Goal: Task Accomplishment & Management: Manage account settings

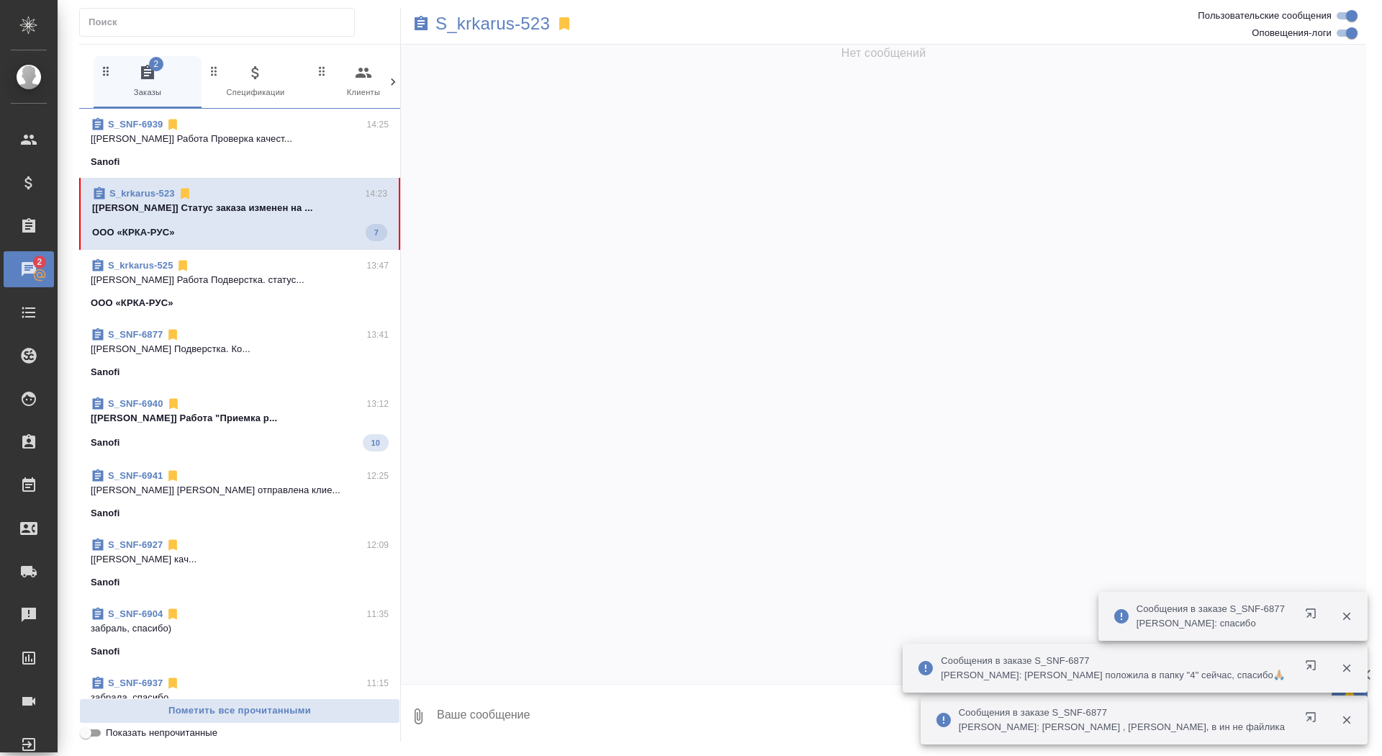
scroll to position [40312, 0]
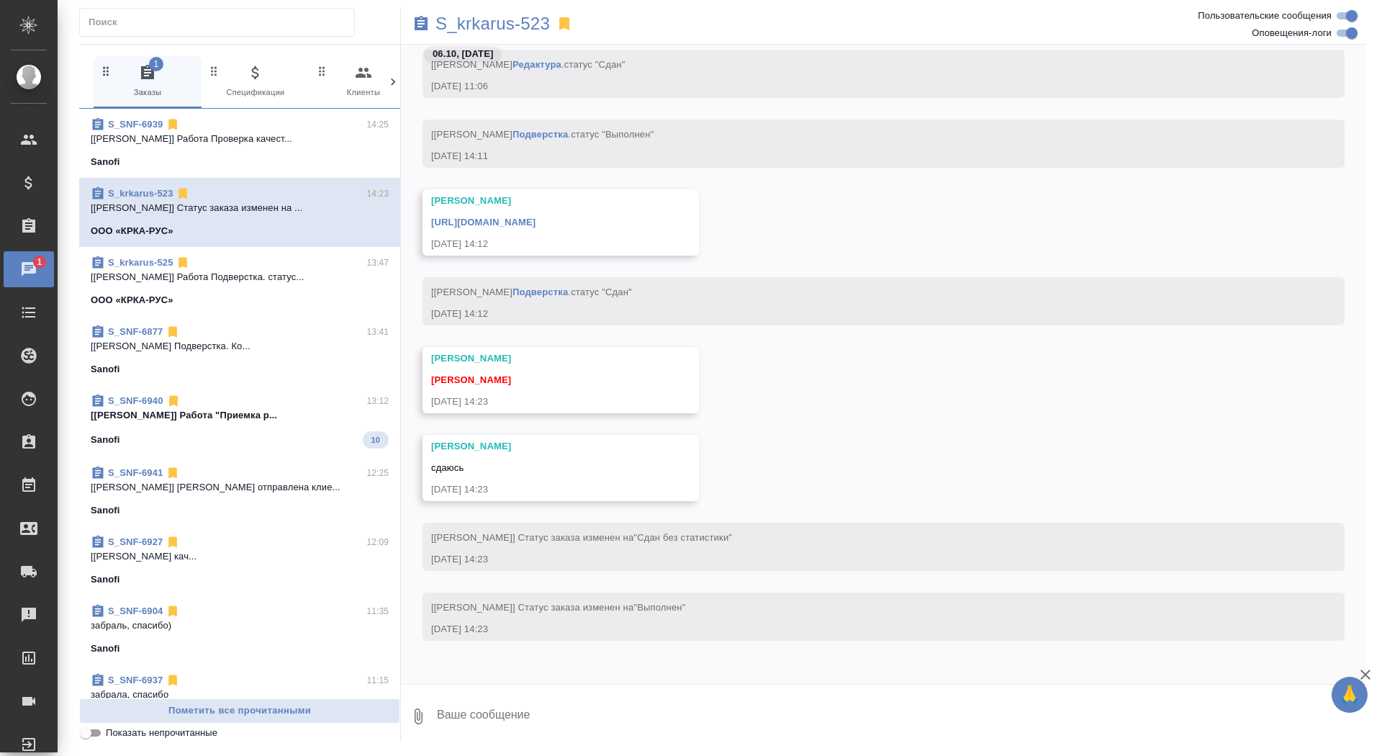
click at [573, 708] on textarea at bounding box center [901, 716] width 931 height 49
type textarea "забрала, спасибо!"
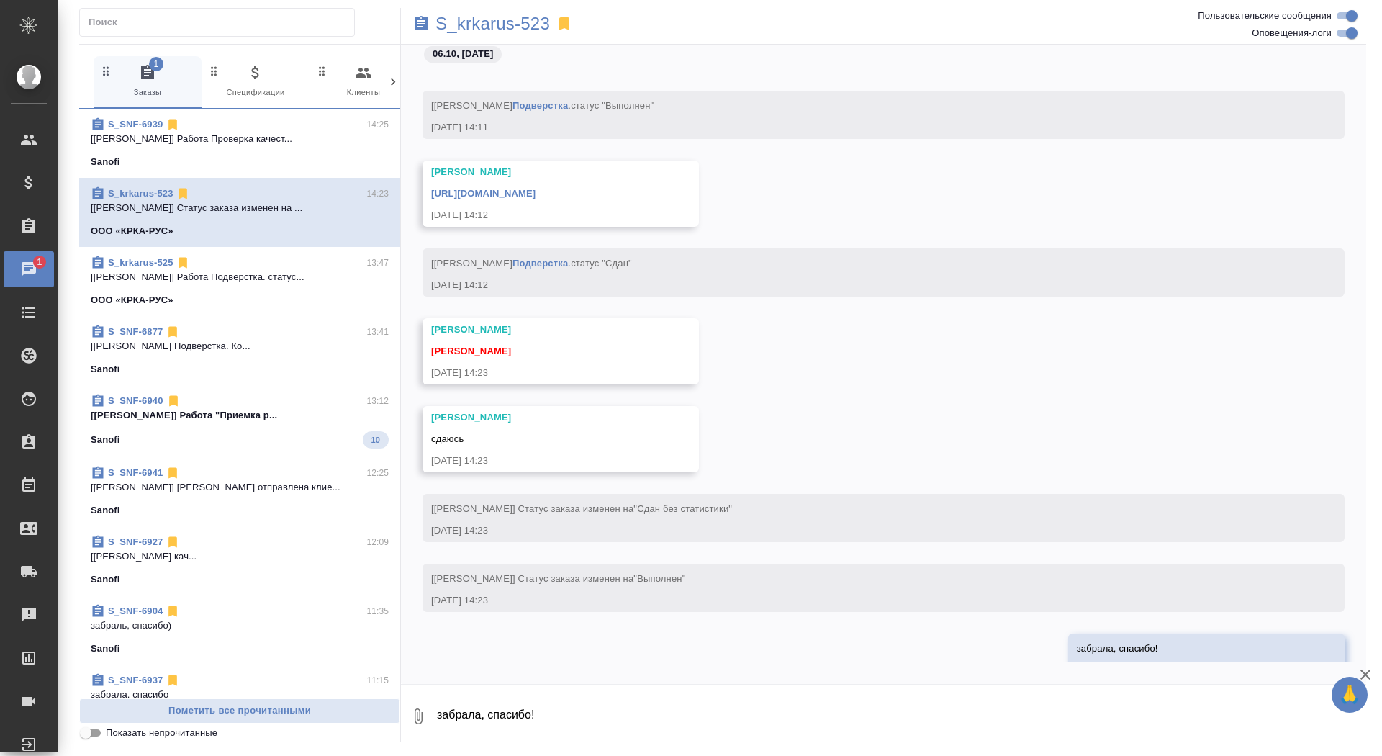
scroll to position [40381, 0]
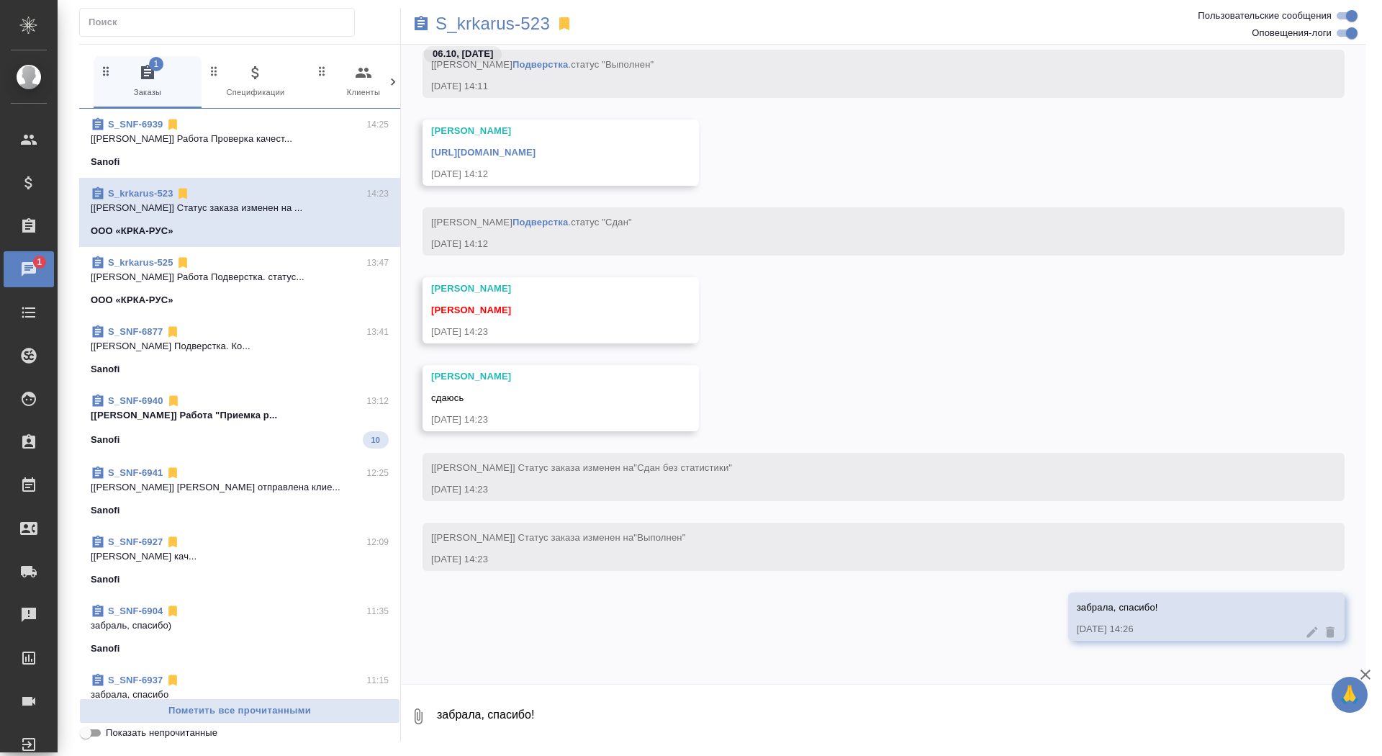
click at [536, 152] on link "https://drive.awatera.com/apps/files/files/10585201?dir=/Shares/%D0%9E%D0%9E%D0…" at bounding box center [483, 152] width 104 height 11
click at [495, 22] on p "S_krkarus-523" at bounding box center [493, 24] width 114 height 14
click at [259, 149] on span "S_SNF-6939 14:29 Малофеева Екатерина привет! подскажи, а ... Sanofi 28" at bounding box center [240, 144] width 298 height 55
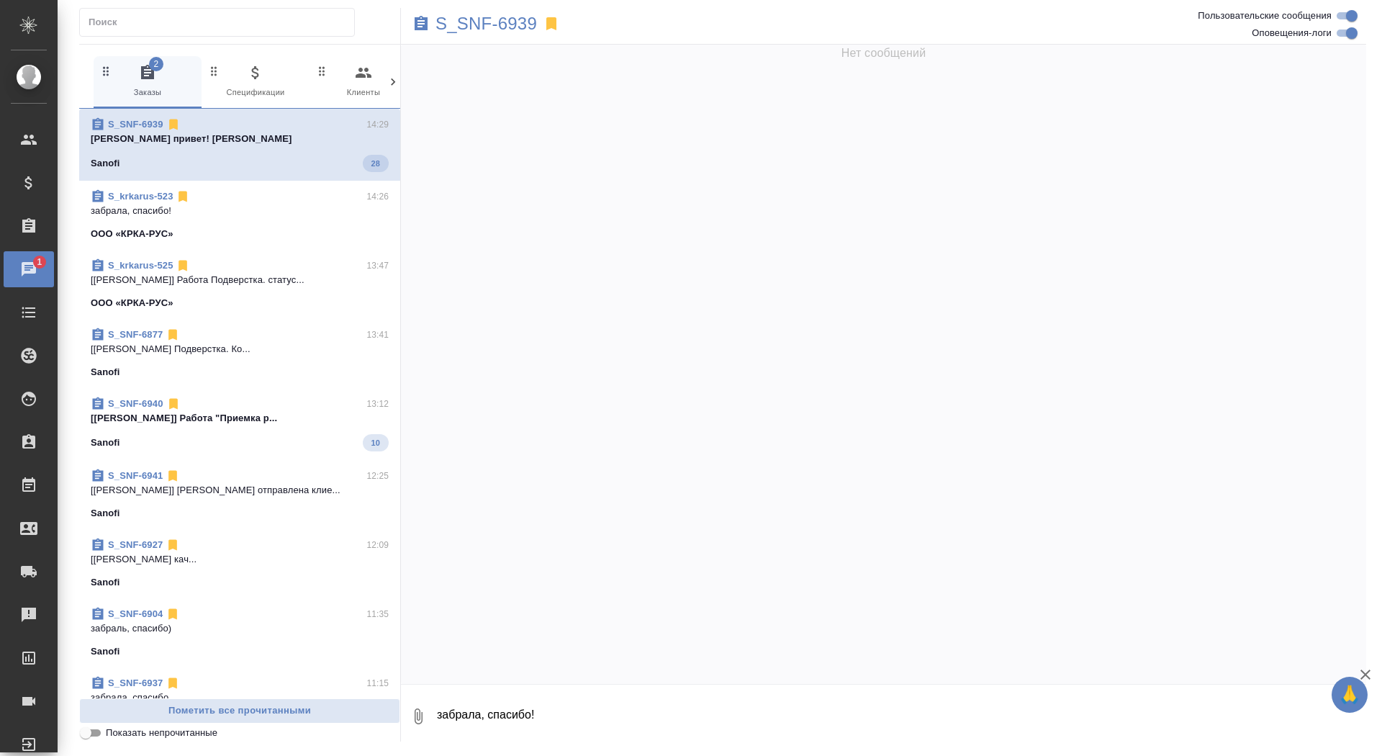
scroll to position [74237, 0]
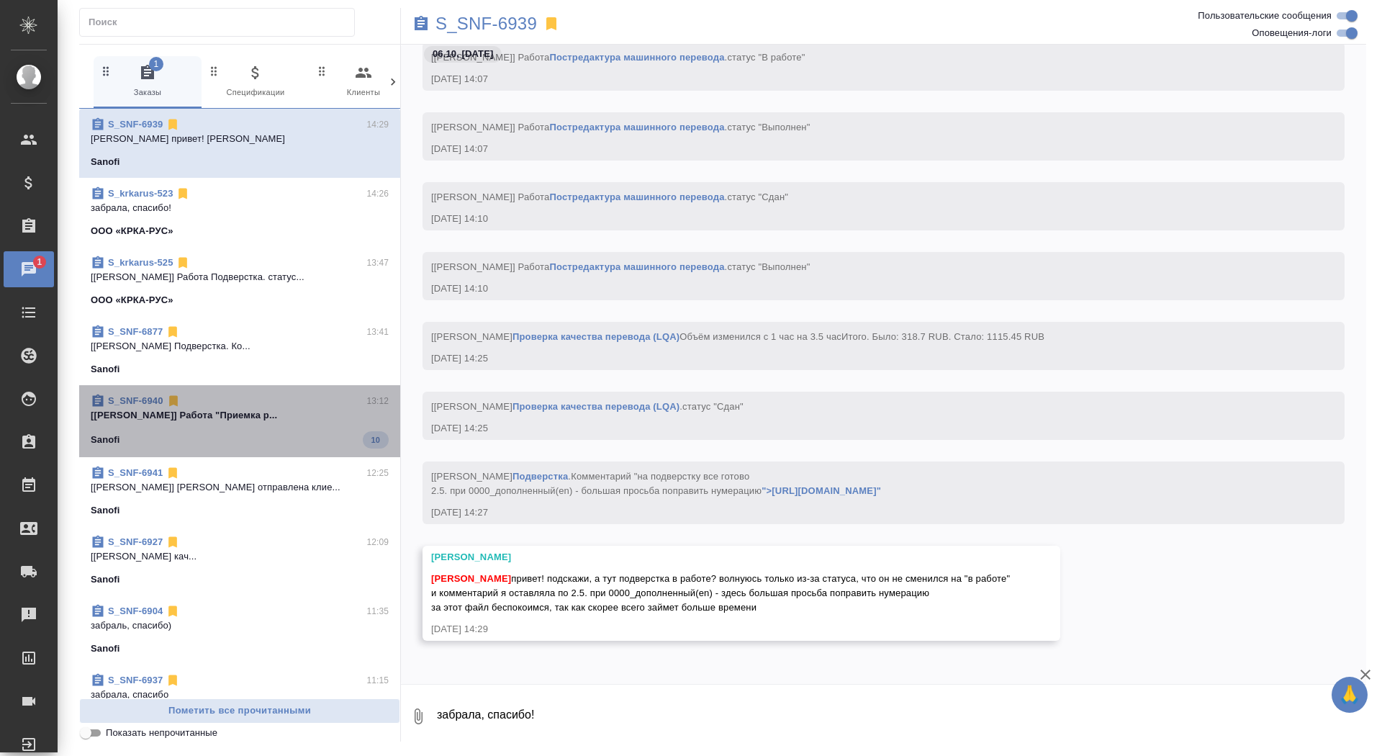
click at [216, 436] on div "Sanofi 10" at bounding box center [240, 439] width 298 height 17
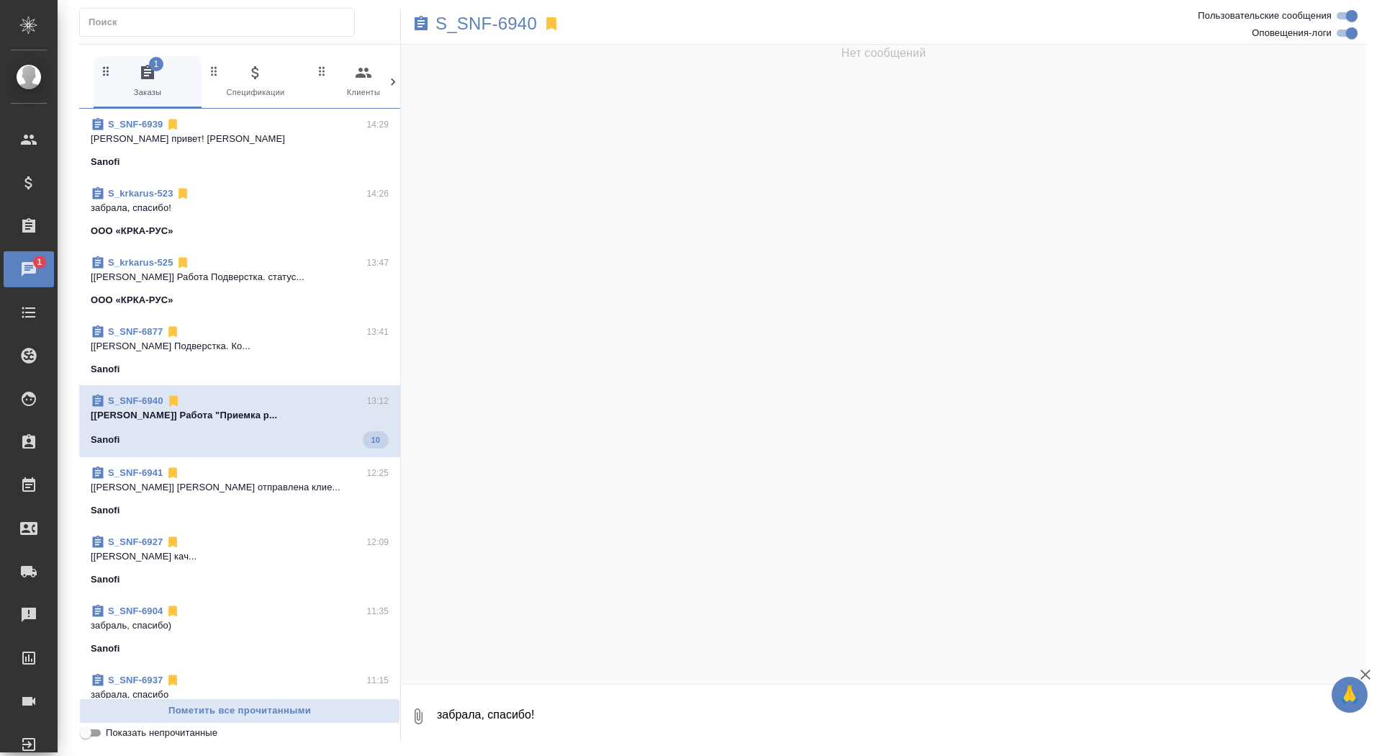
scroll to position [22969, 0]
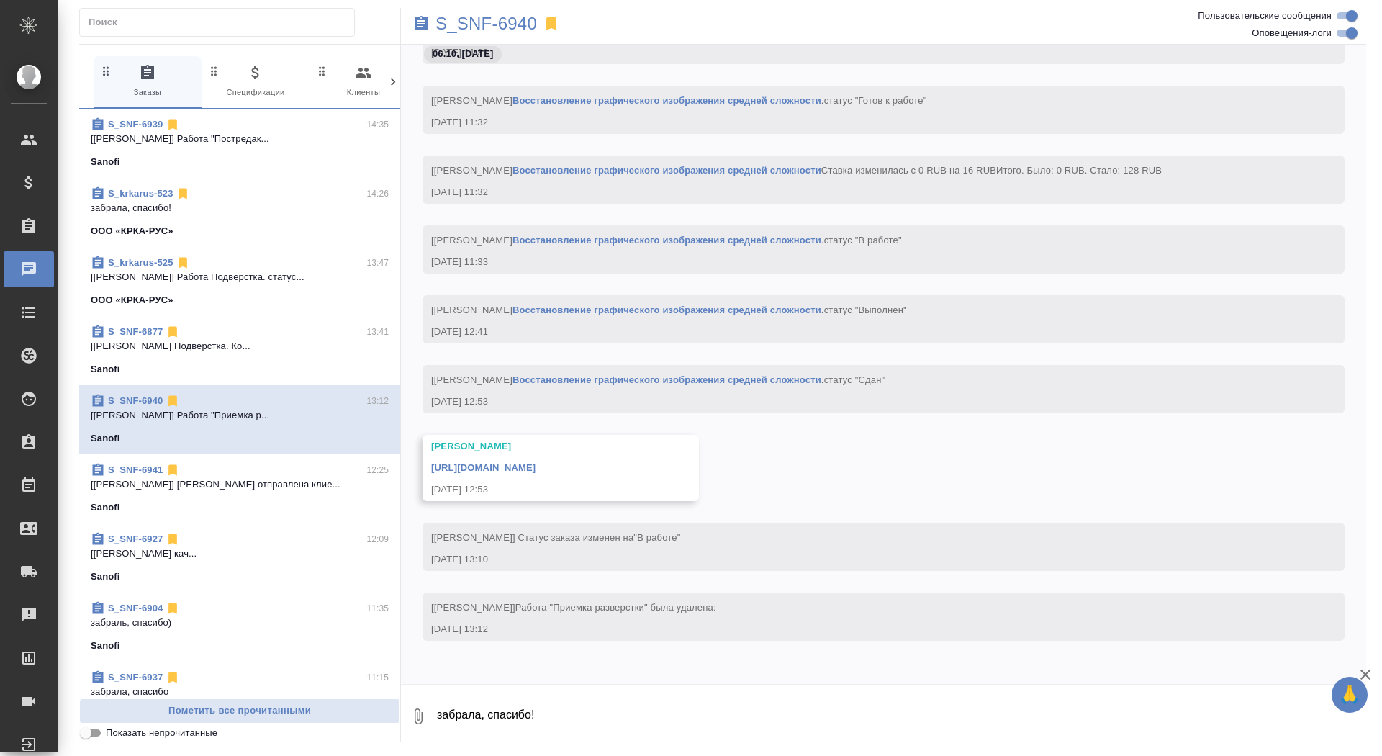
click at [300, 140] on p "[Горшкова Валентина] Работа "Постредак..." at bounding box center [240, 139] width 298 height 14
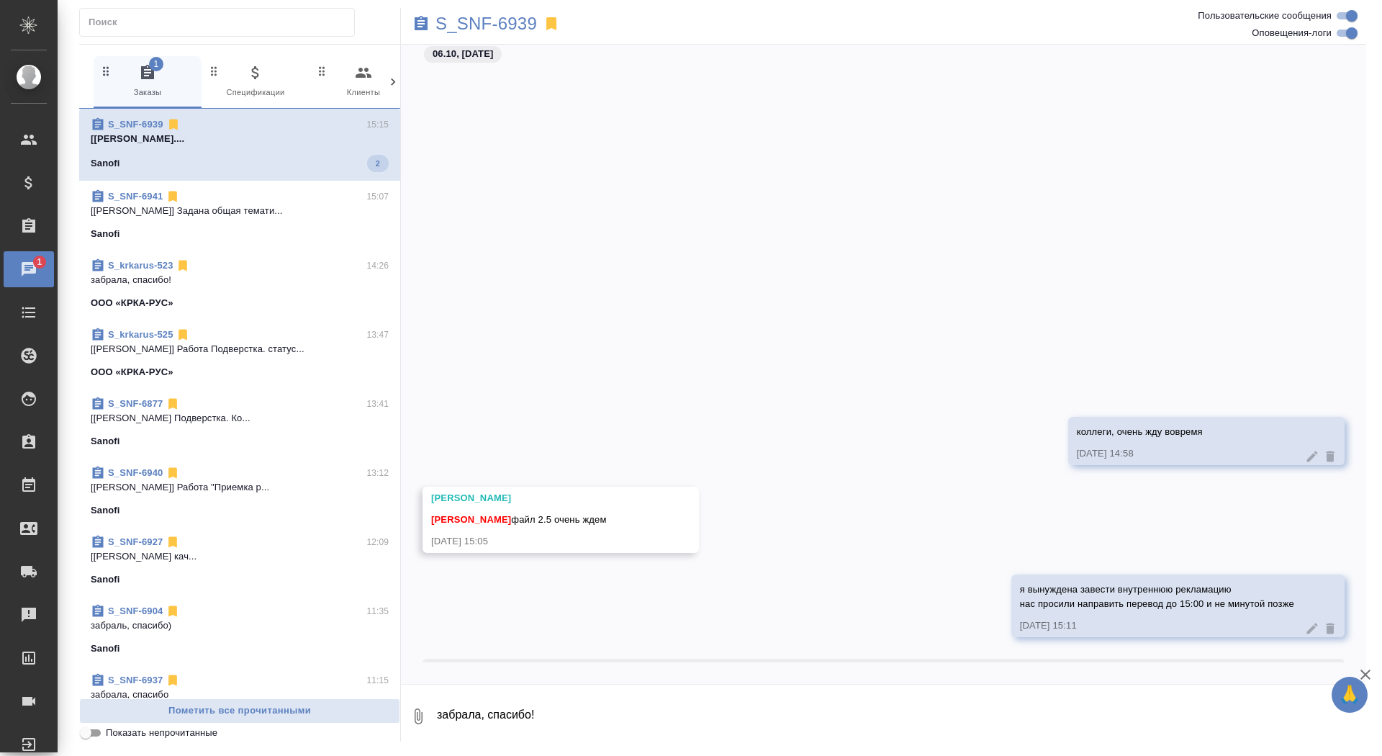
scroll to position [75510, 0]
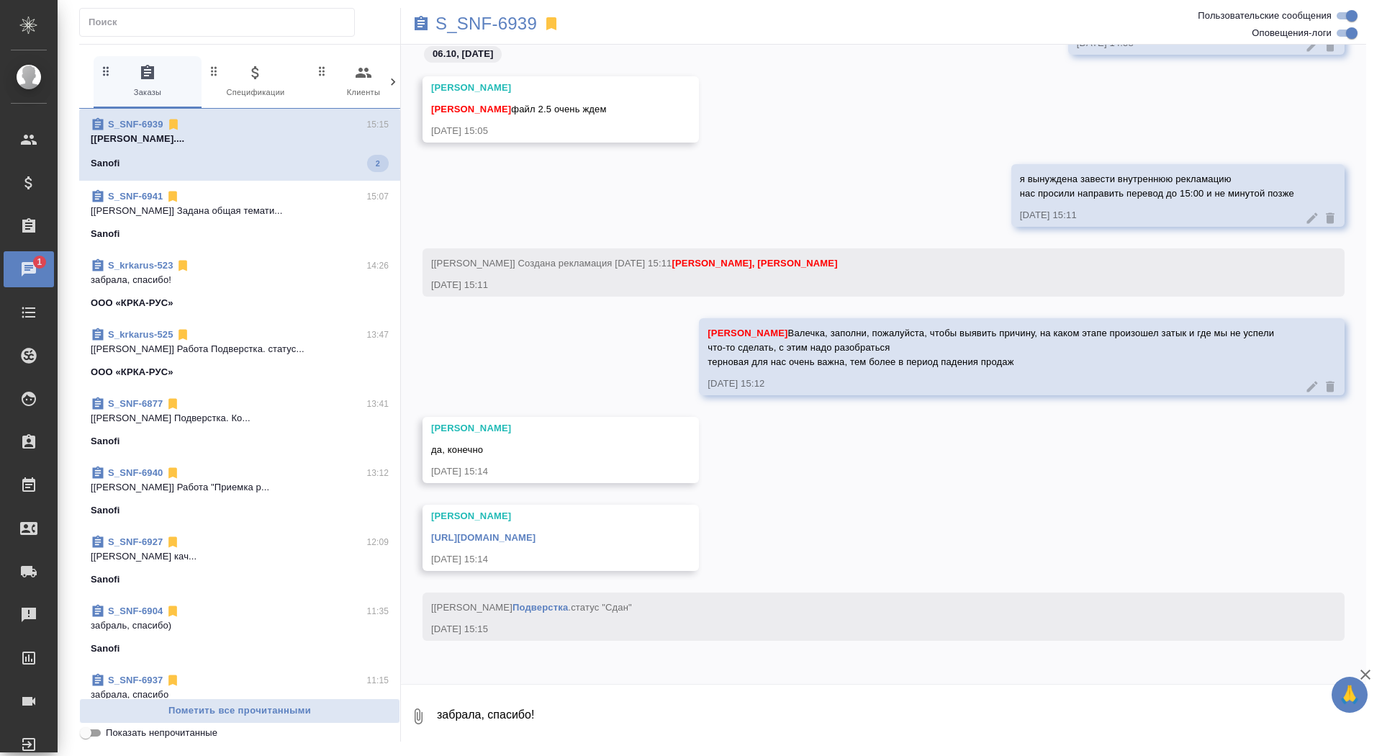
click at [536, 536] on link "[URL][DOMAIN_NAME]" at bounding box center [483, 537] width 104 height 11
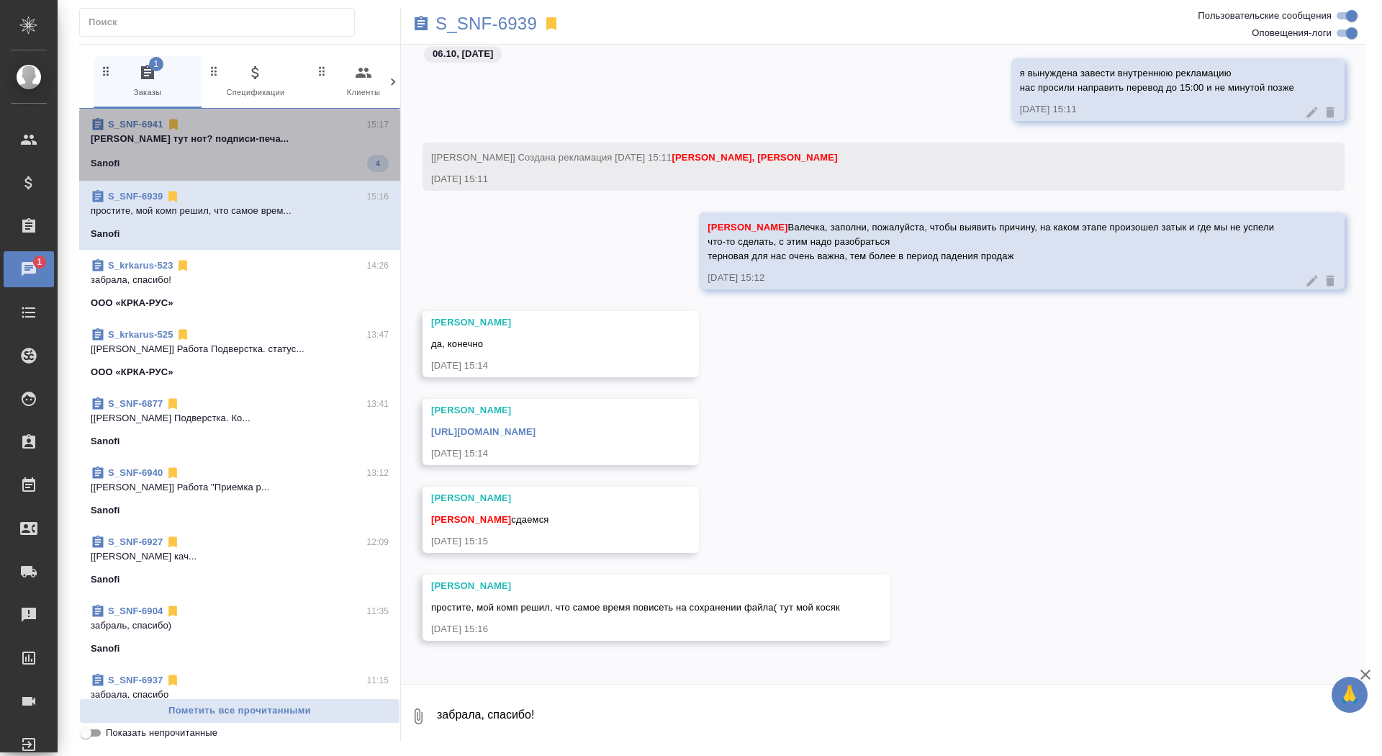
click at [335, 120] on div "S_SNF-6941 15:17" at bounding box center [240, 124] width 298 height 14
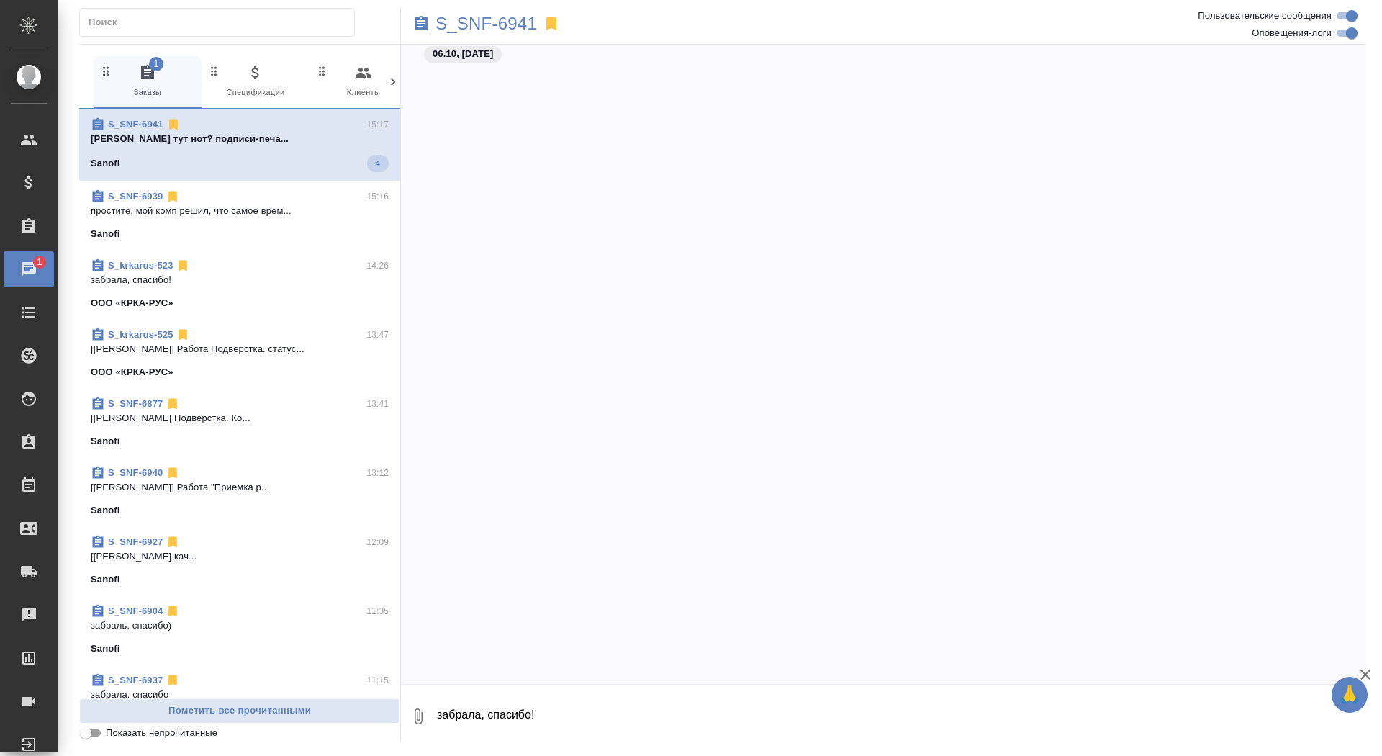
scroll to position [10876, 0]
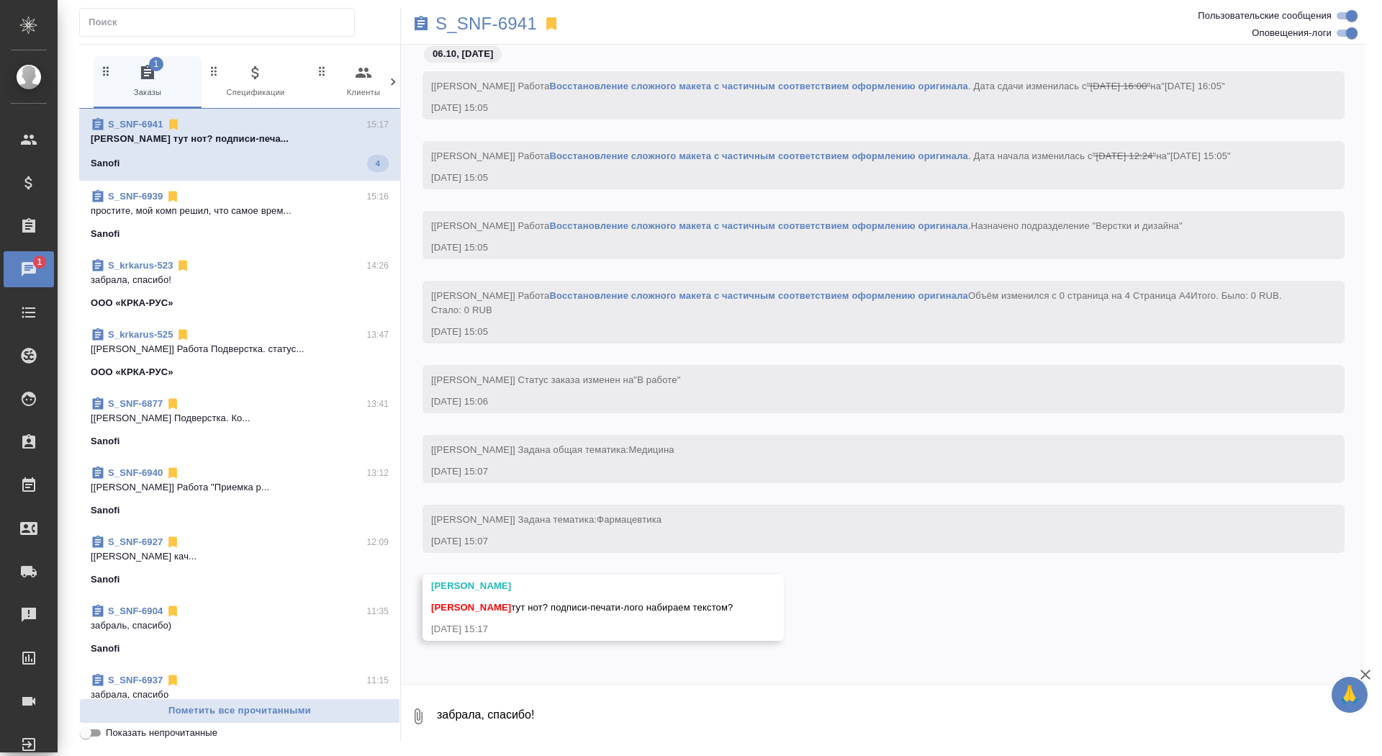
click at [559, 718] on textarea "забрала, спасибо!" at bounding box center [901, 716] width 931 height 49
type textarea "не нот"
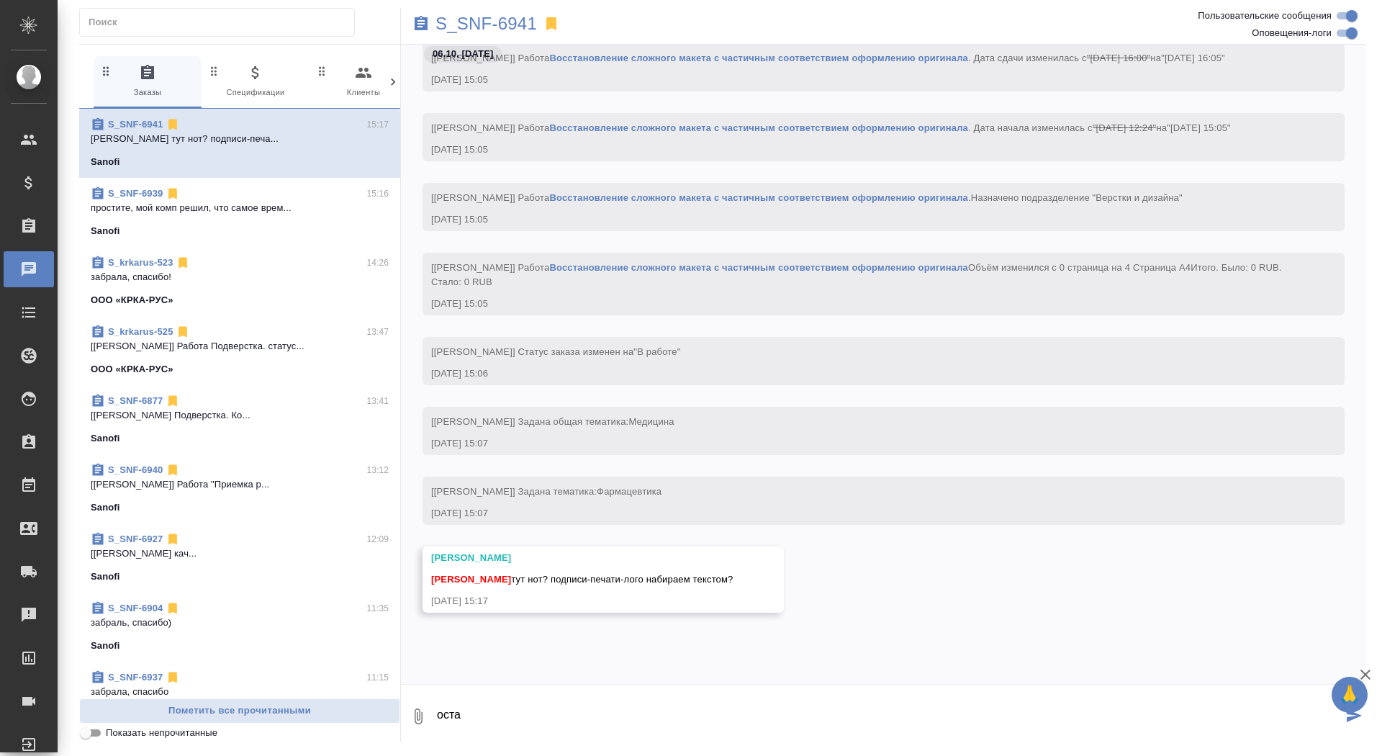
scroll to position [10946, 0]
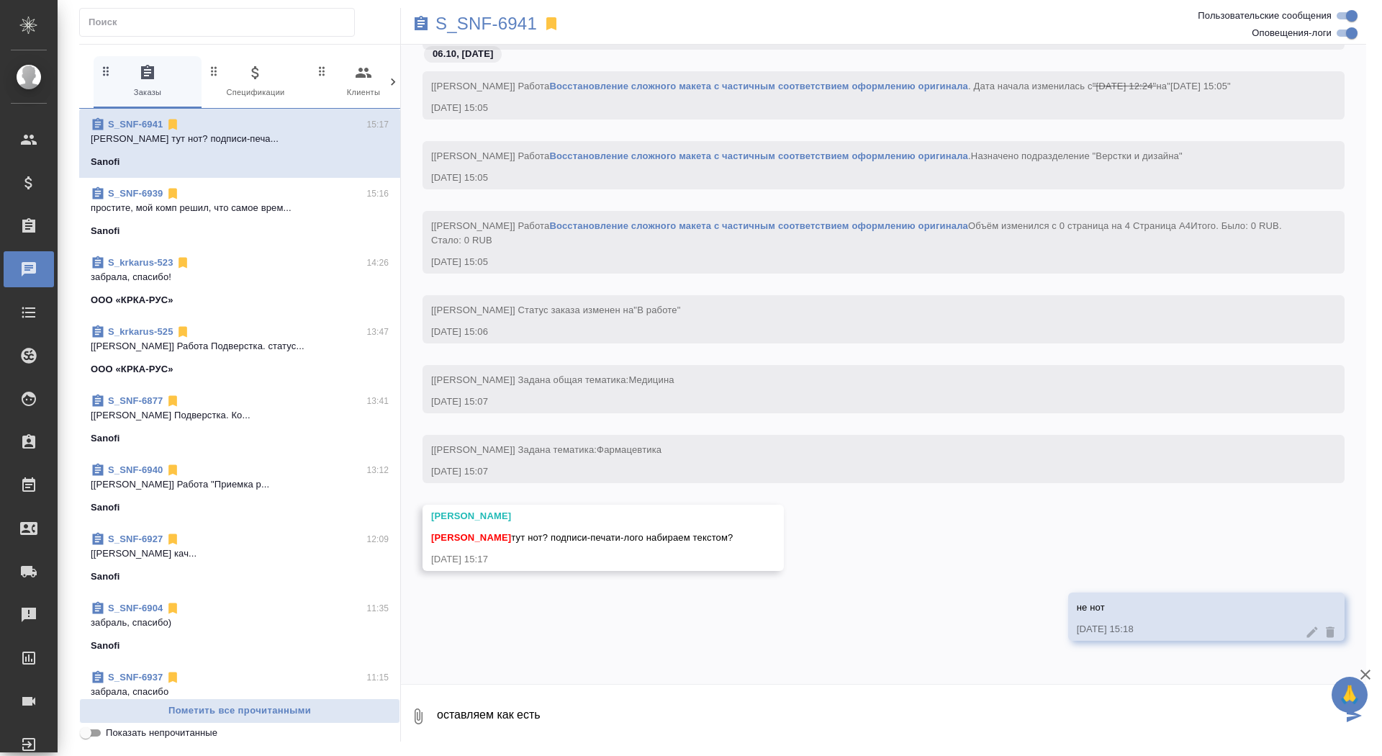
type textarea "оставляем как есть"
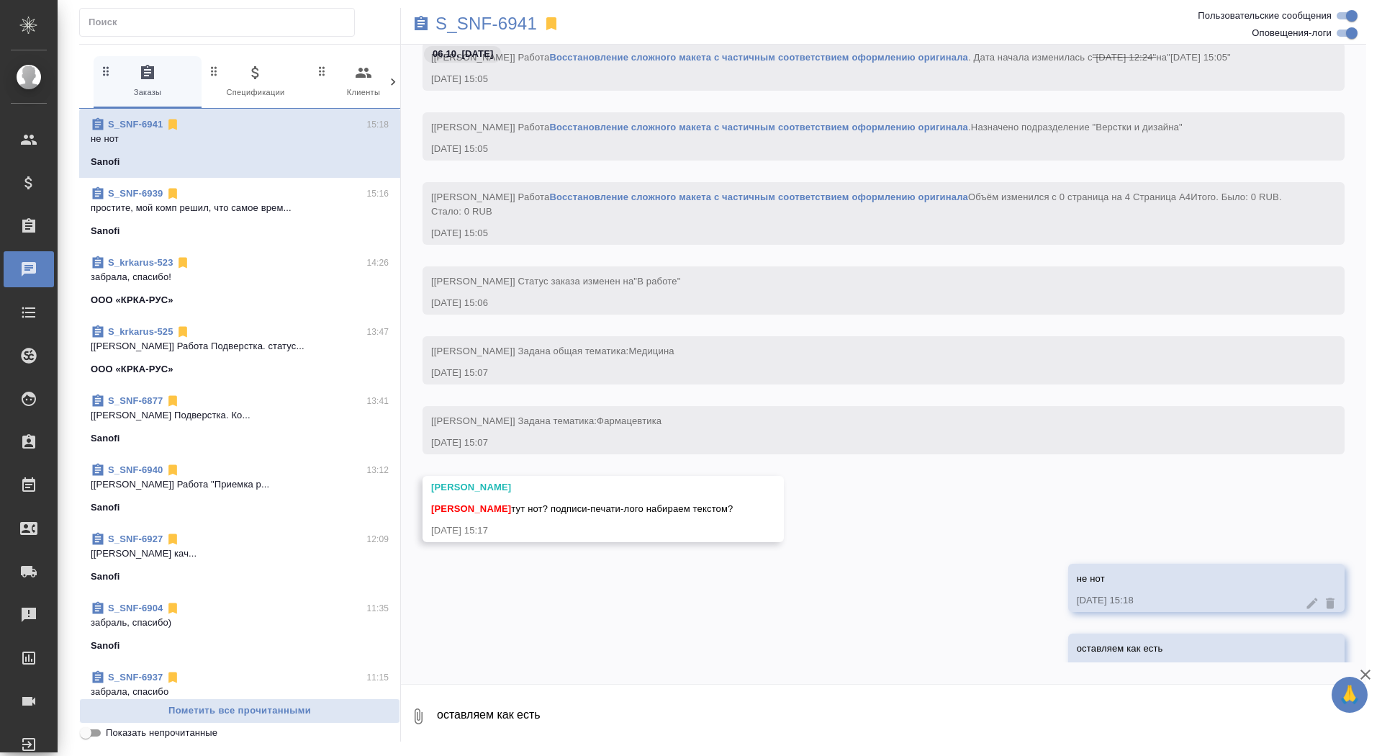
scroll to position [11016, 0]
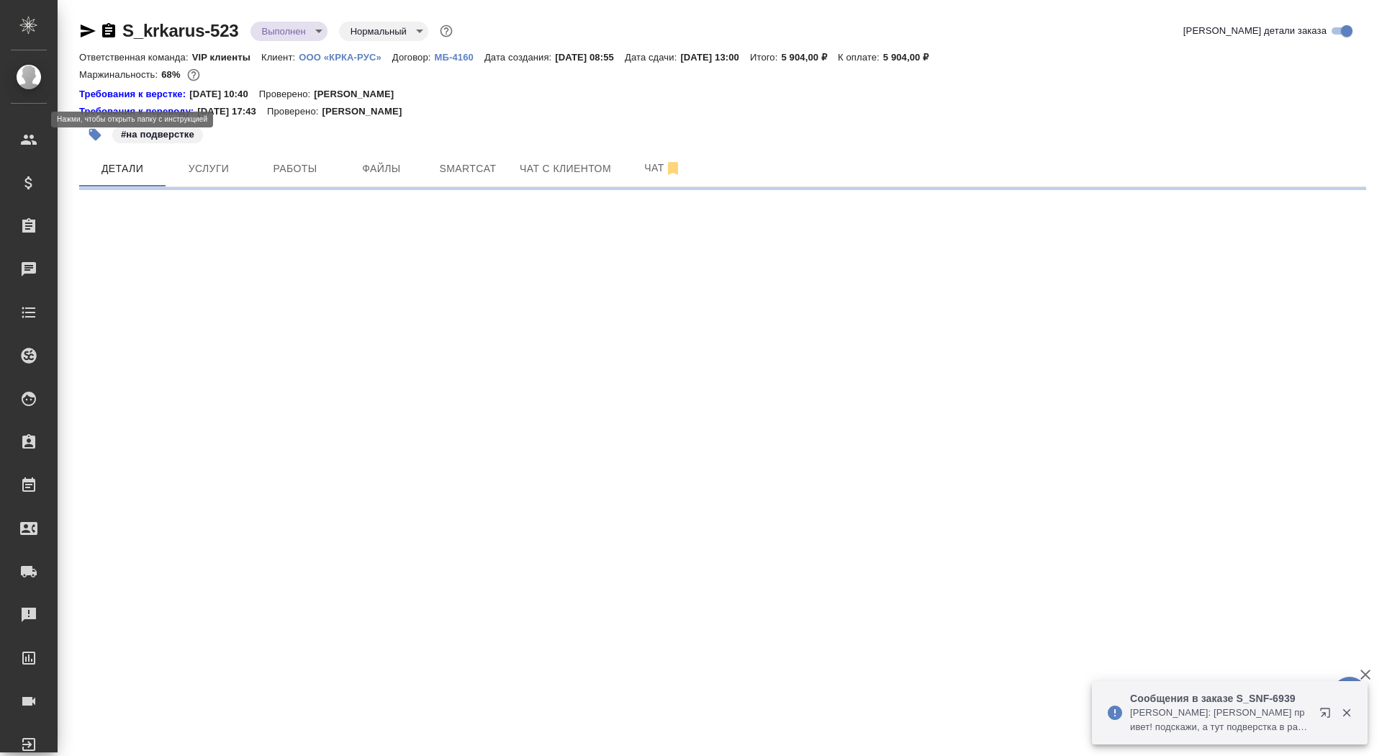
select select "RU"
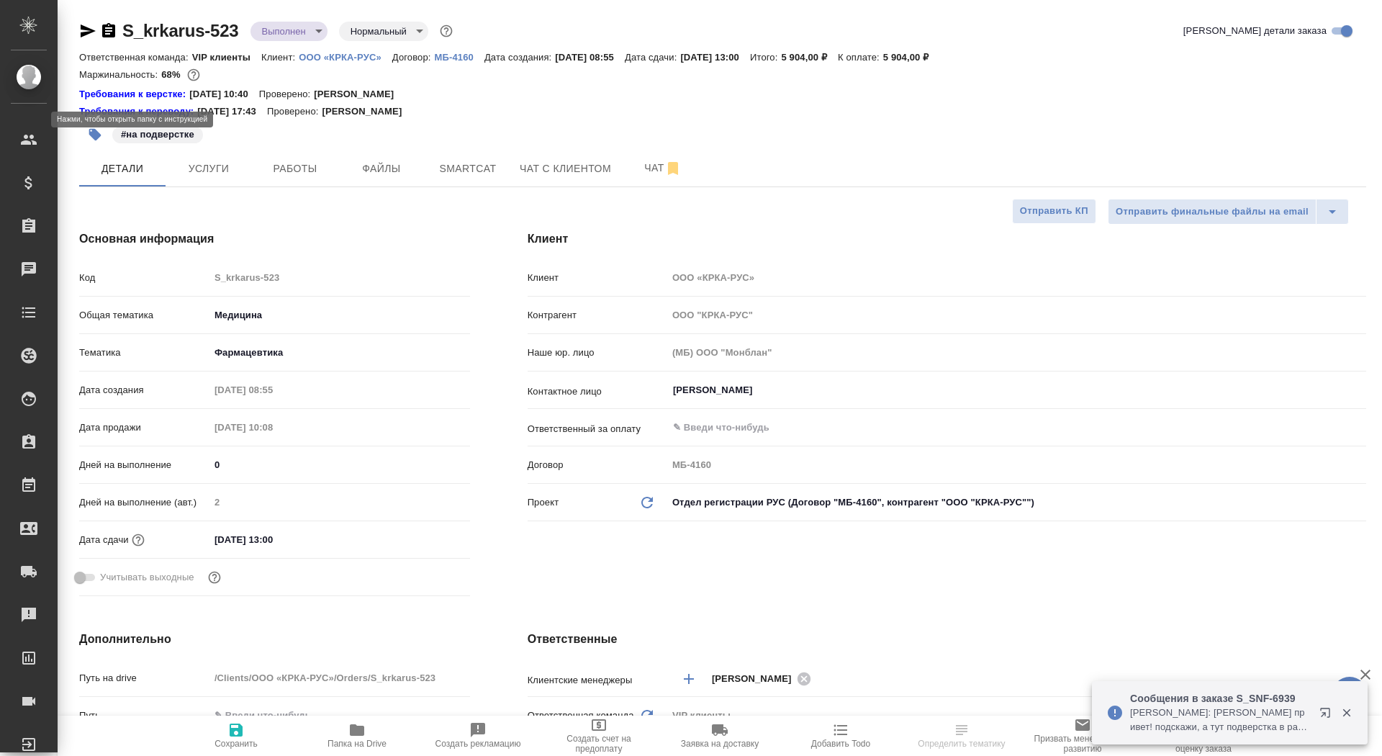
type textarea "x"
type input "Грабко Мария"
type input "Каирова Бэлла"
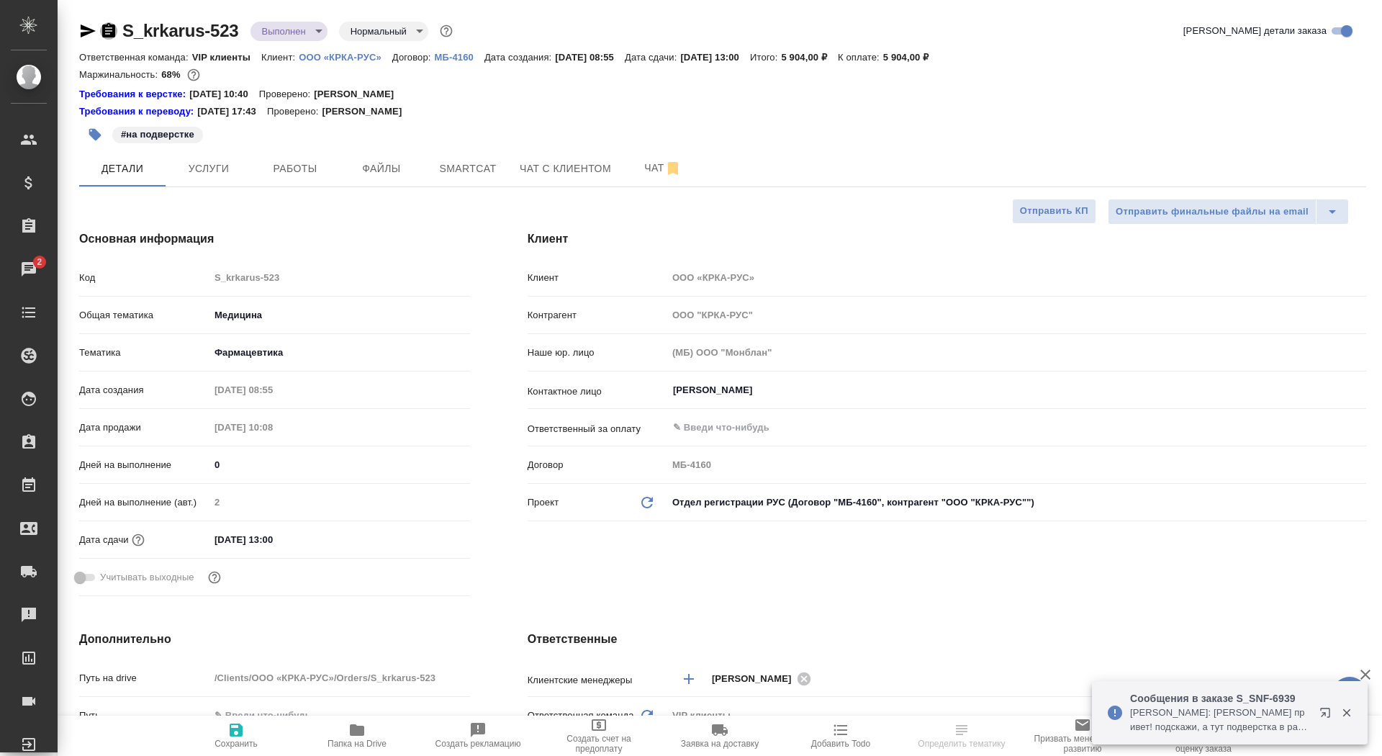
click at [114, 35] on icon "button" at bounding box center [108, 30] width 13 height 14
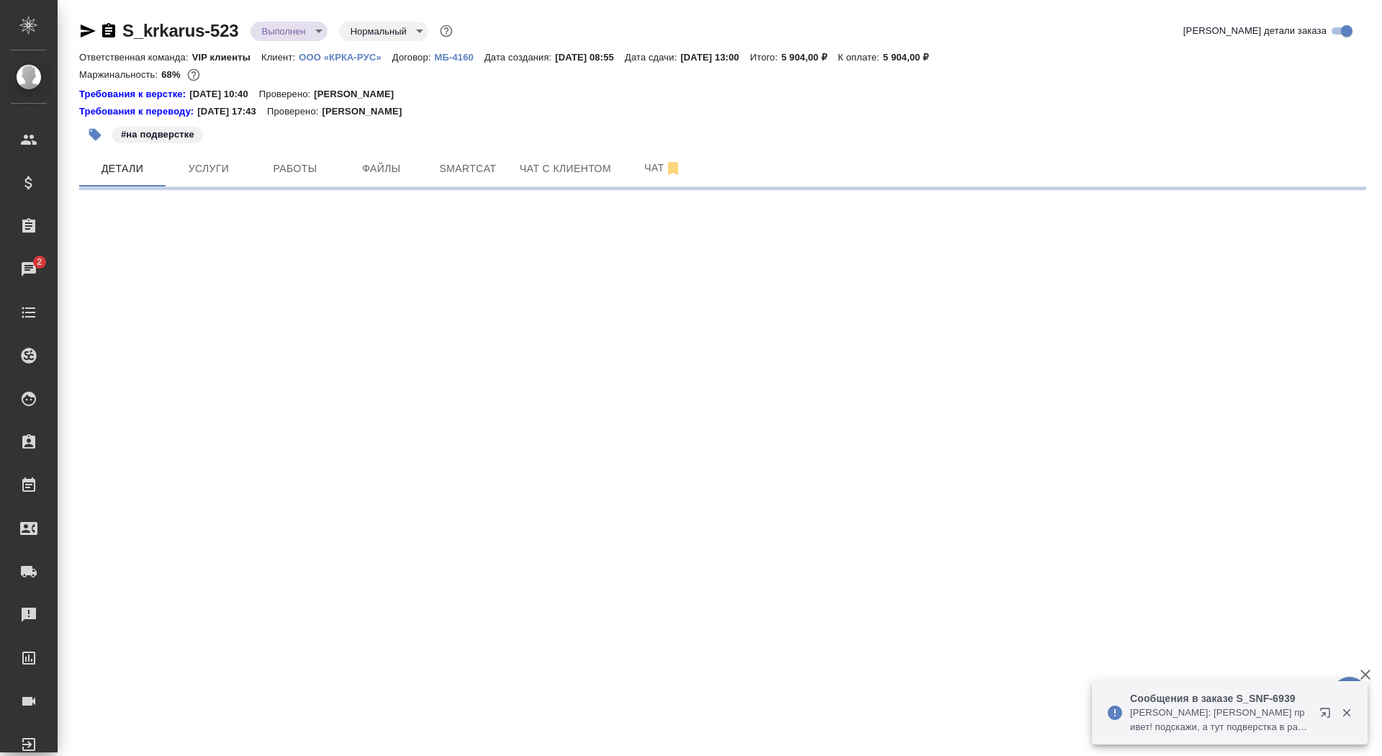
select select "RU"
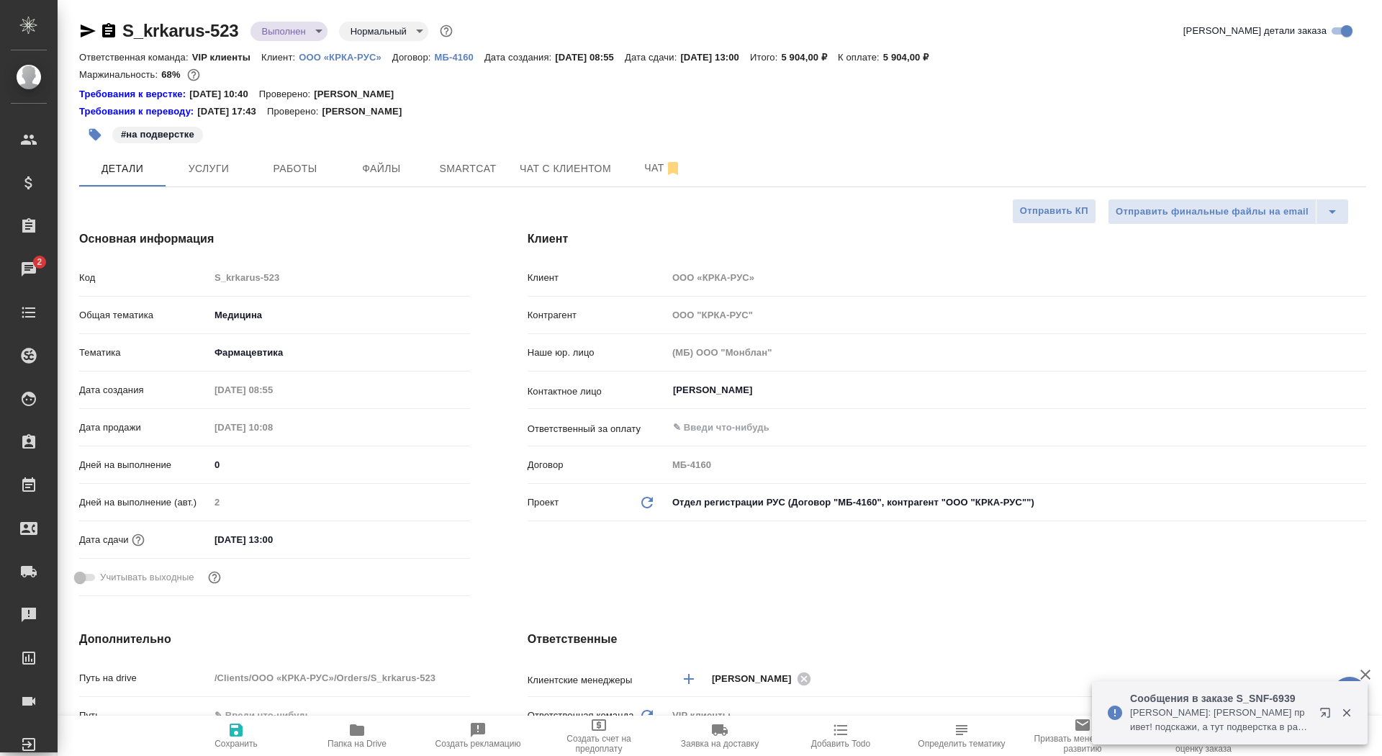
type textarea "x"
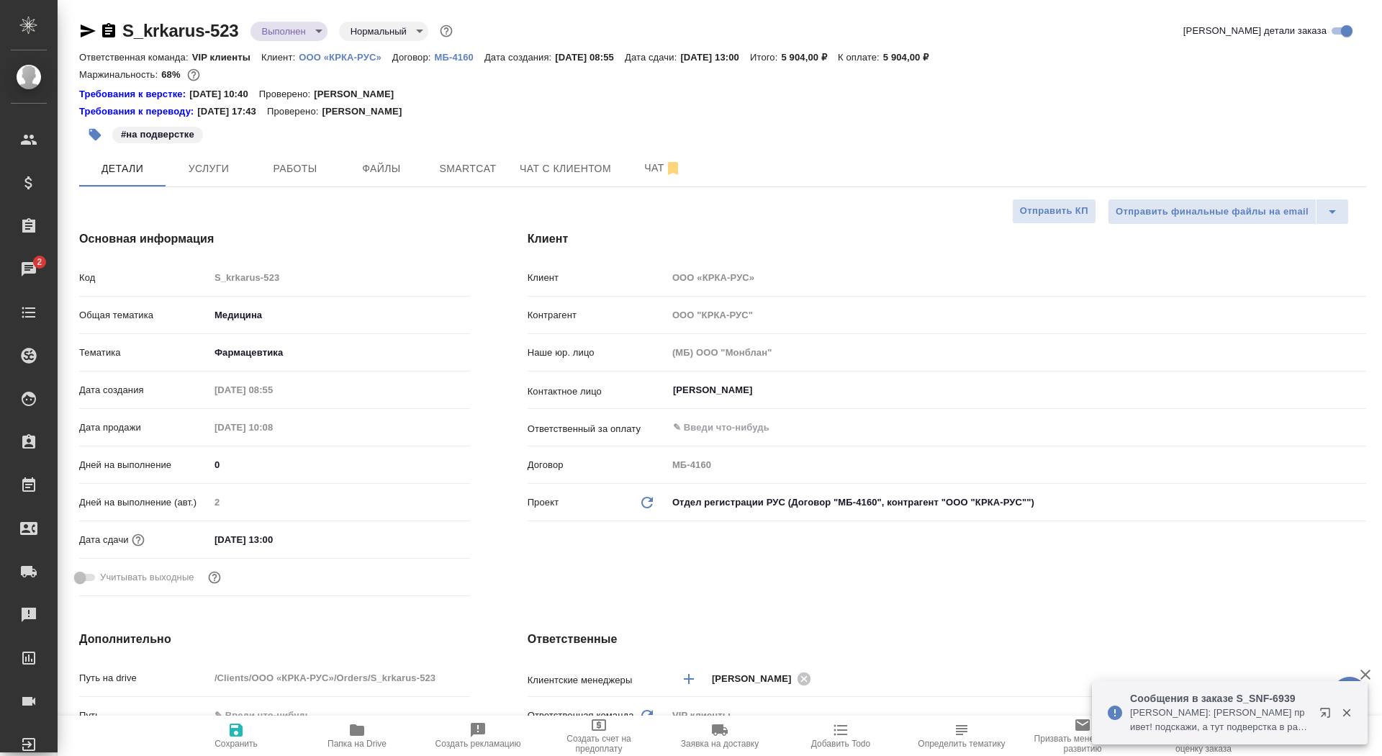
type textarea "x"
click at [356, 58] on p "ООО «КРКА-РУС»" at bounding box center [346, 57] width 94 height 11
type textarea "x"
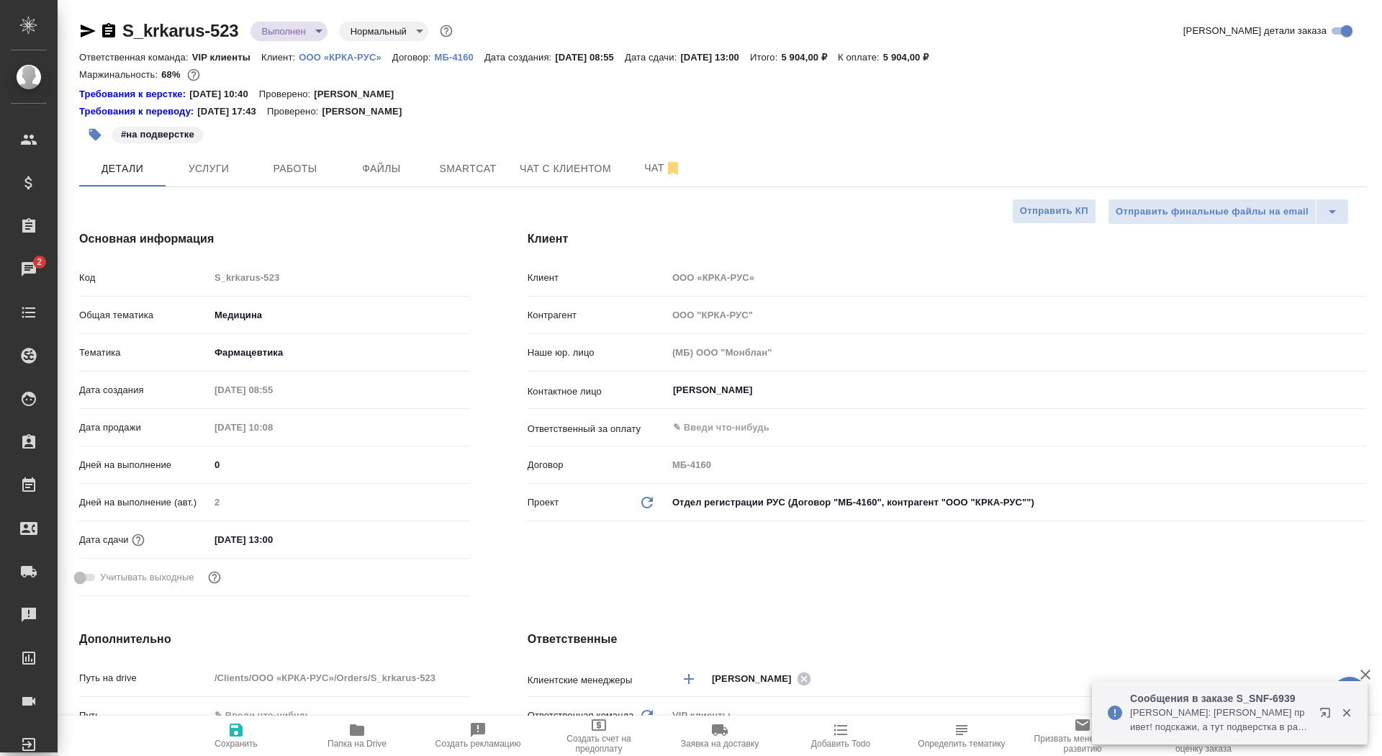
type textarea "x"
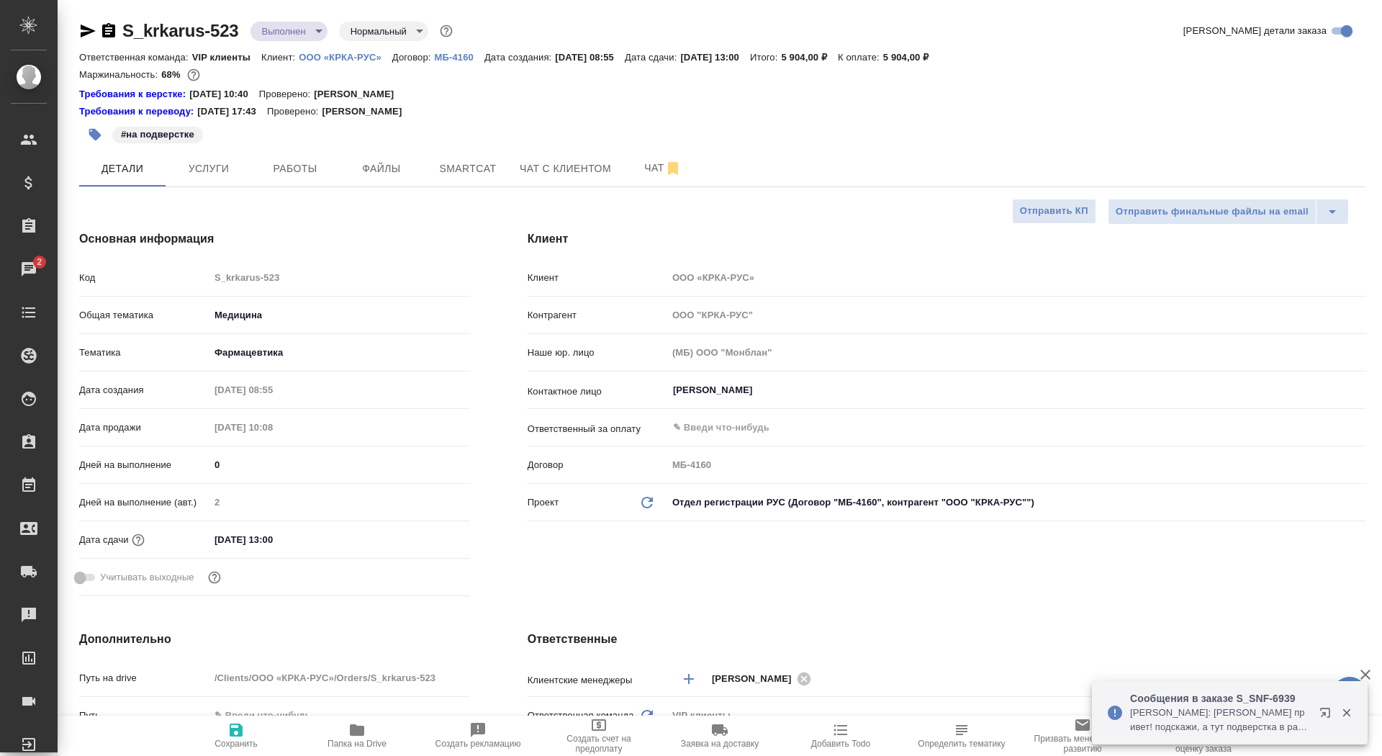
type textarea "x"
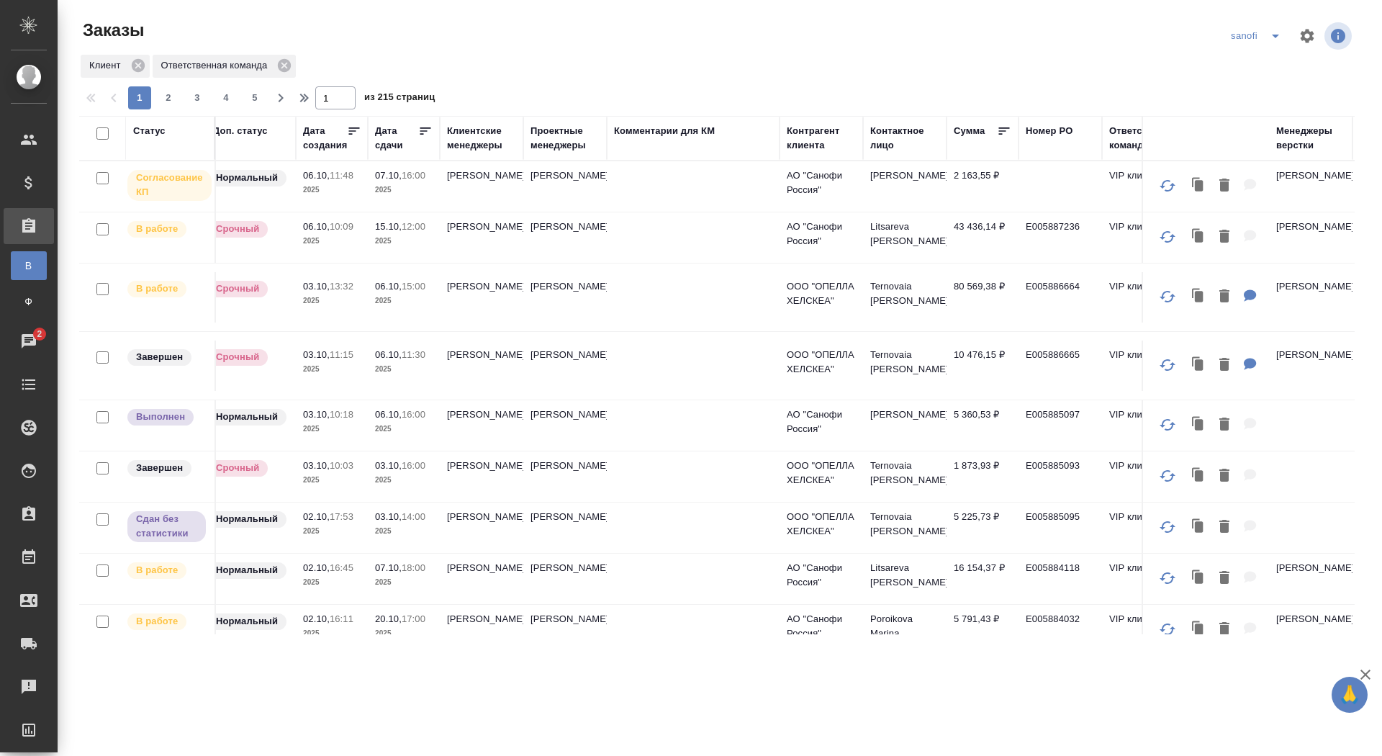
scroll to position [0, 364]
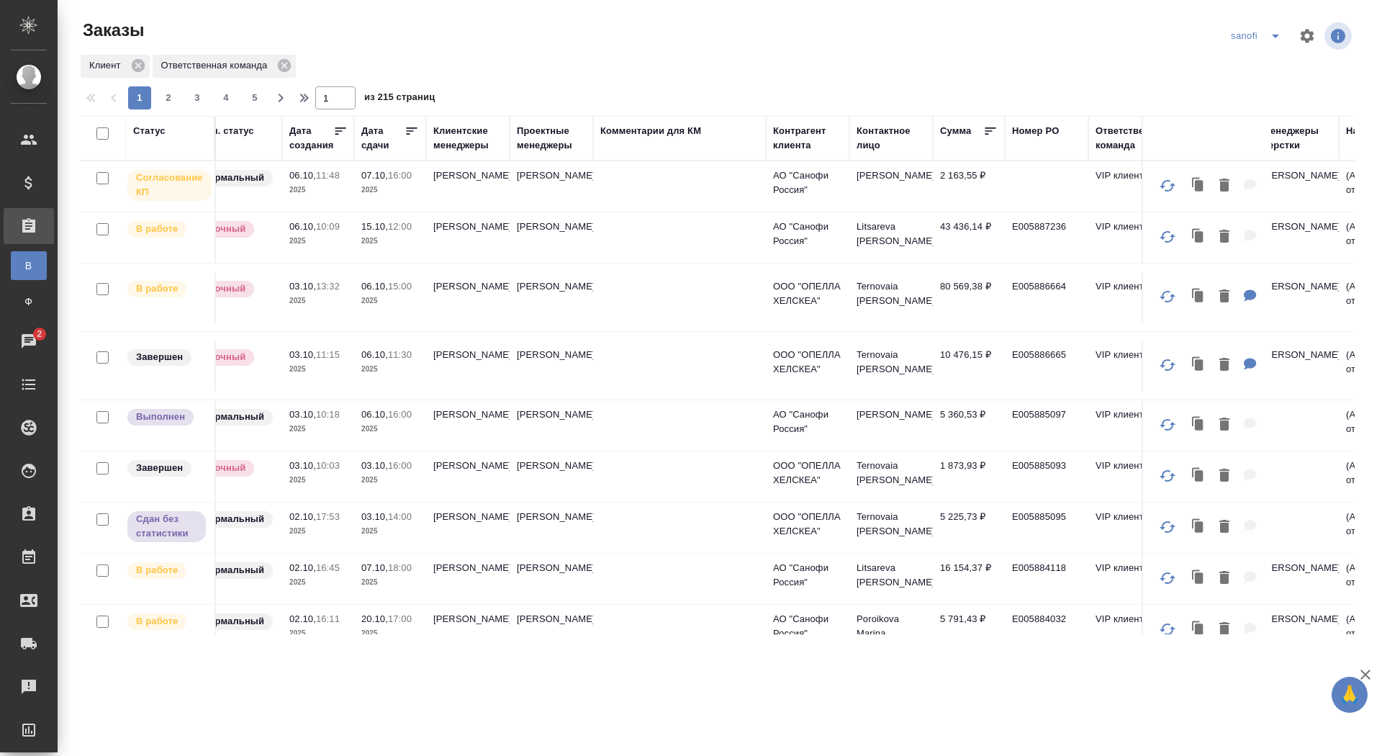
click at [1279, 37] on icon "split button" at bounding box center [1275, 35] width 17 height 17
click at [1268, 59] on li "крка" at bounding box center [1258, 64] width 76 height 23
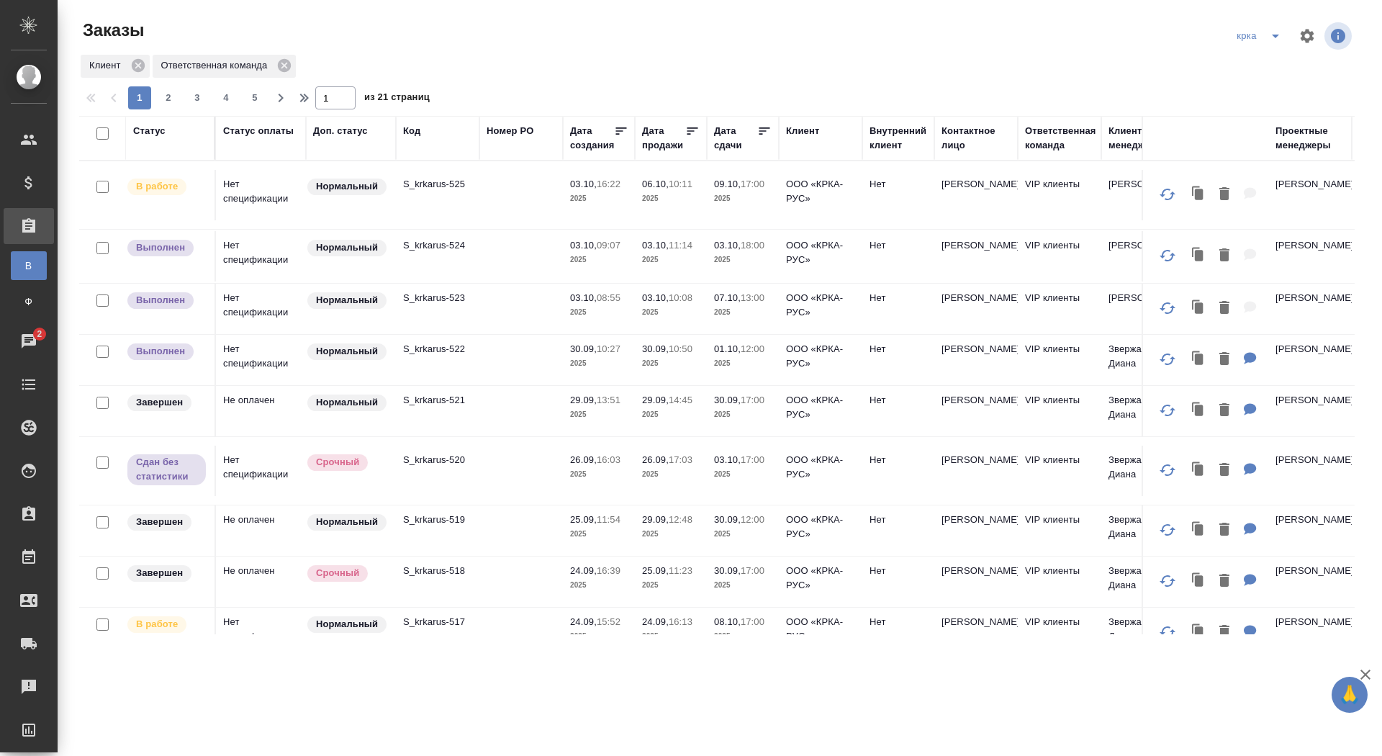
scroll to position [73, 0]
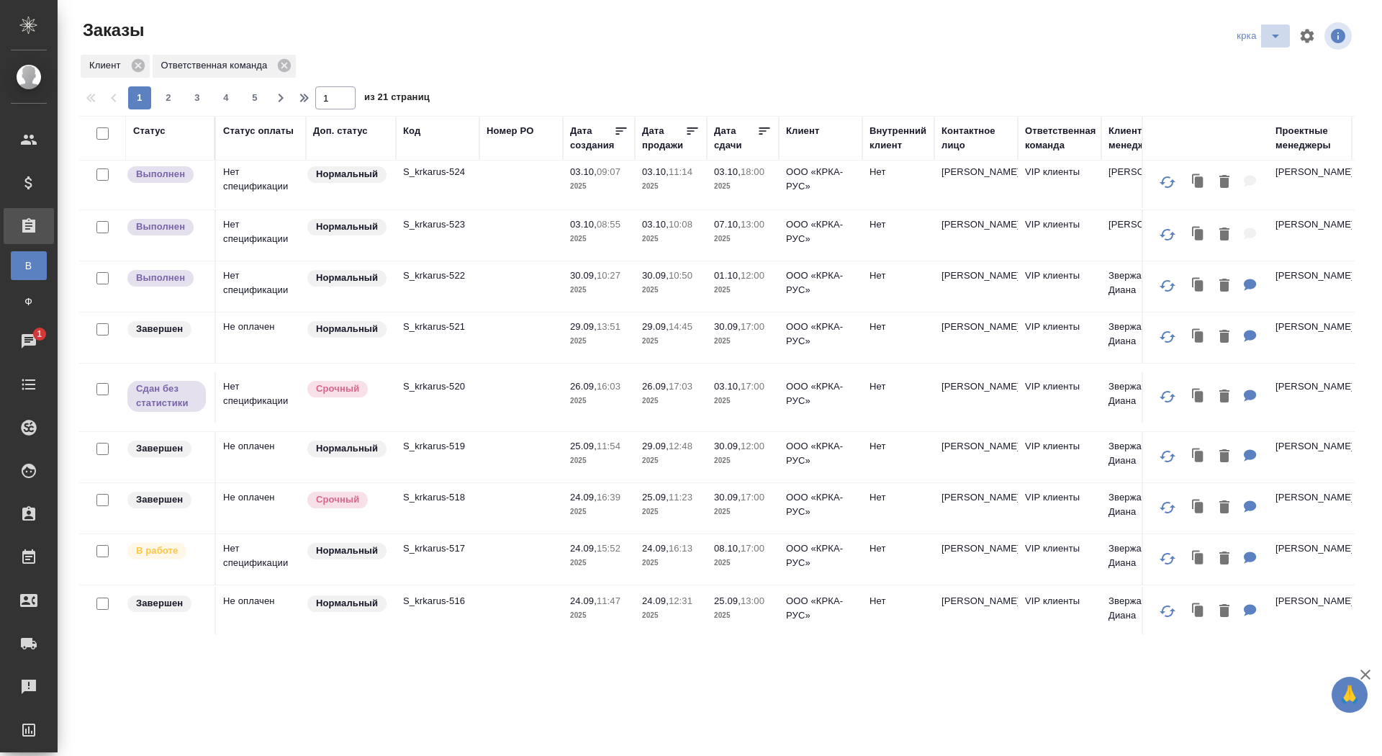
click at [1277, 35] on icon "split button" at bounding box center [1275, 37] width 7 height 4
click at [1256, 62] on li "sanofi" at bounding box center [1261, 64] width 76 height 23
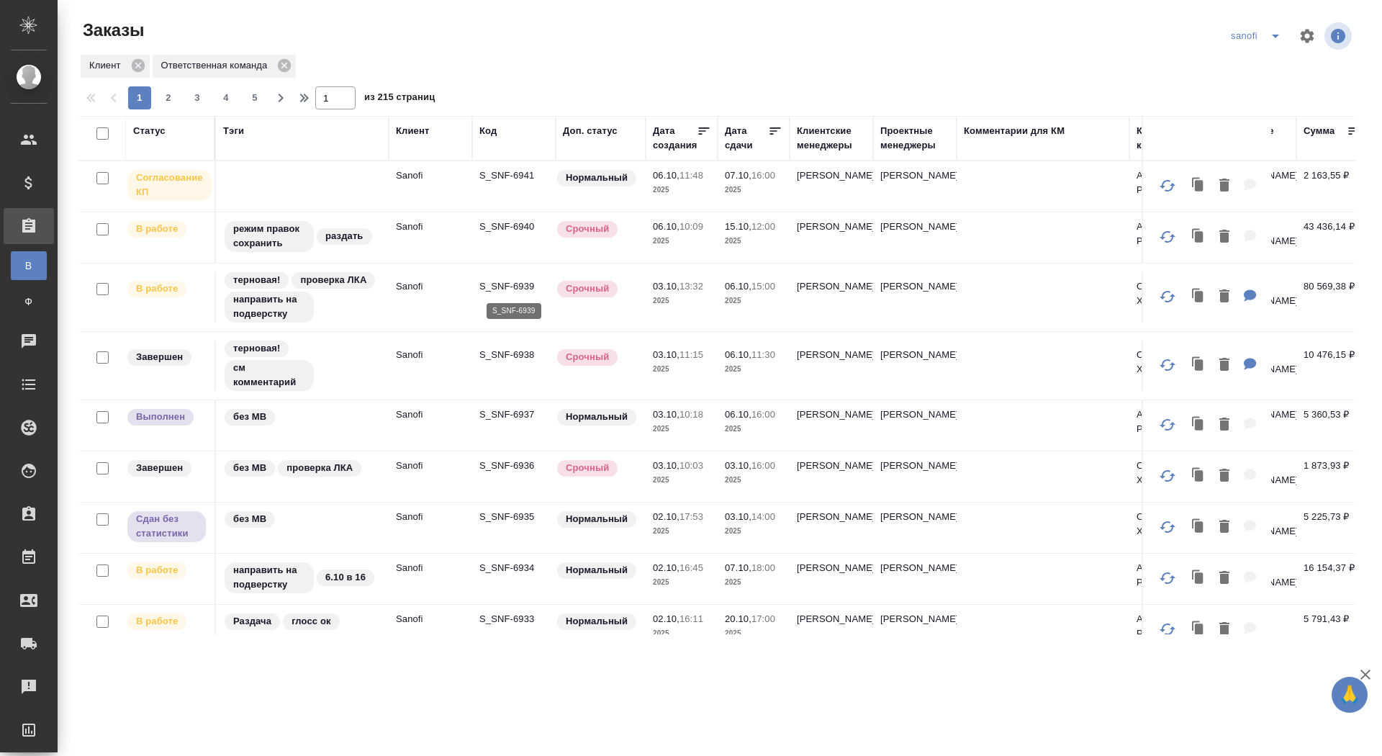
click at [513, 287] on p "S_SNF-6939" at bounding box center [514, 286] width 69 height 14
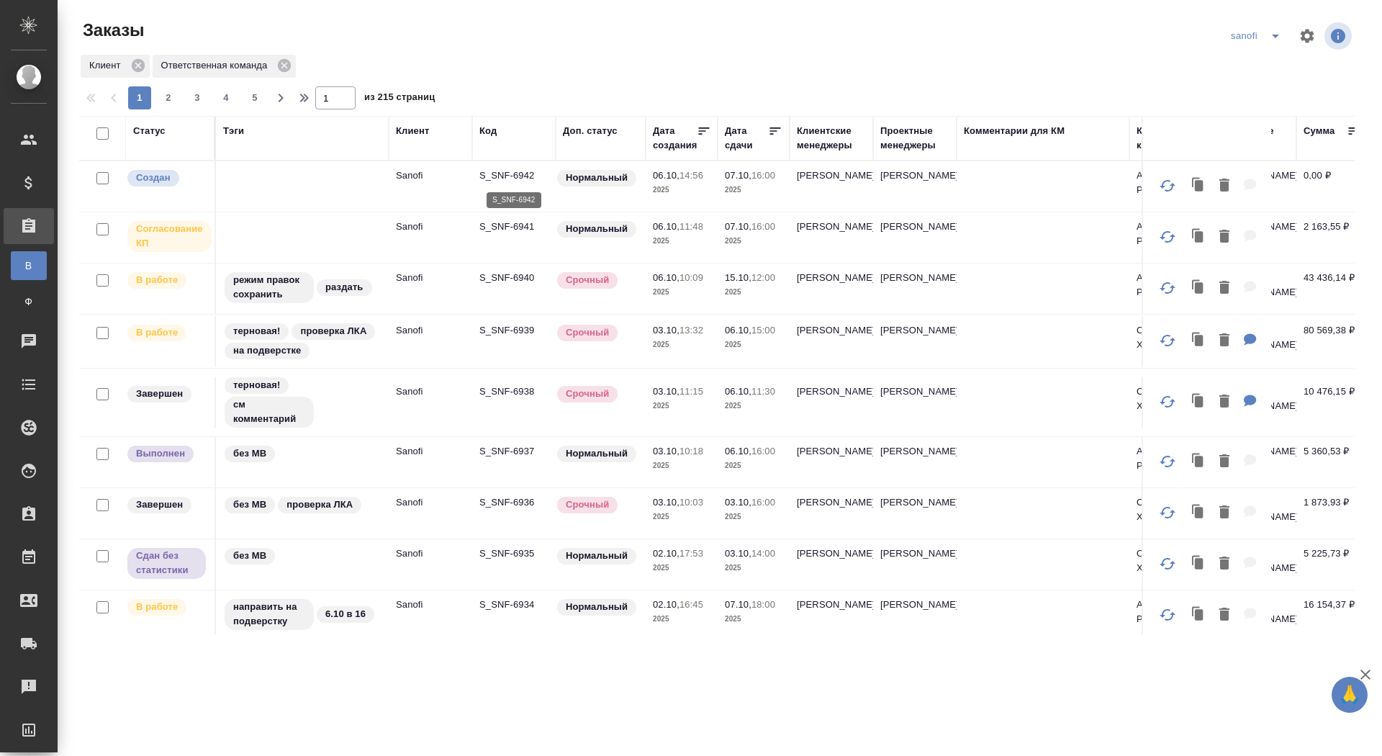
click at [528, 173] on p "S_SNF-6942" at bounding box center [514, 175] width 69 height 14
click at [500, 225] on p "S_SNF-6941" at bounding box center [514, 227] width 69 height 14
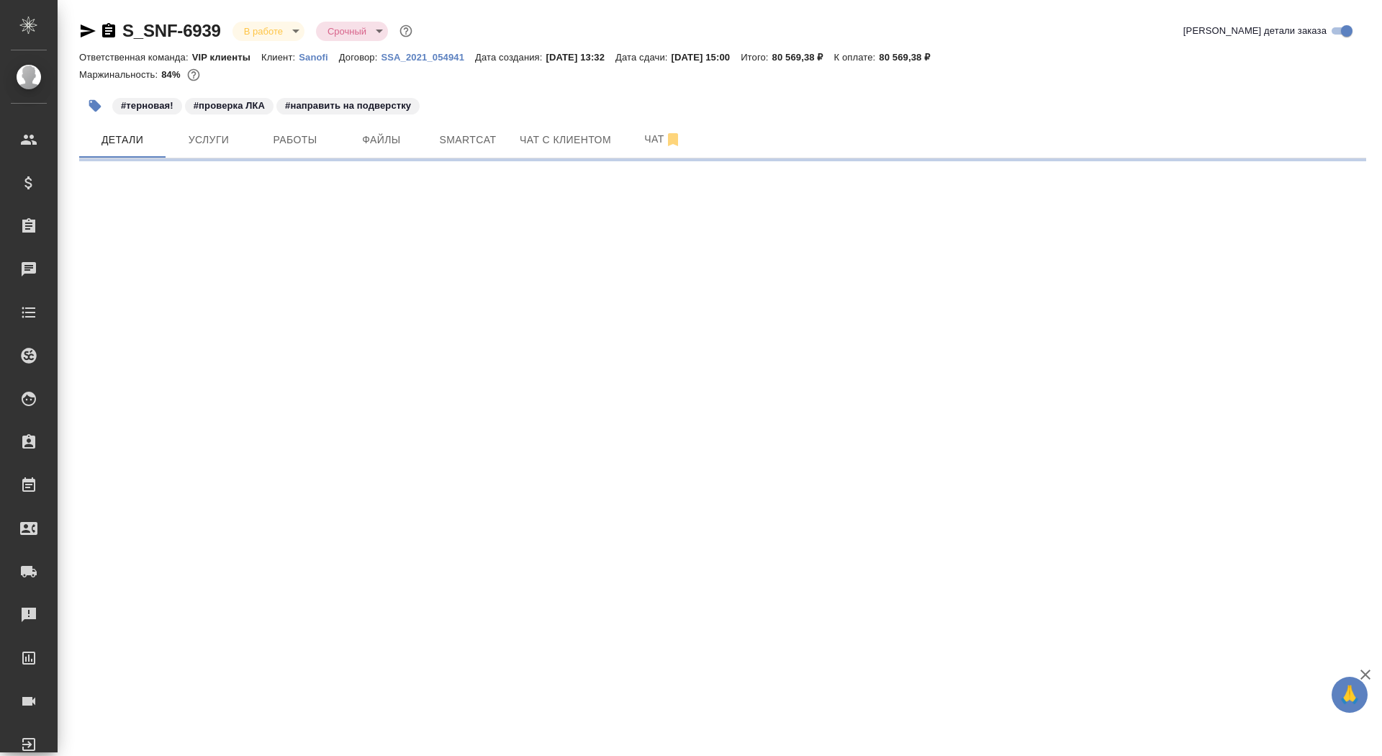
select select "RU"
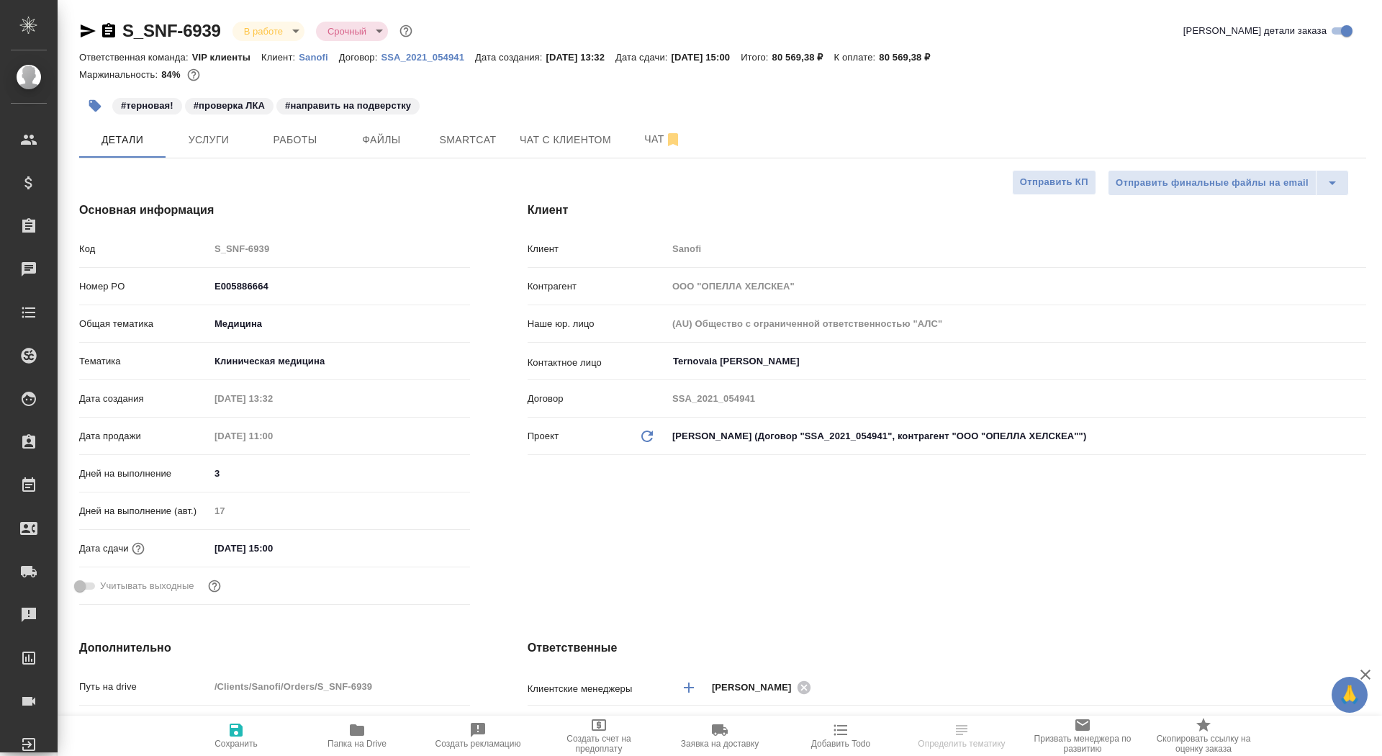
type textarea "x"
click at [638, 140] on span "Чат" at bounding box center [663, 139] width 69 height 18
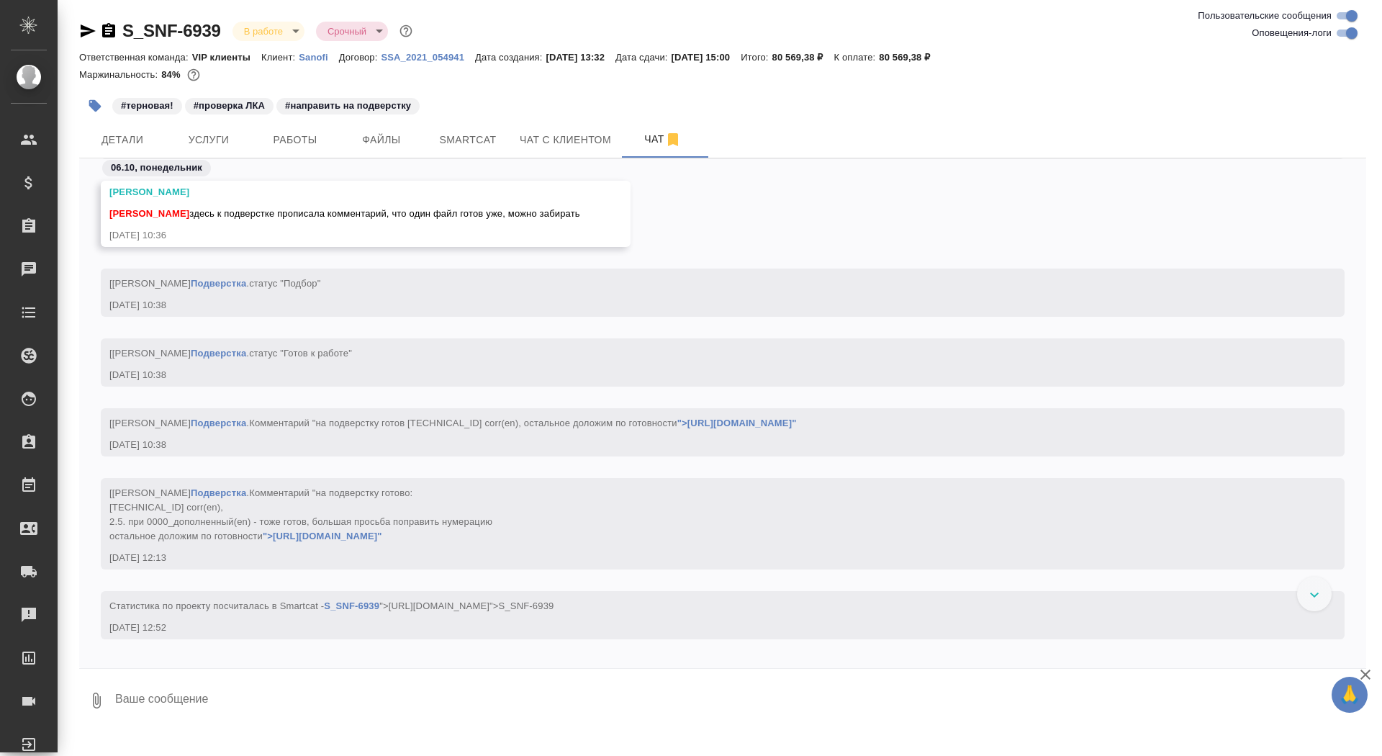
scroll to position [51689, 0]
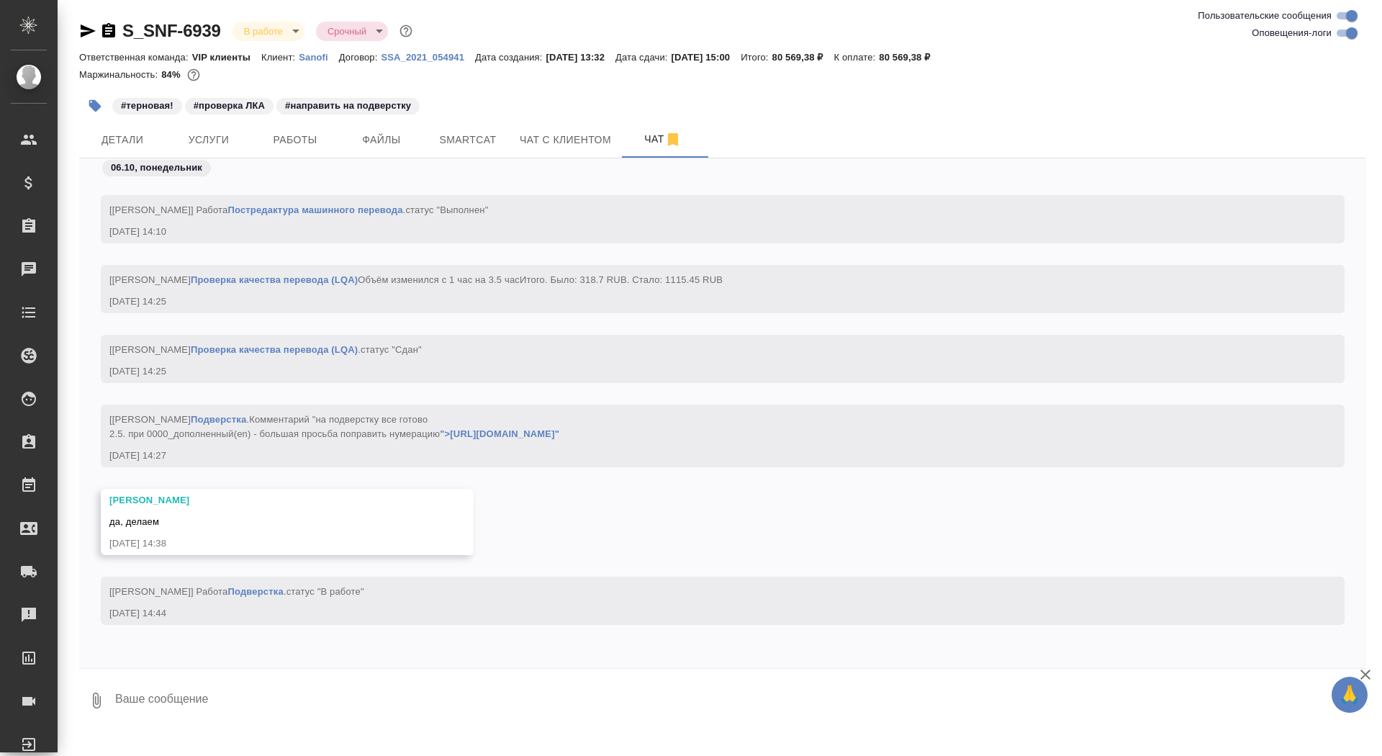
click at [107, 25] on icon "button" at bounding box center [108, 30] width 13 height 14
click at [516, 687] on textarea at bounding box center [740, 700] width 1253 height 49
type textarea "коллеги, очень жду вовремя"
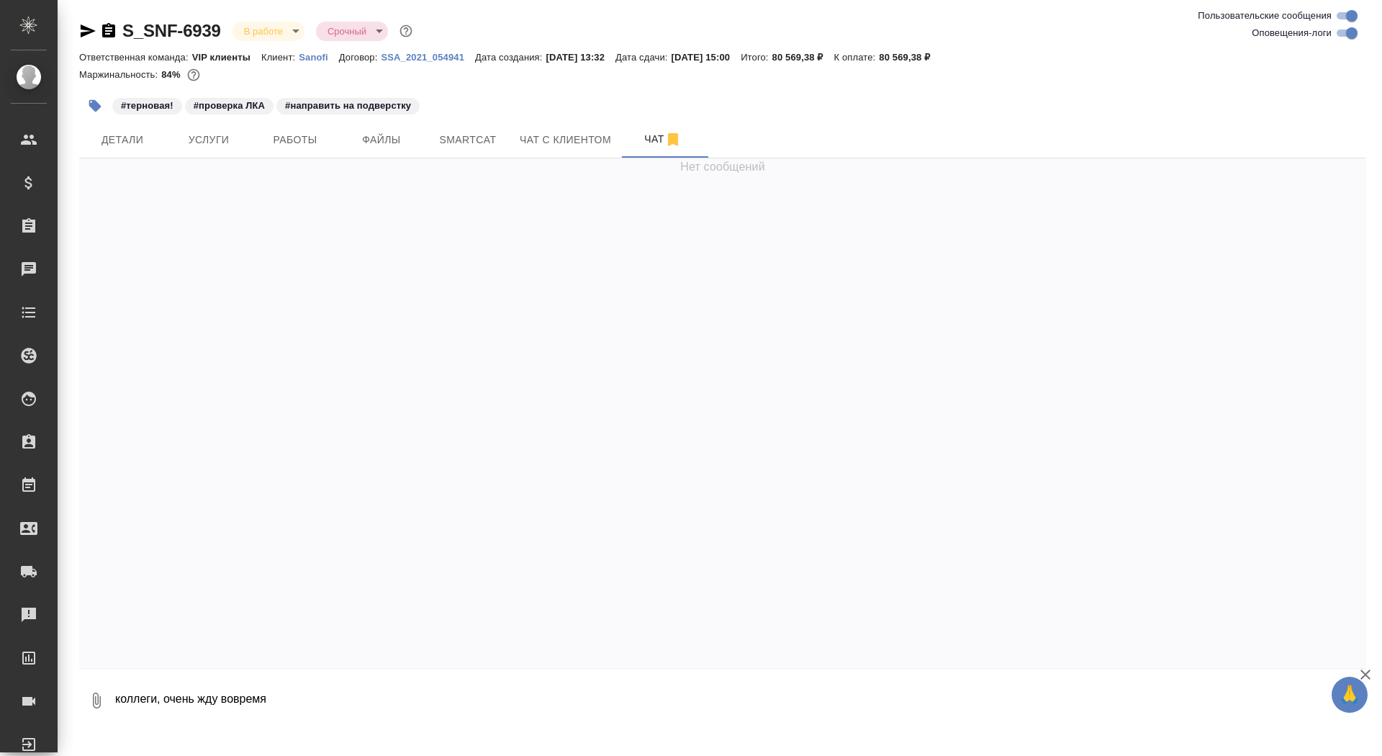
scroll to position [0, 0]
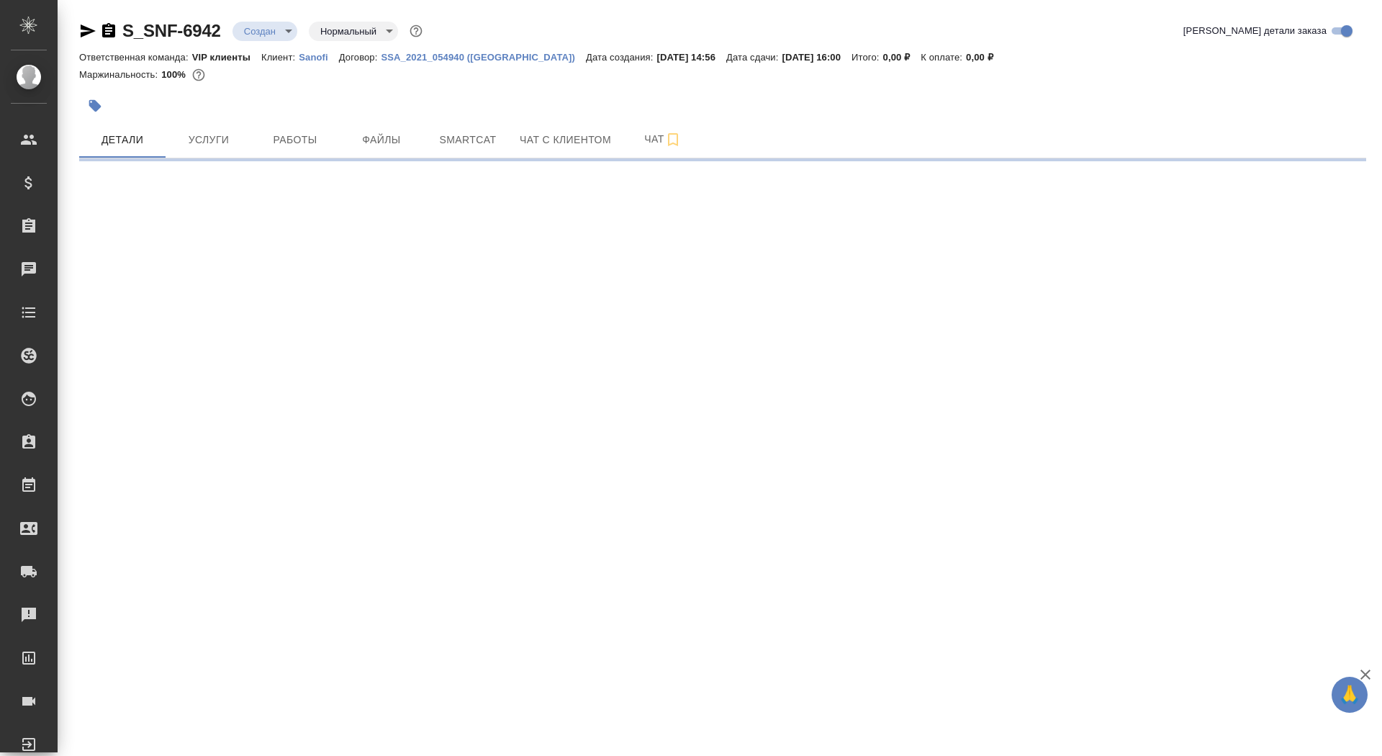
select select "RU"
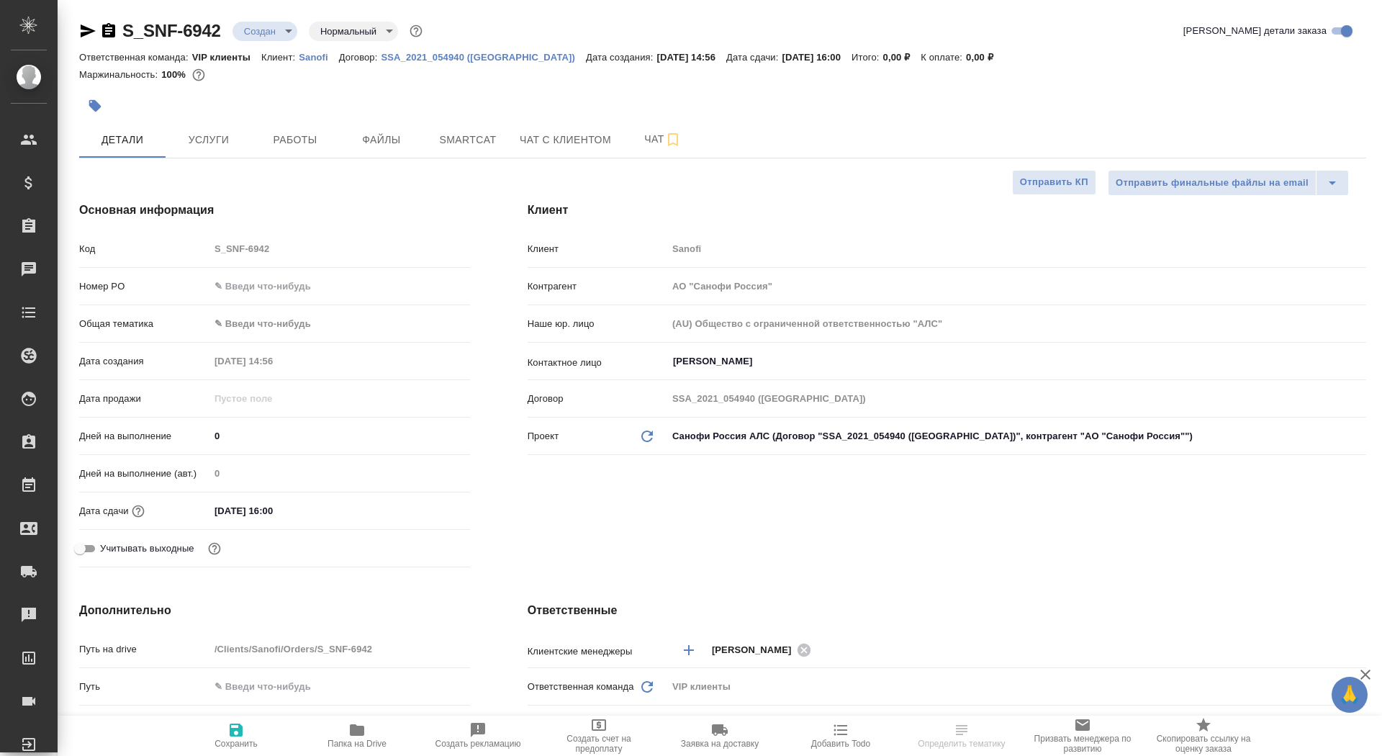
type textarea "x"
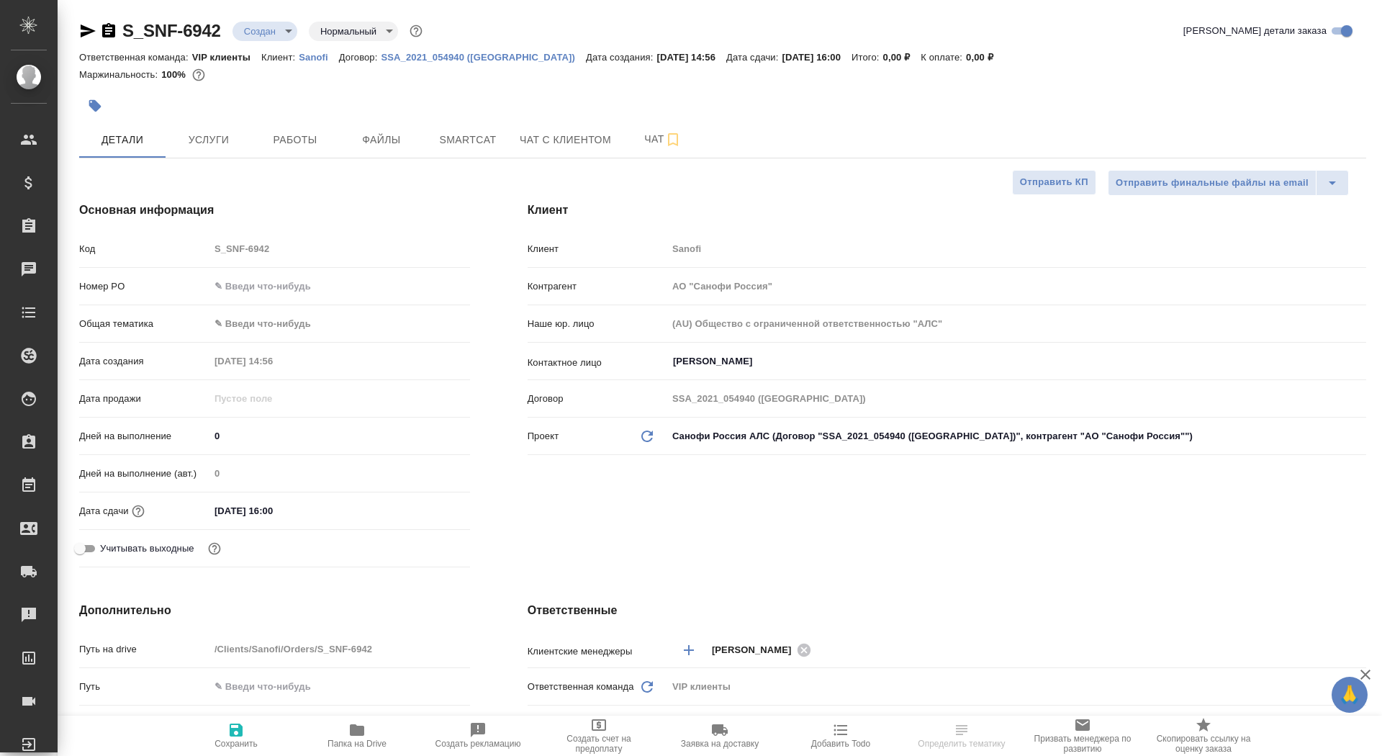
type textarea "x"
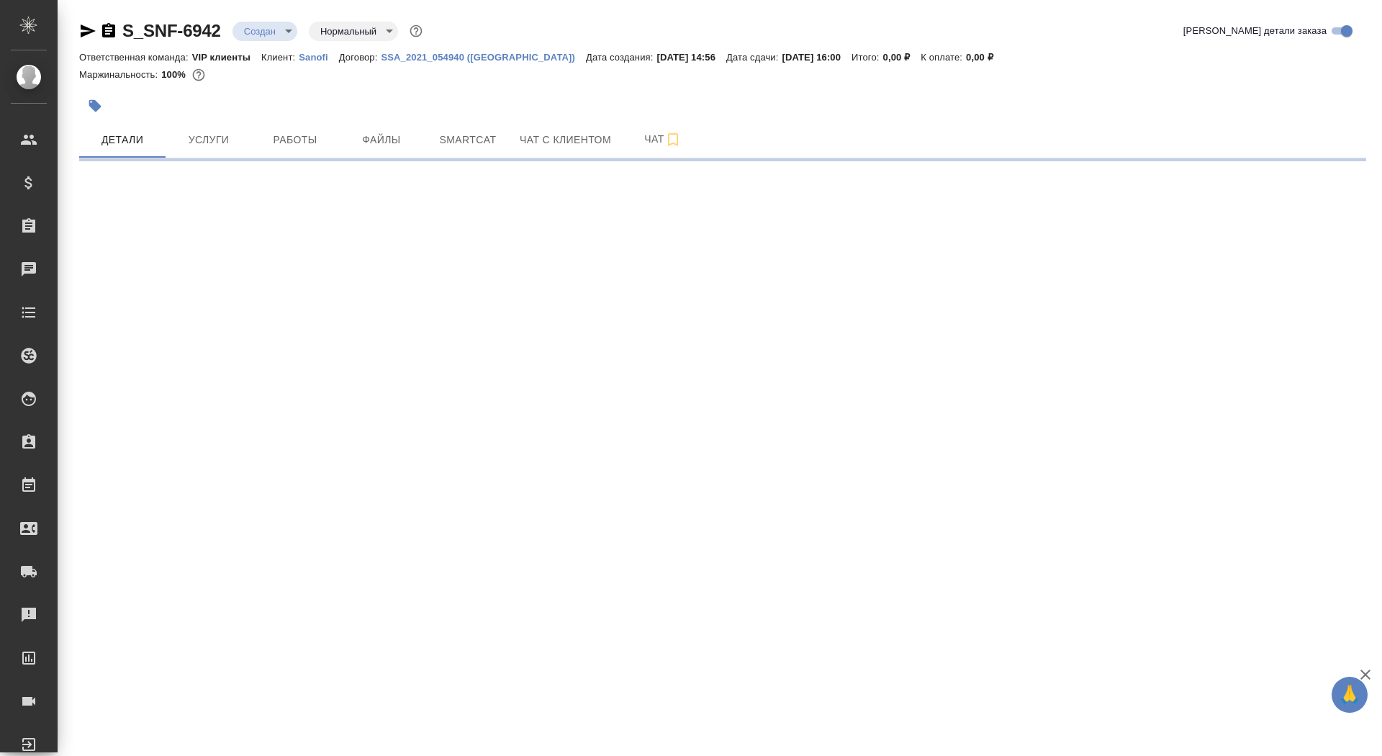
select select "RU"
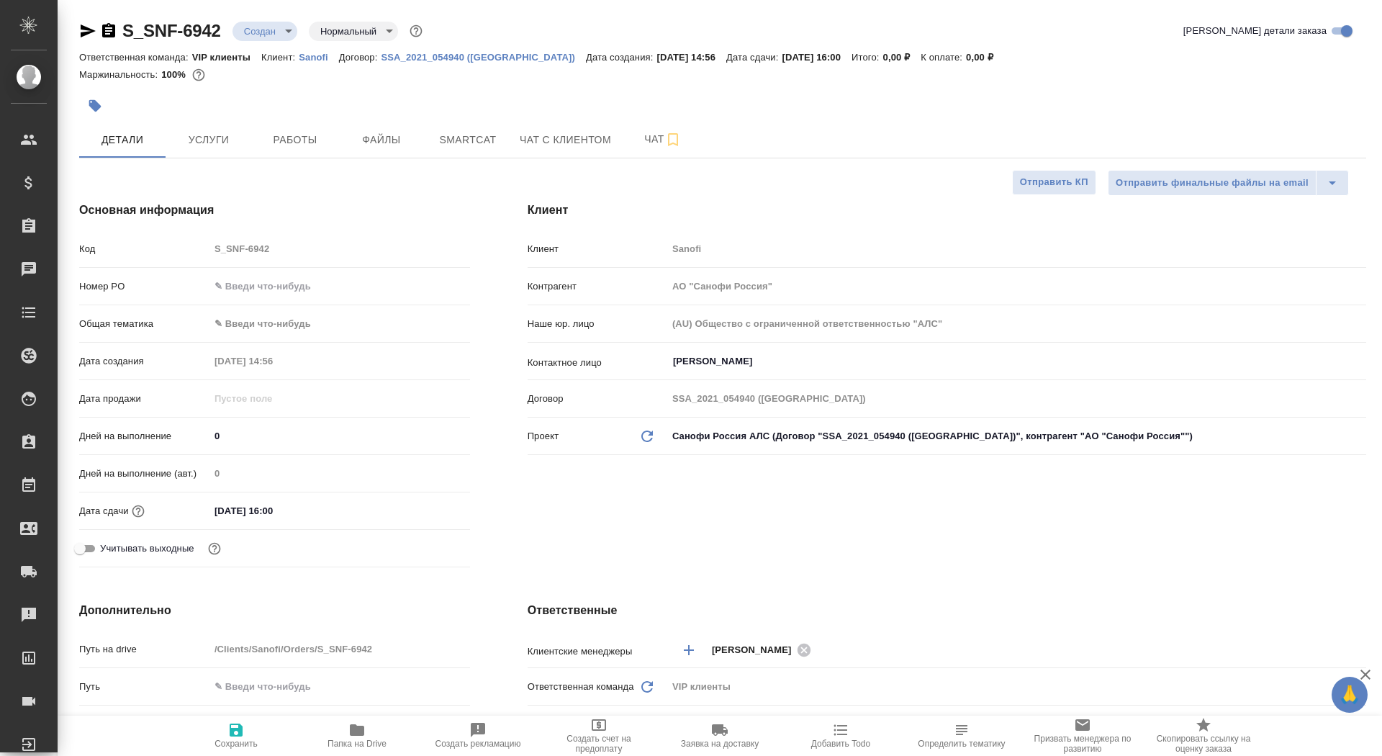
type textarea "x"
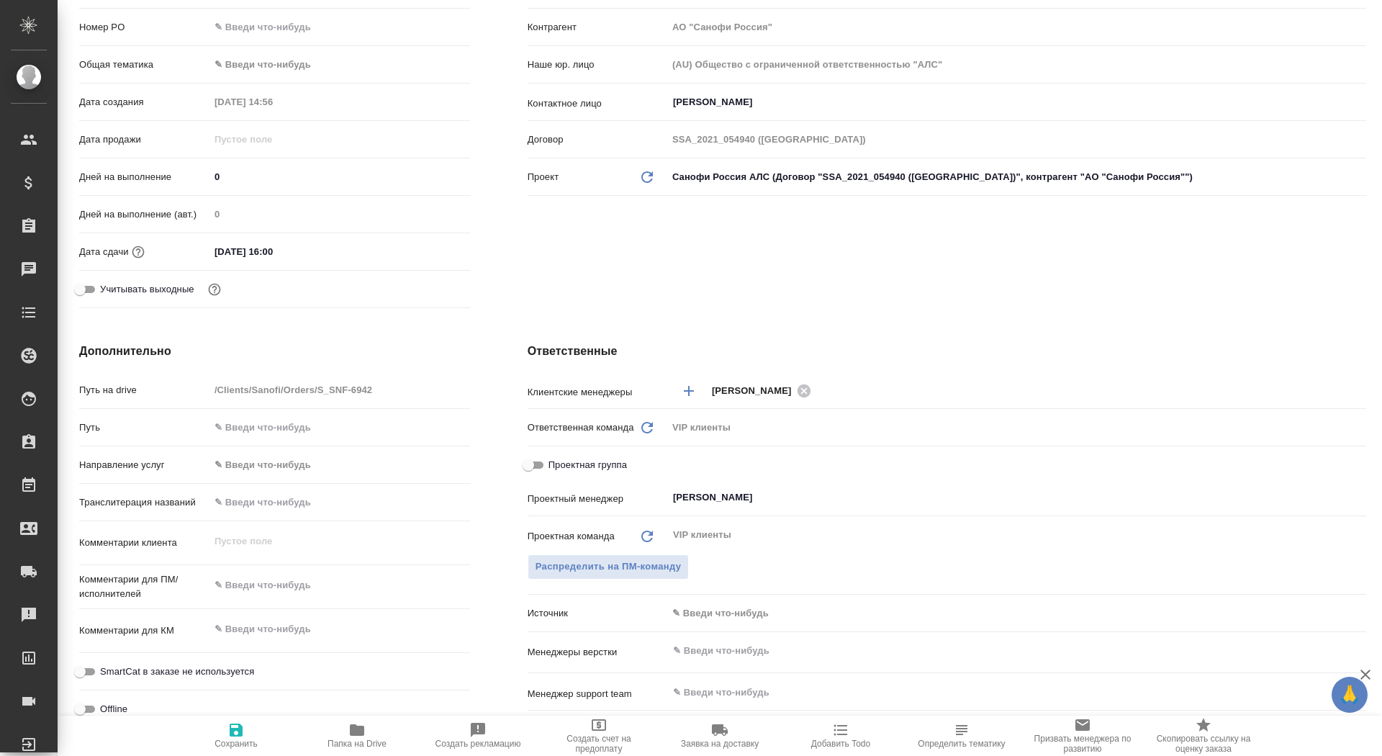
scroll to position [309, 0]
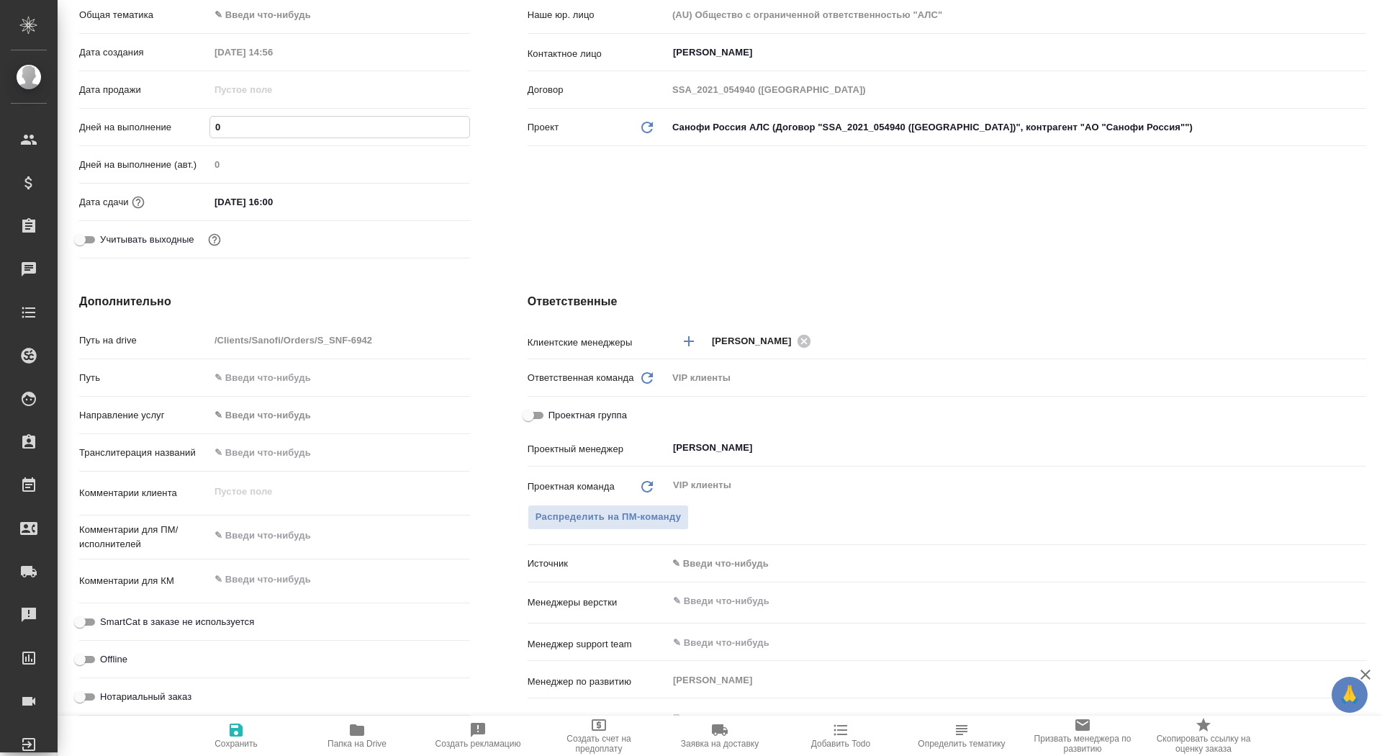
drag, startPoint x: 235, startPoint y: 126, endPoint x: 196, endPoint y: 125, distance: 39.6
click at [195, 125] on div "Дней на выполнение 0" at bounding box center [274, 126] width 391 height 25
type input "2"
type textarea "x"
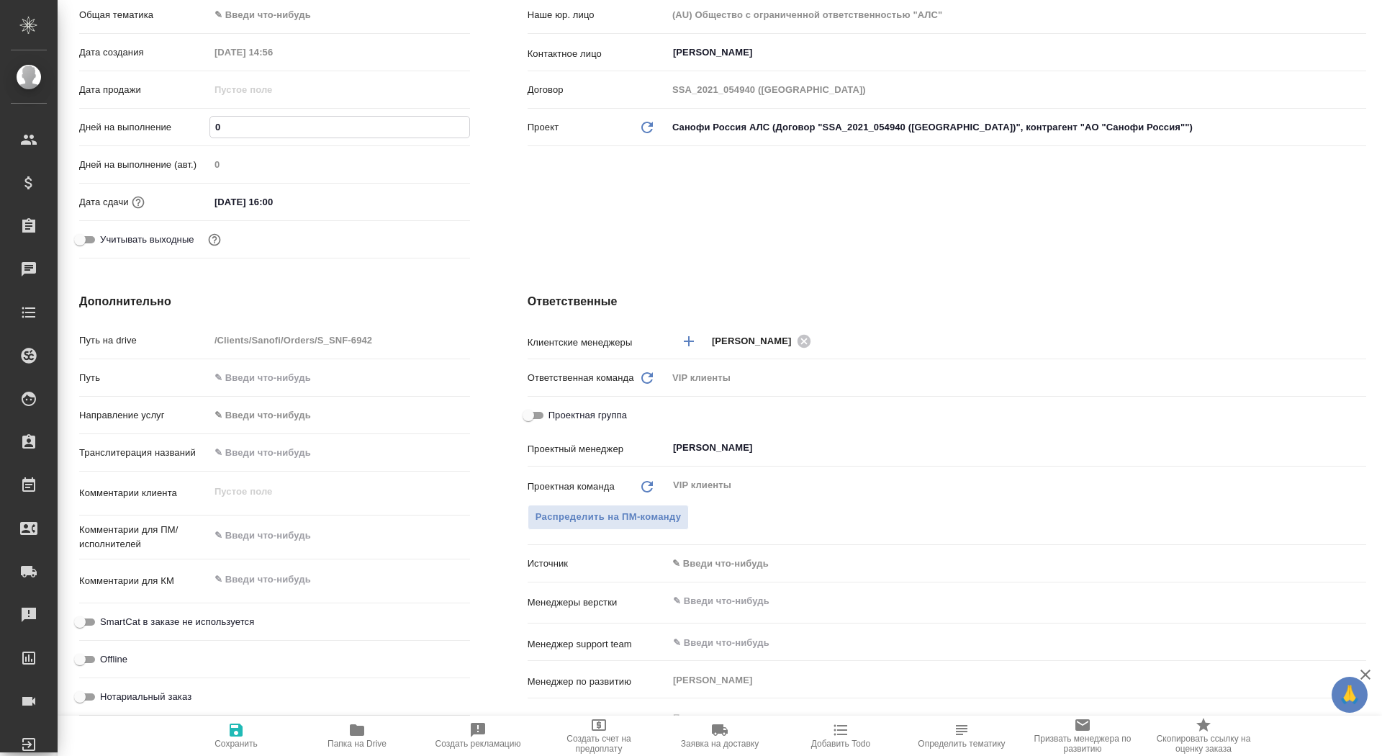
type textarea "x"
type input "1"
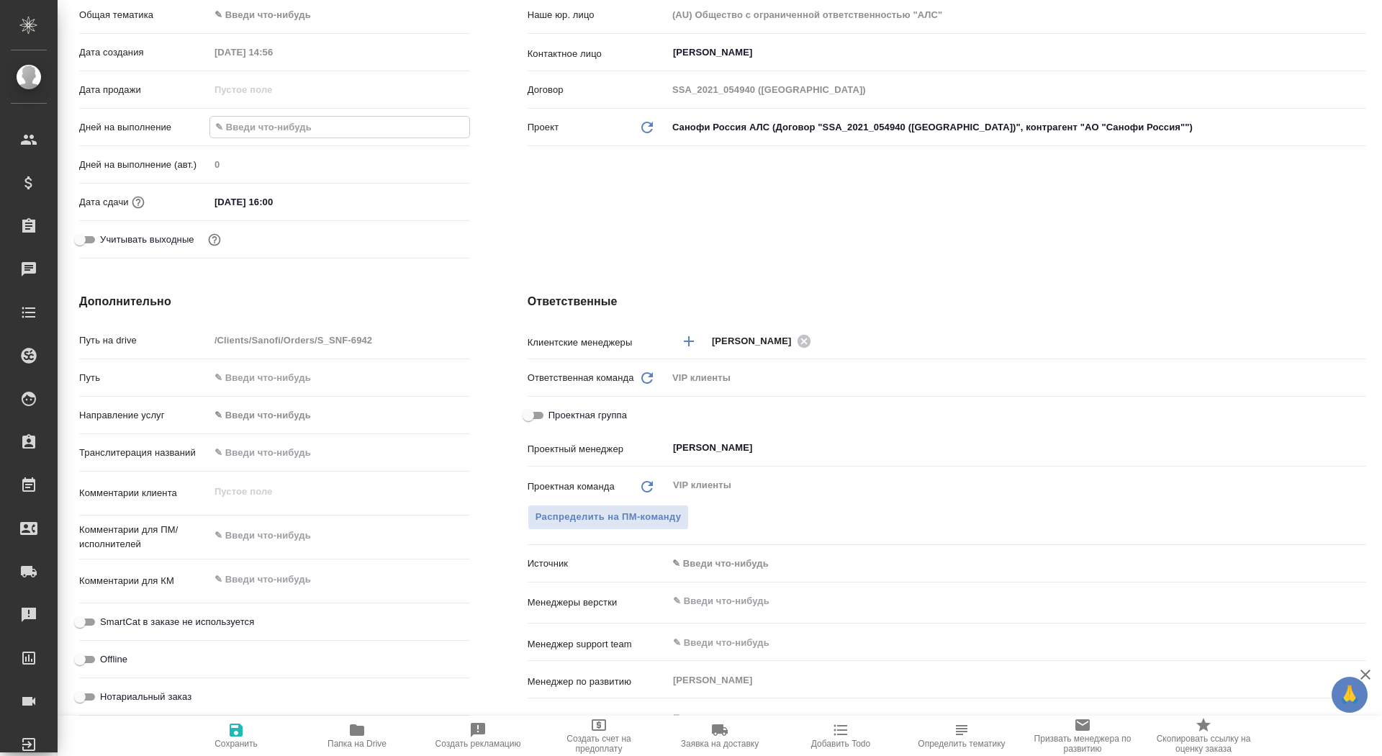
type textarea "x"
type input "1"
click at [251, 739] on span "Сохранить" at bounding box center [236, 734] width 104 height 27
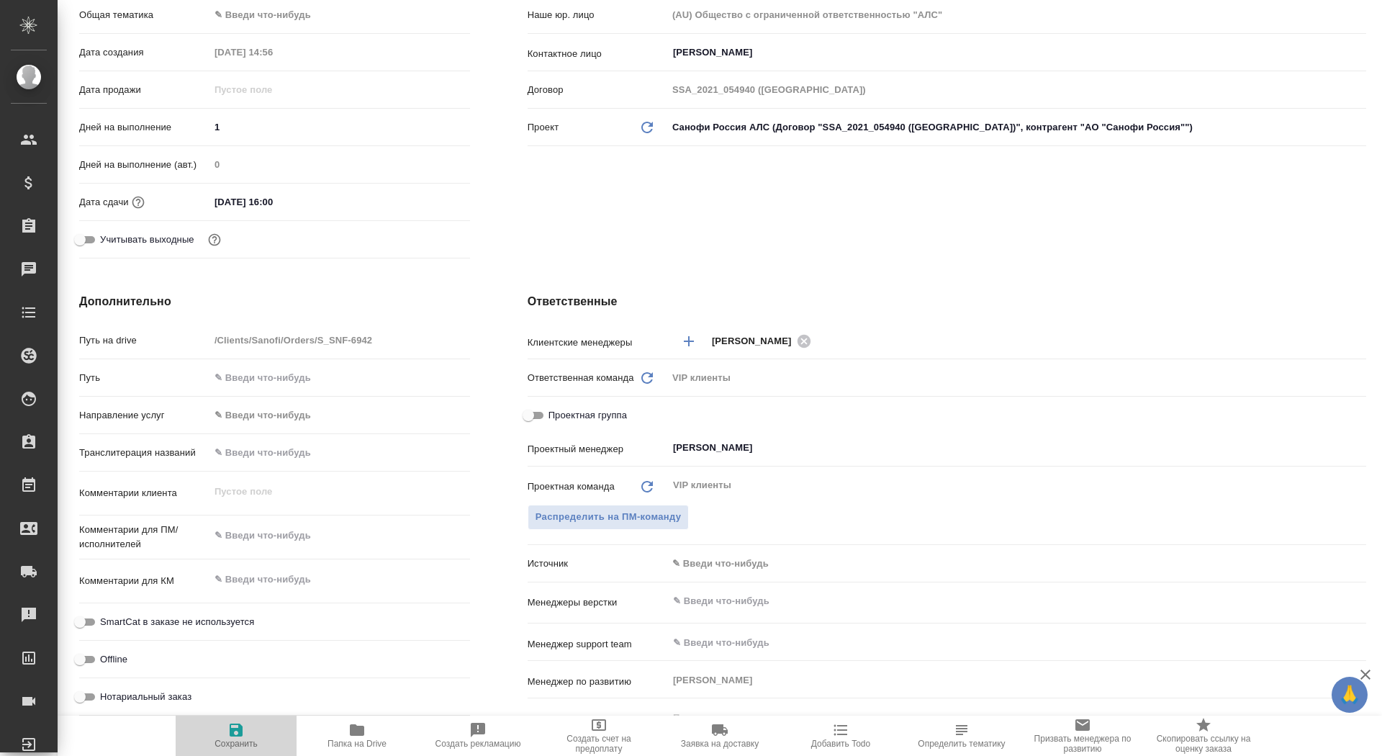
type textarea "x"
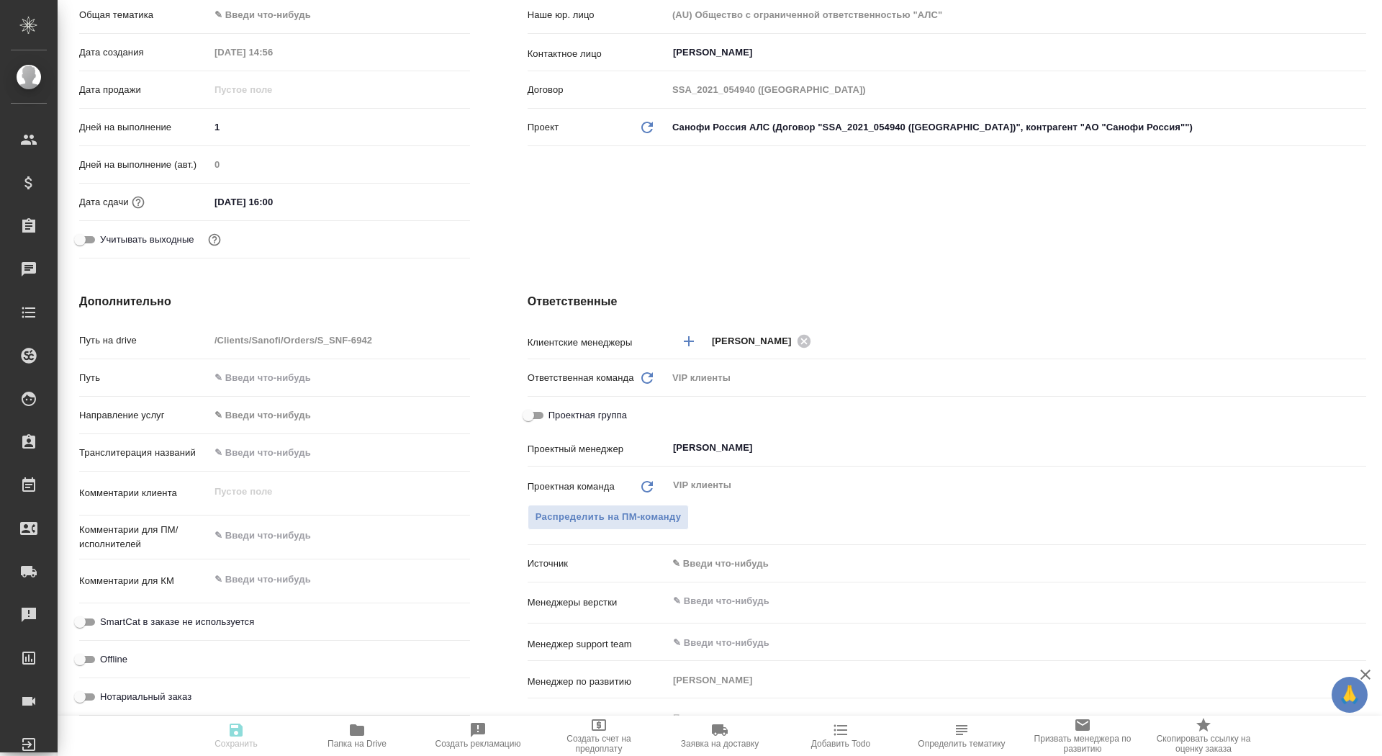
type textarea "x"
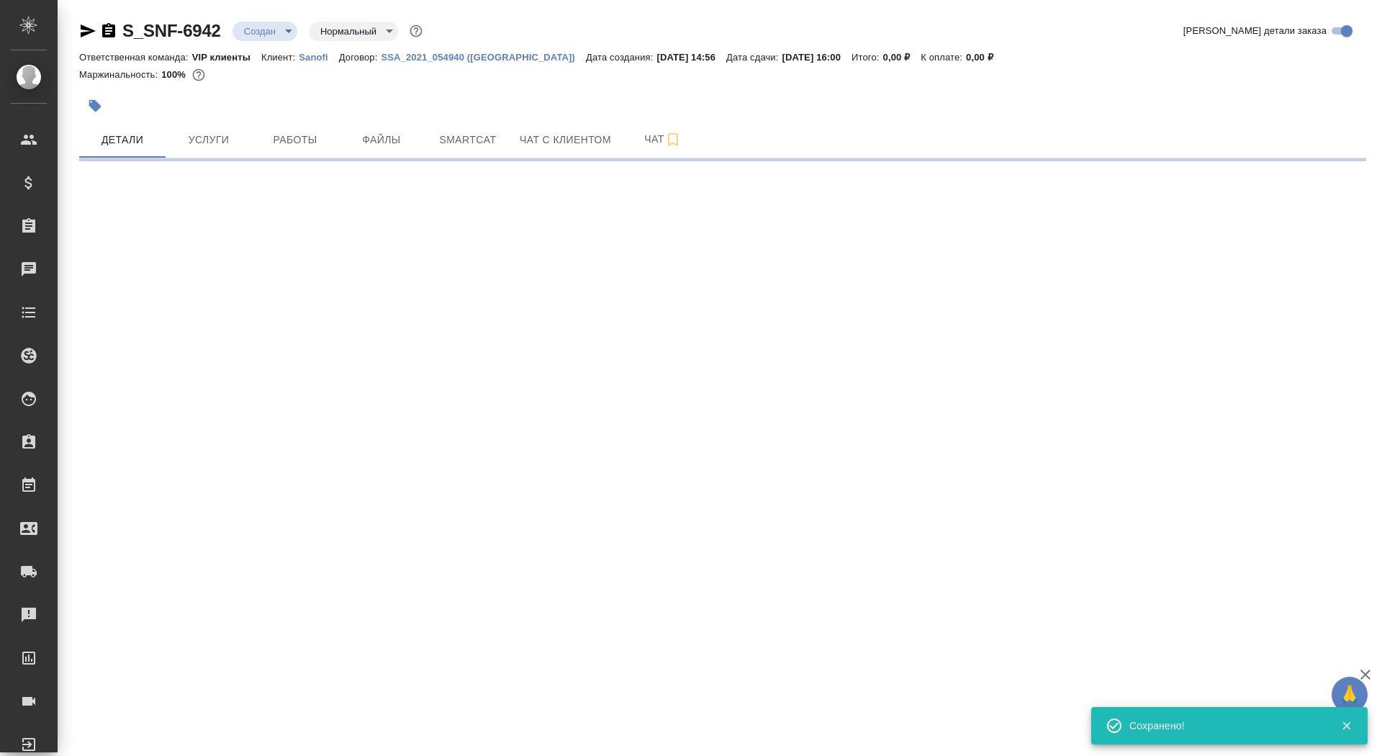
scroll to position [0, 0]
select select "RU"
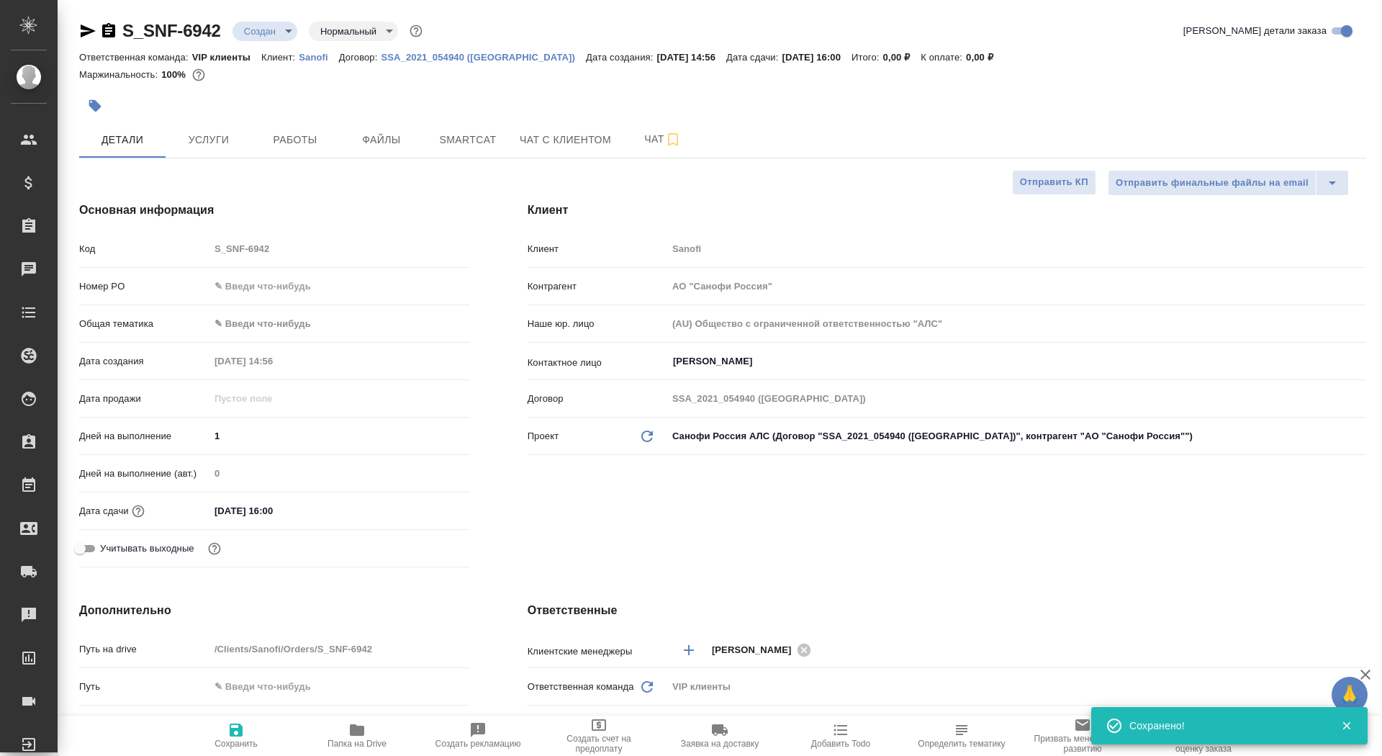
type textarea "x"
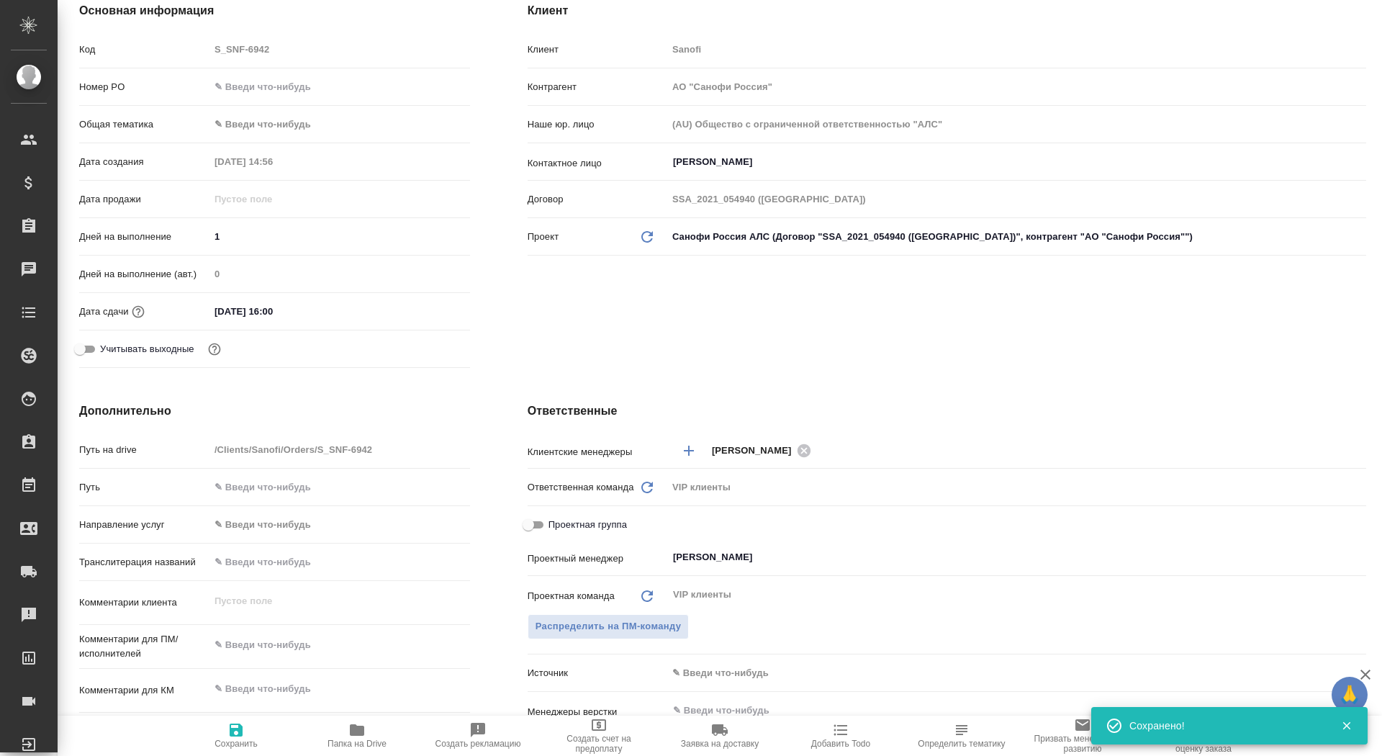
scroll to position [248, 0]
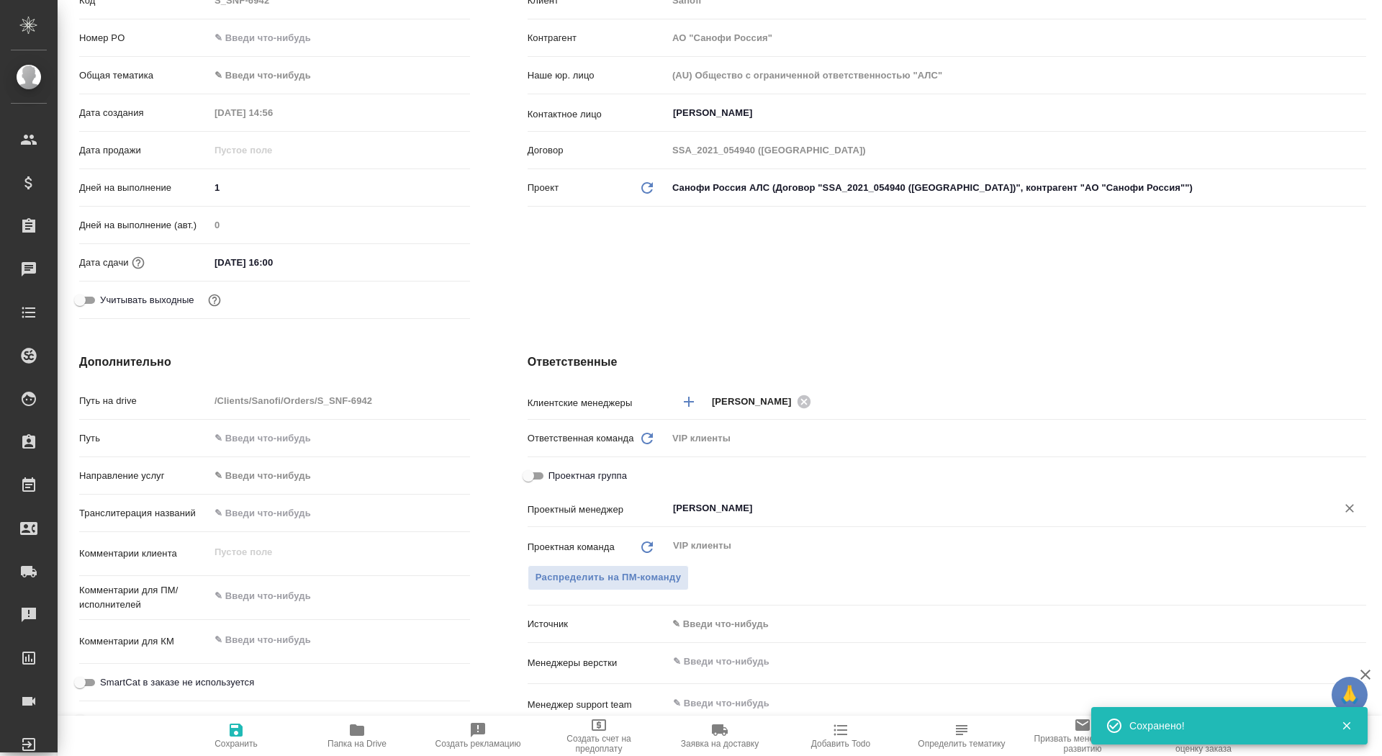
click at [707, 501] on input "[PERSON_NAME]" at bounding box center [993, 508] width 642 height 17
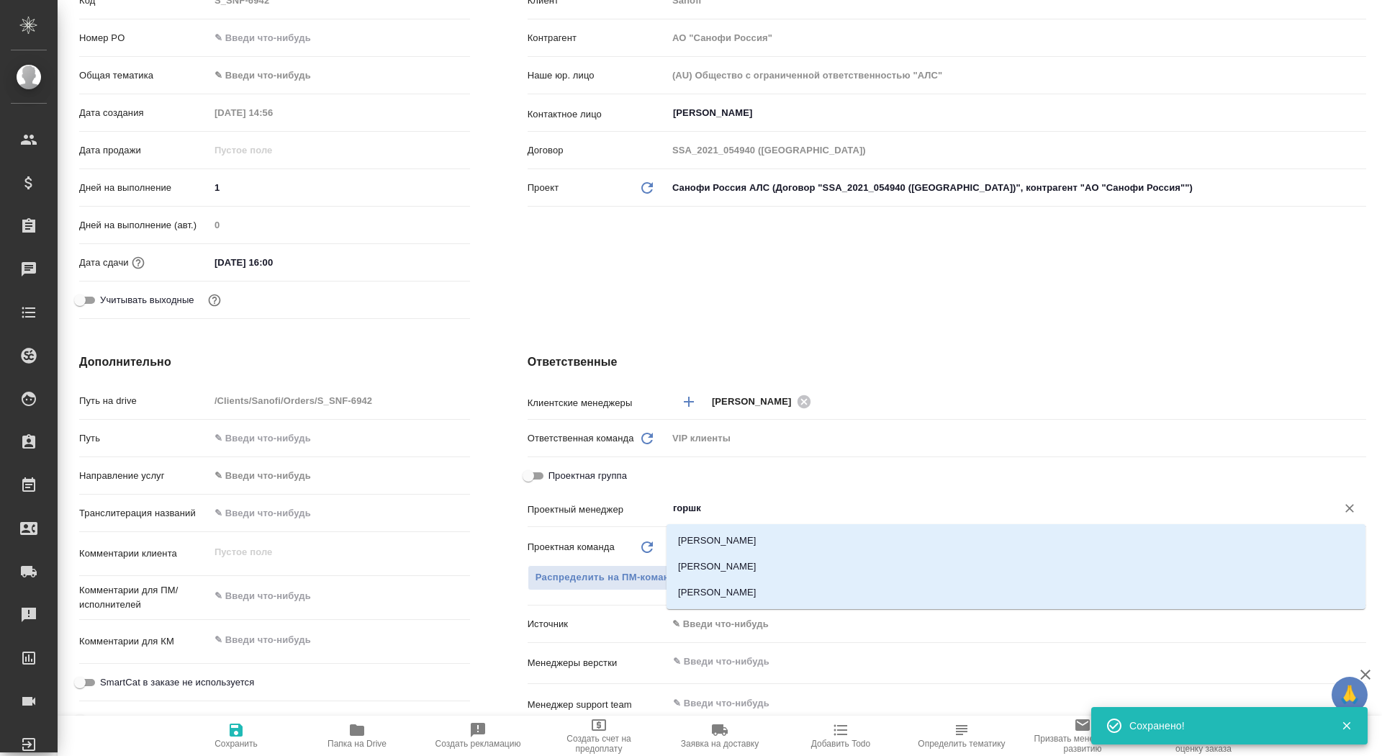
type input "горшко"
click at [712, 566] on li "[PERSON_NAME]" at bounding box center [1016, 567] width 699 height 26
type textarea "x"
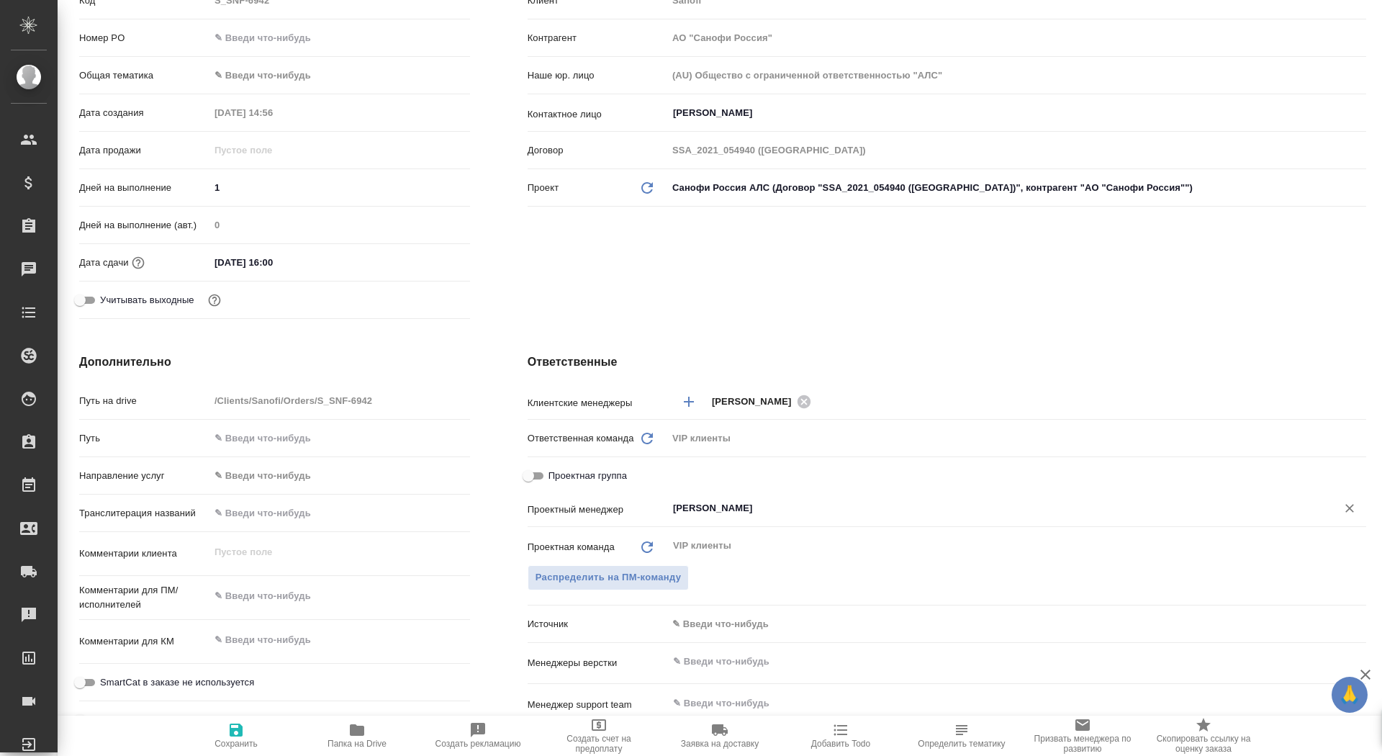
type input "[PERSON_NAME]"
click at [240, 737] on icon "button" at bounding box center [236, 729] width 17 height 17
type textarea "x"
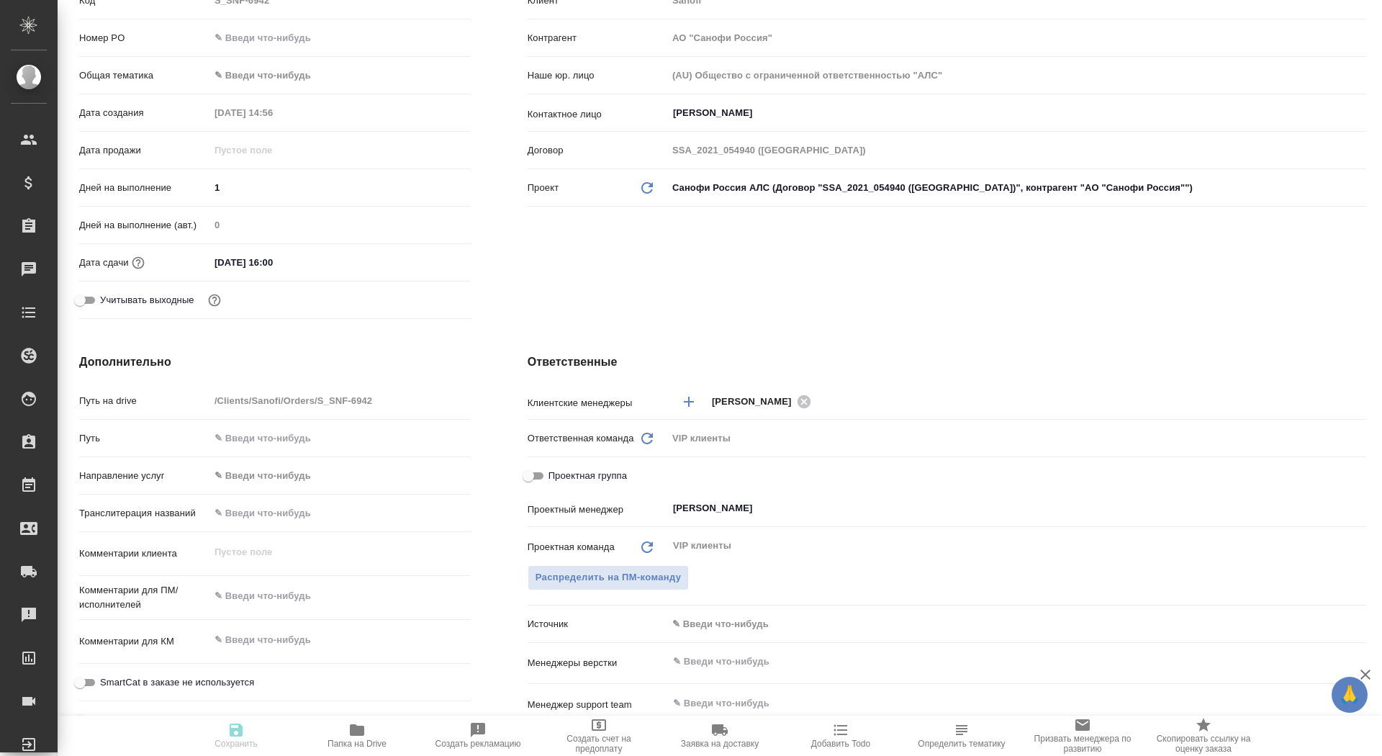
type textarea "x"
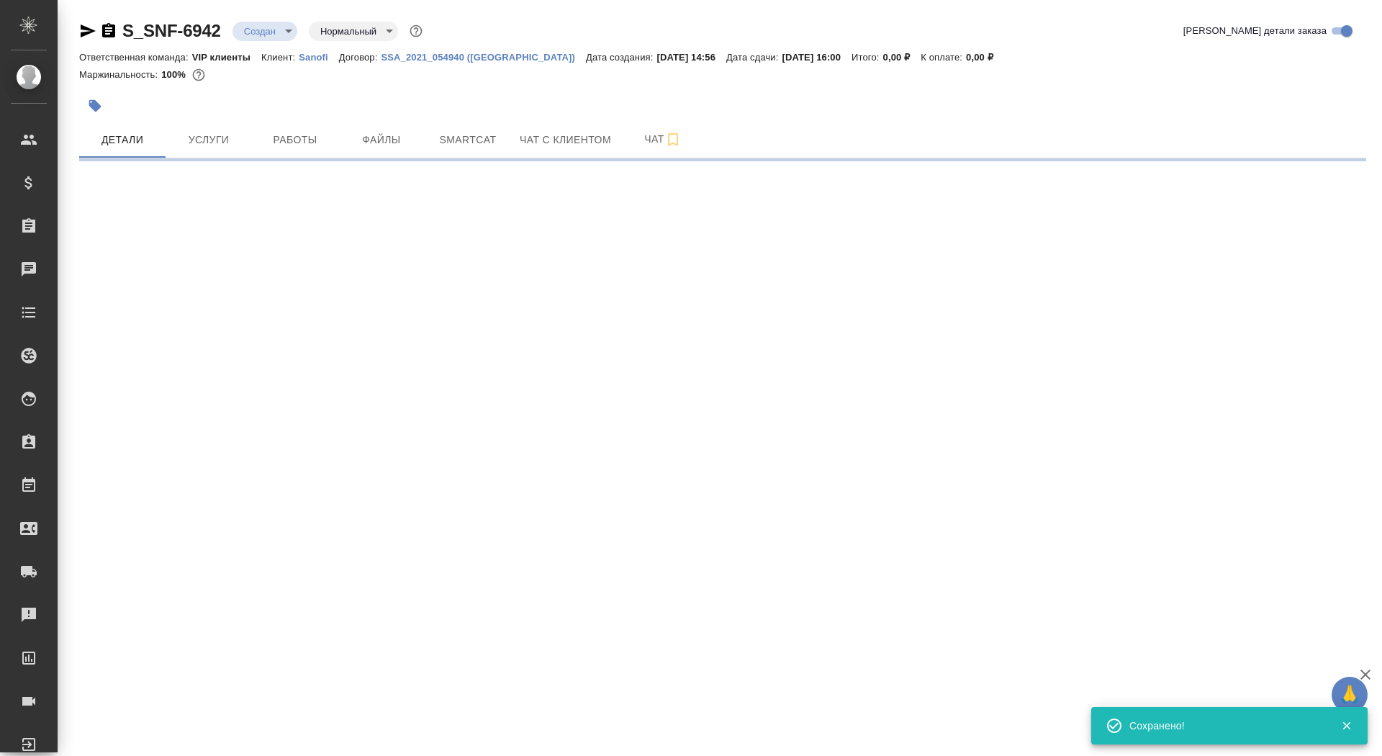
select select "RU"
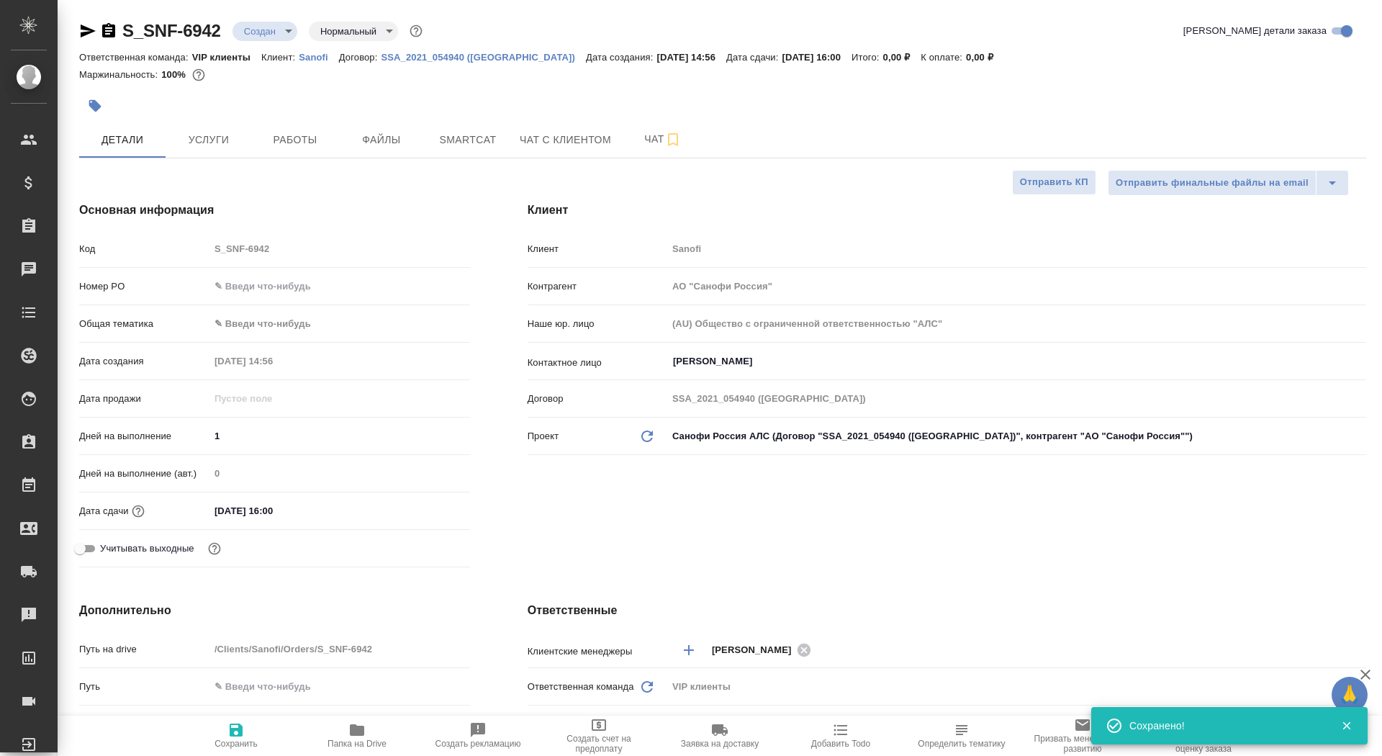
type textarea "x"
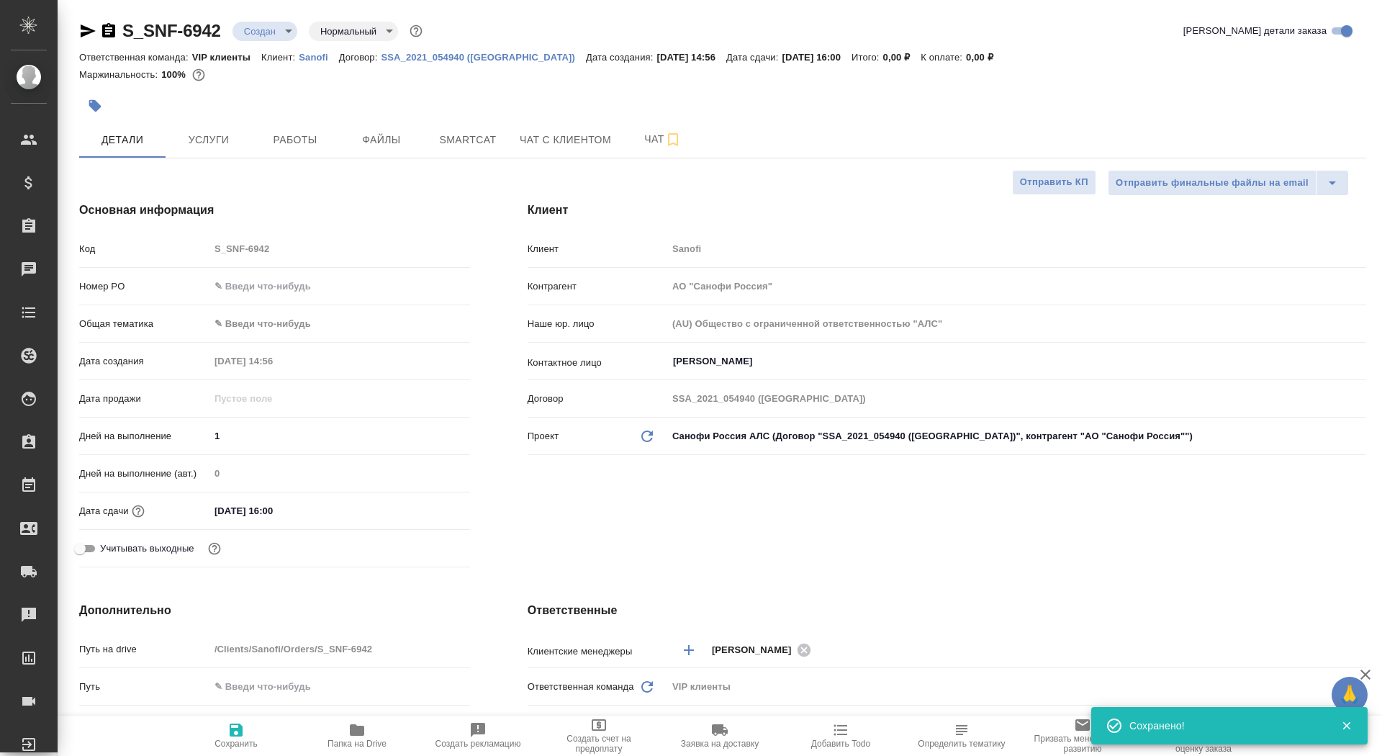
type textarea "x"
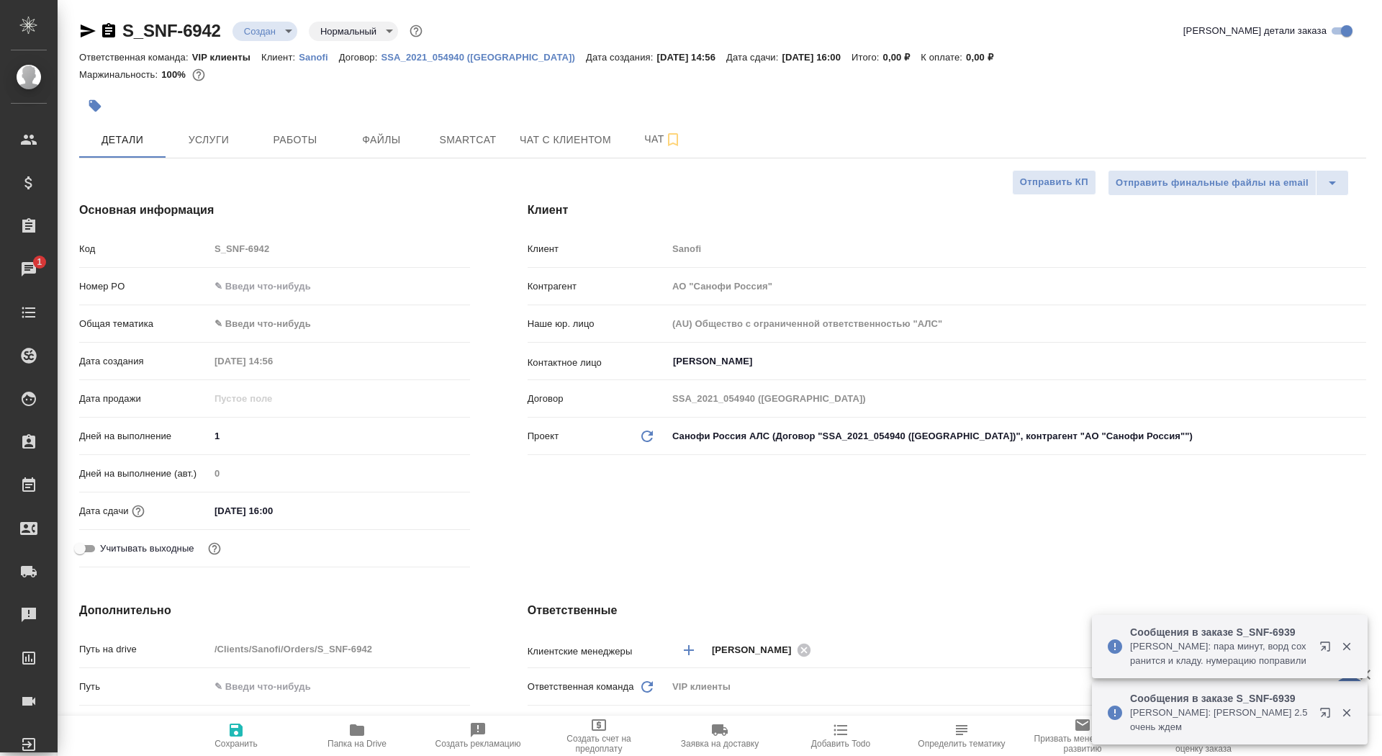
type textarea "x"
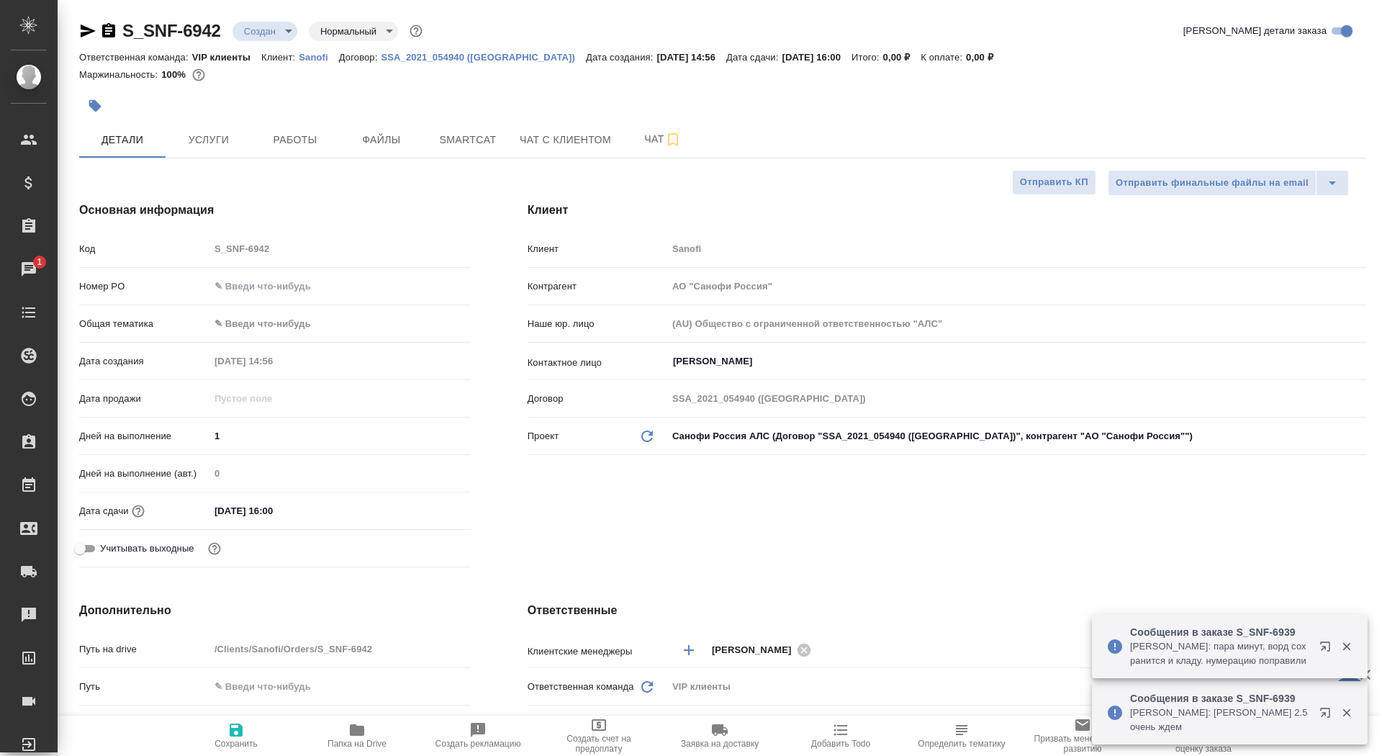
type textarea "x"
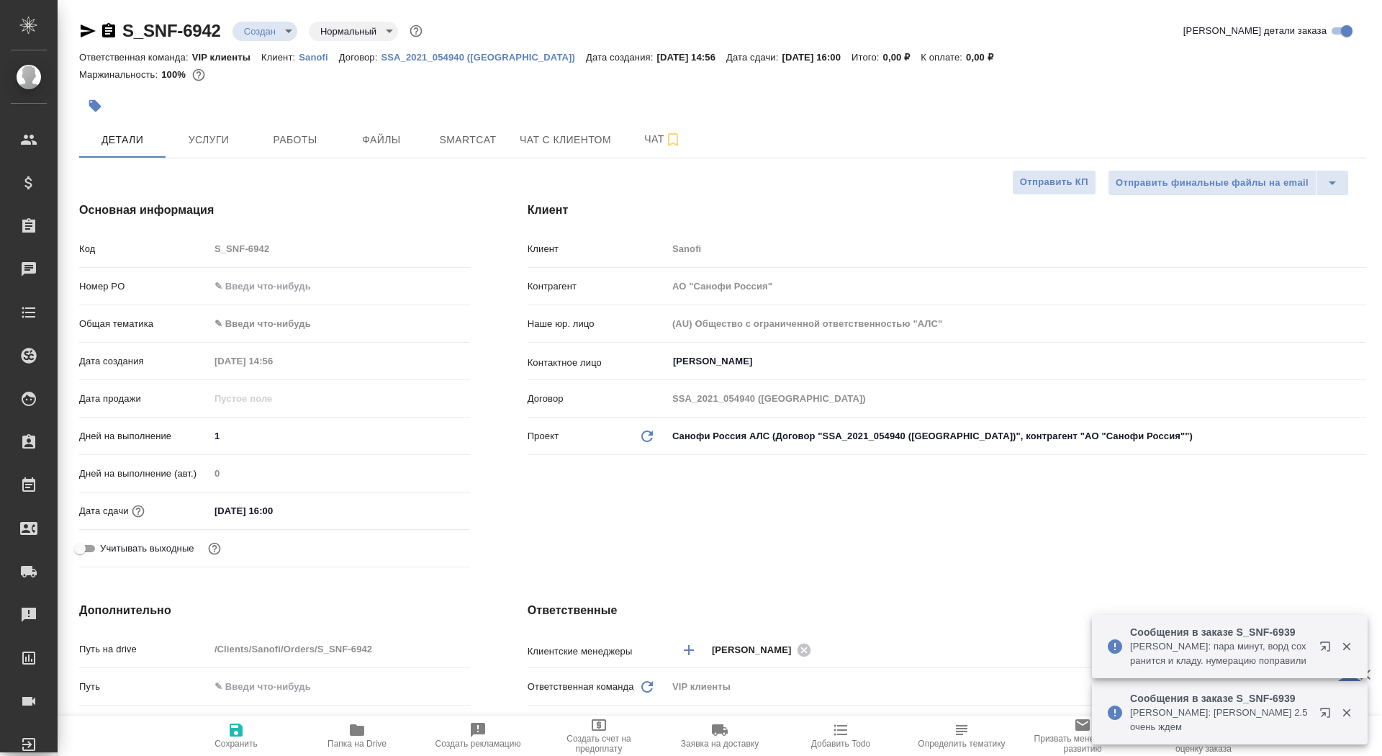
type textarea "x"
click at [373, 732] on span "Папка на Drive" at bounding box center [357, 734] width 104 height 27
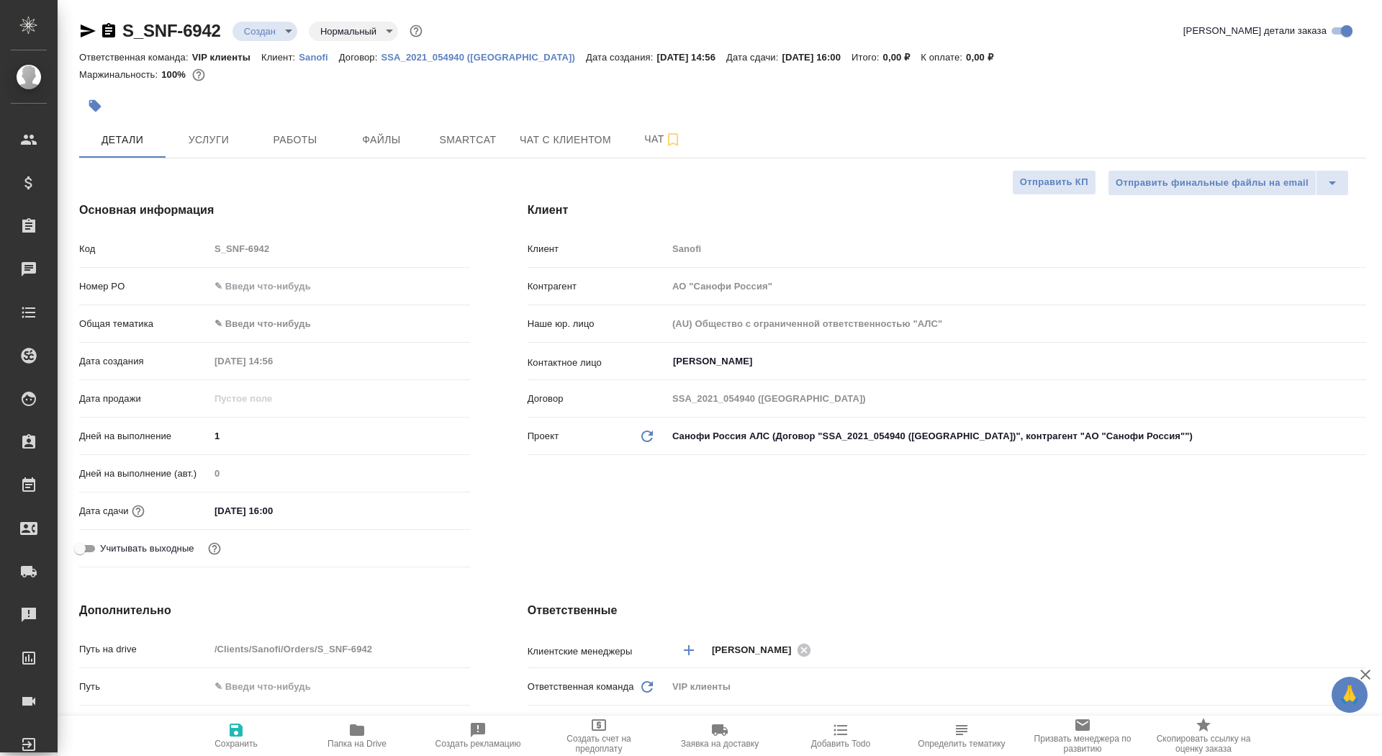
type textarea "x"
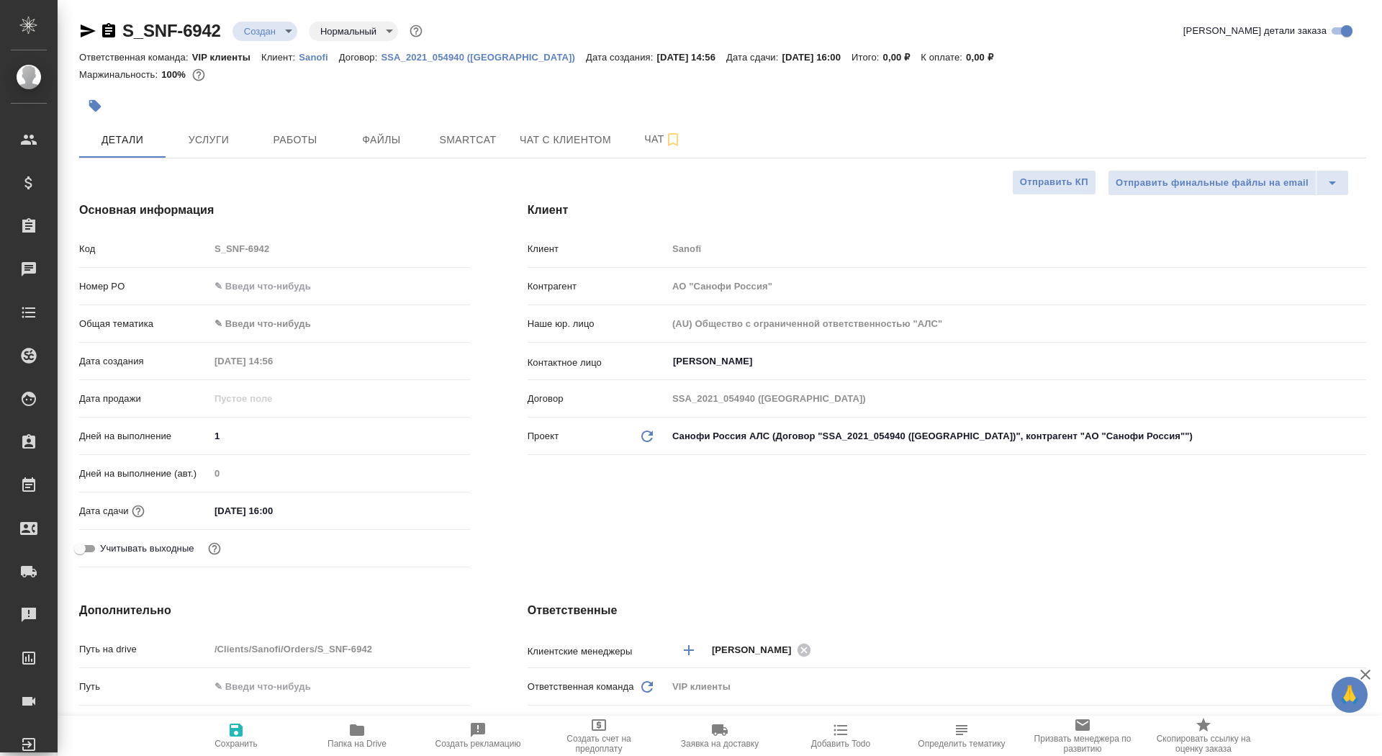
type textarea "x"
click at [91, 96] on button "button" at bounding box center [95, 106] width 32 height 32
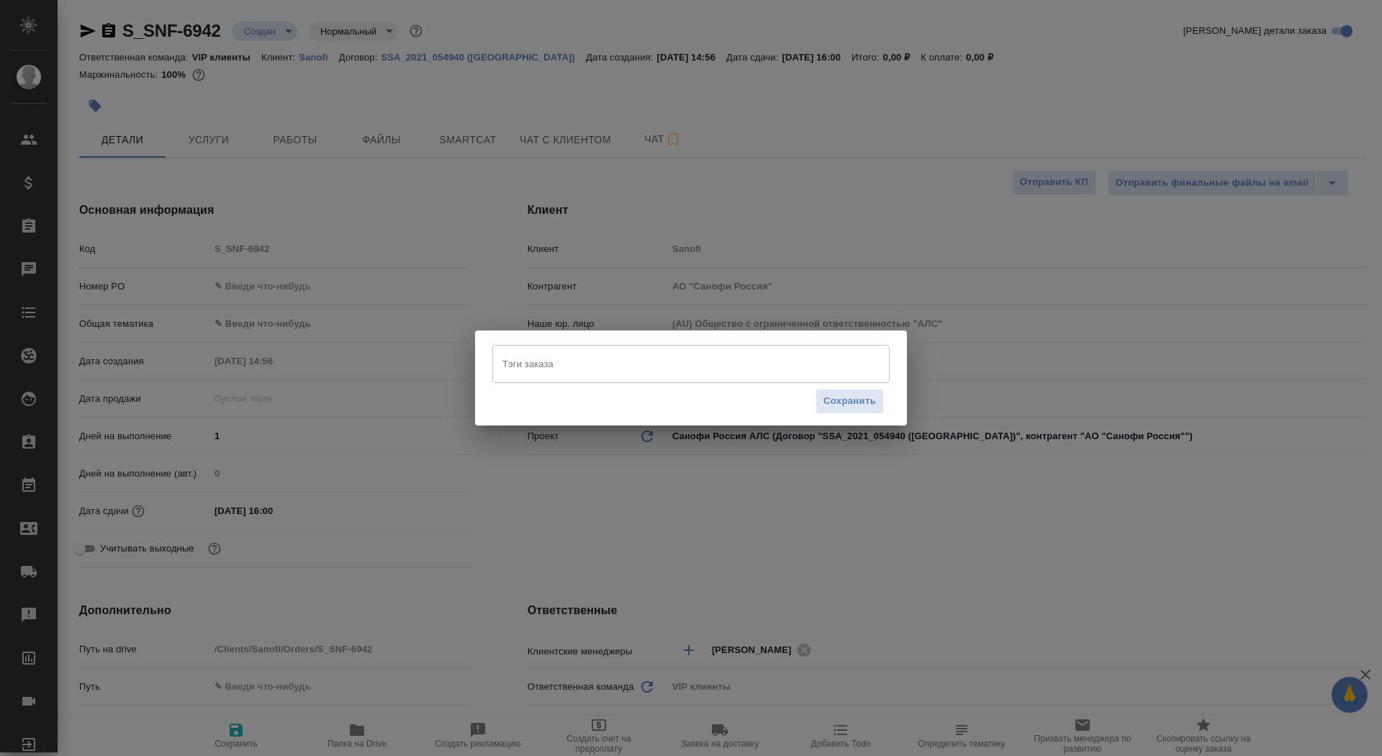
click at [556, 368] on input "Тэги заказа" at bounding box center [677, 363] width 357 height 24
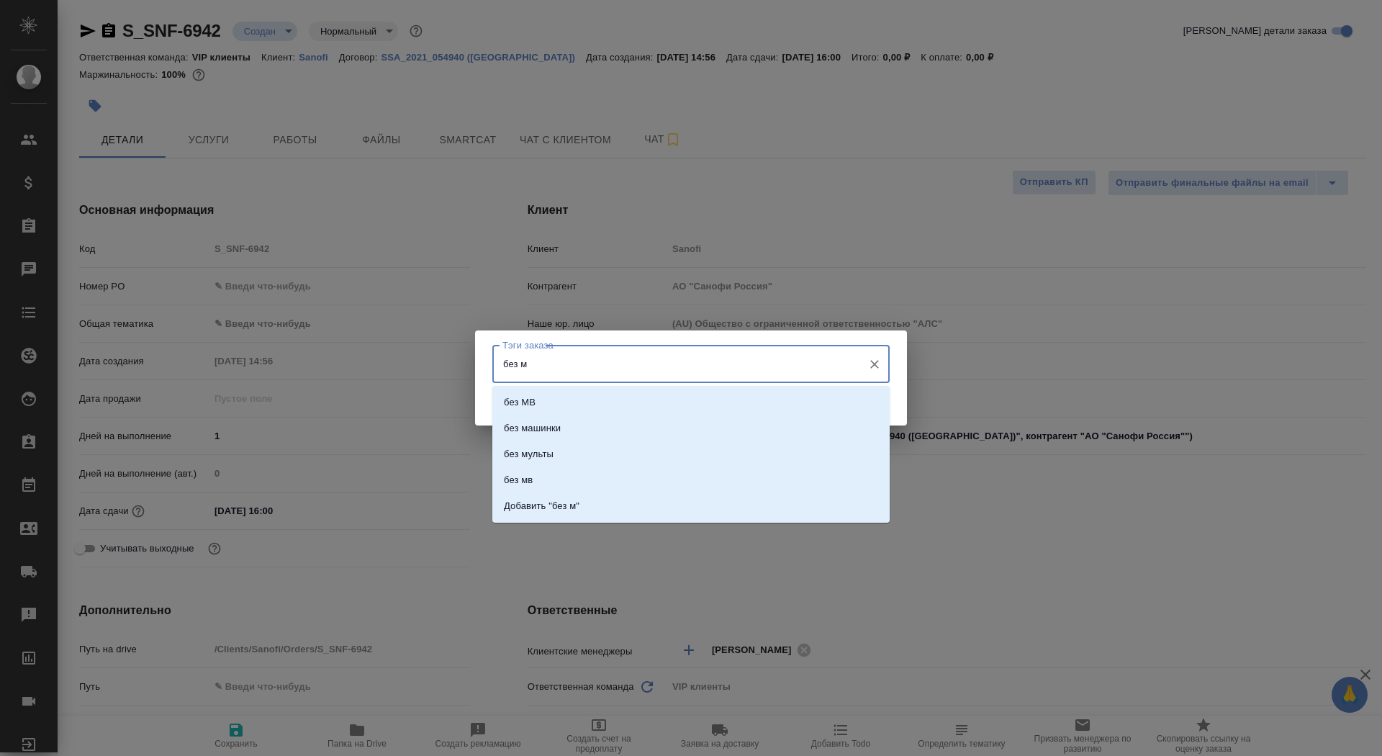
type input "без мв"
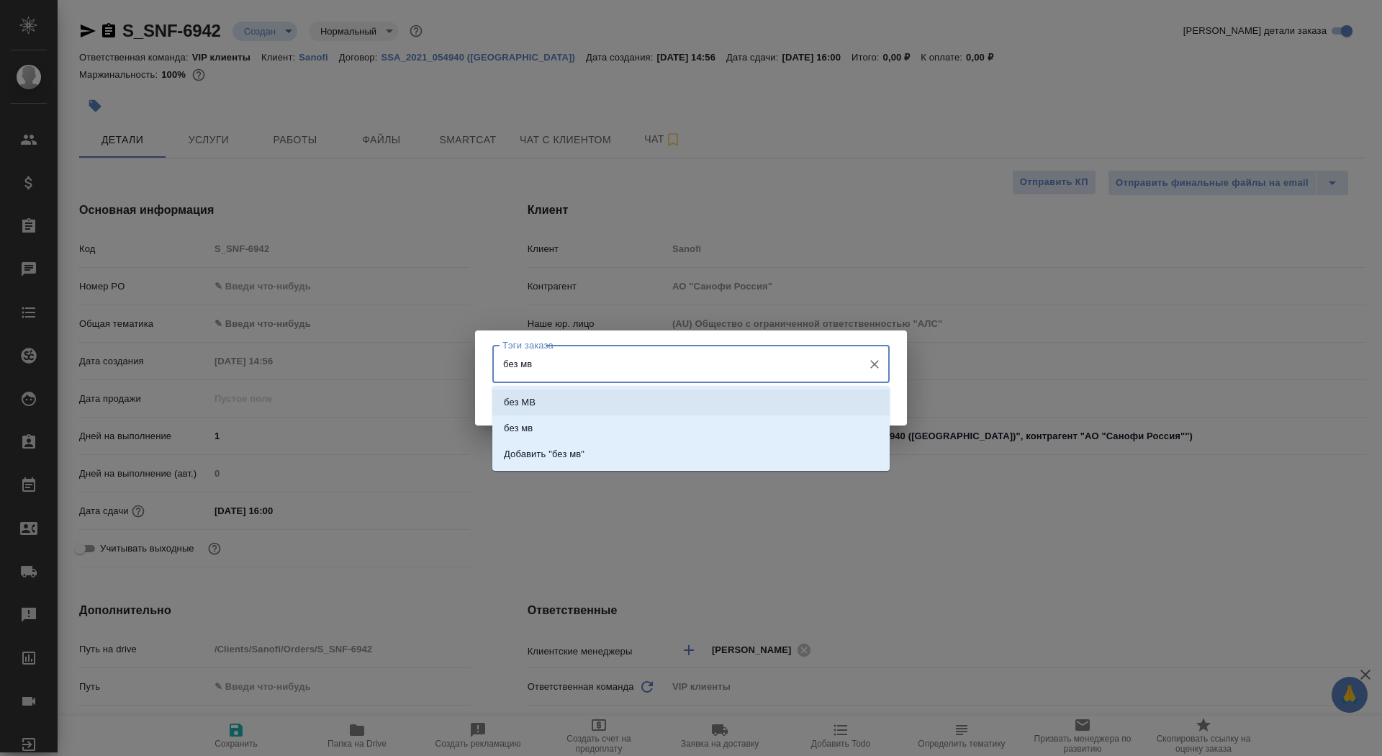
click at [583, 402] on li "без МВ" at bounding box center [690, 403] width 397 height 26
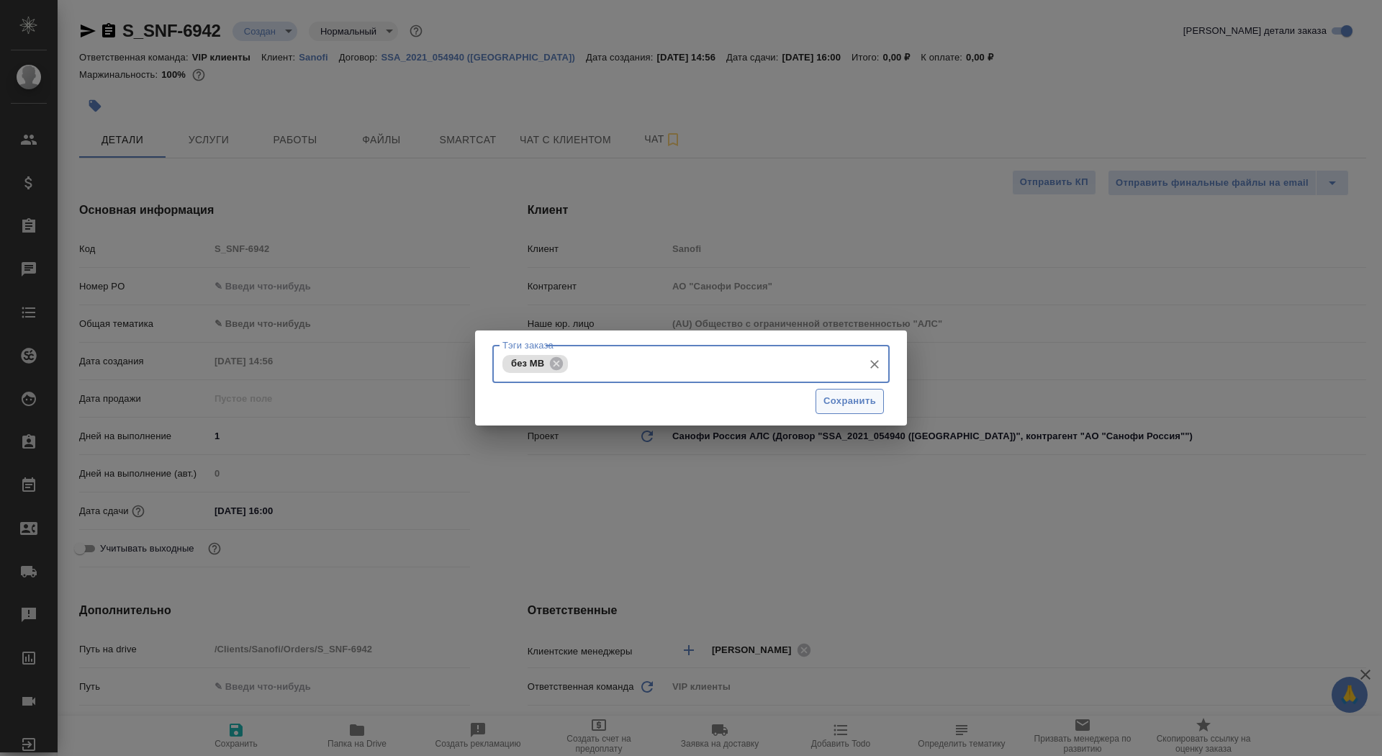
click at [858, 397] on span "Сохранить" at bounding box center [850, 401] width 53 height 17
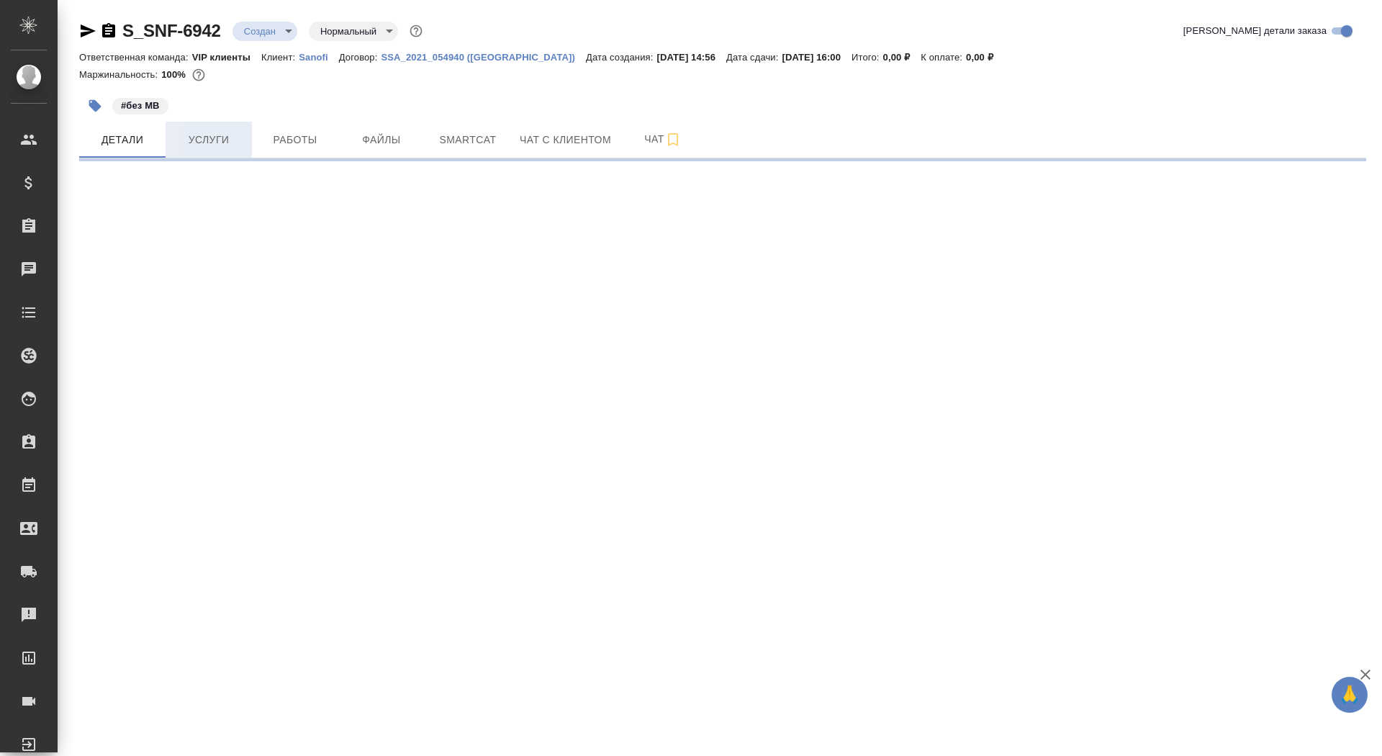
click at [223, 146] on span "Услуги" at bounding box center [208, 140] width 69 height 18
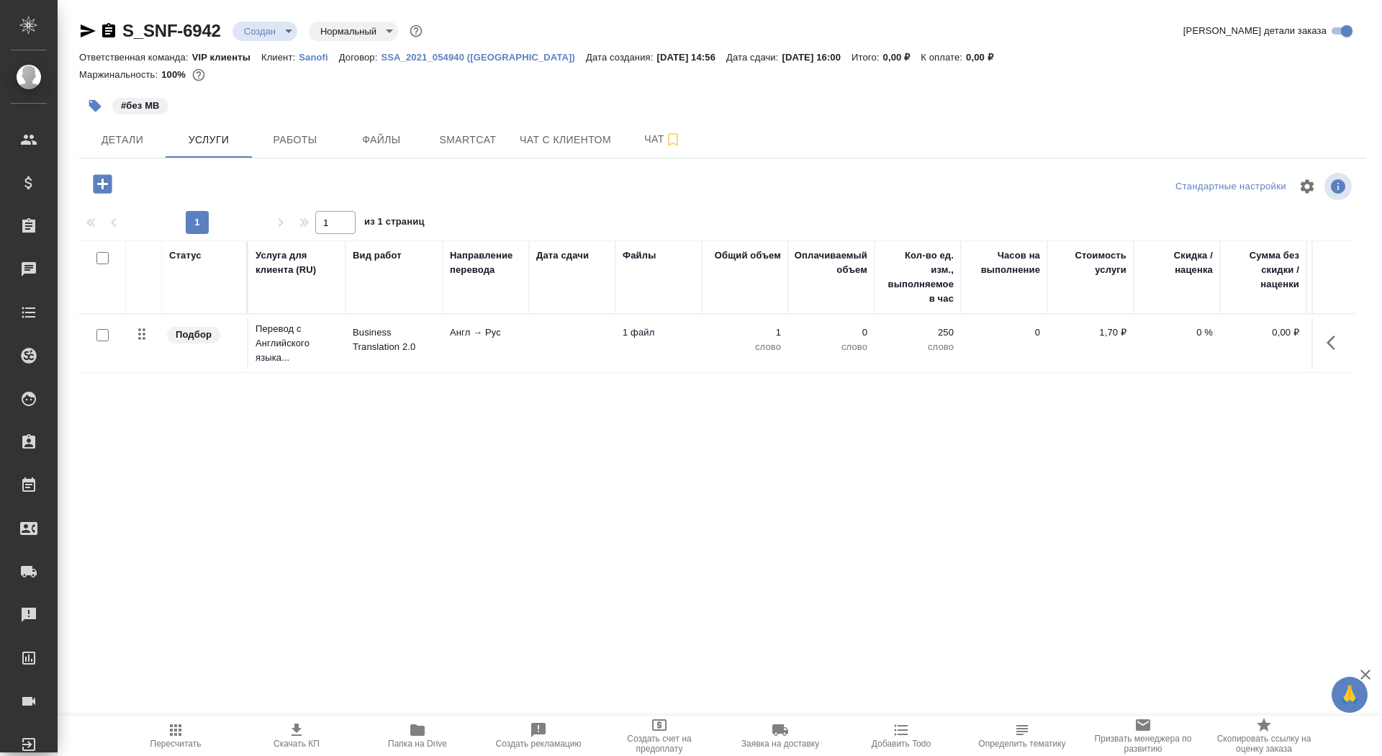
click at [524, 358] on td "Англ → Рус" at bounding box center [486, 343] width 86 height 50
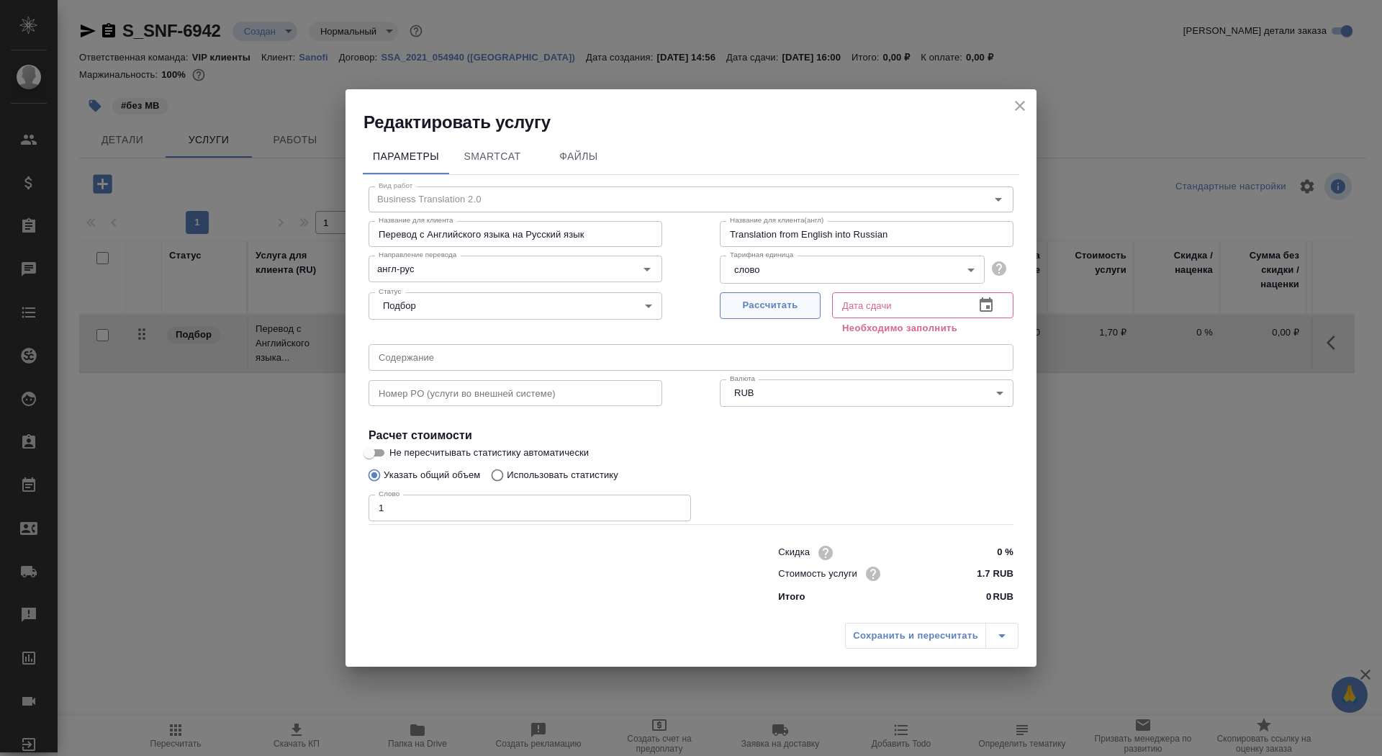
click at [778, 315] on button "Рассчитать" at bounding box center [770, 305] width 101 height 27
type input "[DATE] 16:00"
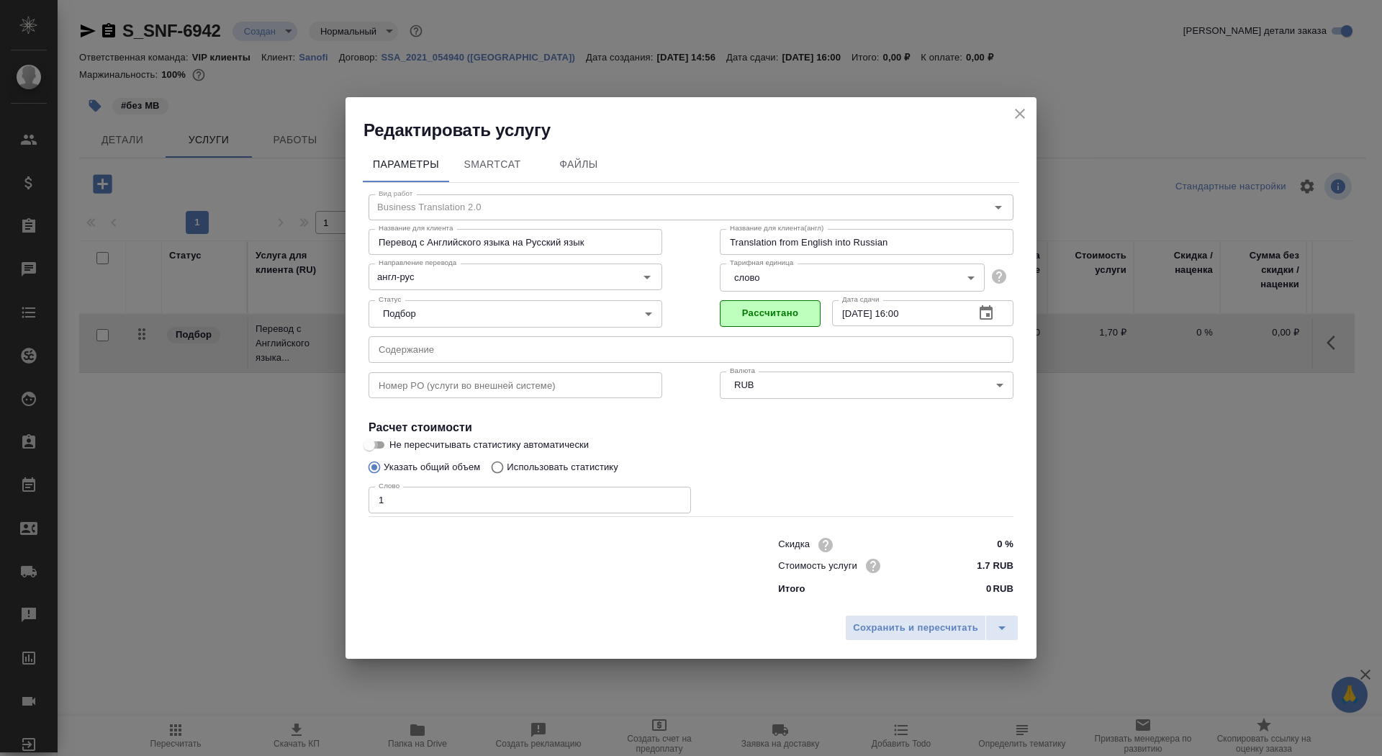
click at [366, 445] on input "Не пересчитывать статистику автоматически" at bounding box center [369, 444] width 52 height 17
checkbox input "true"
click at [889, 619] on button "Сохранить и пересчитать" at bounding box center [915, 628] width 141 height 26
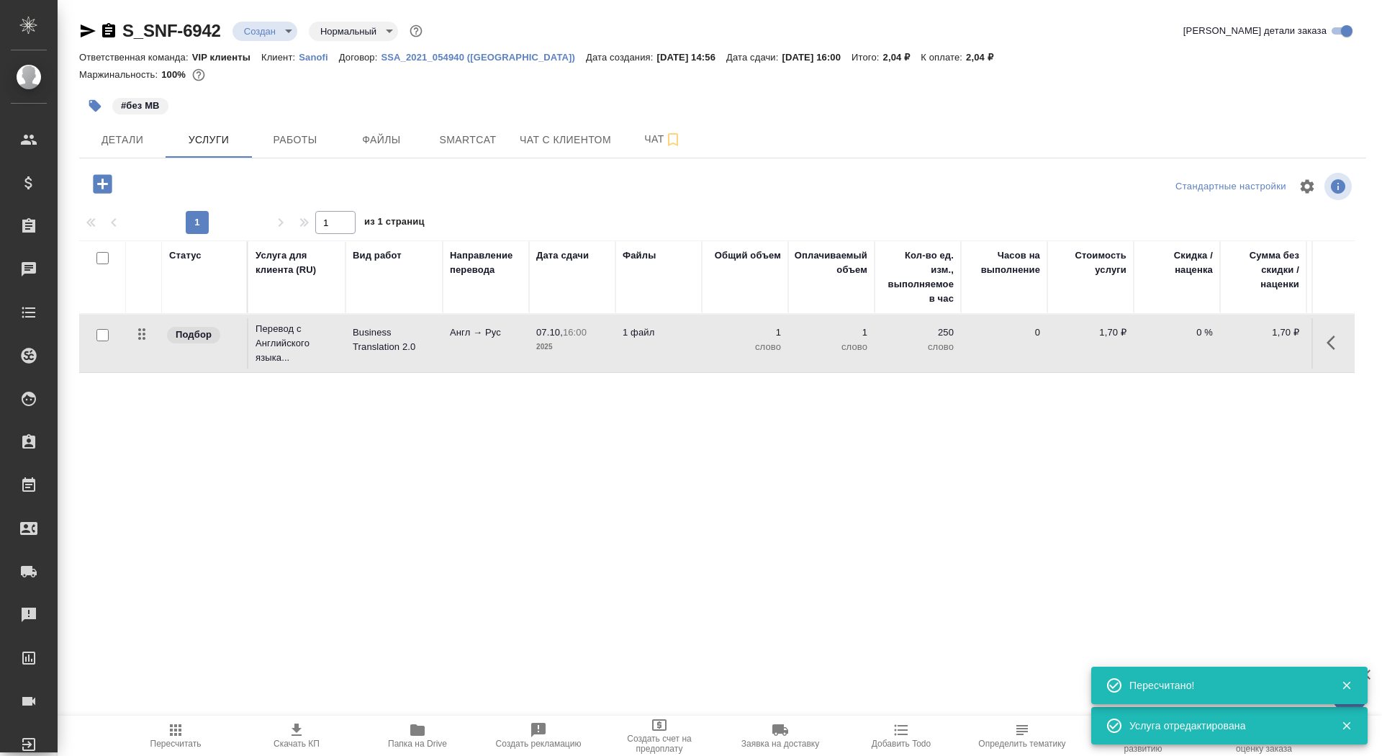
click at [100, 341] on div at bounding box center [102, 335] width 32 height 20
click at [102, 336] on input "checkbox" at bounding box center [102, 335] width 12 height 12
checkbox input "true"
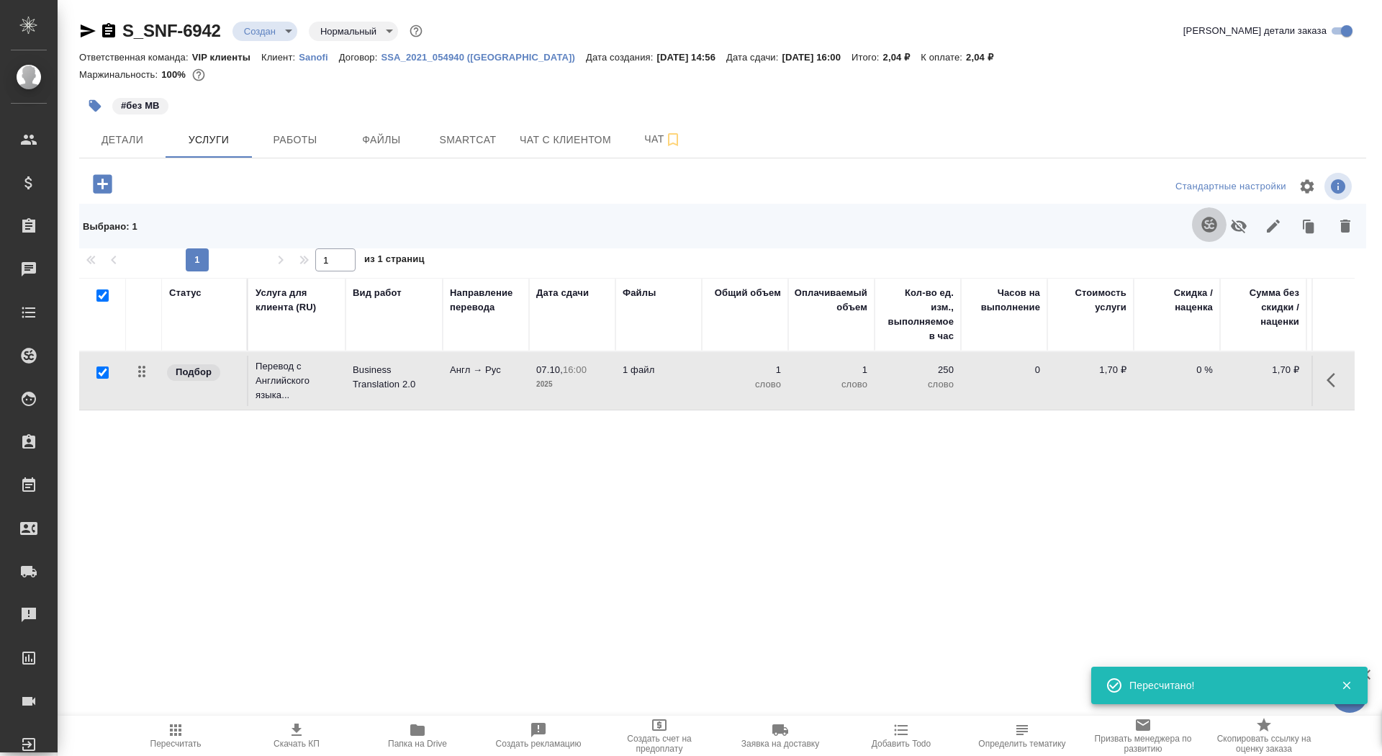
click at [1215, 226] on icon "button" at bounding box center [1209, 224] width 15 height 15
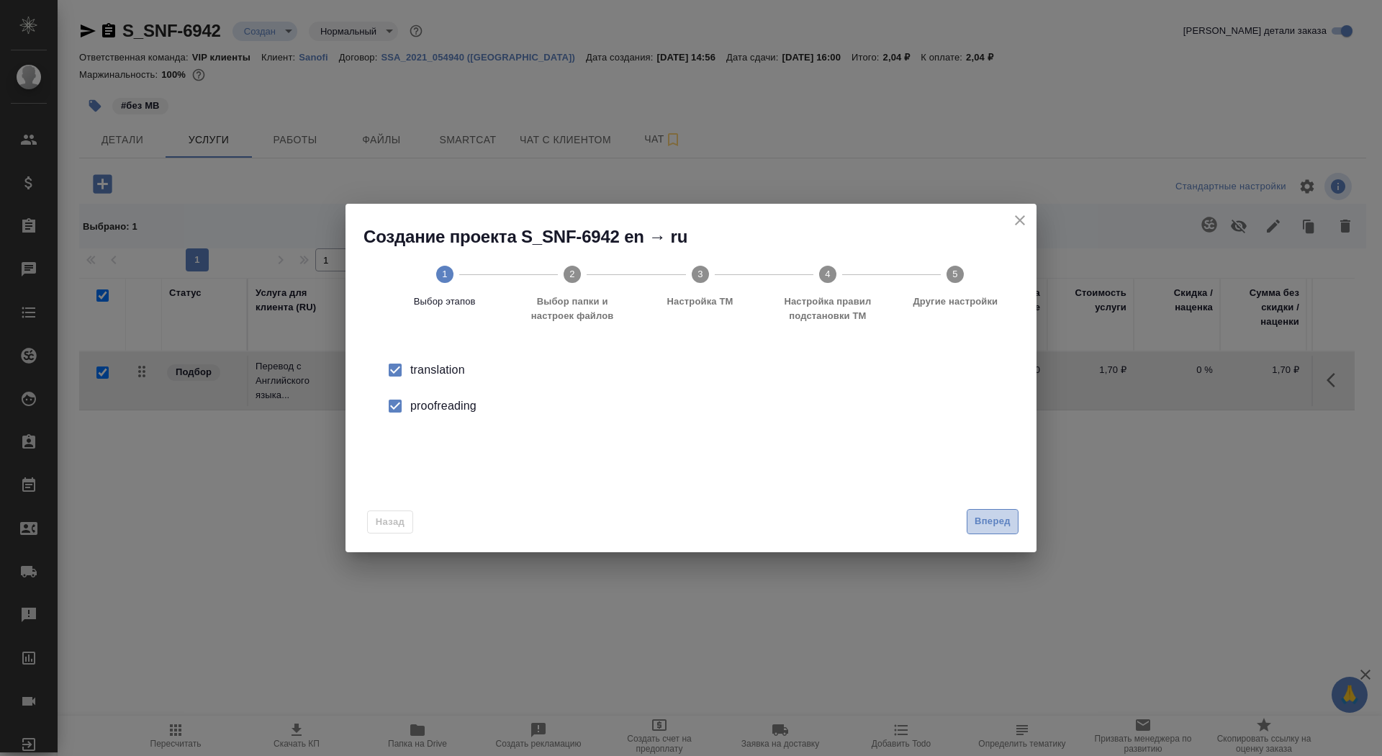
click at [997, 519] on span "Вперед" at bounding box center [993, 521] width 36 height 17
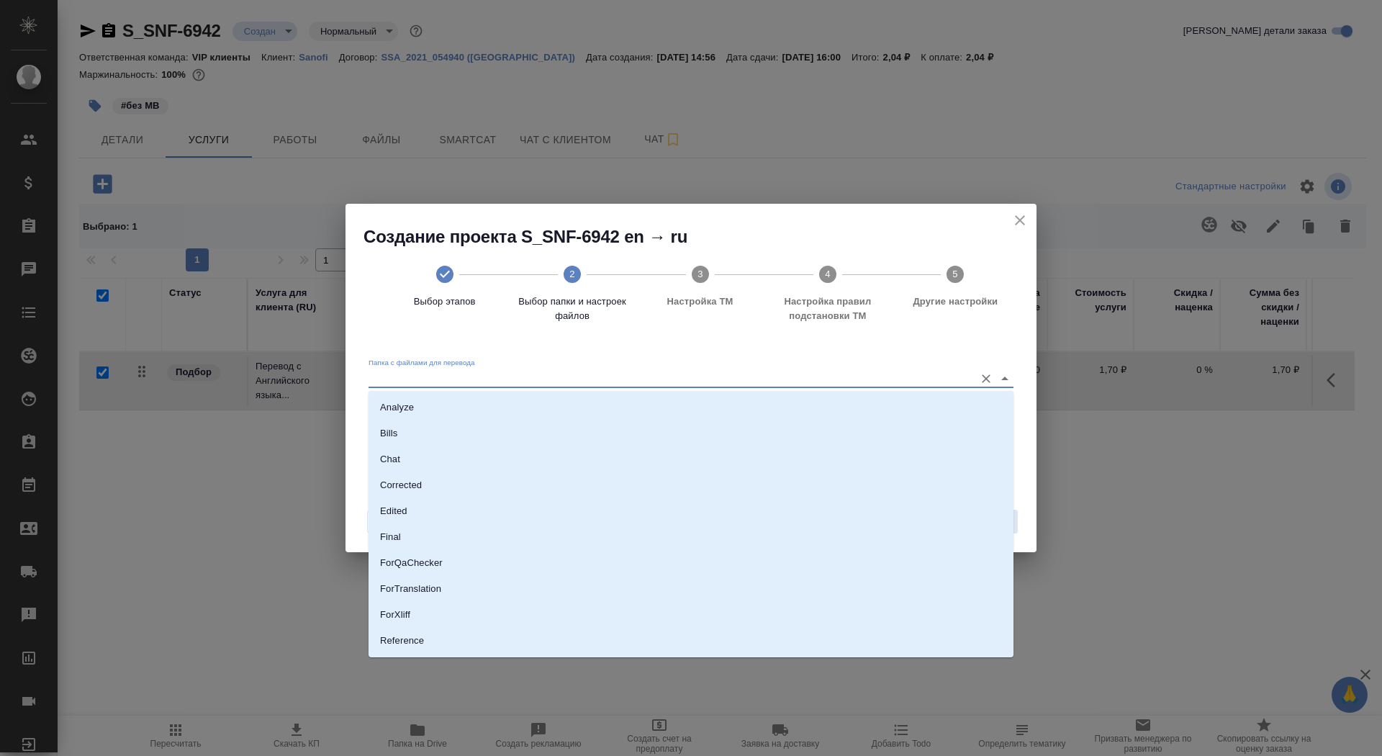
click at [893, 374] on input "Папка с файлами для перевода" at bounding box center [668, 377] width 599 height 17
click at [825, 589] on li "Source" at bounding box center [691, 592] width 645 height 26
type input "Source"
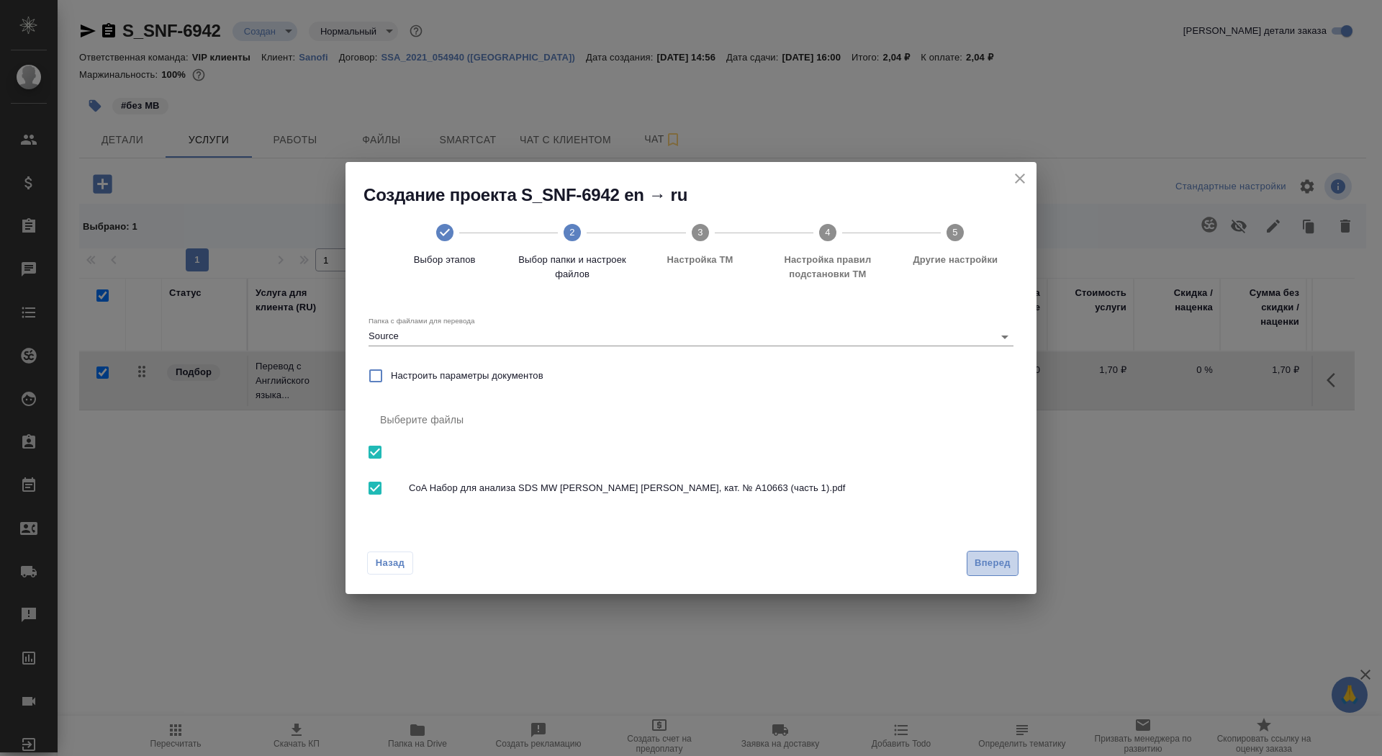
click at [999, 559] on span "Вперед" at bounding box center [993, 563] width 36 height 17
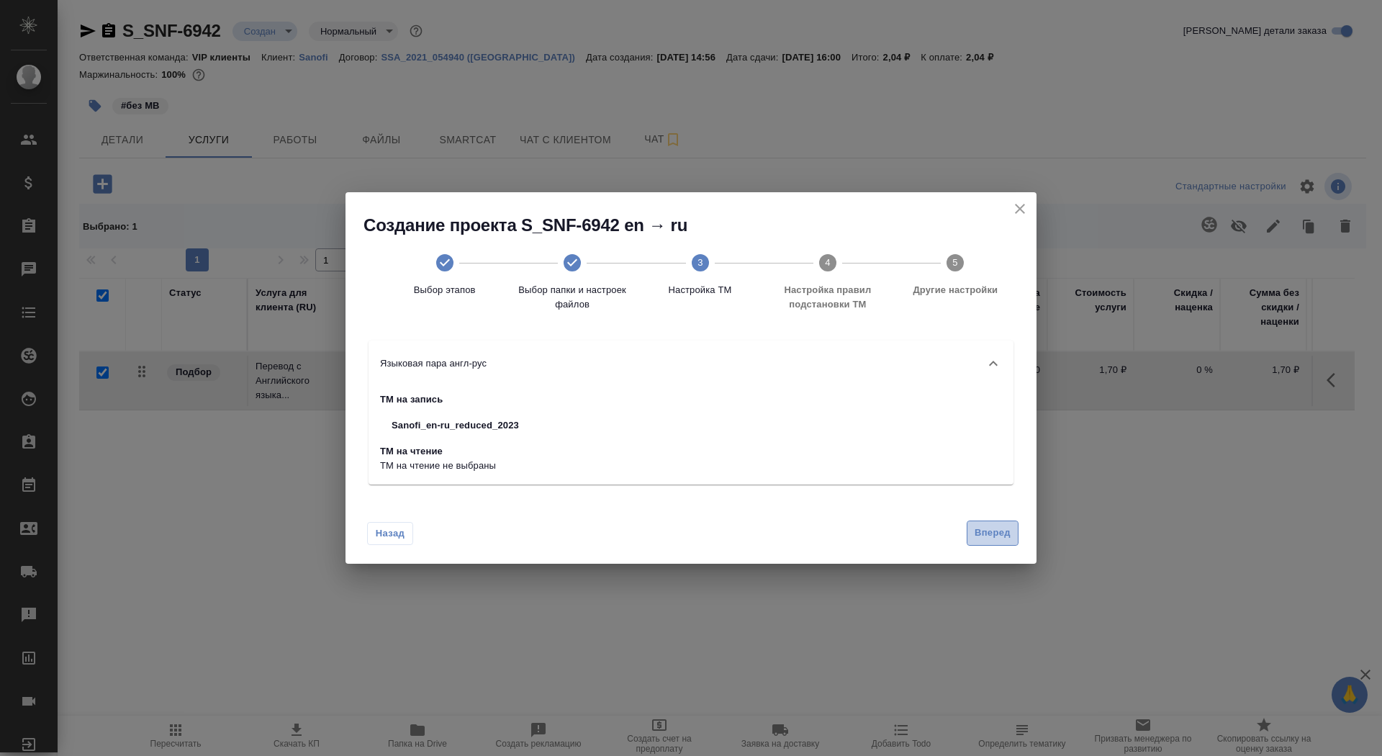
click at [989, 532] on span "Вперед" at bounding box center [993, 533] width 36 height 17
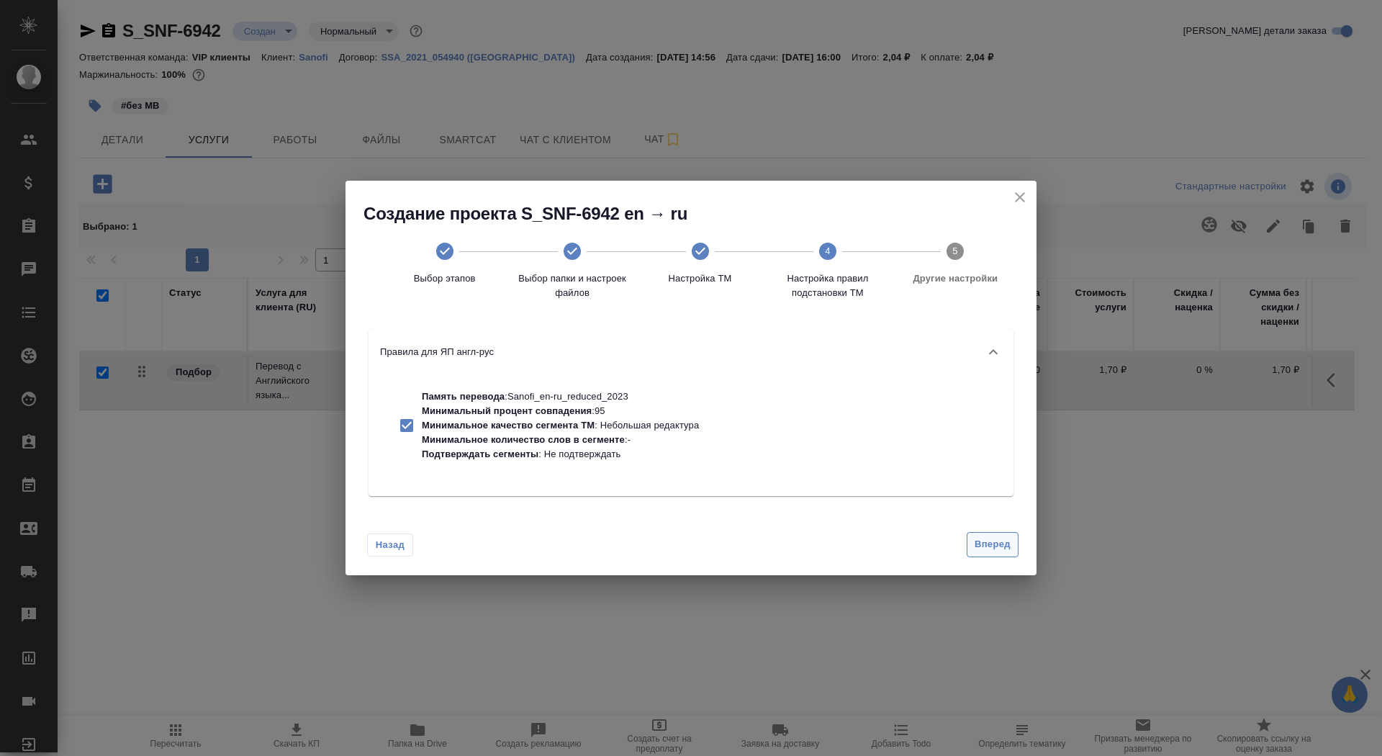
click at [989, 542] on span "Вперед" at bounding box center [993, 544] width 36 height 17
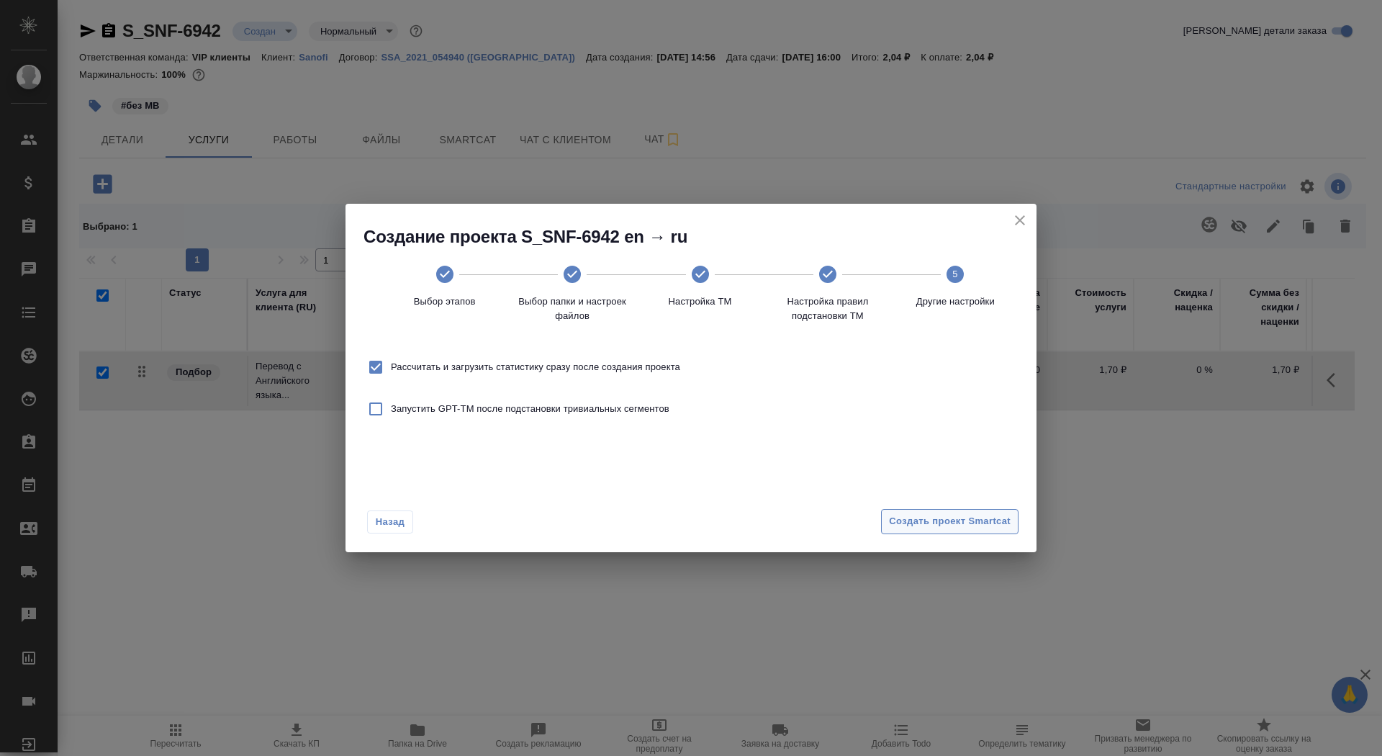
click at [986, 524] on span "Создать проект Smartcat" at bounding box center [950, 521] width 122 height 17
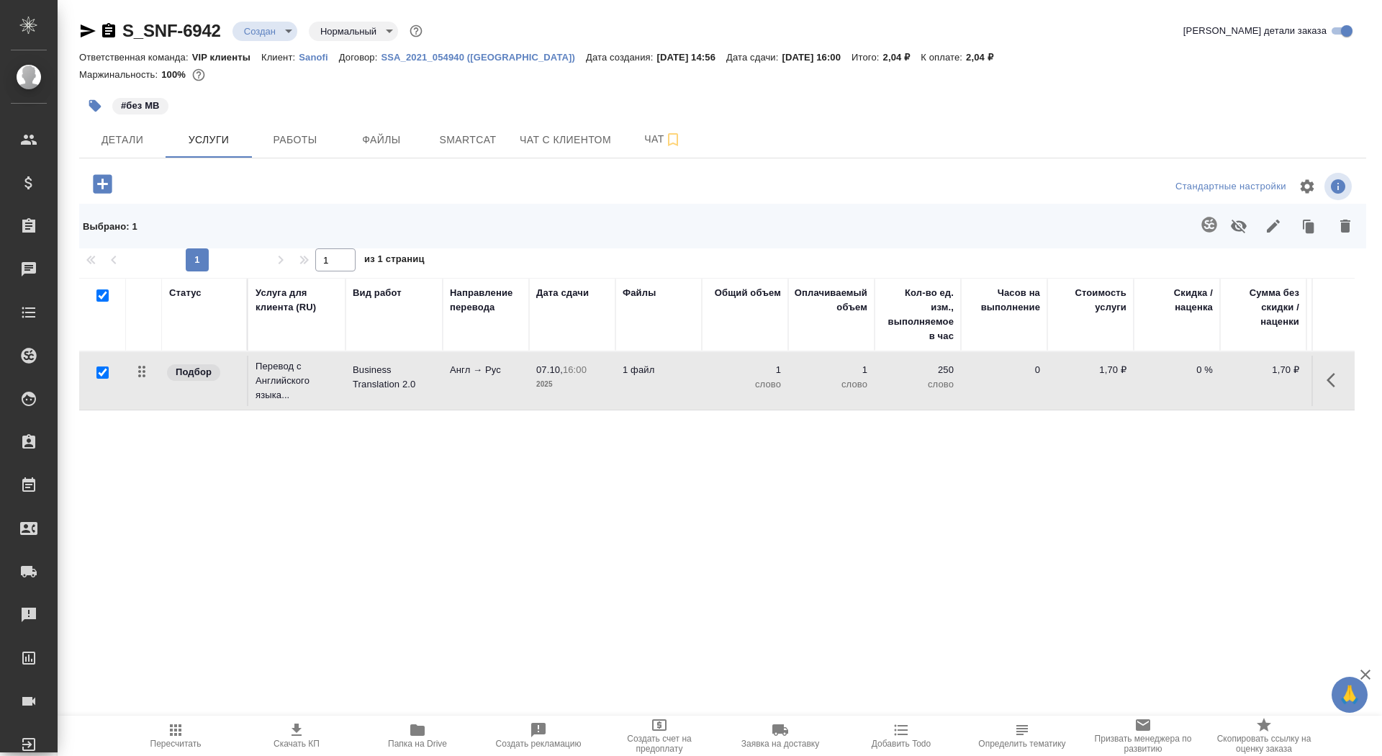
click at [97, 192] on icon "button" at bounding box center [102, 183] width 19 height 19
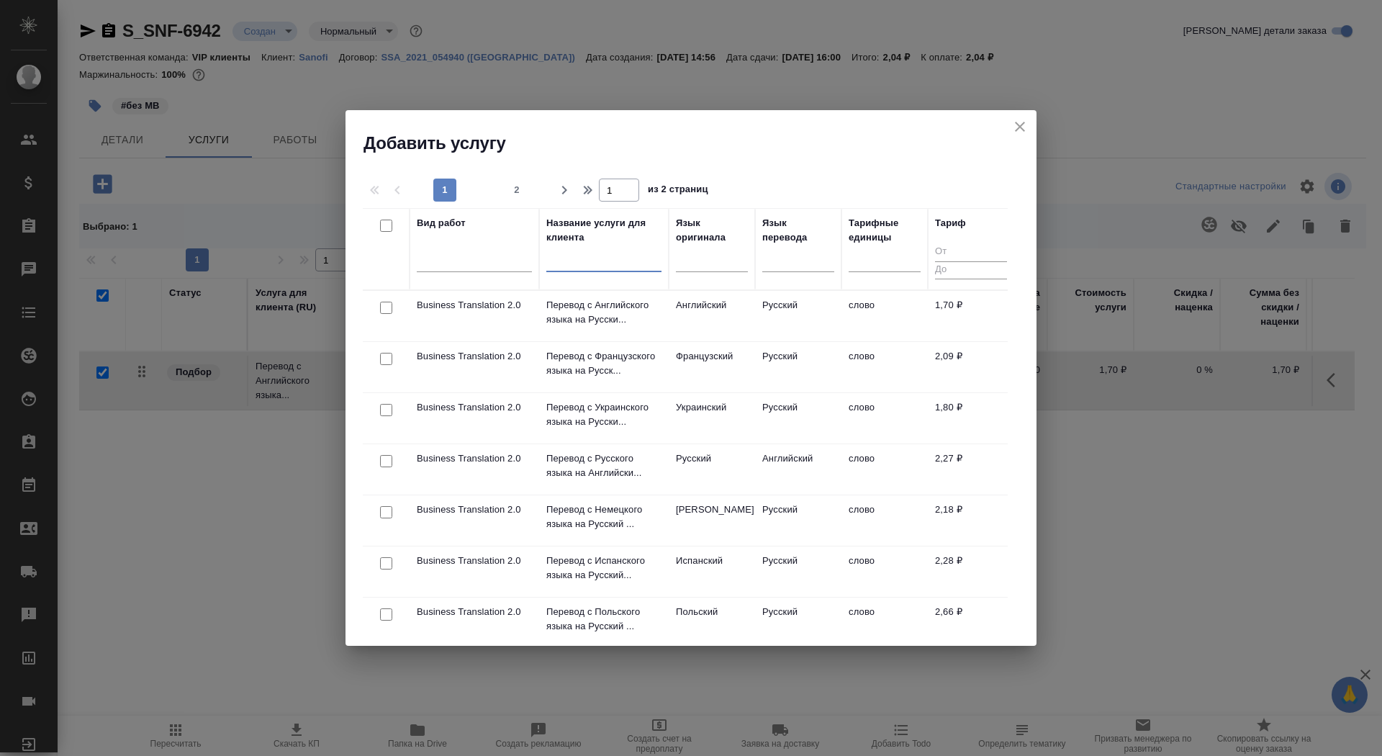
click at [558, 262] on input "text" at bounding box center [603, 263] width 115 height 18
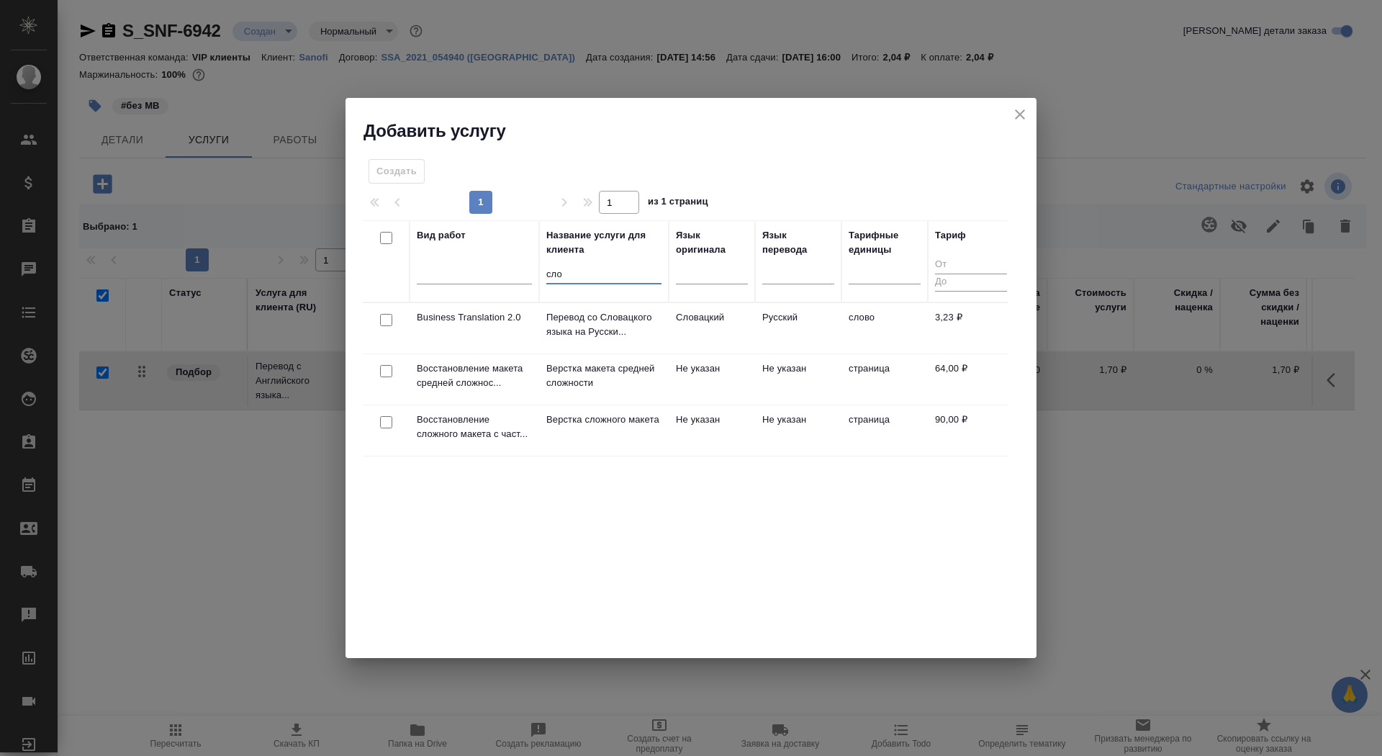
type input "сло"
click at [564, 427] on p "Верстка сложного макета" at bounding box center [603, 420] width 115 height 14
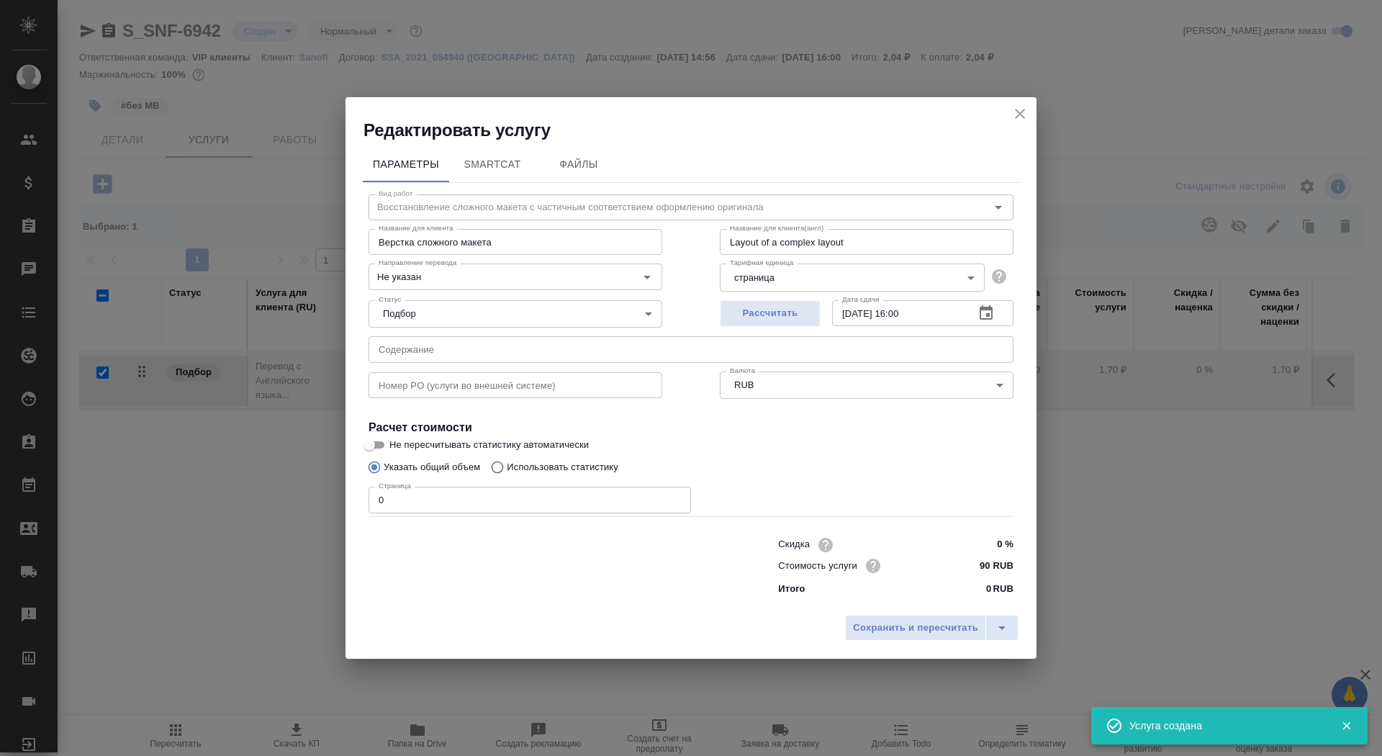
checkbox input "false"
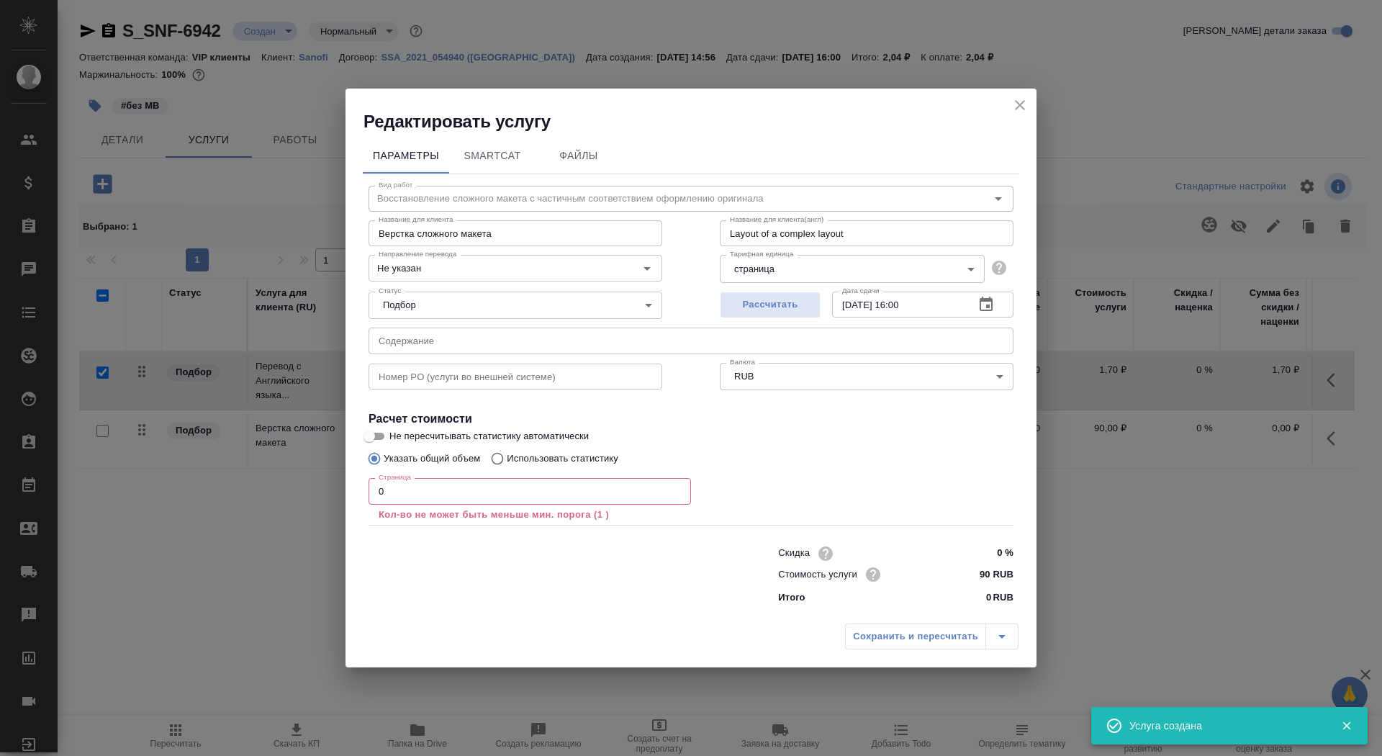
click at [428, 500] on input "0" at bounding box center [530, 491] width 323 height 26
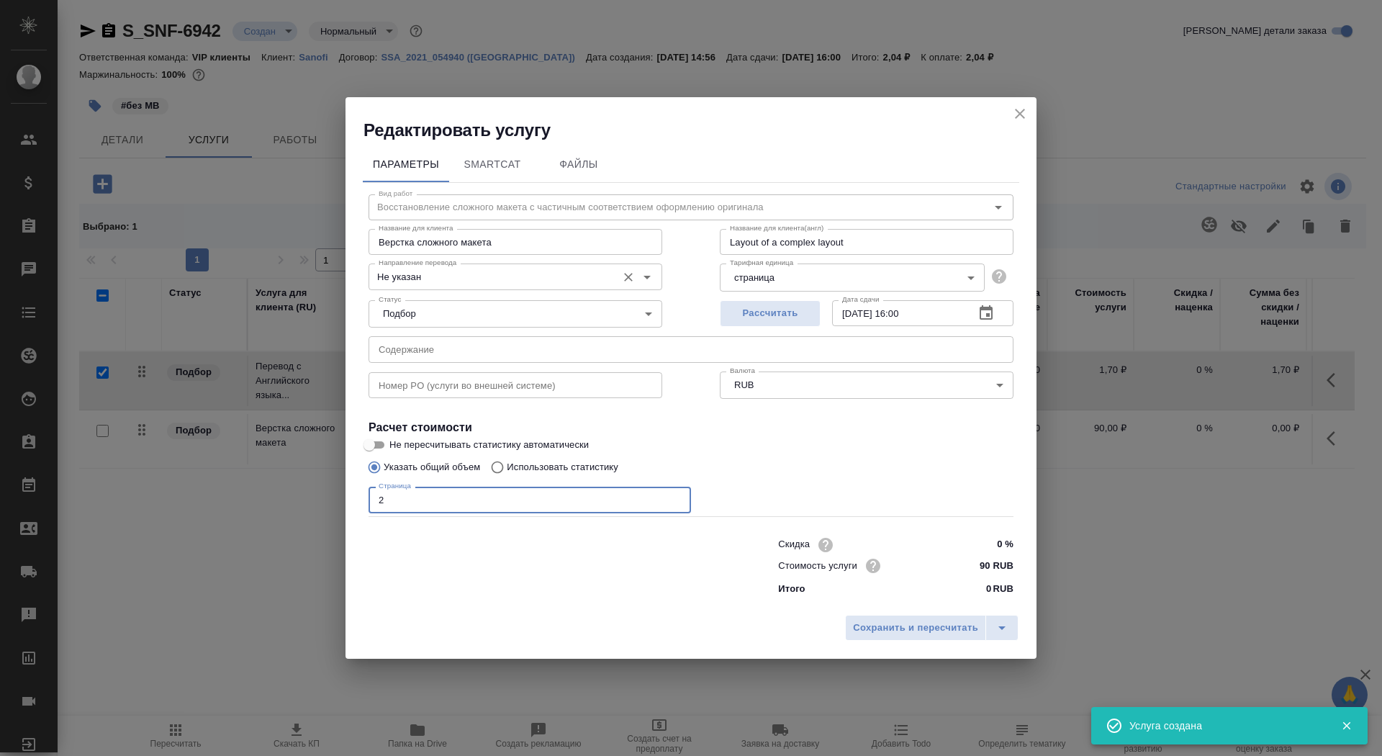
click at [466, 287] on div "Не указан Направление перевода" at bounding box center [516, 277] width 294 height 26
type input "2"
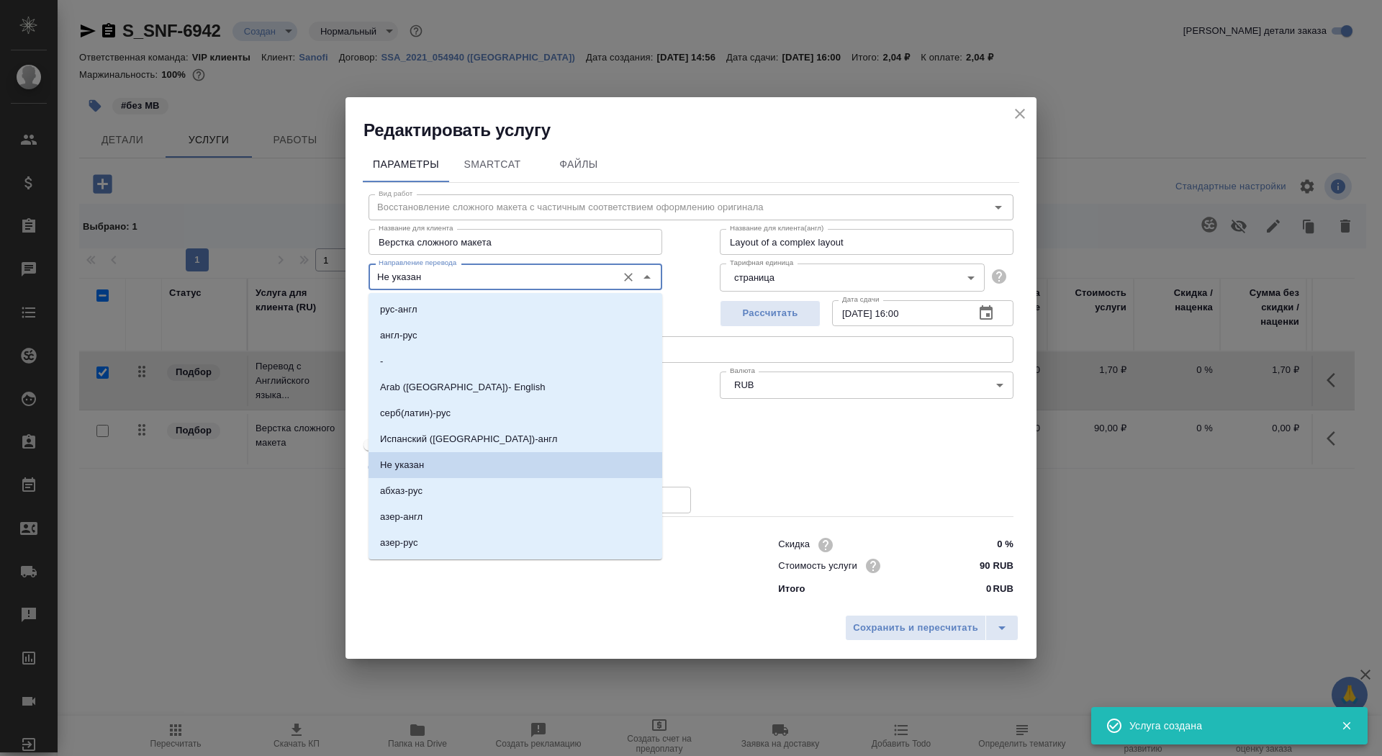
click at [463, 269] on input "Не указан" at bounding box center [491, 276] width 237 height 17
click at [466, 326] on li "англ-рус" at bounding box center [516, 336] width 294 height 26
type input "англ-рус"
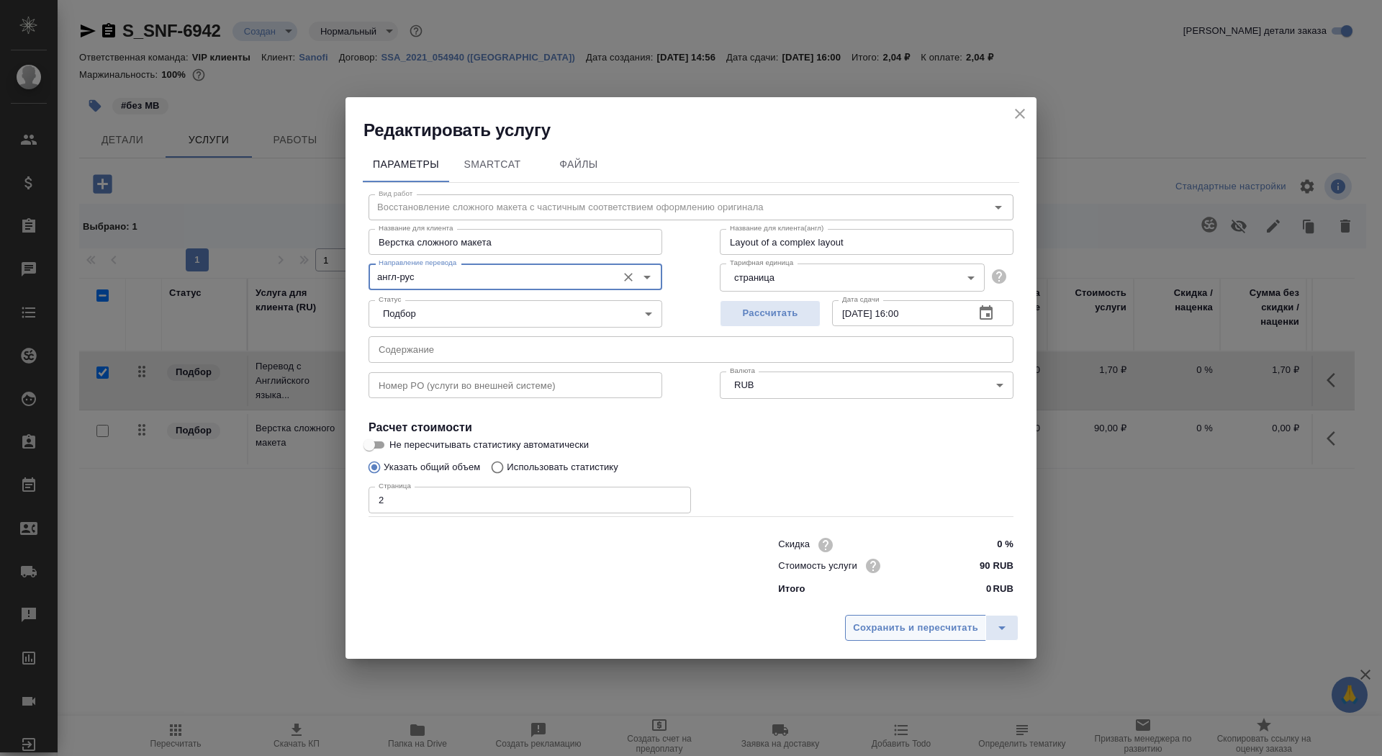
click at [932, 616] on button "Сохранить и пересчитать" at bounding box center [915, 628] width 141 height 26
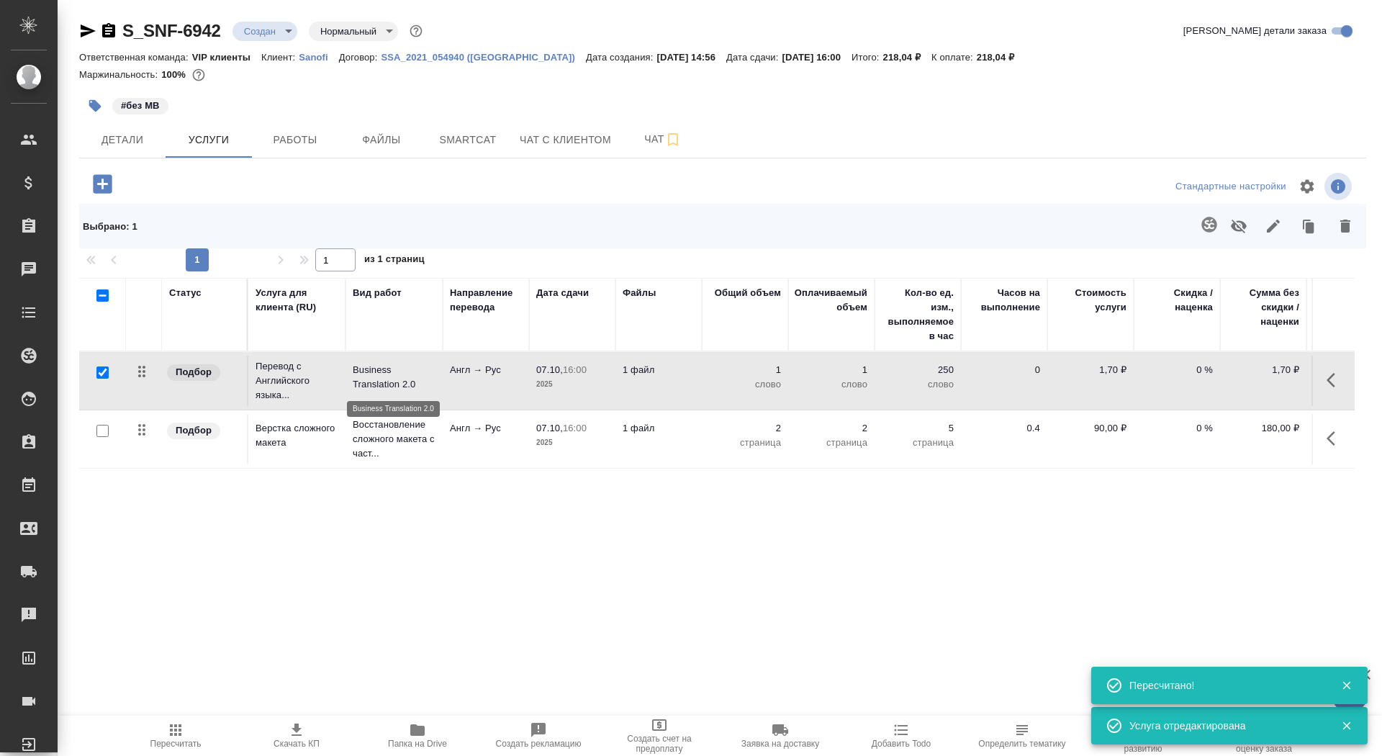
click at [364, 371] on p "Business Translation 2.0" at bounding box center [394, 377] width 83 height 29
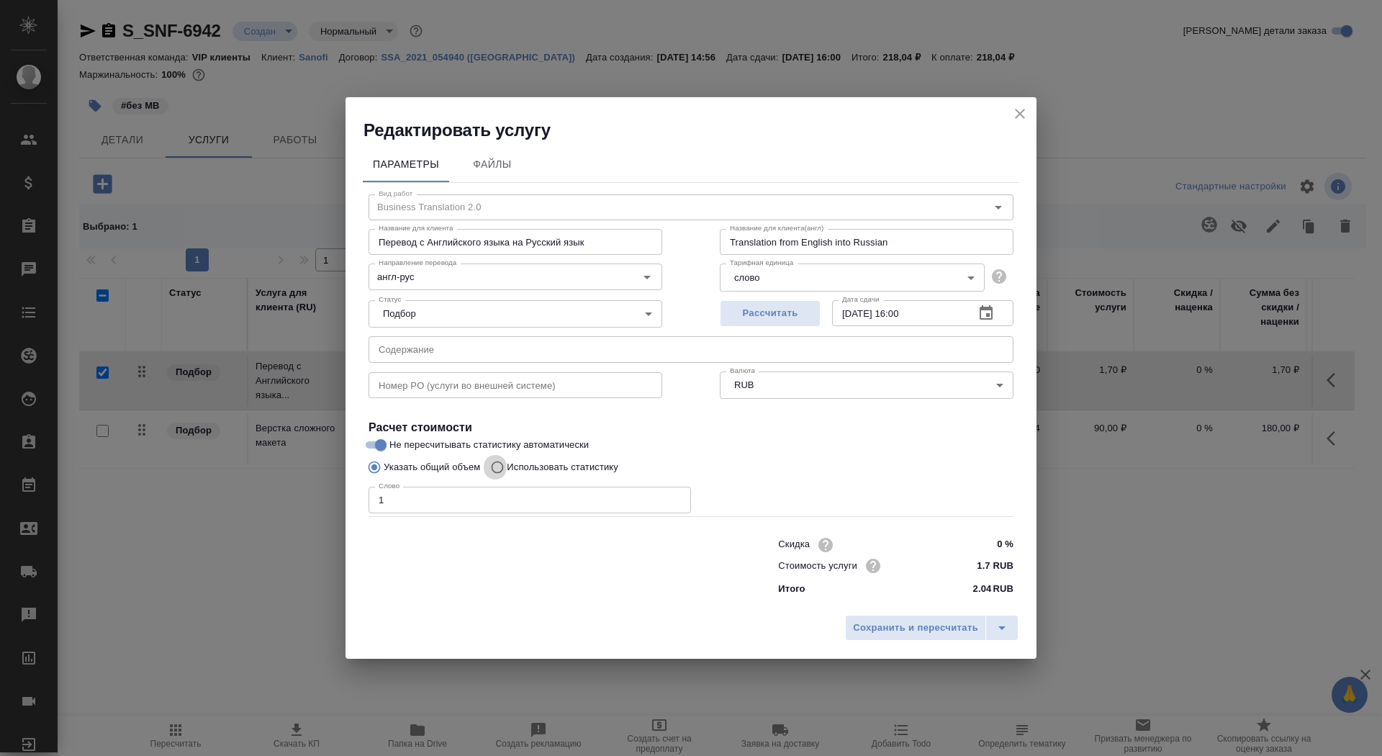
click at [503, 472] on input "Использовать статистику" at bounding box center [495, 467] width 23 height 27
radio input "true"
radio input "false"
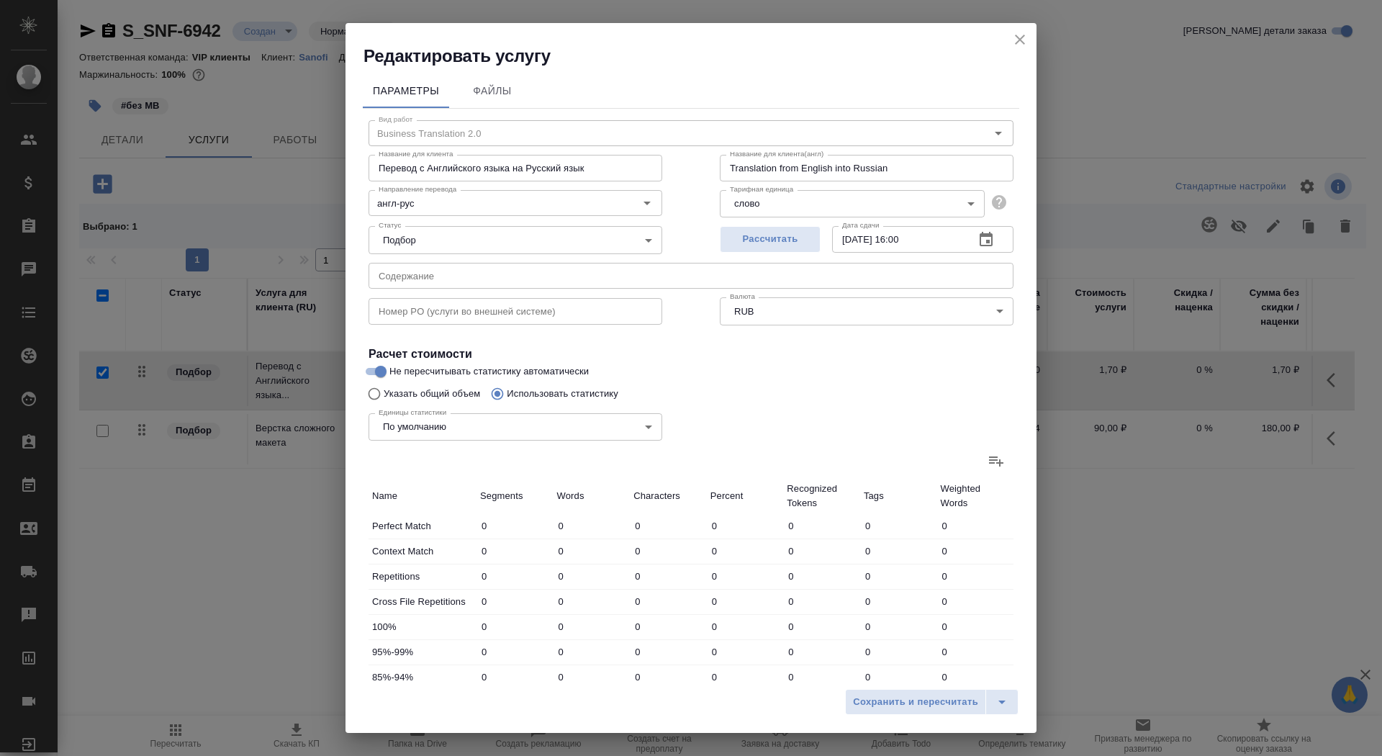
click at [985, 461] on label at bounding box center [996, 461] width 35 height 35
click at [0, 0] on input "file" at bounding box center [0, 0] width 0 height 0
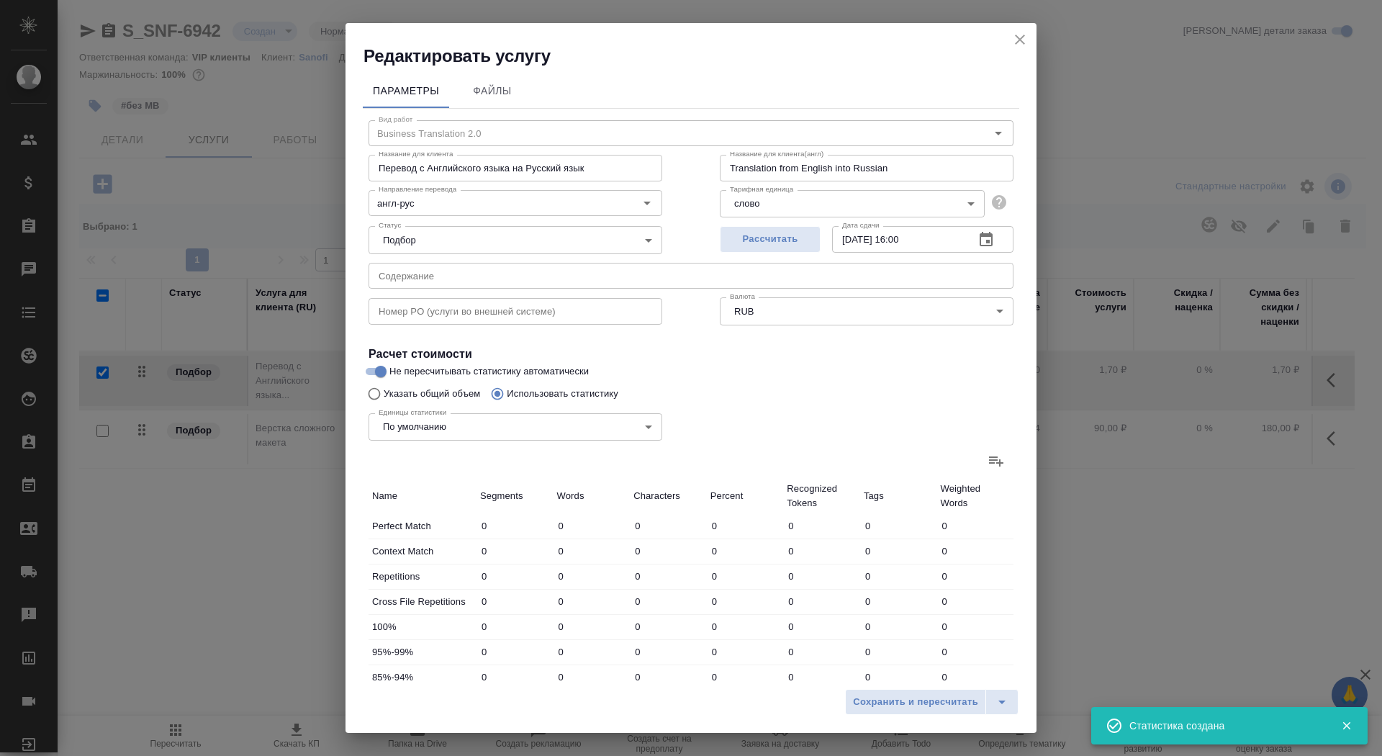
type input "15"
type input "29"
type input "198"
type input "2"
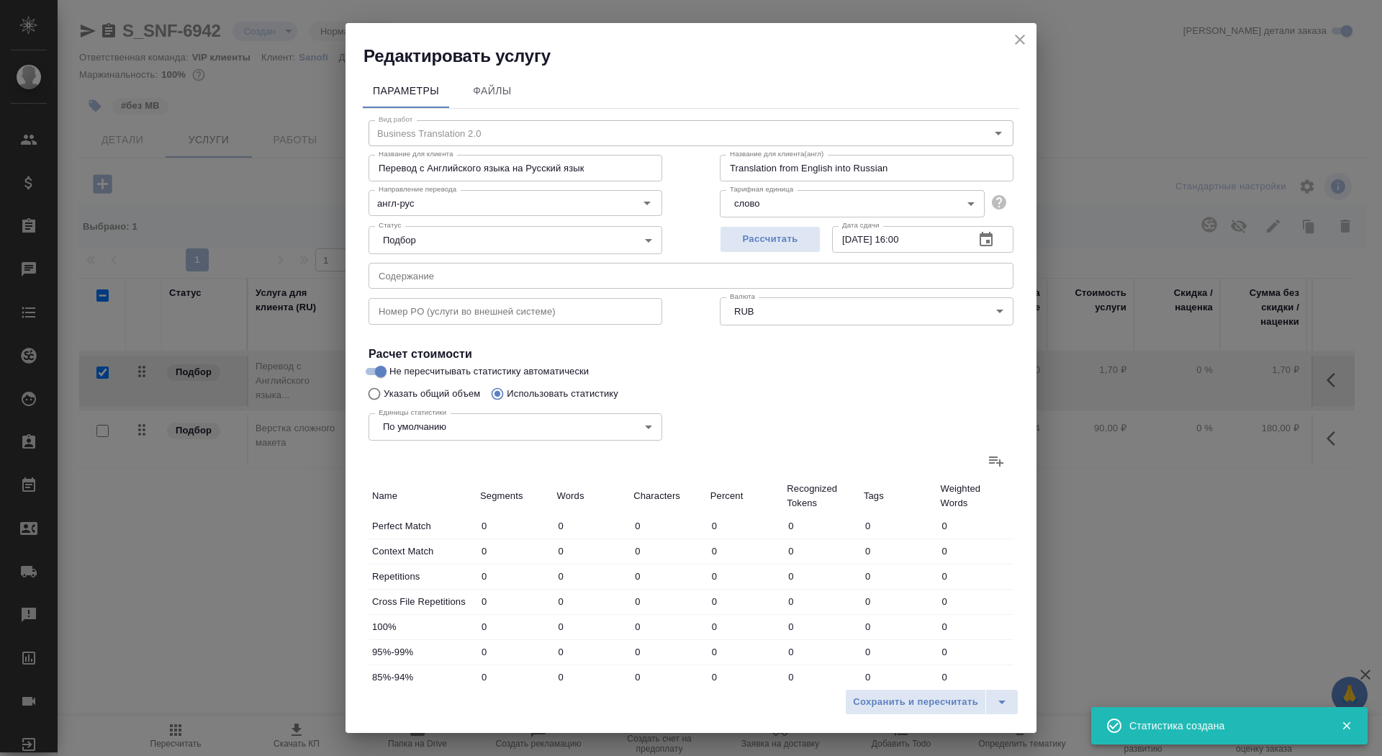
type input "17"
type input "37"
type input "85"
type input "495"
type input "8"
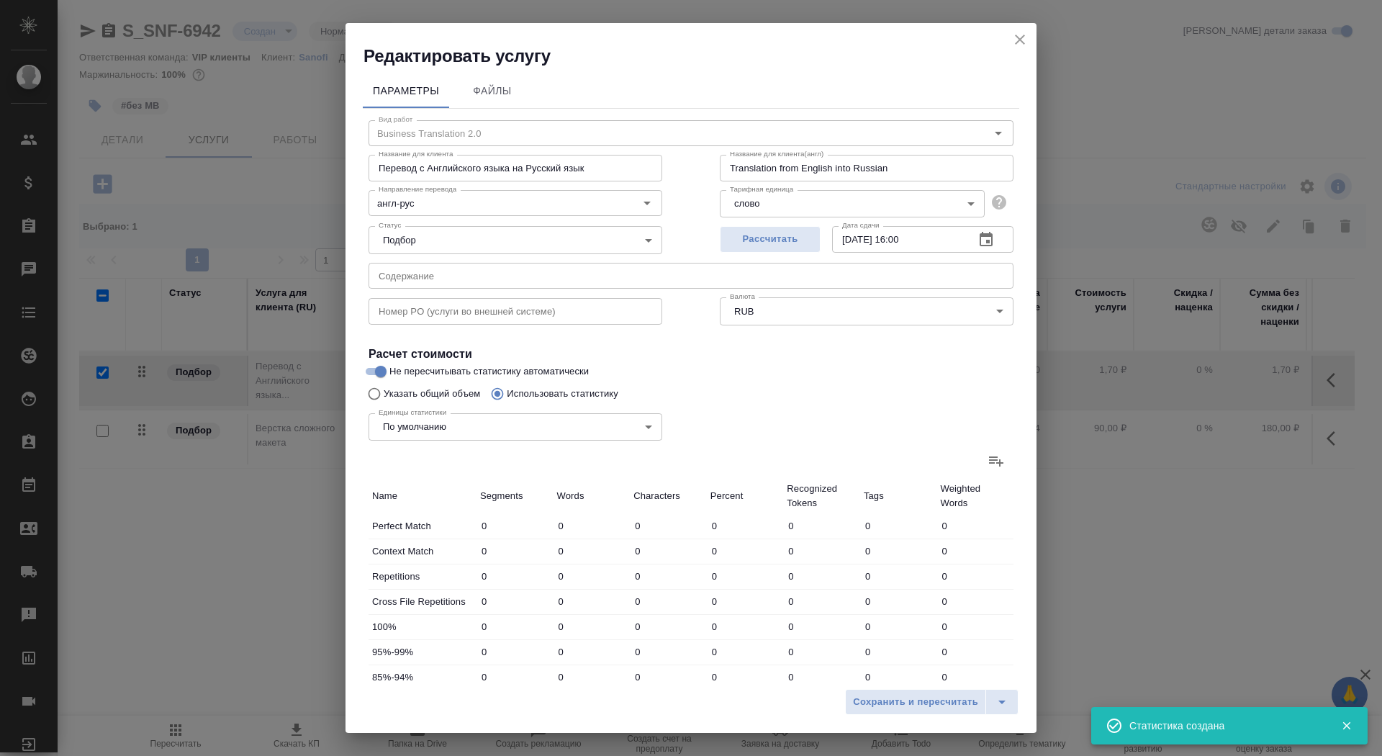
type input "30"
type input "198"
type input "7"
type input "86"
type input "536"
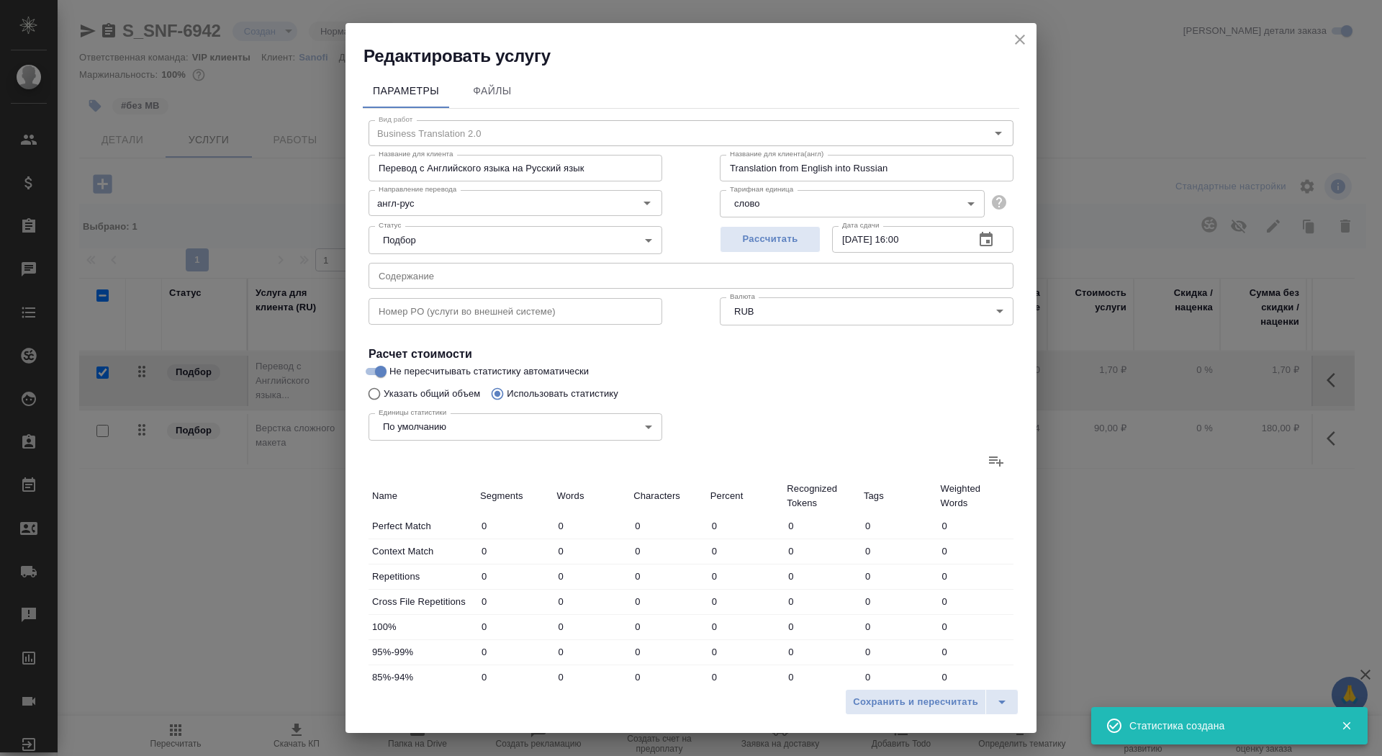
type input "9"
type input "33"
type input "184"
type input "24"
type input "135"
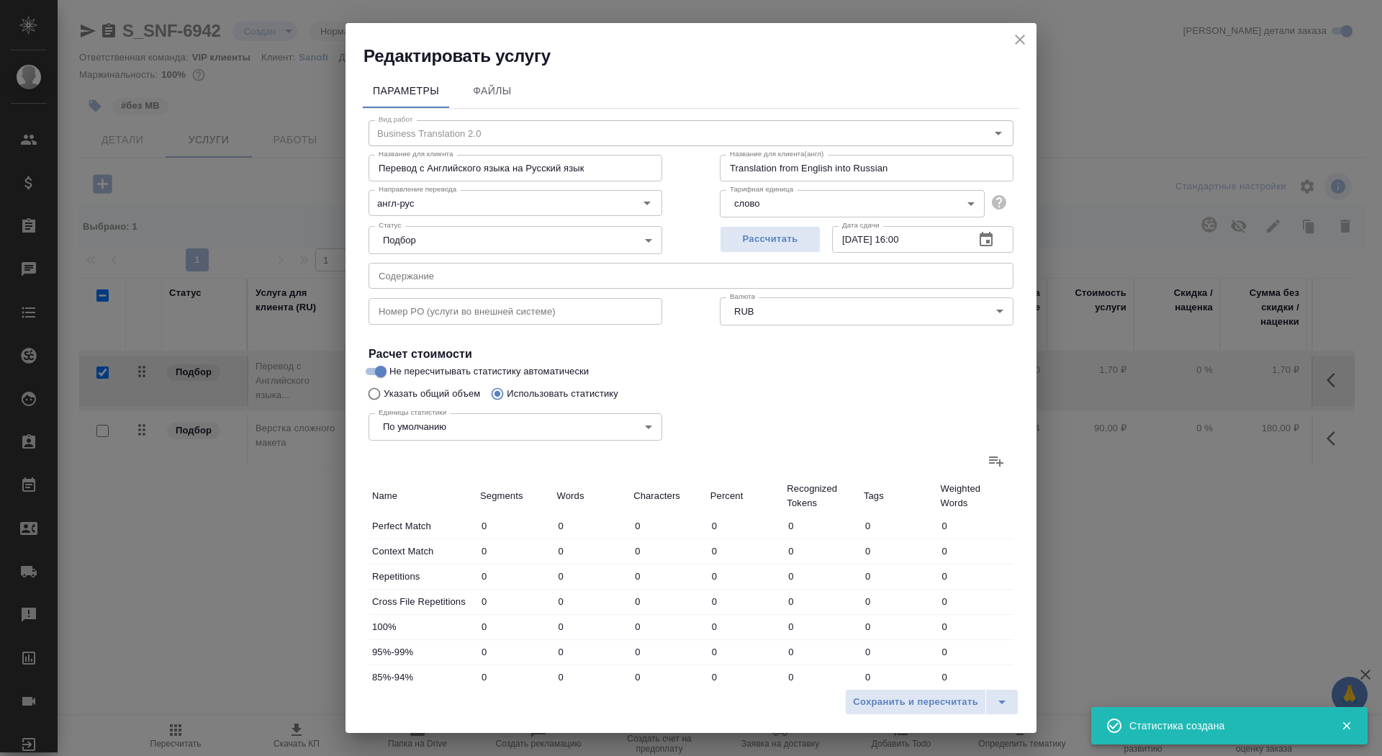
type input "950"
type input "96"
type input "396"
type input "2560"
type input "98"
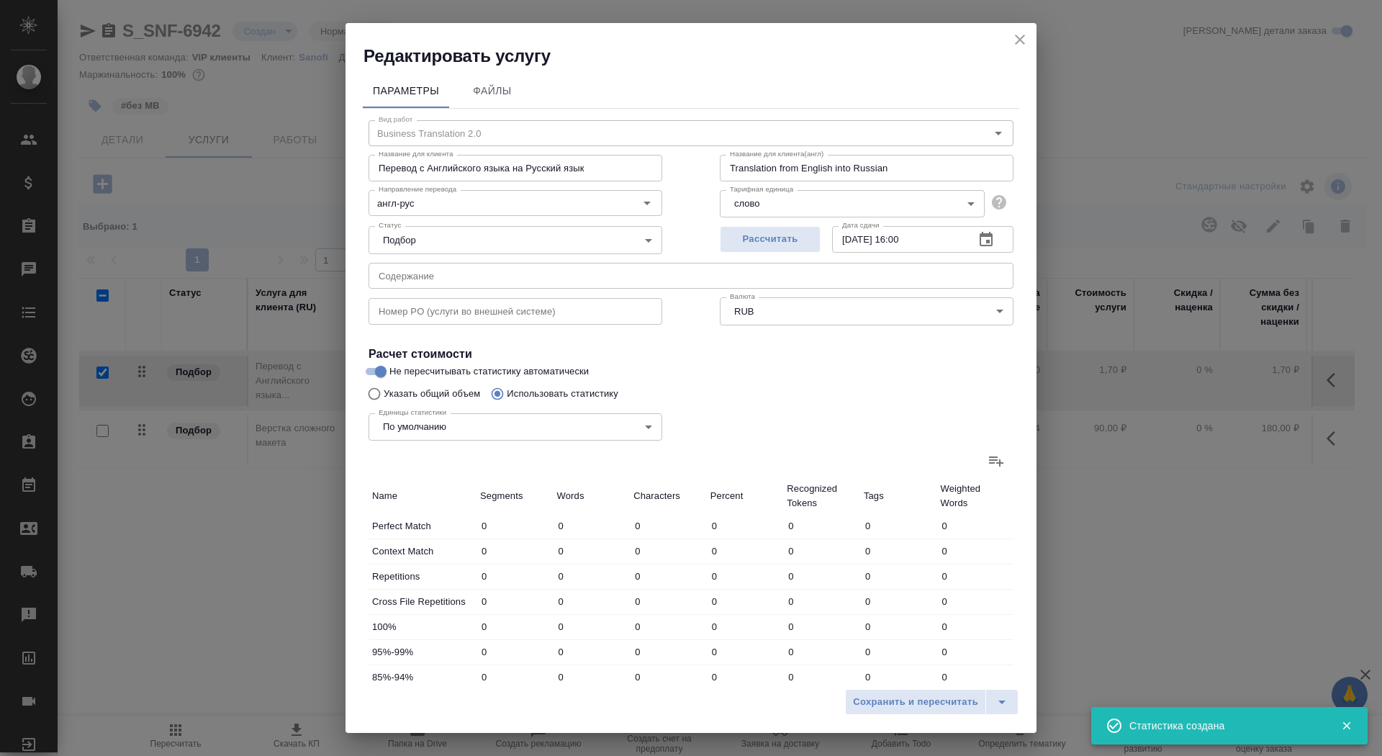
type input "398"
type input "2577"
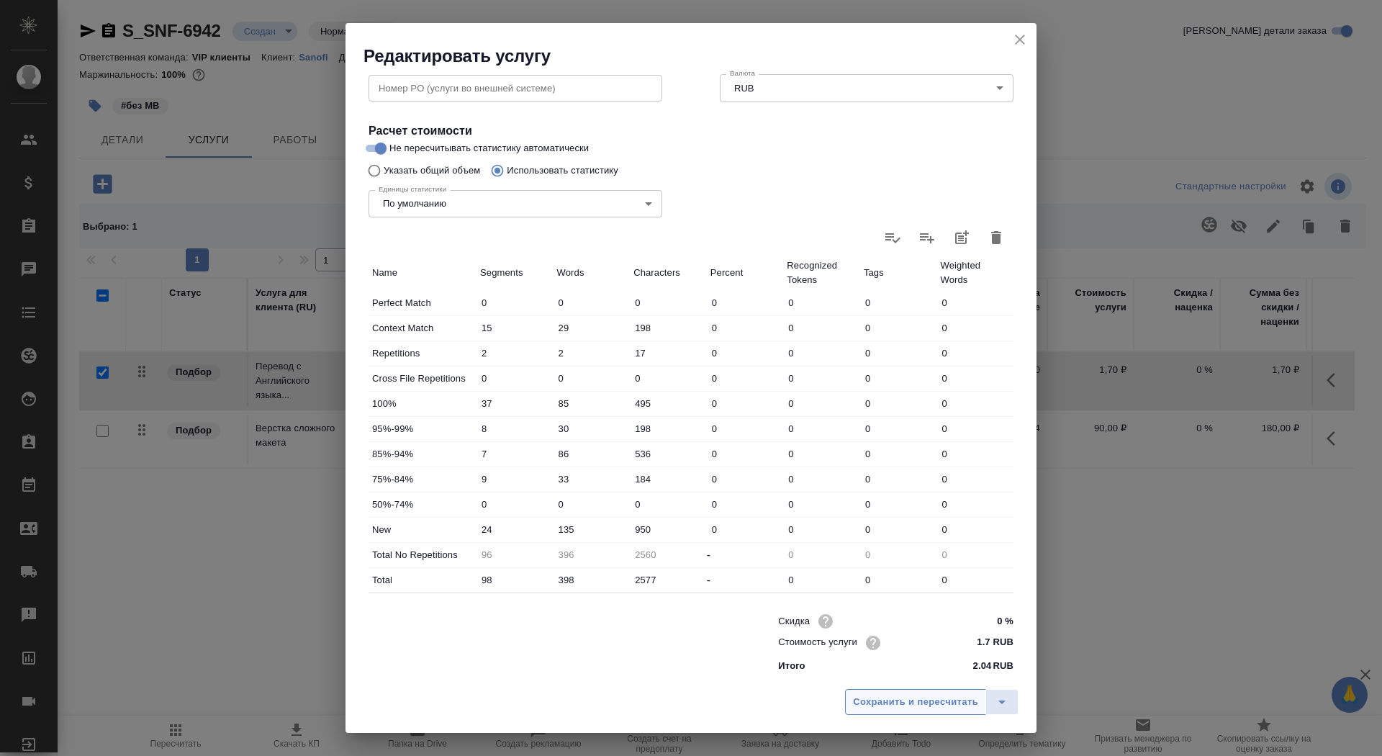
click at [909, 693] on button "Сохранить и пересчитать" at bounding box center [915, 702] width 141 height 26
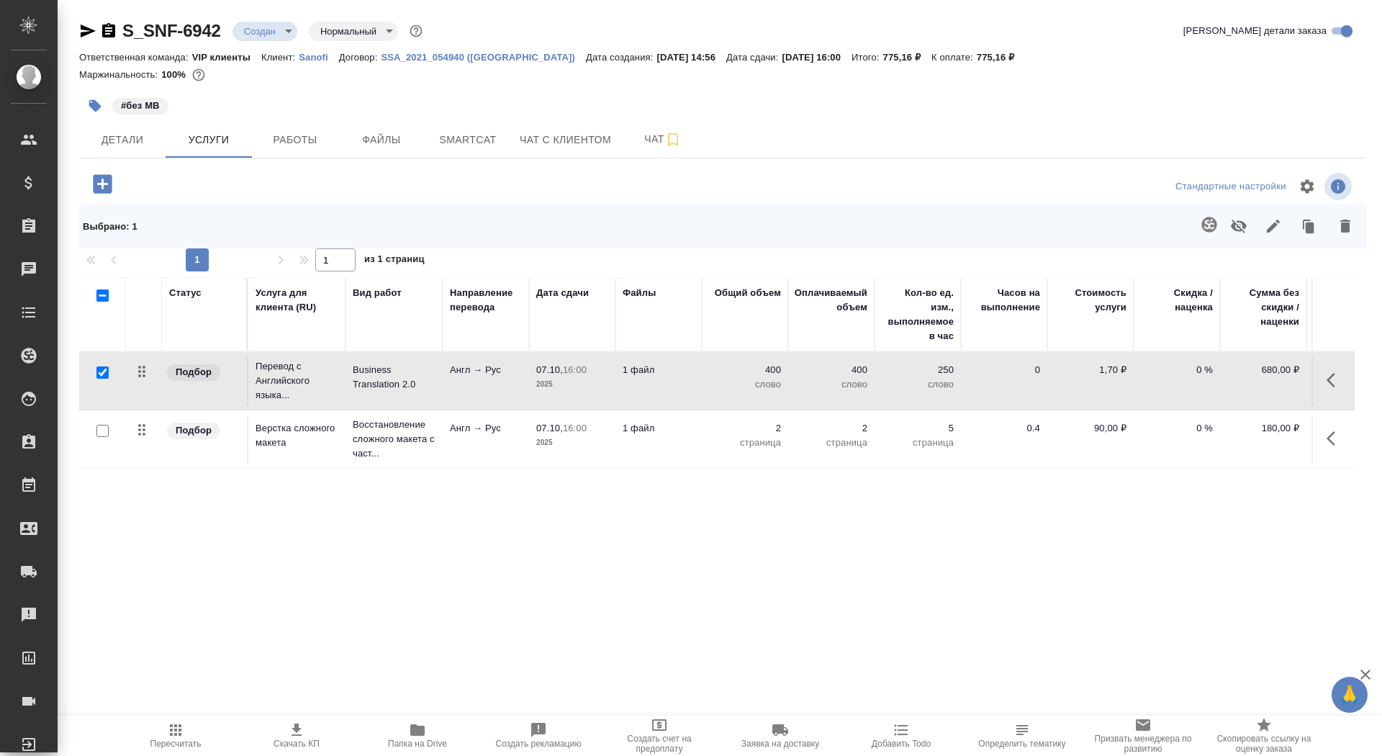
click at [534, 384] on td "07.10, 16:00 2025" at bounding box center [572, 381] width 86 height 50
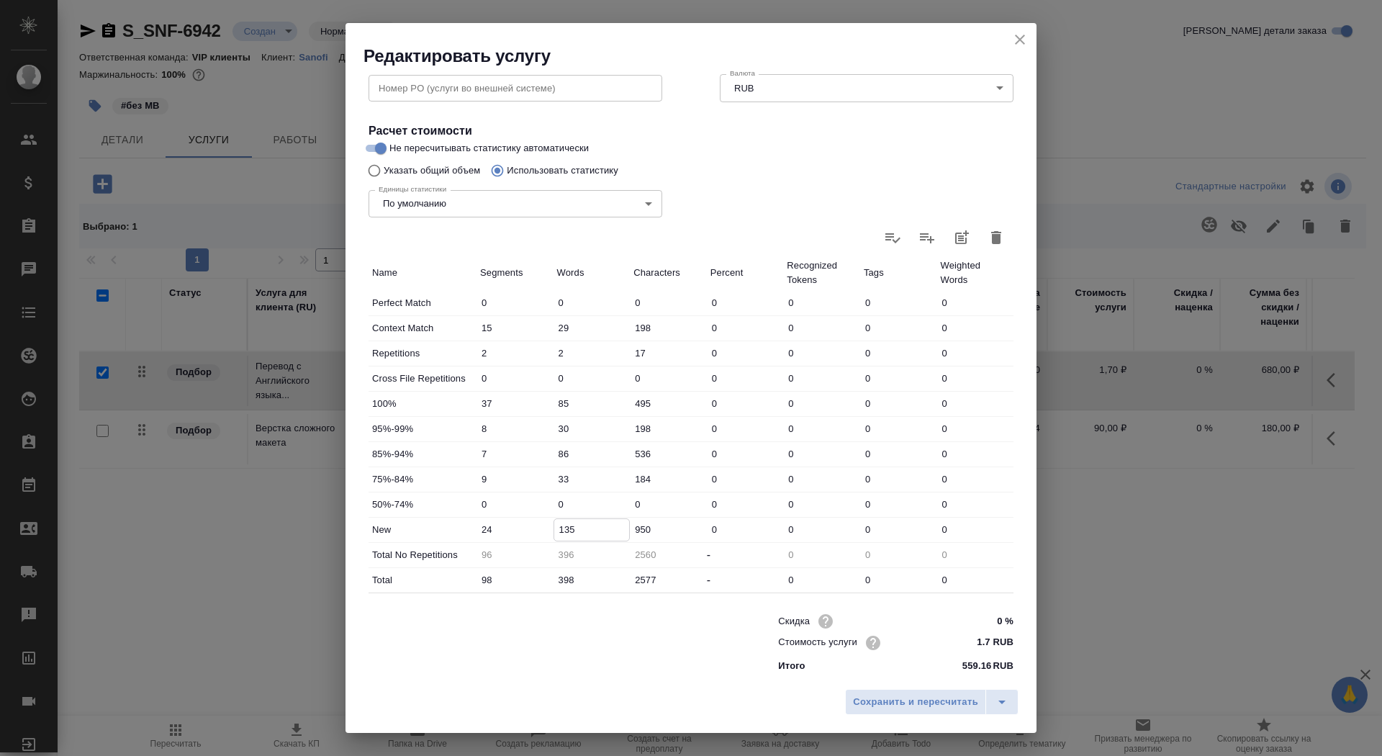
drag, startPoint x: 564, startPoint y: 524, endPoint x: 554, endPoint y: 525, distance: 10.8
click at [554, 525] on input "135" at bounding box center [592, 529] width 76 height 21
type input "235"
click at [881, 708] on span "Сохранить и пересчитать" at bounding box center [915, 702] width 125 height 17
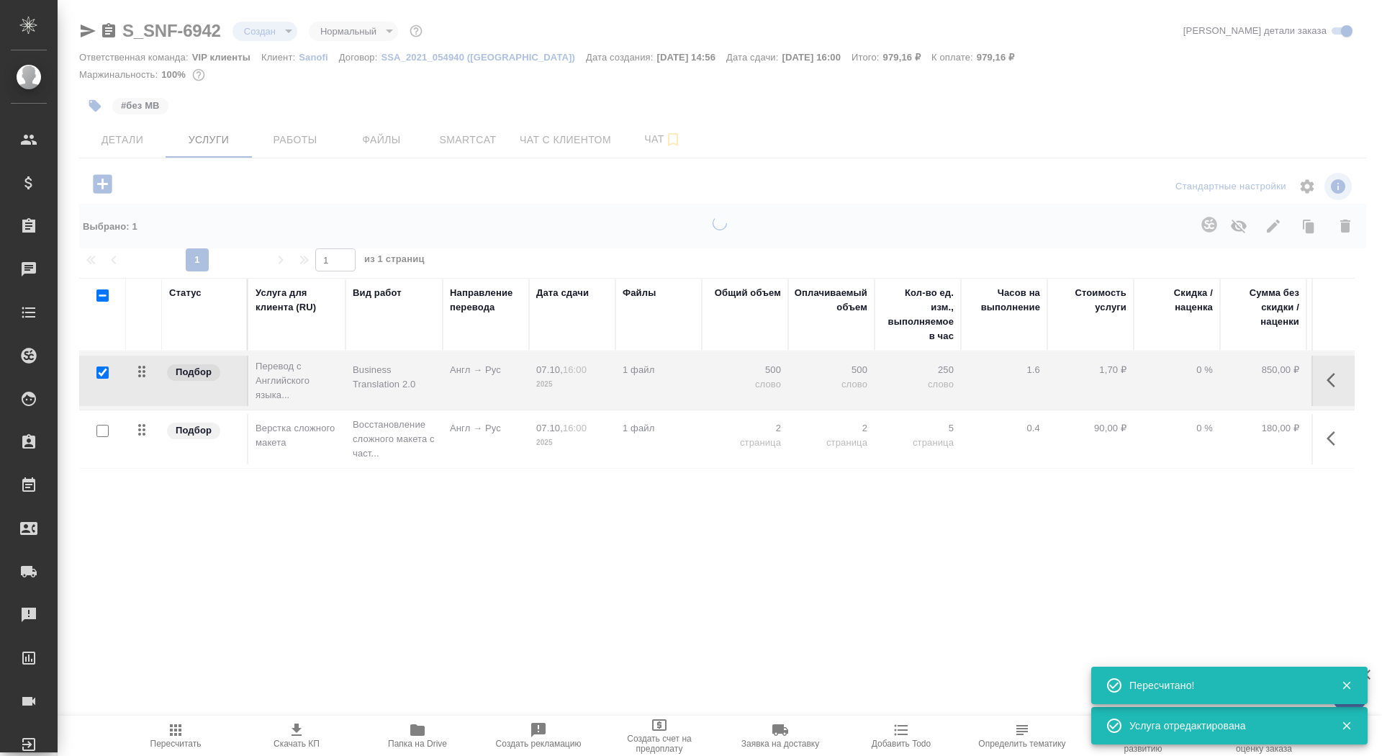
click at [300, 740] on span "Скачать КП" at bounding box center [297, 744] width 46 height 10
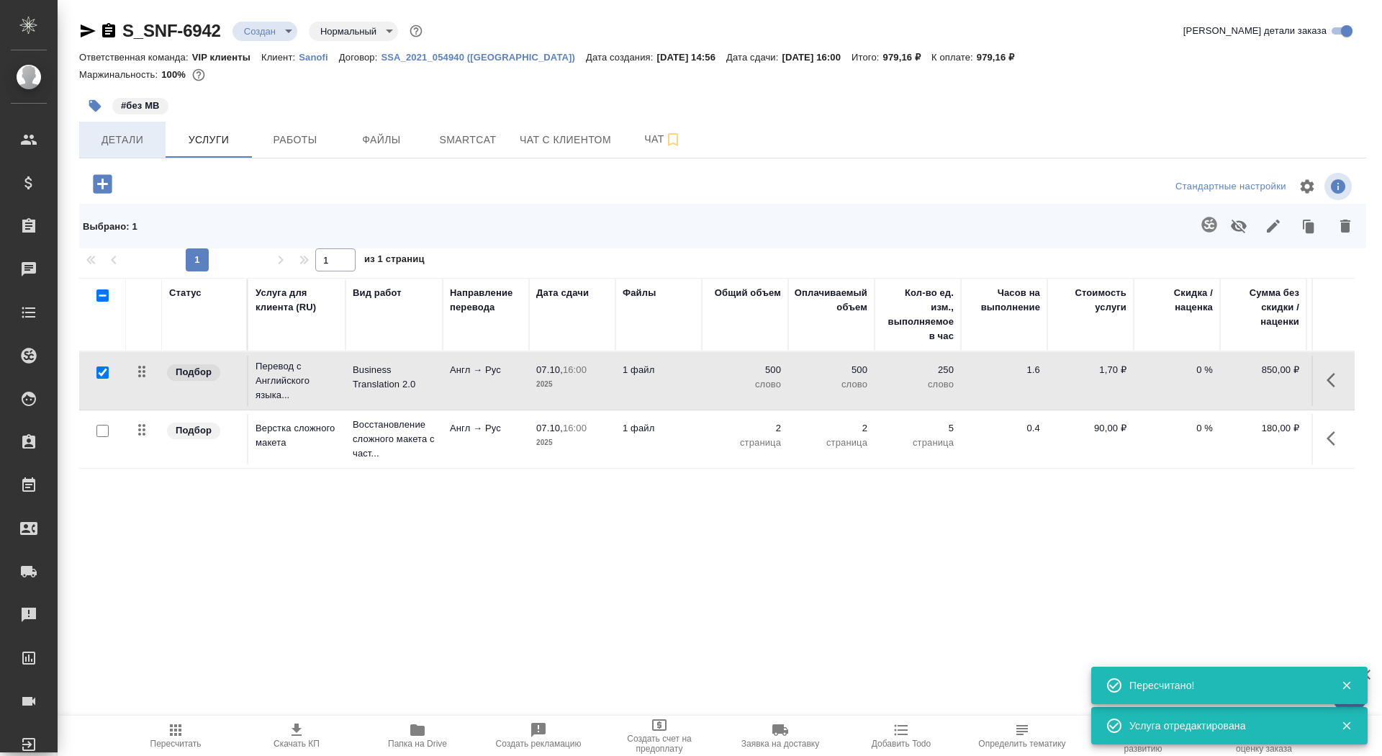
click at [135, 125] on button "Детали" at bounding box center [122, 140] width 86 height 36
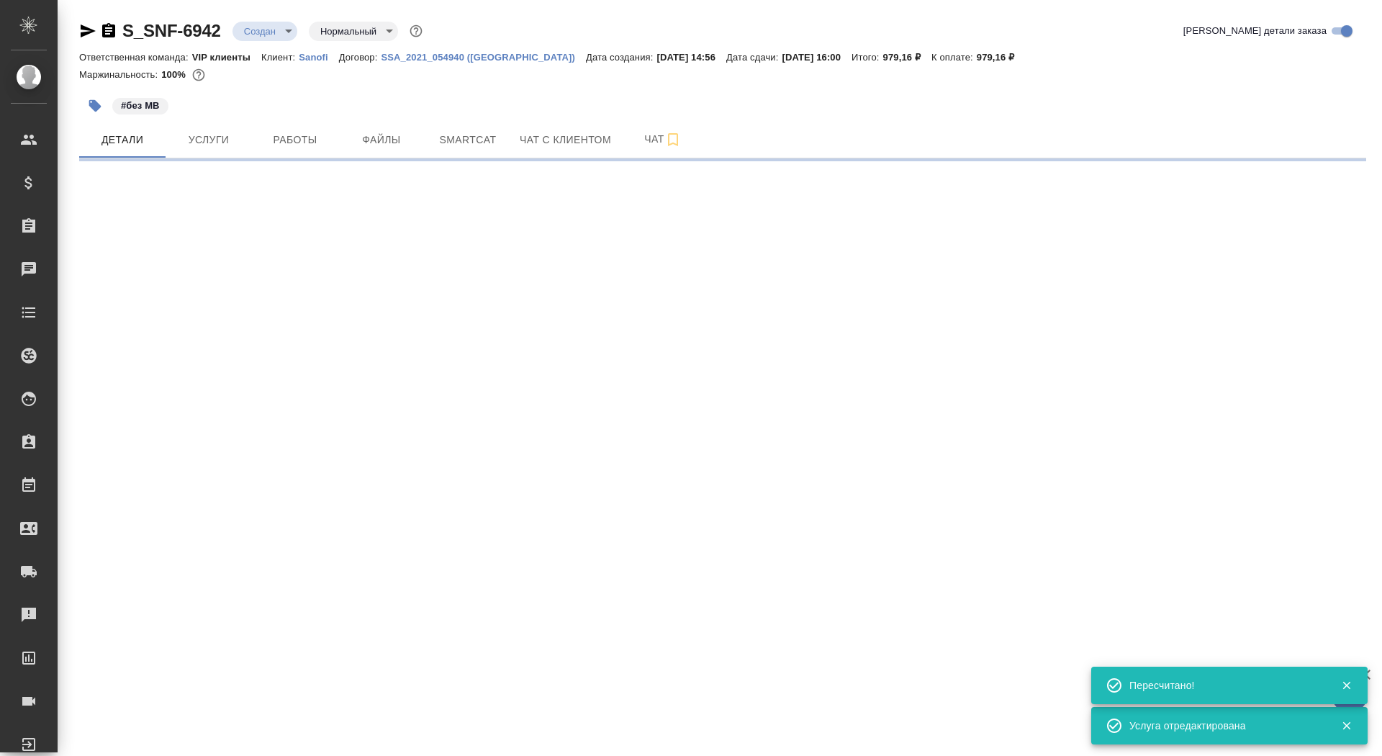
select select "RU"
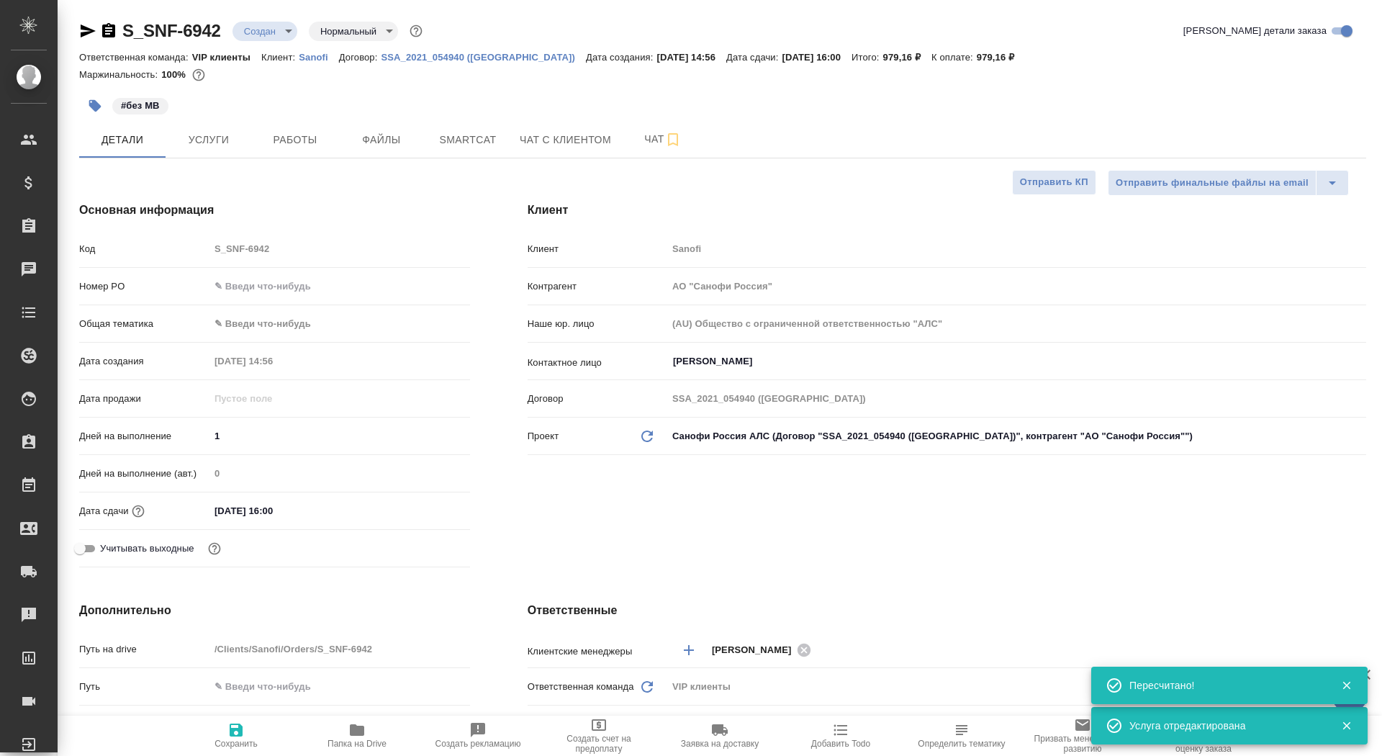
type textarea "x"
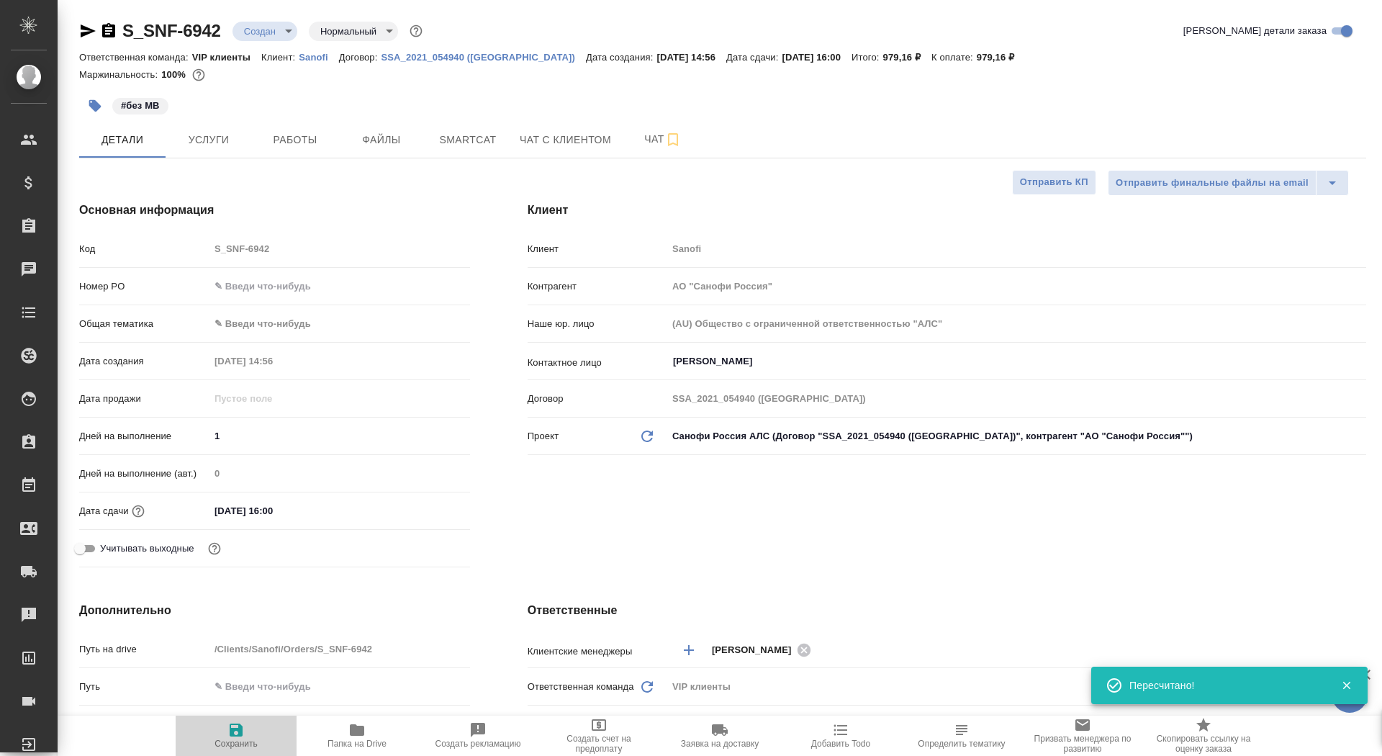
click at [243, 729] on icon "button" at bounding box center [236, 729] width 17 height 17
type textarea "x"
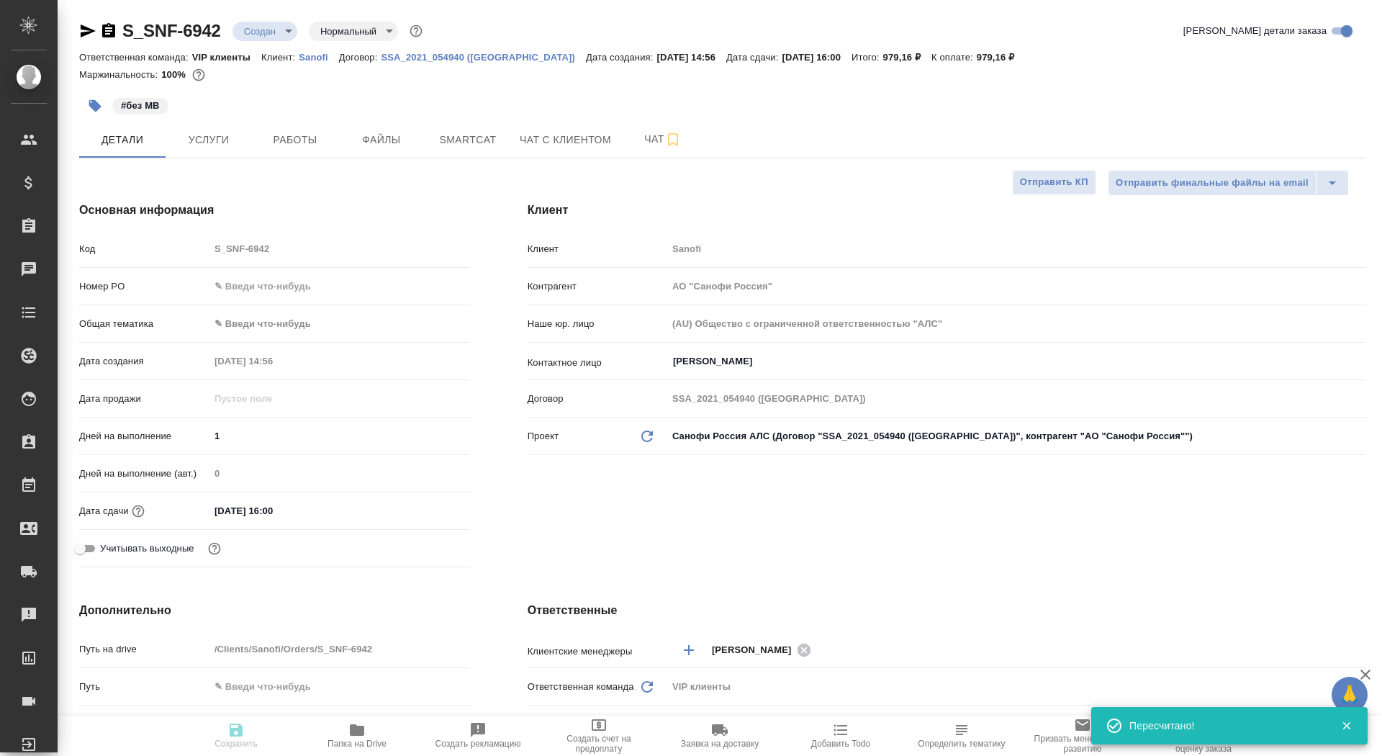
type textarea "x"
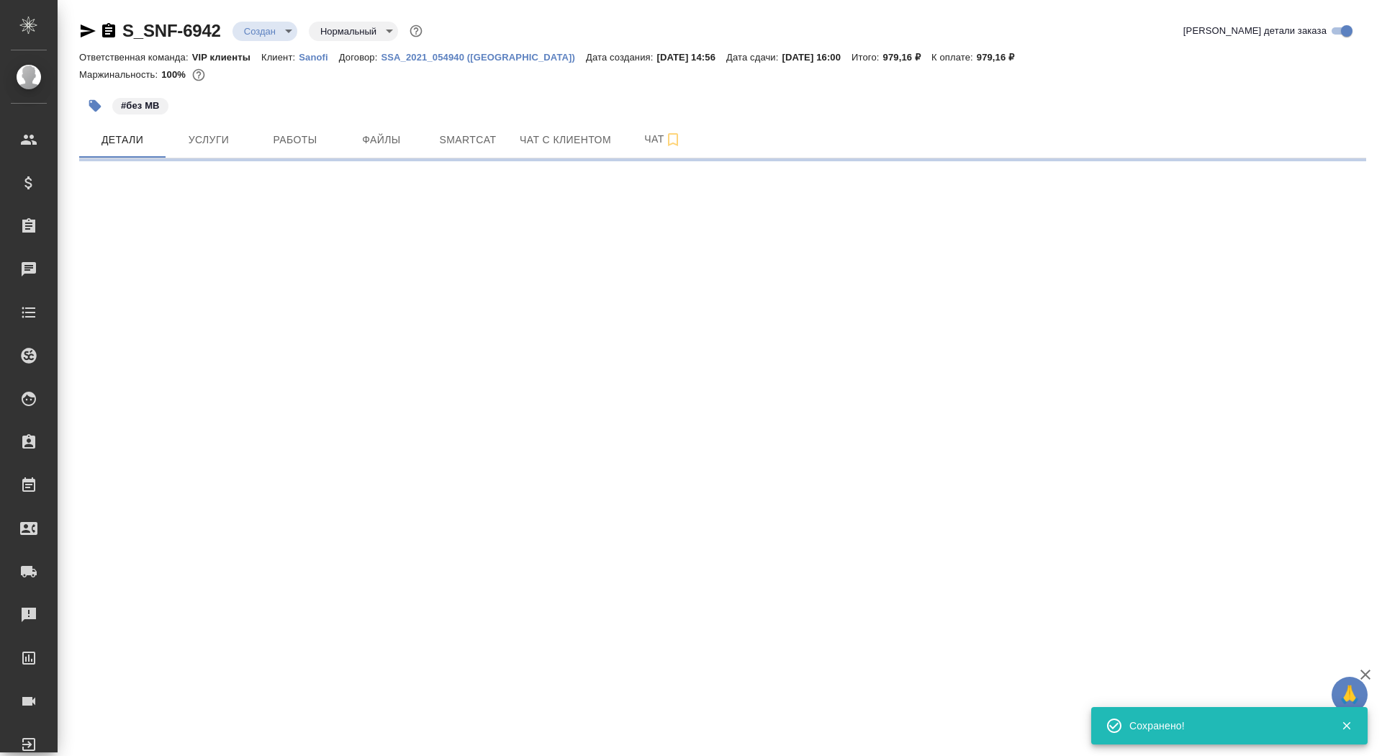
select select "RU"
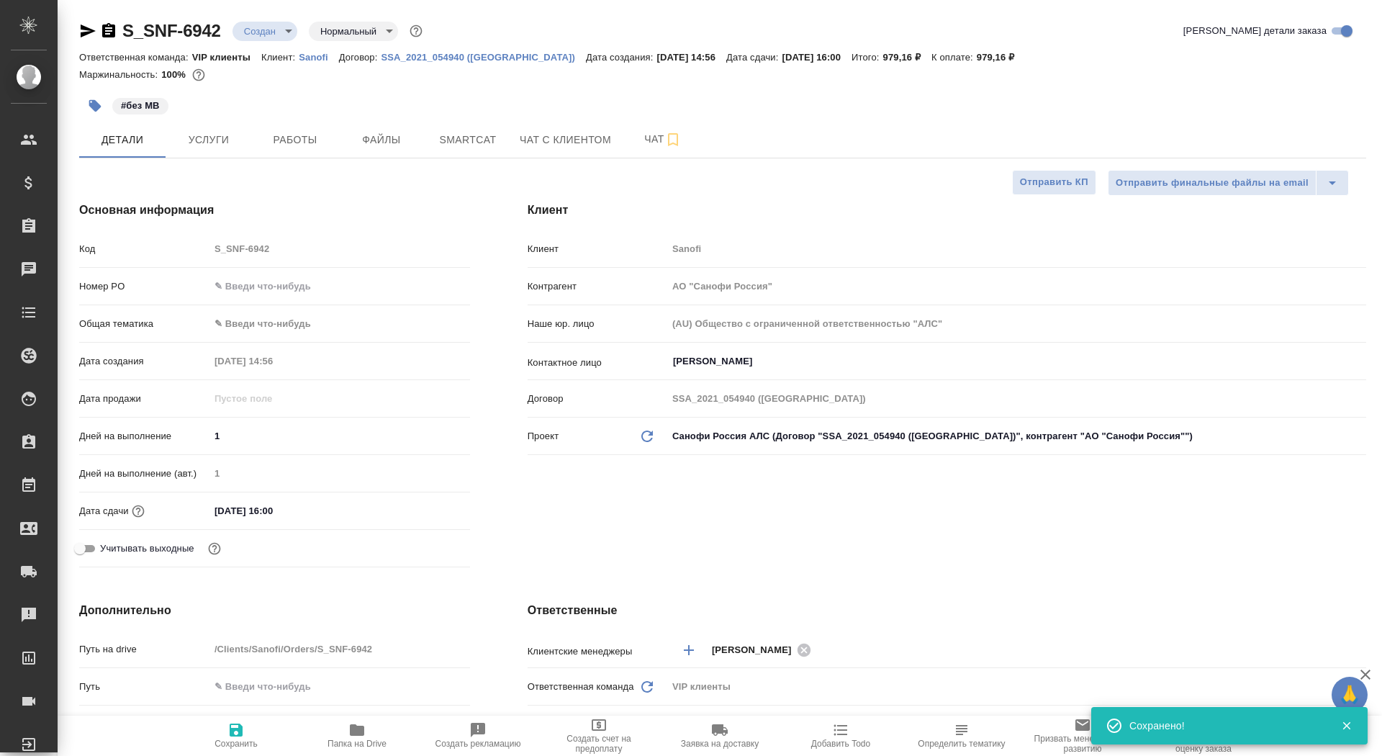
type textarea "x"
click at [1028, 181] on span "Отправить КП" at bounding box center [1054, 182] width 68 height 17
type textarea "x"
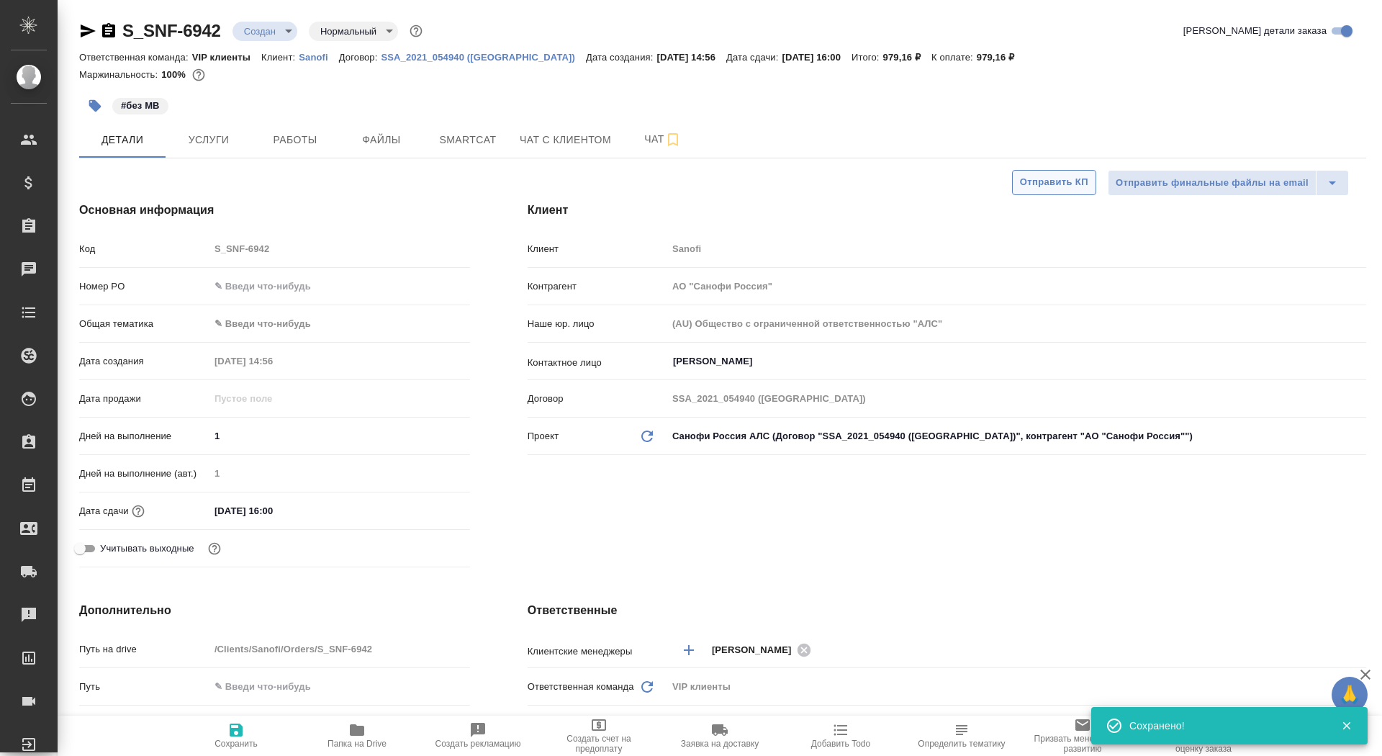
type textarea "x"
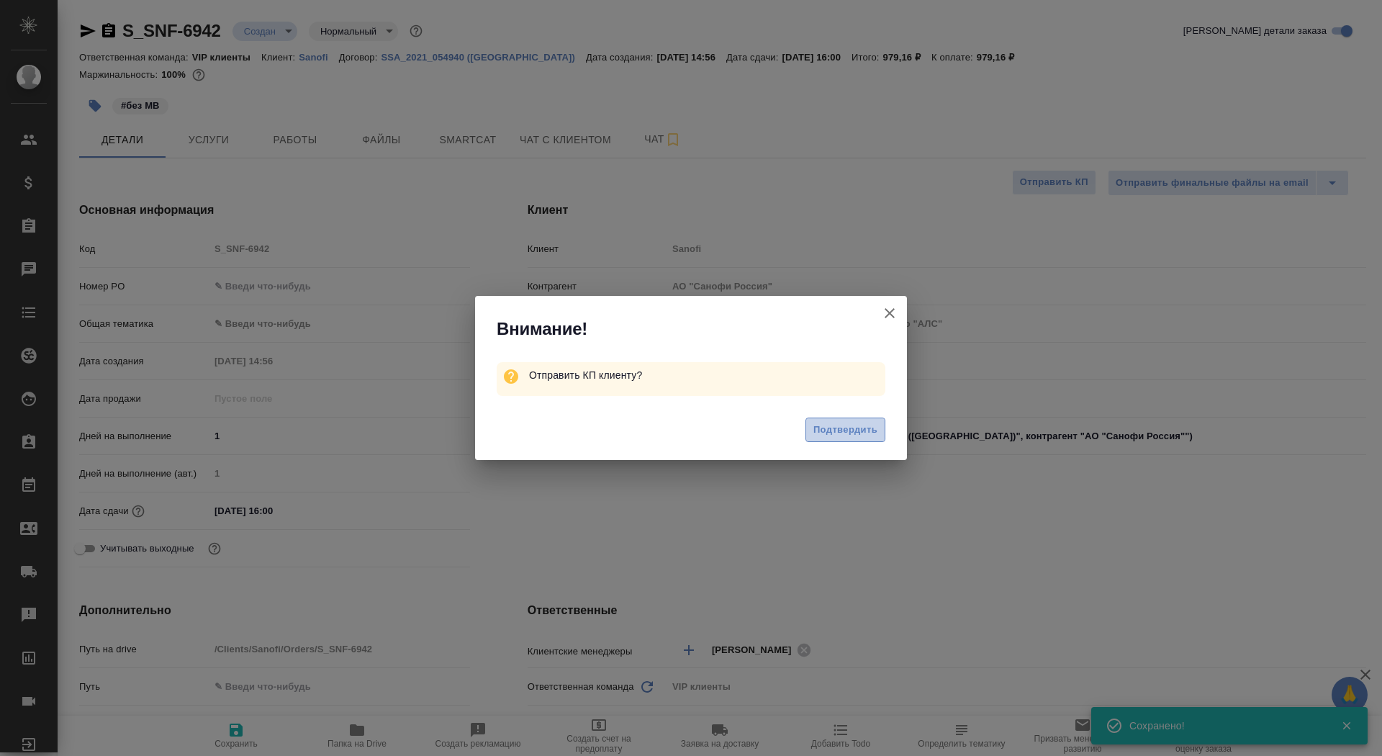
click at [846, 429] on span "Подтвердить" at bounding box center [846, 430] width 64 height 17
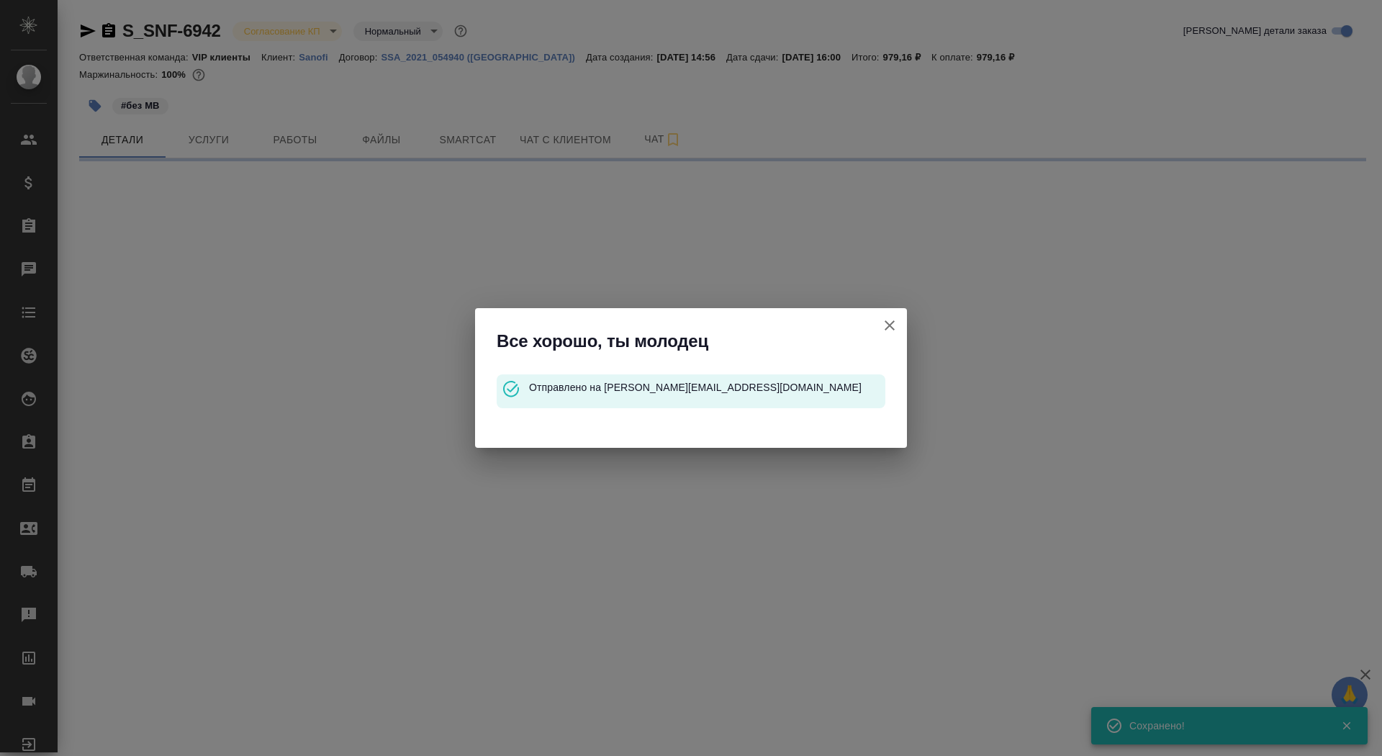
select select "RU"
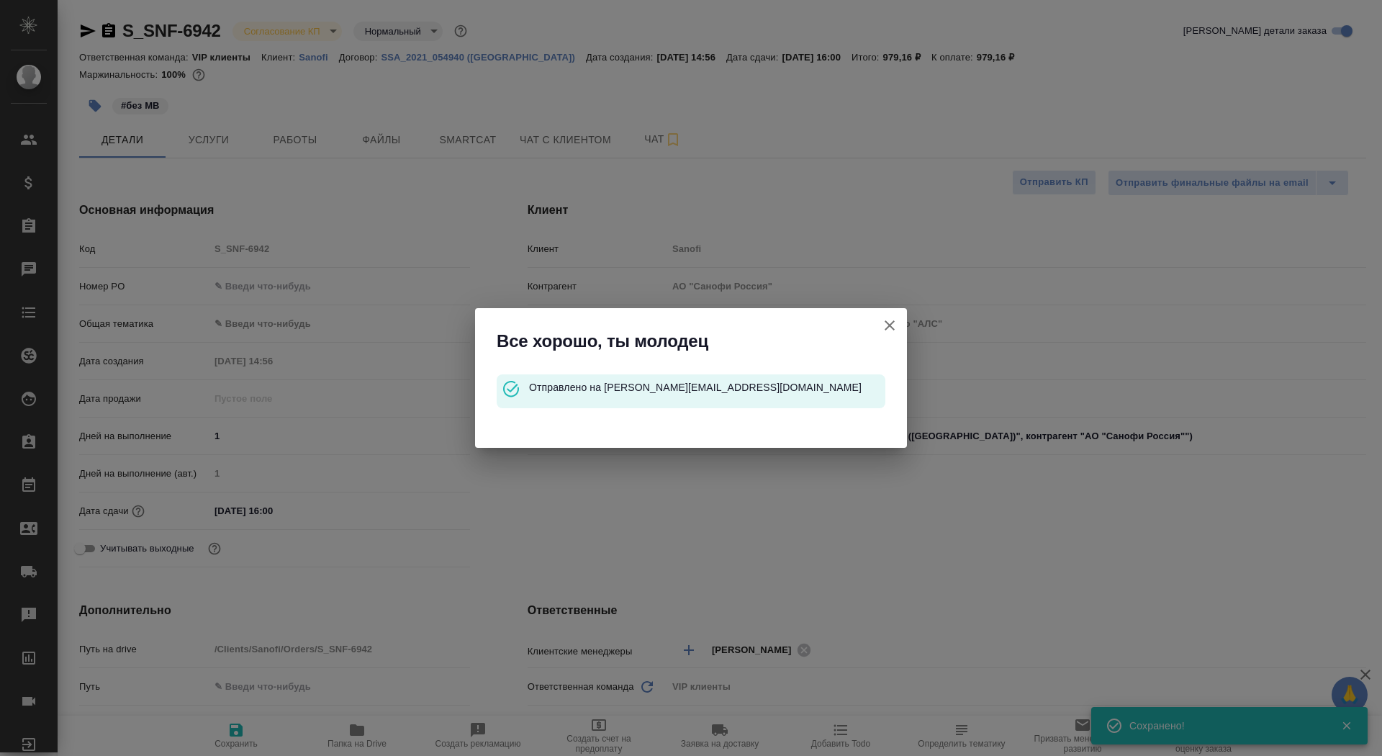
type textarea "x"
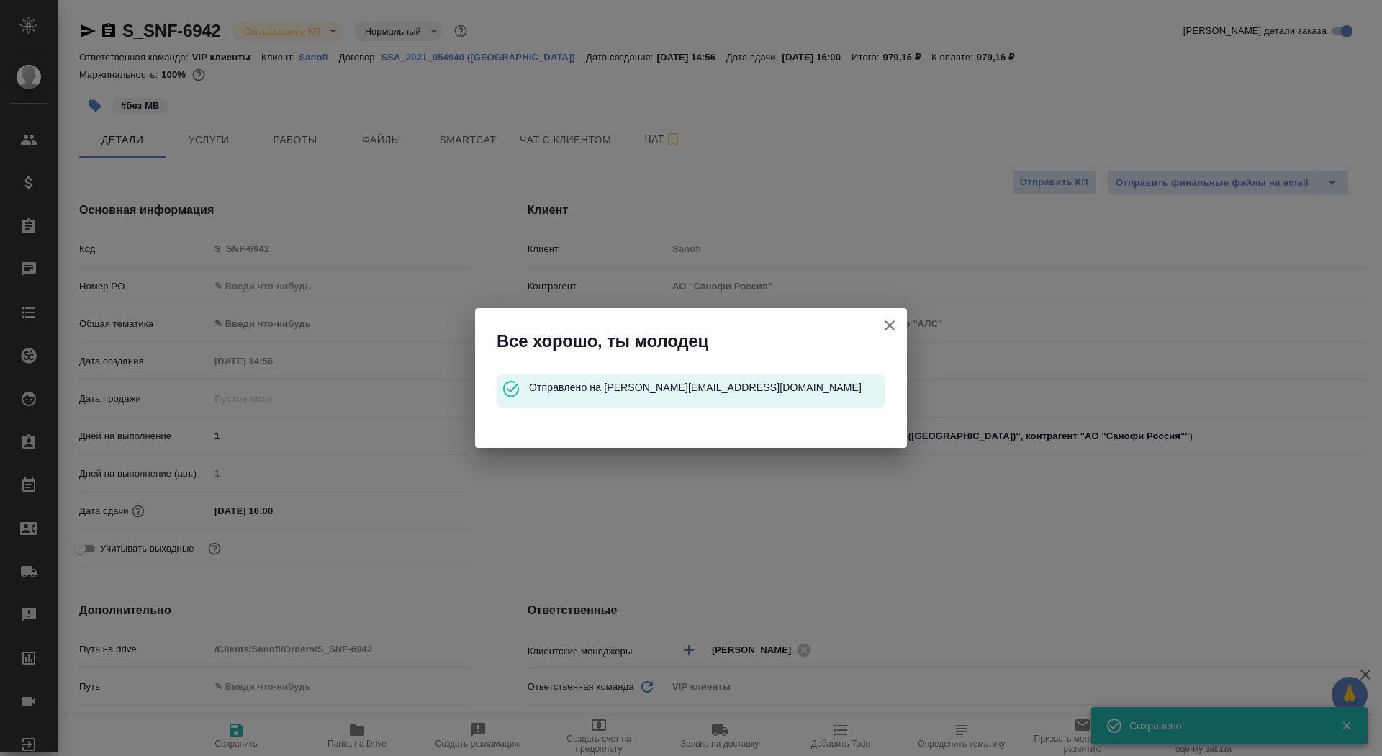
type textarea "x"
click at [886, 318] on icon "button" at bounding box center [889, 325] width 17 height 17
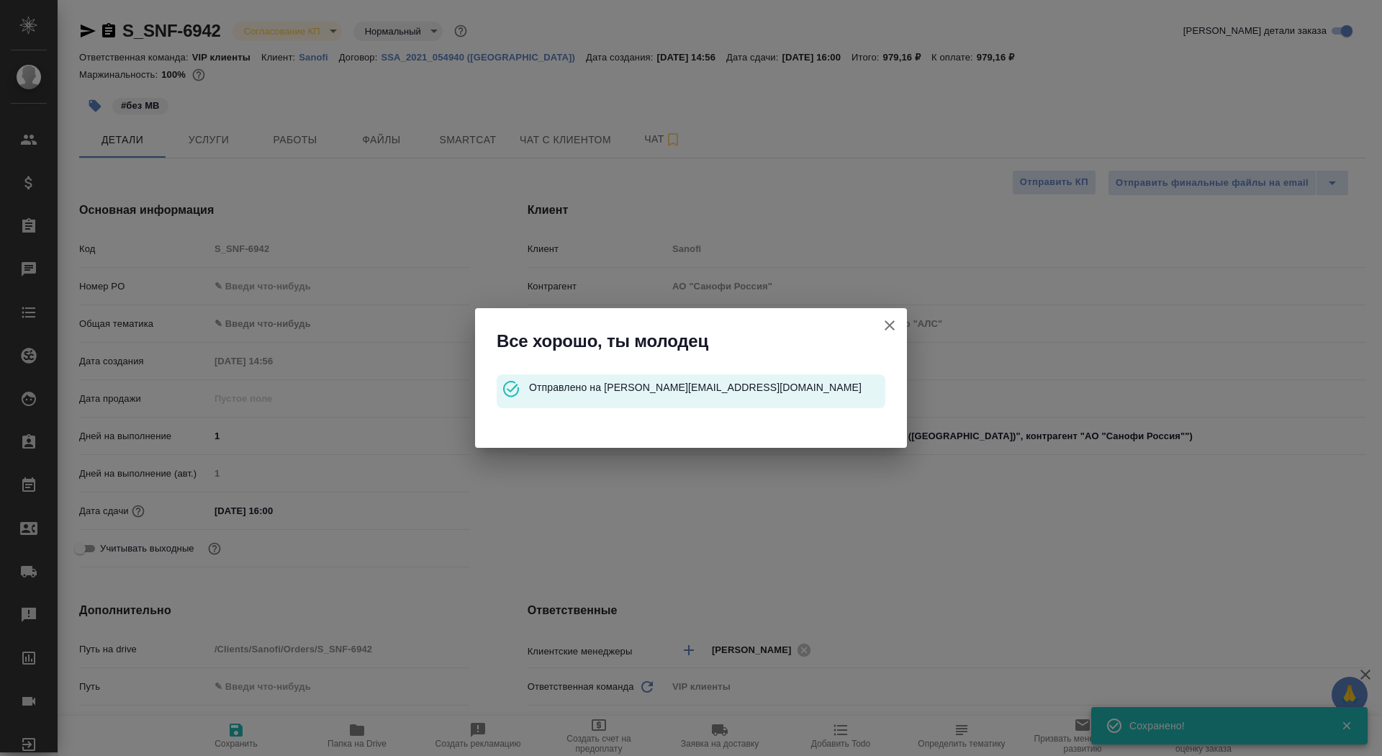
type textarea "x"
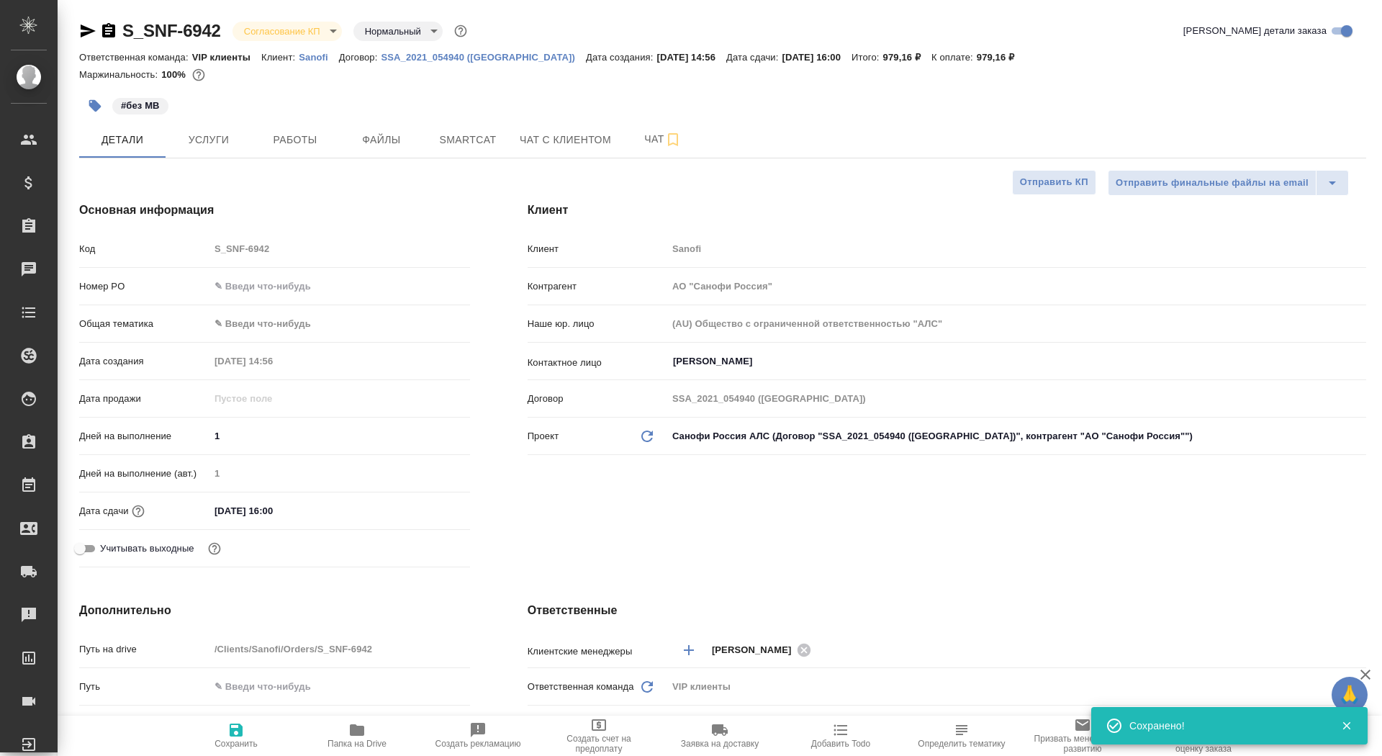
click at [110, 32] on icon "button" at bounding box center [108, 30] width 13 height 14
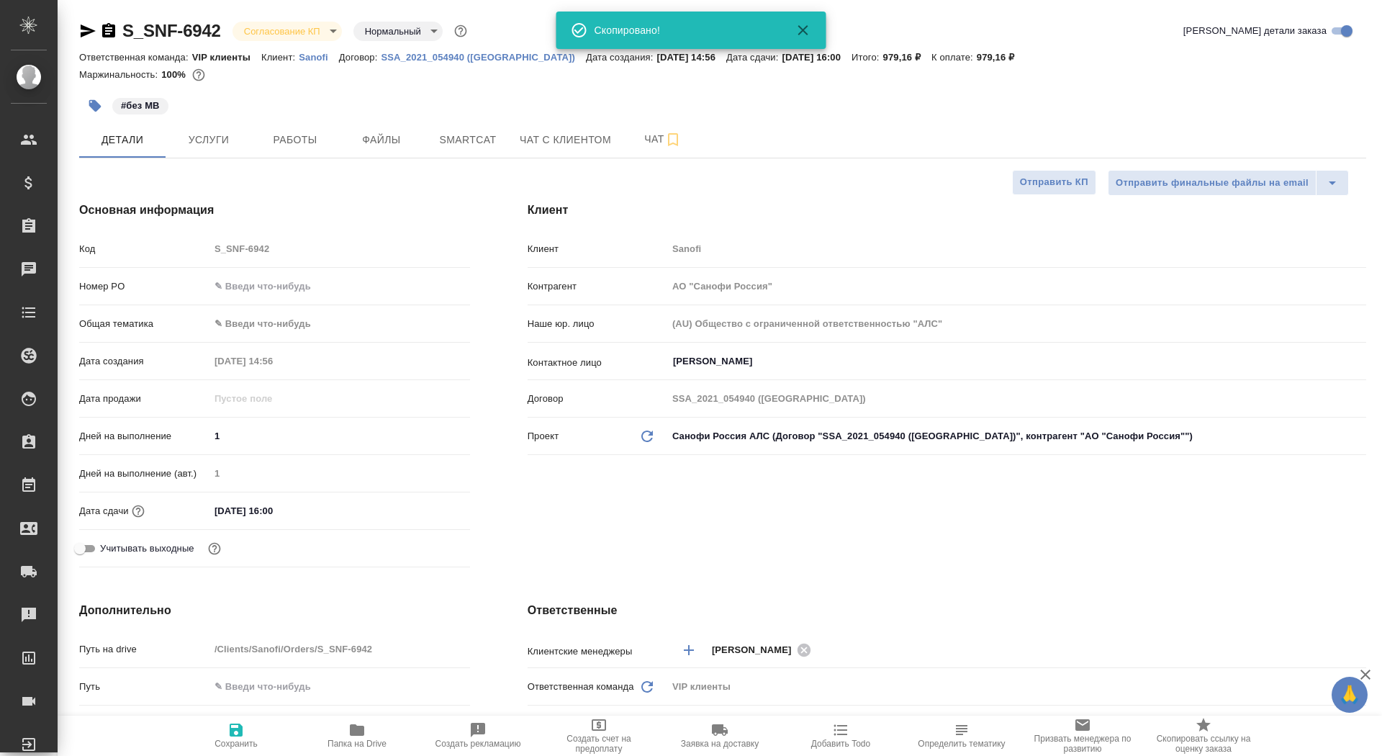
type textarea "x"
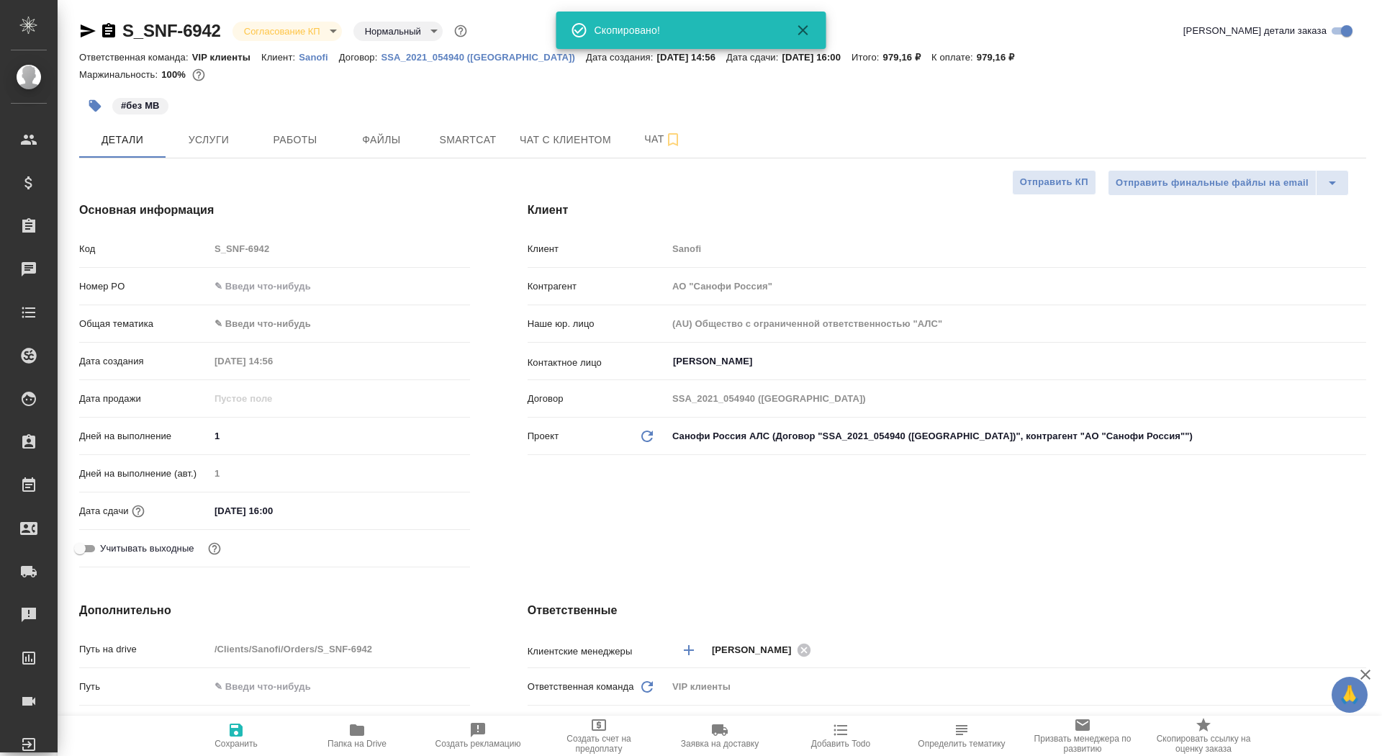
type textarea "x"
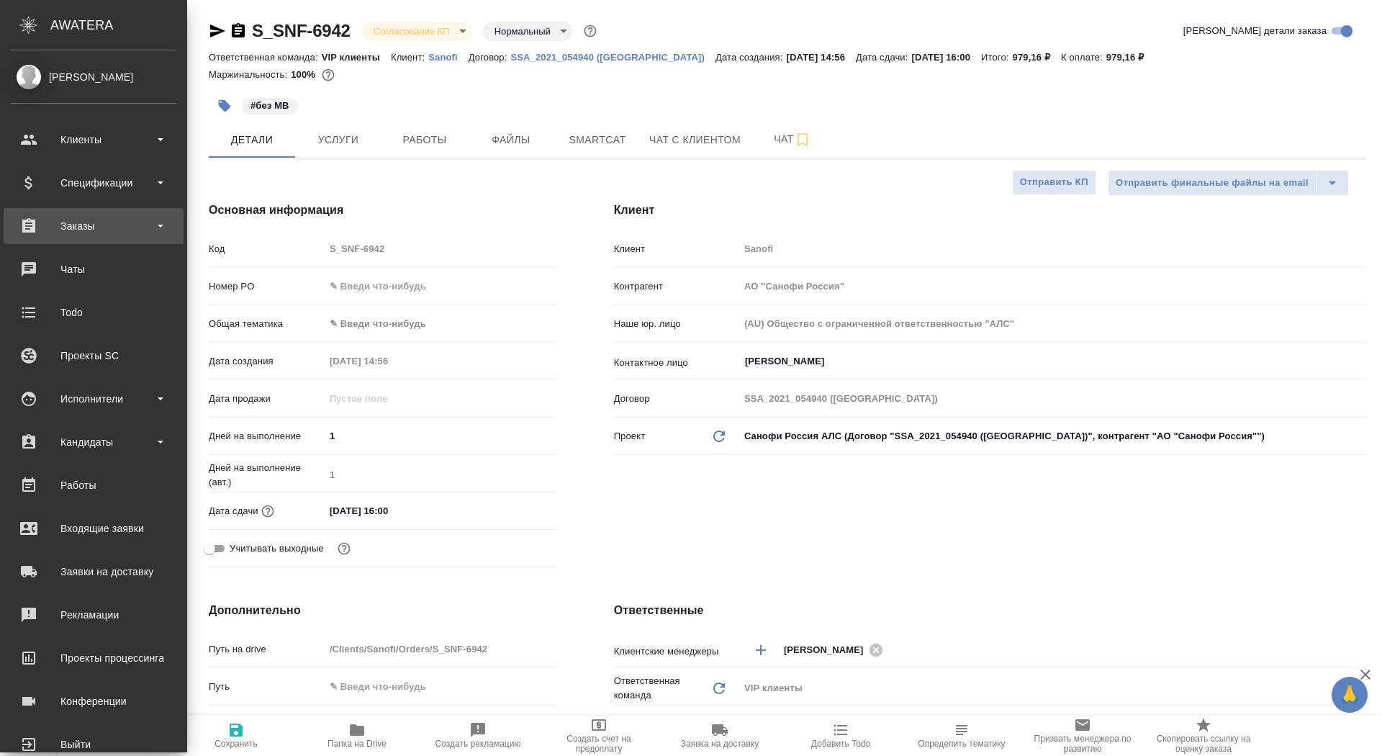
click at [38, 225] on div "Заказы" at bounding box center [94, 226] width 166 height 22
type textarea "x"
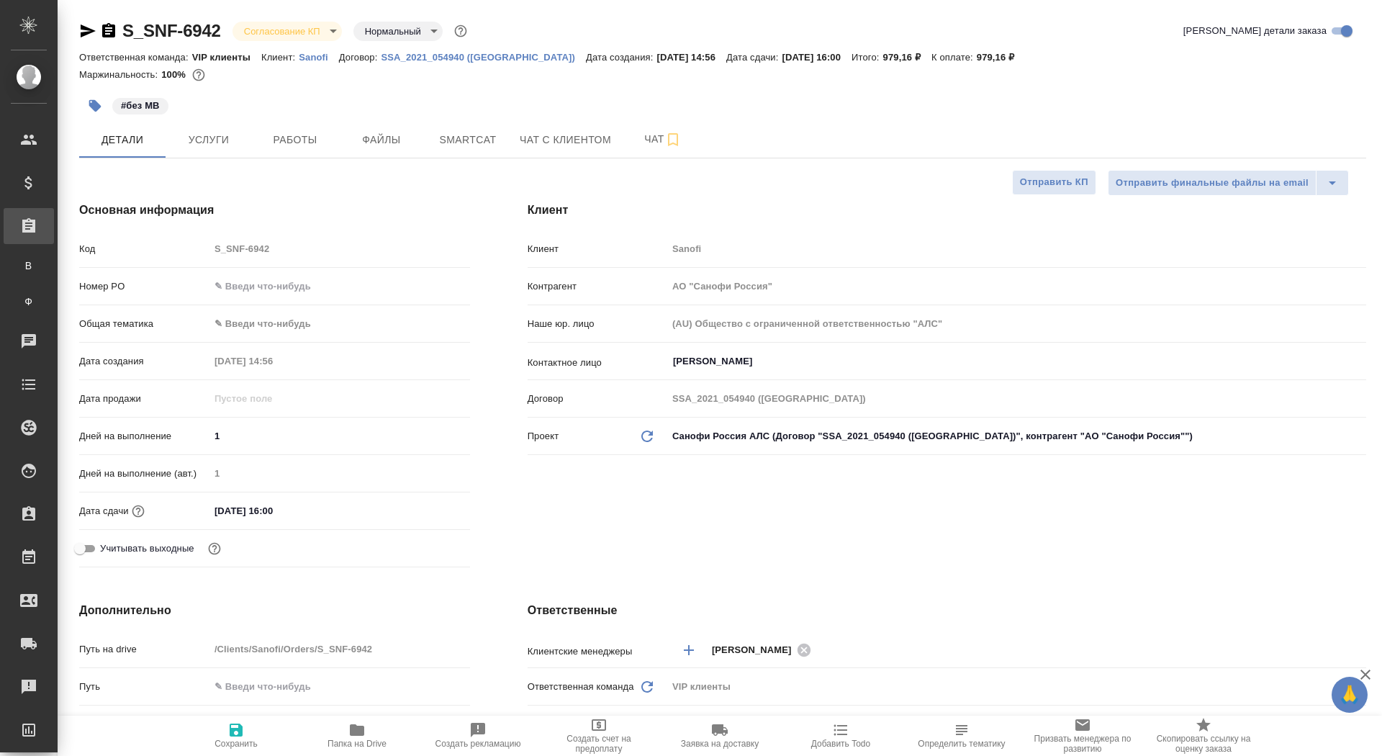
click at [22, 269] on div "Все заказы" at bounding box center [11, 265] width 22 height 14
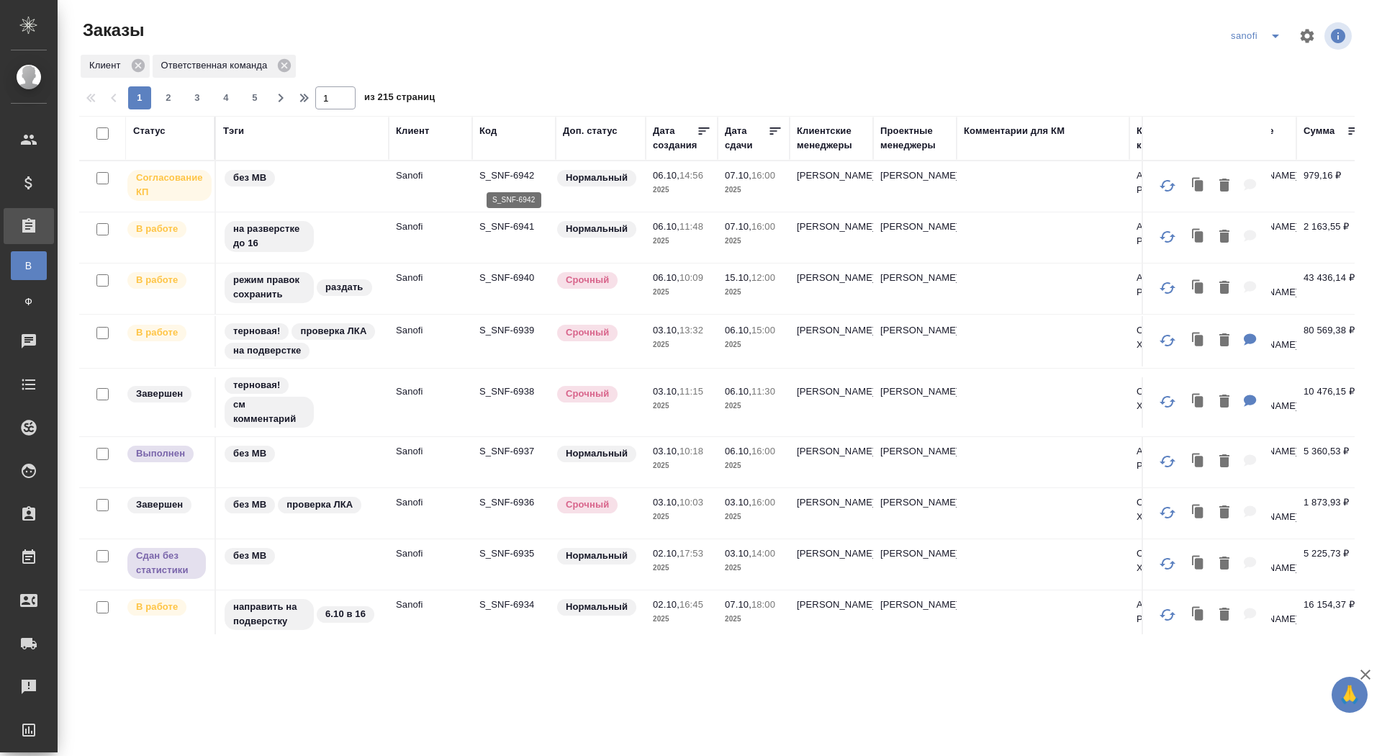
click at [498, 174] on p "S_SNF-6942" at bounding box center [514, 175] width 69 height 14
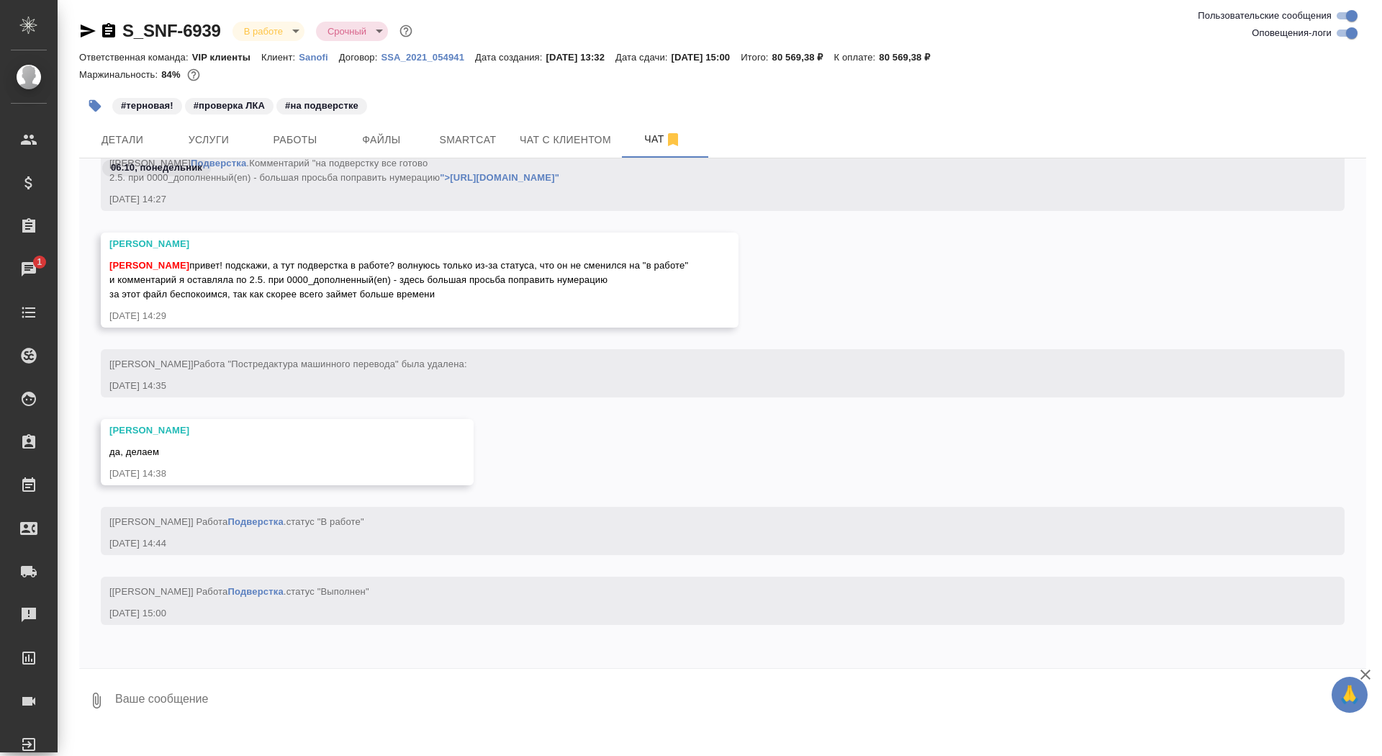
scroll to position [71299, 0]
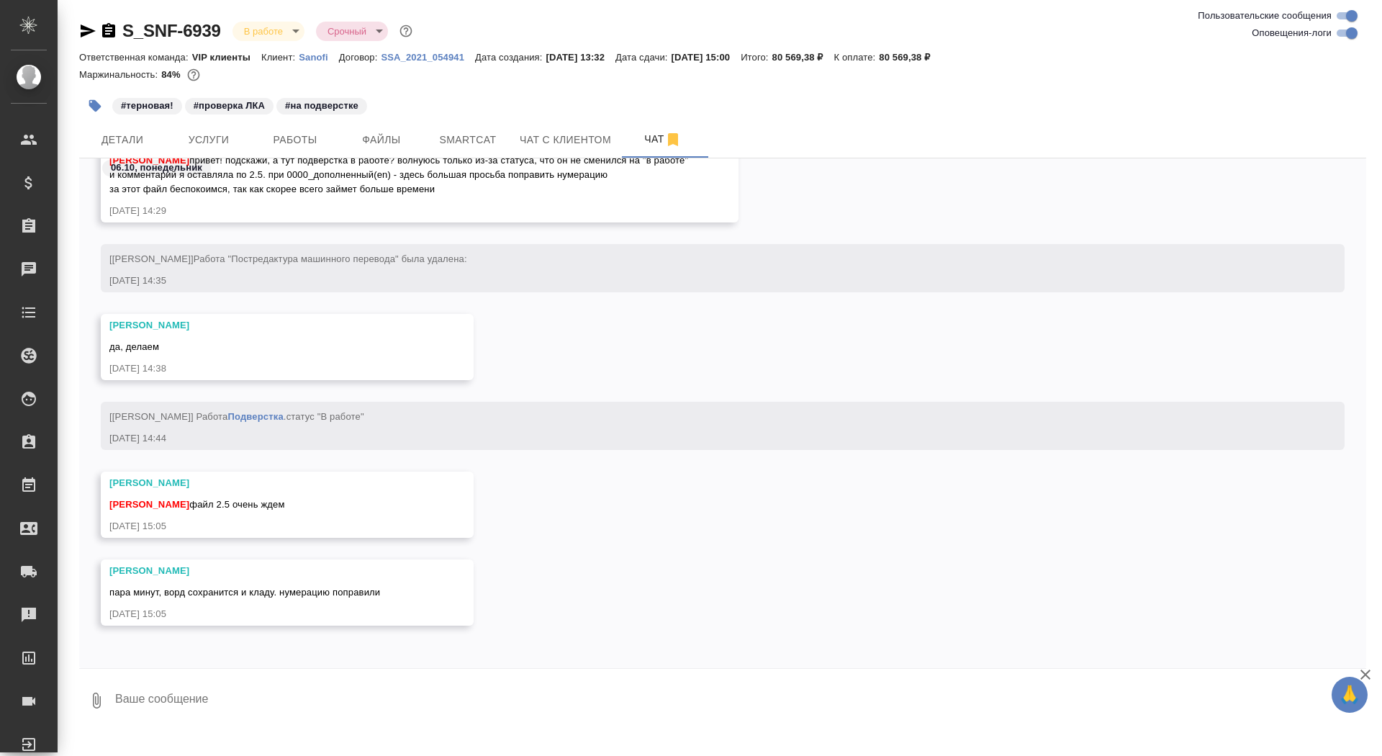
click at [297, 714] on textarea at bounding box center [740, 700] width 1253 height 49
click at [241, 700] on textarea "я вынуждена завести рекламацию" at bounding box center [728, 700] width 1229 height 49
click at [238, 696] on textarea "я вынуждена завести рекламацию" at bounding box center [728, 700] width 1229 height 49
click at [446, 694] on textarea "я вынуждена завести внутреннюю рекламацию" at bounding box center [728, 700] width 1229 height 49
type textarea "я вынуждена завести внутреннюю рекламацию нас просили направить перевод до 15:0…"
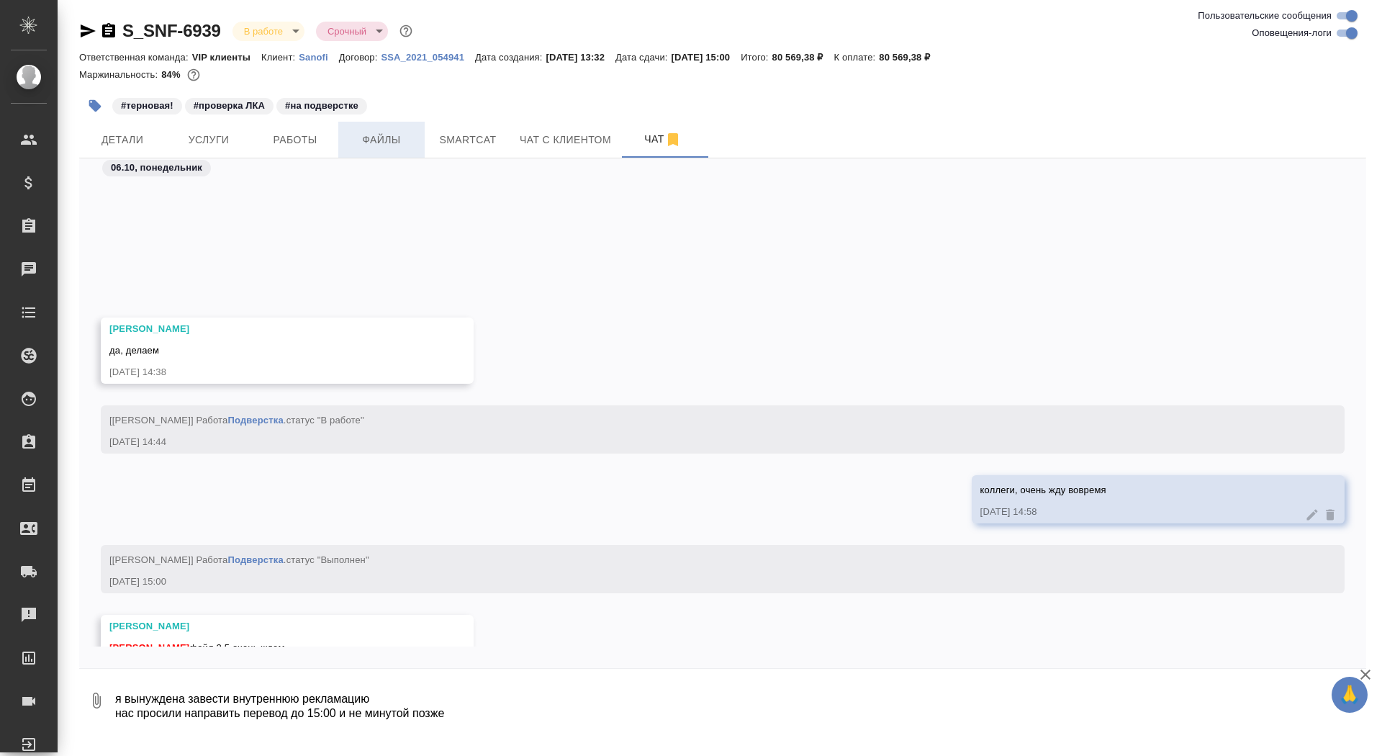
scroll to position [71524, 0]
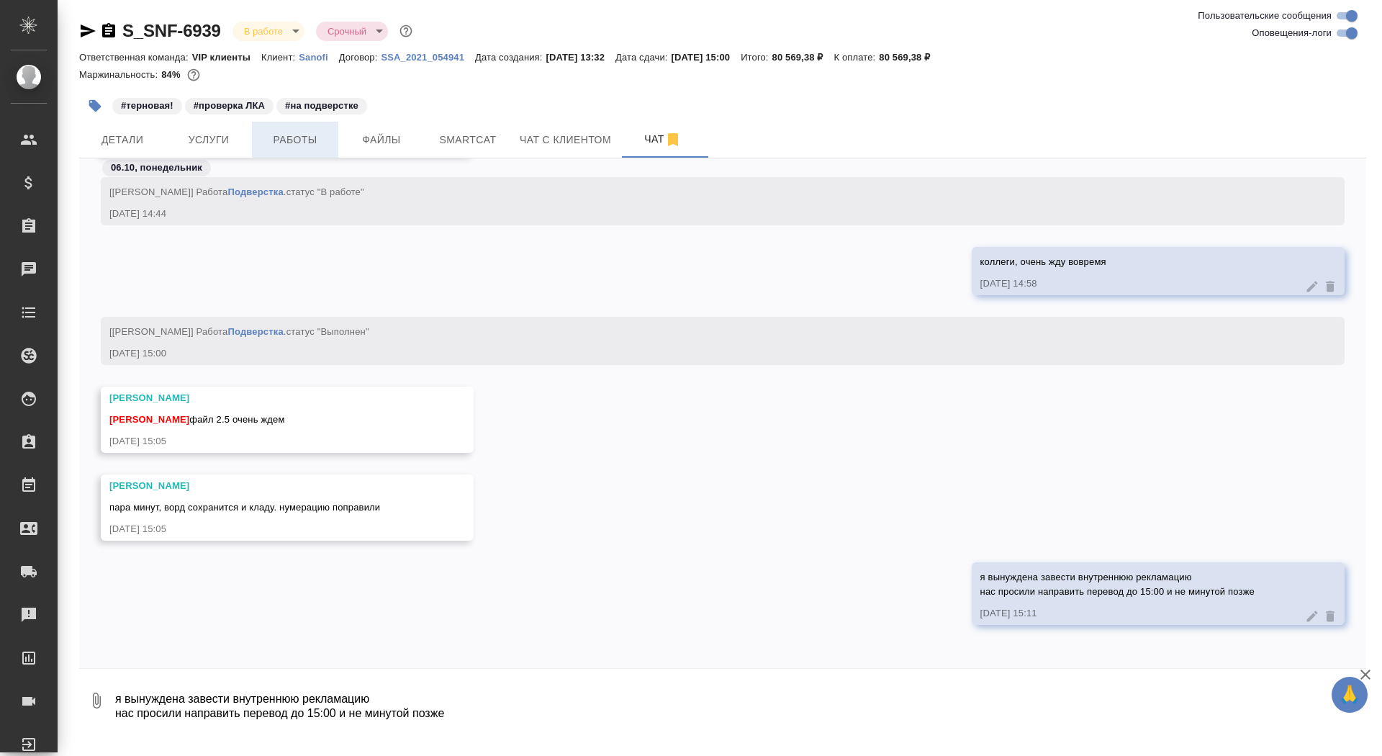
click at [289, 127] on button "Работы" at bounding box center [295, 140] width 86 height 36
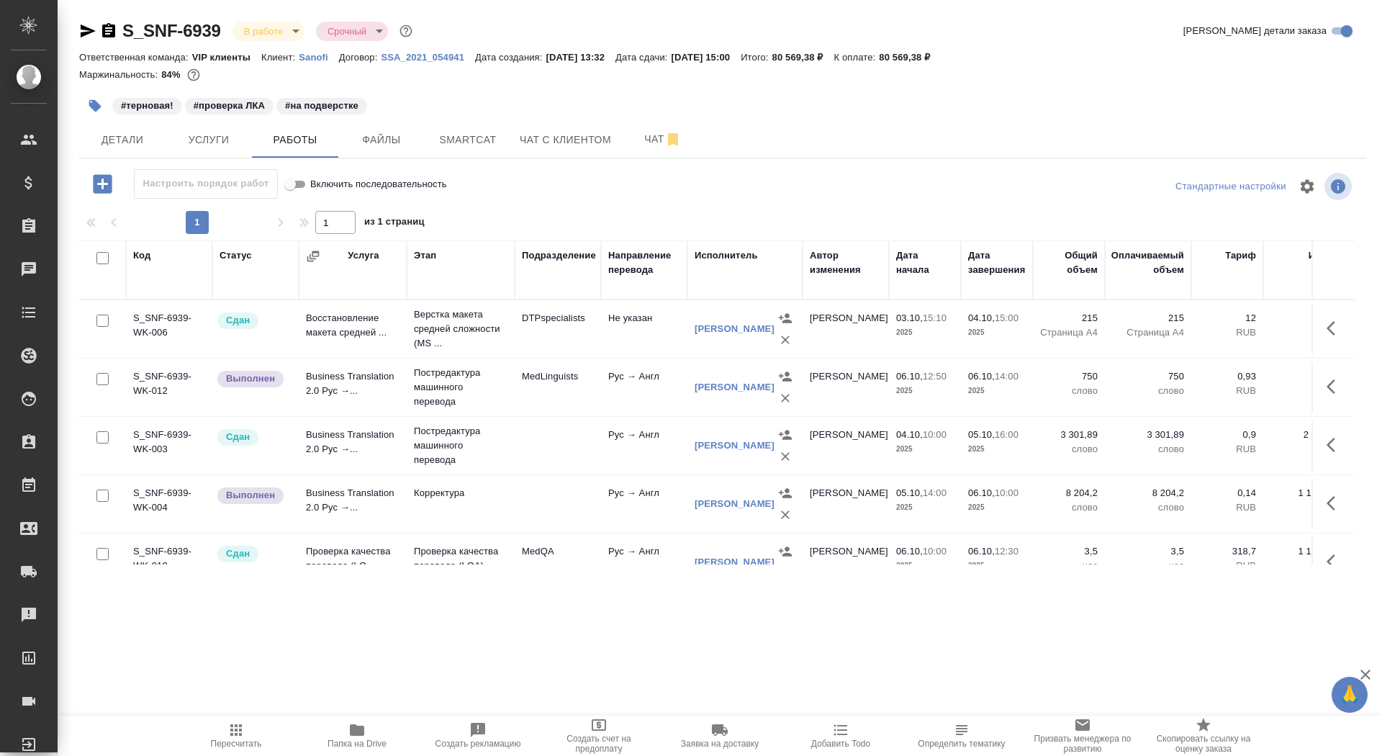
click at [492, 729] on span "Создать рекламацию" at bounding box center [478, 734] width 104 height 27
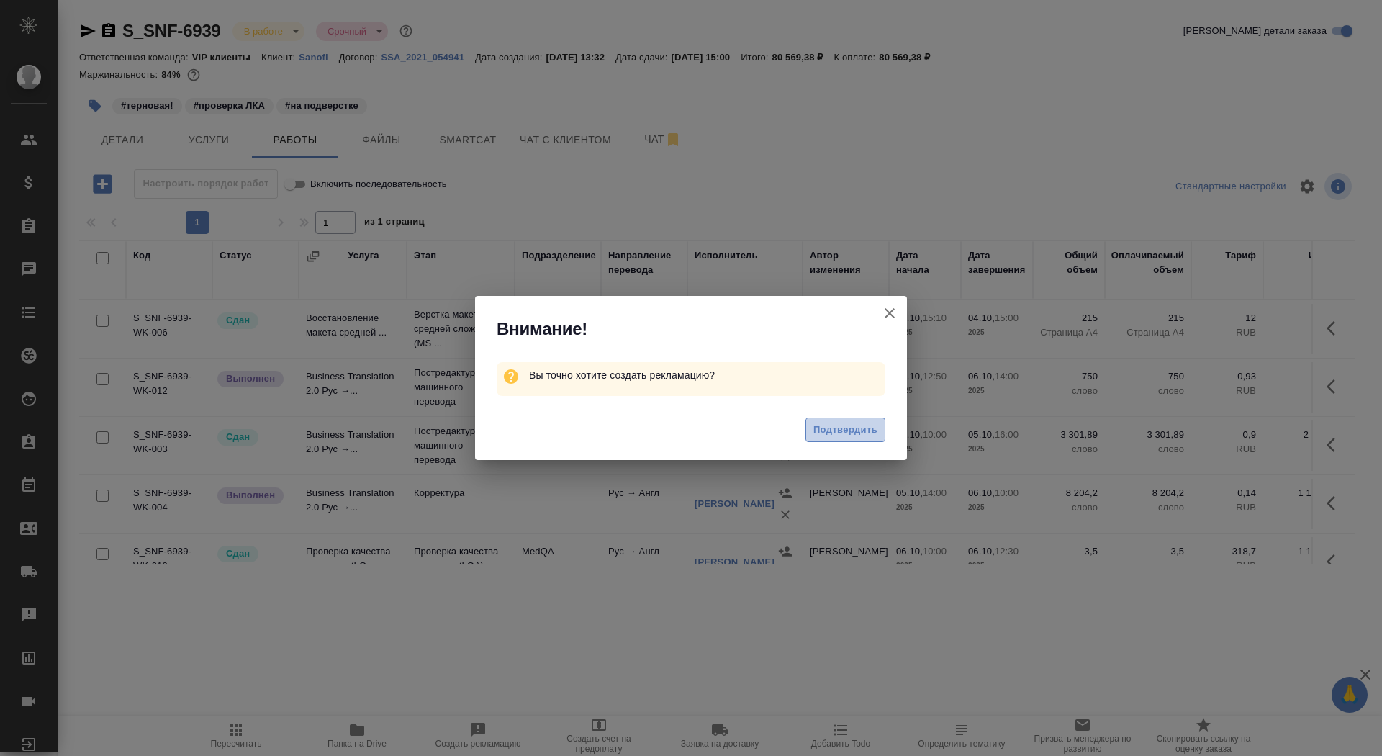
click at [859, 426] on span "Подтвердить" at bounding box center [846, 430] width 64 height 17
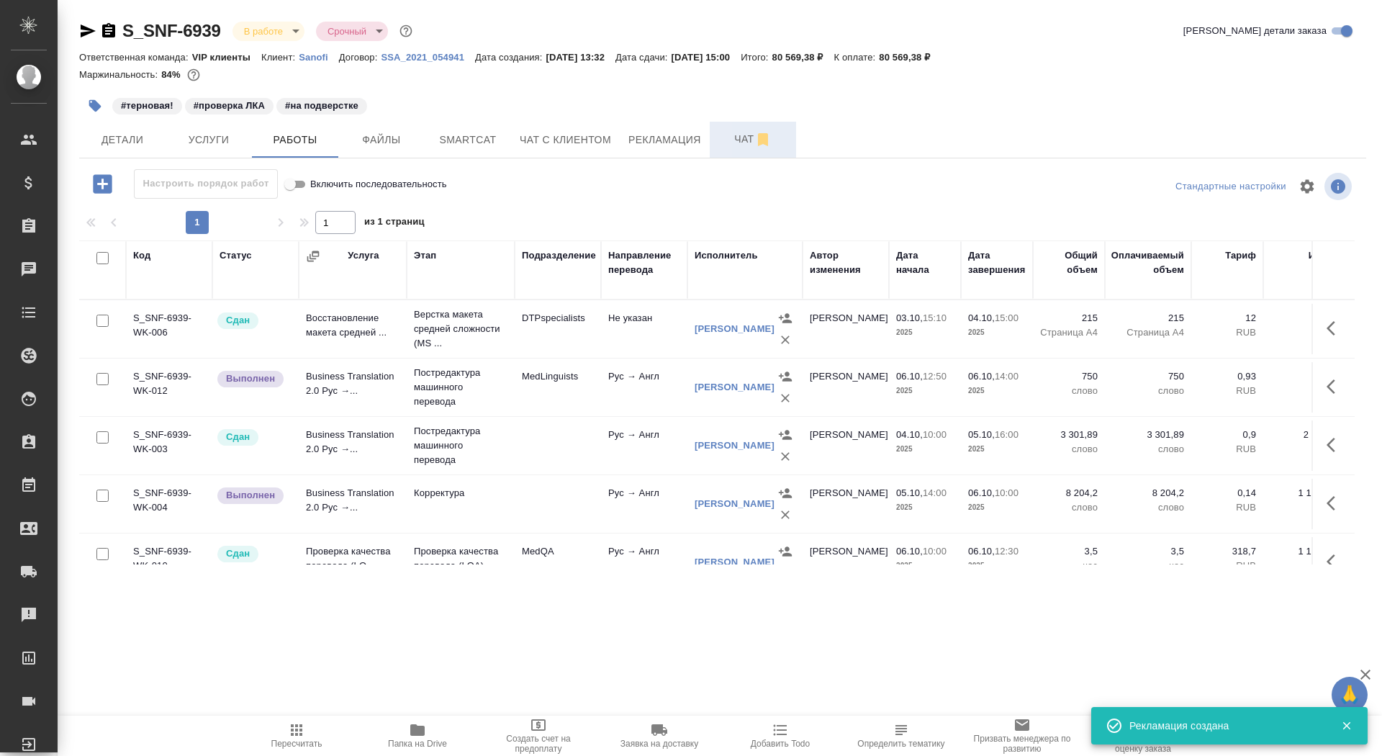
click at [732, 147] on span "Чат" at bounding box center [753, 139] width 69 height 18
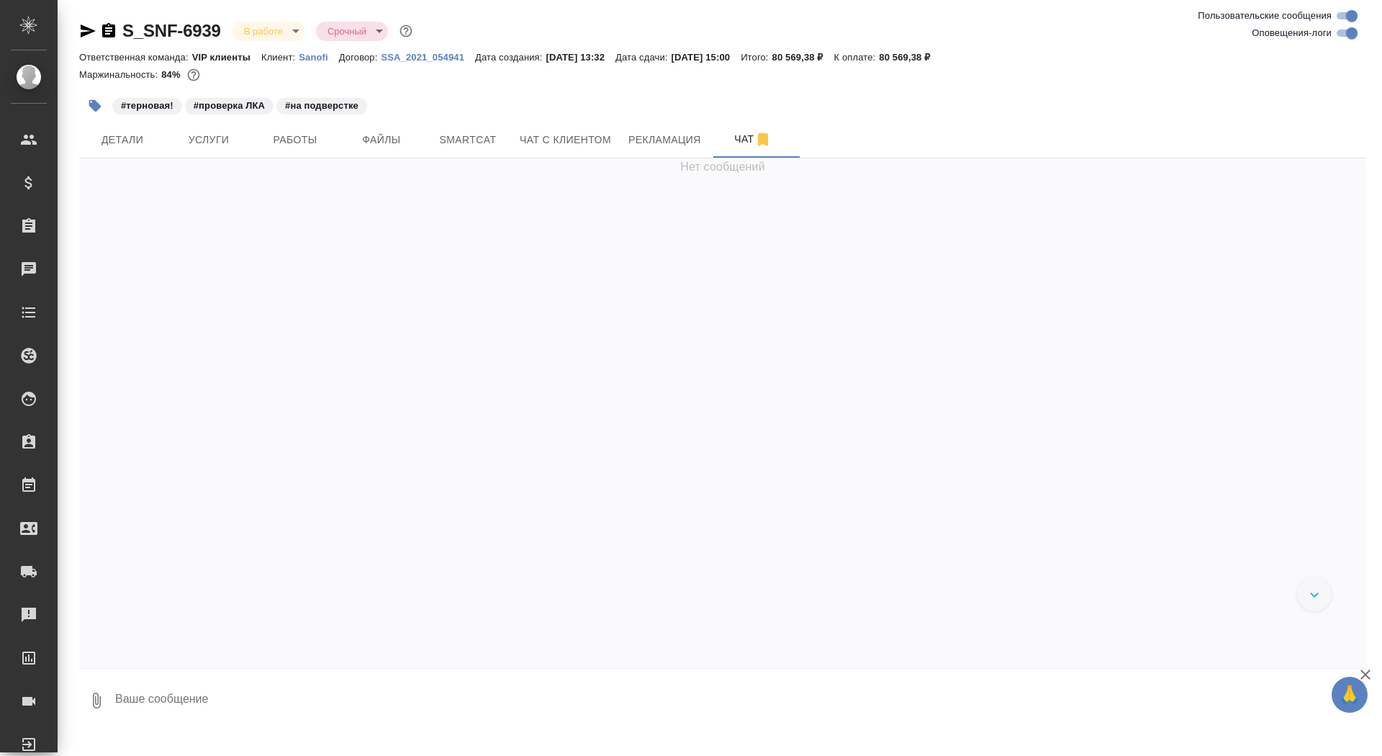
scroll to position [73458, 0]
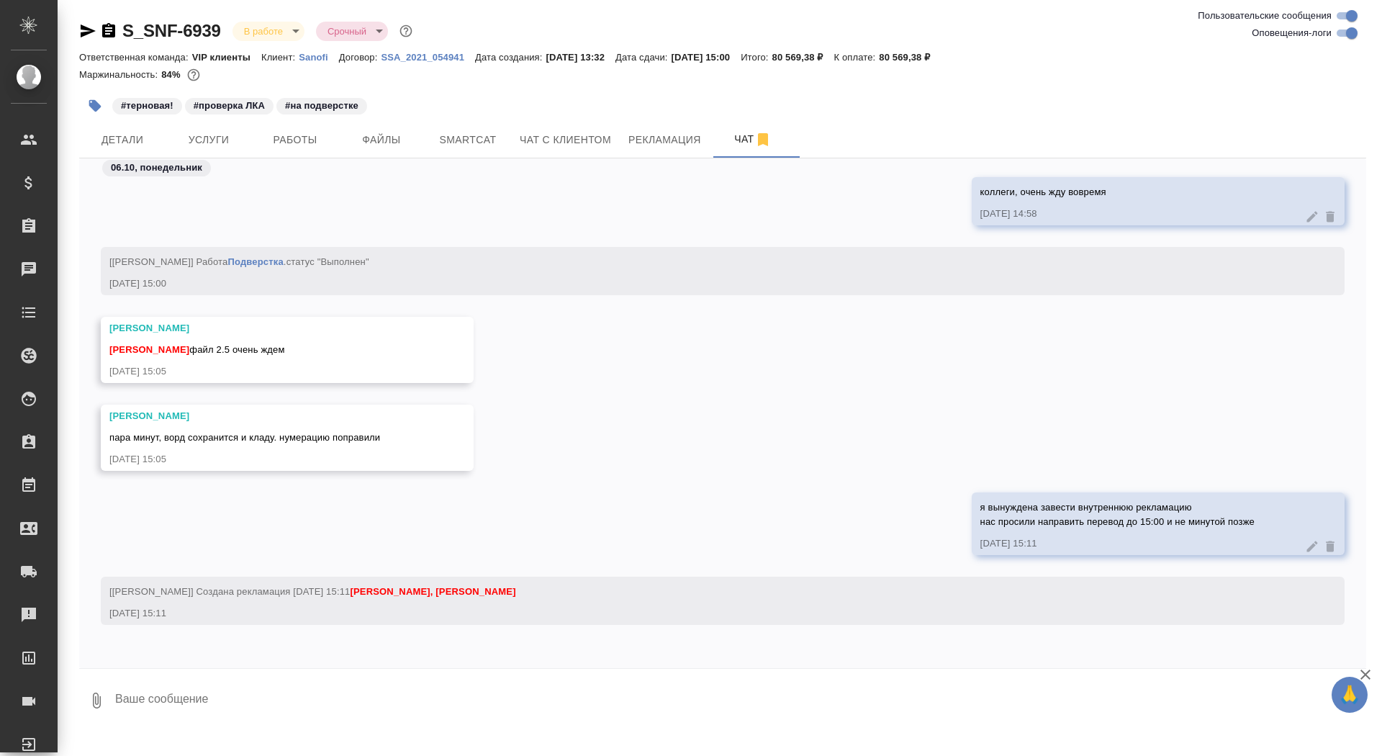
click at [369, 713] on textarea at bounding box center [740, 700] width 1253 height 49
type textarea "2"
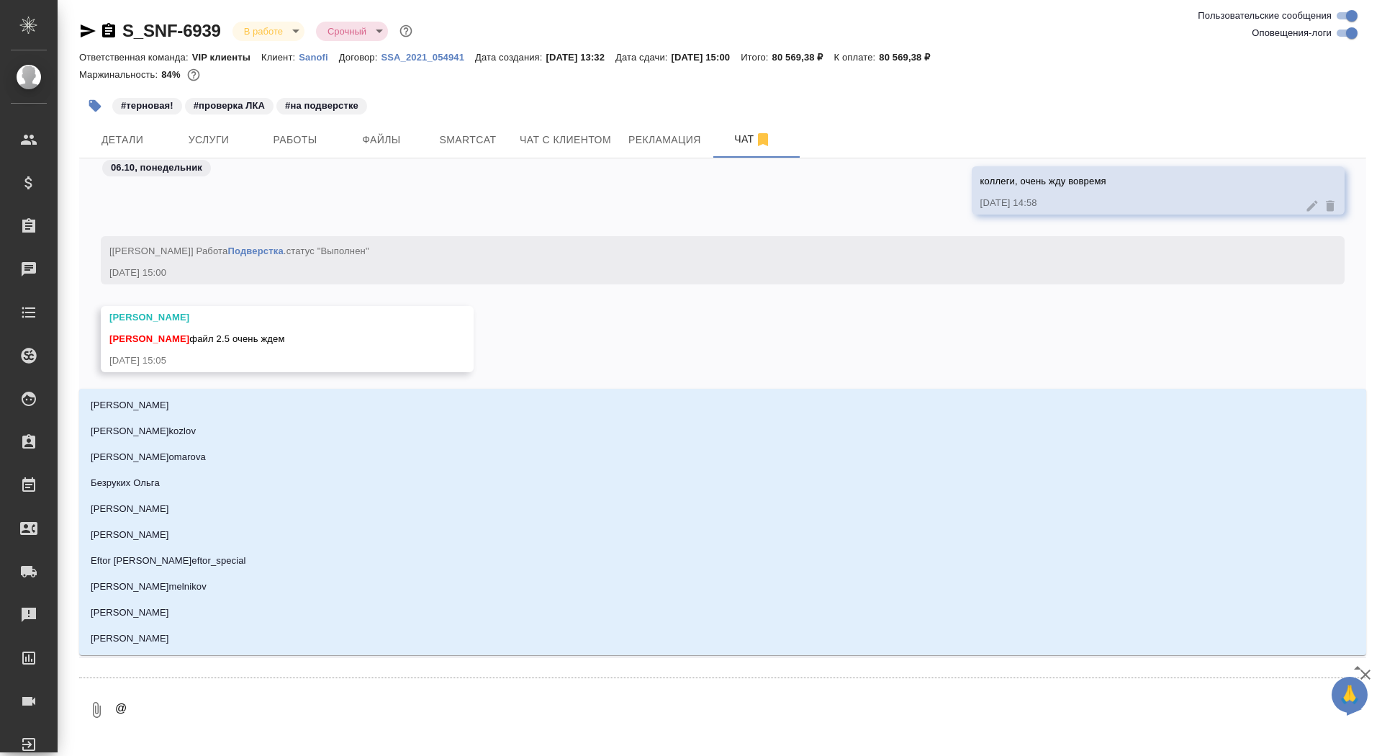
type textarea "@г"
type input "г"
type textarea "@го"
type input "го"
type textarea "@гор"
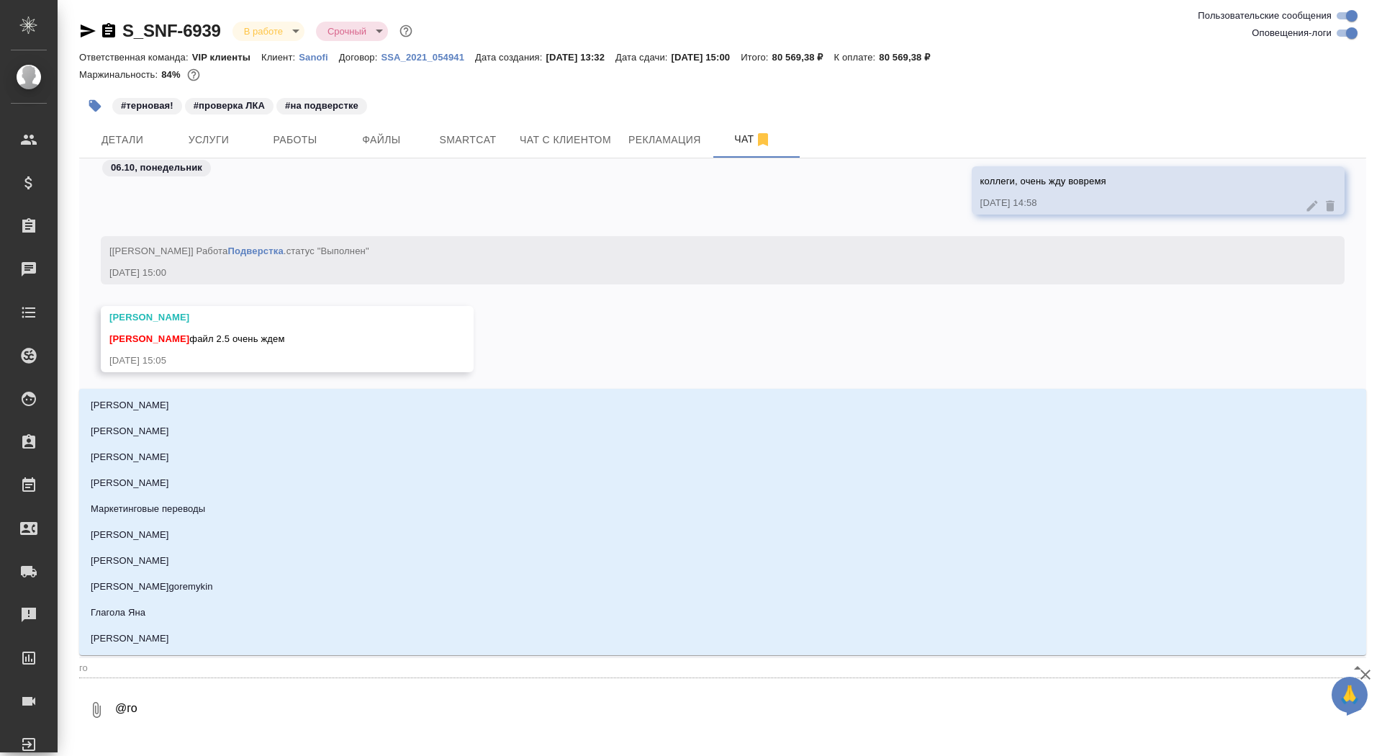
type input "гор"
type textarea "@горш"
type input "горш"
type textarea "@горшк"
type input "горшк"
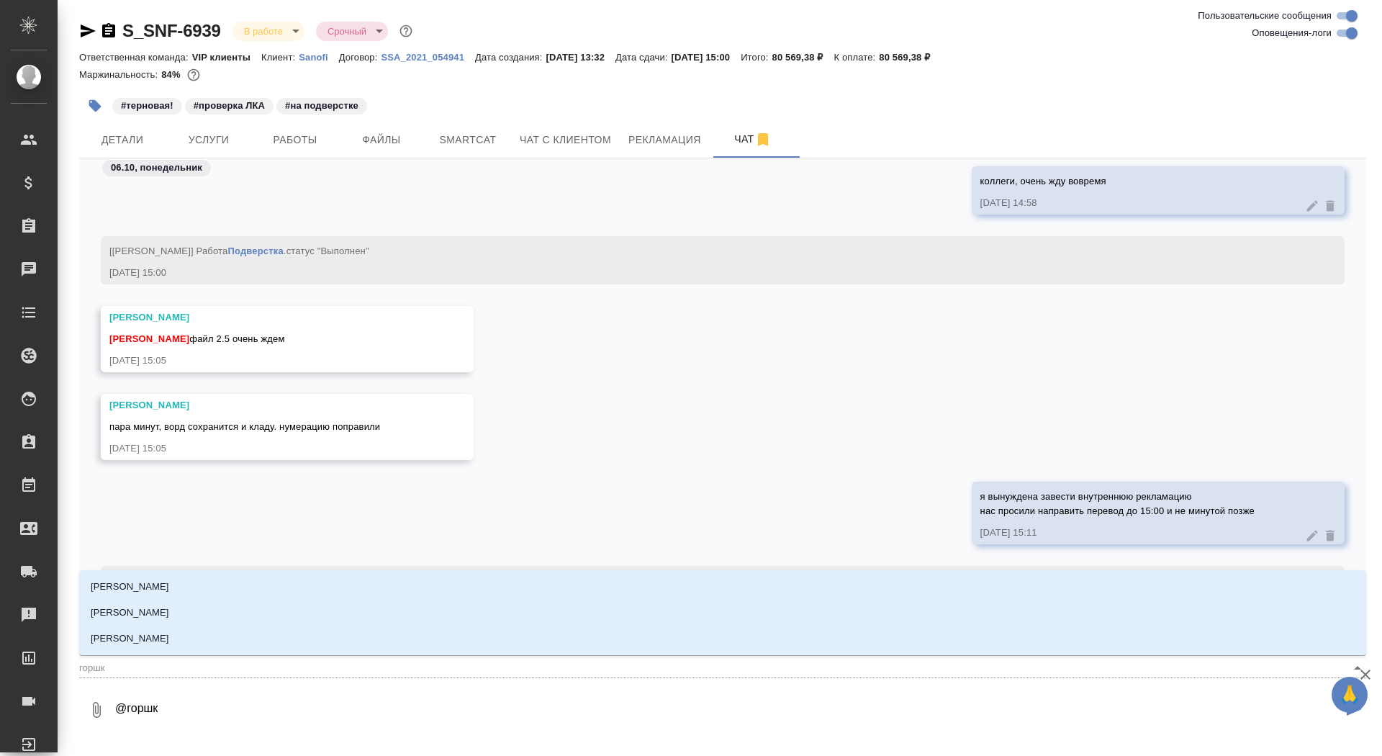
type textarea "@горшко"
type input "горшко"
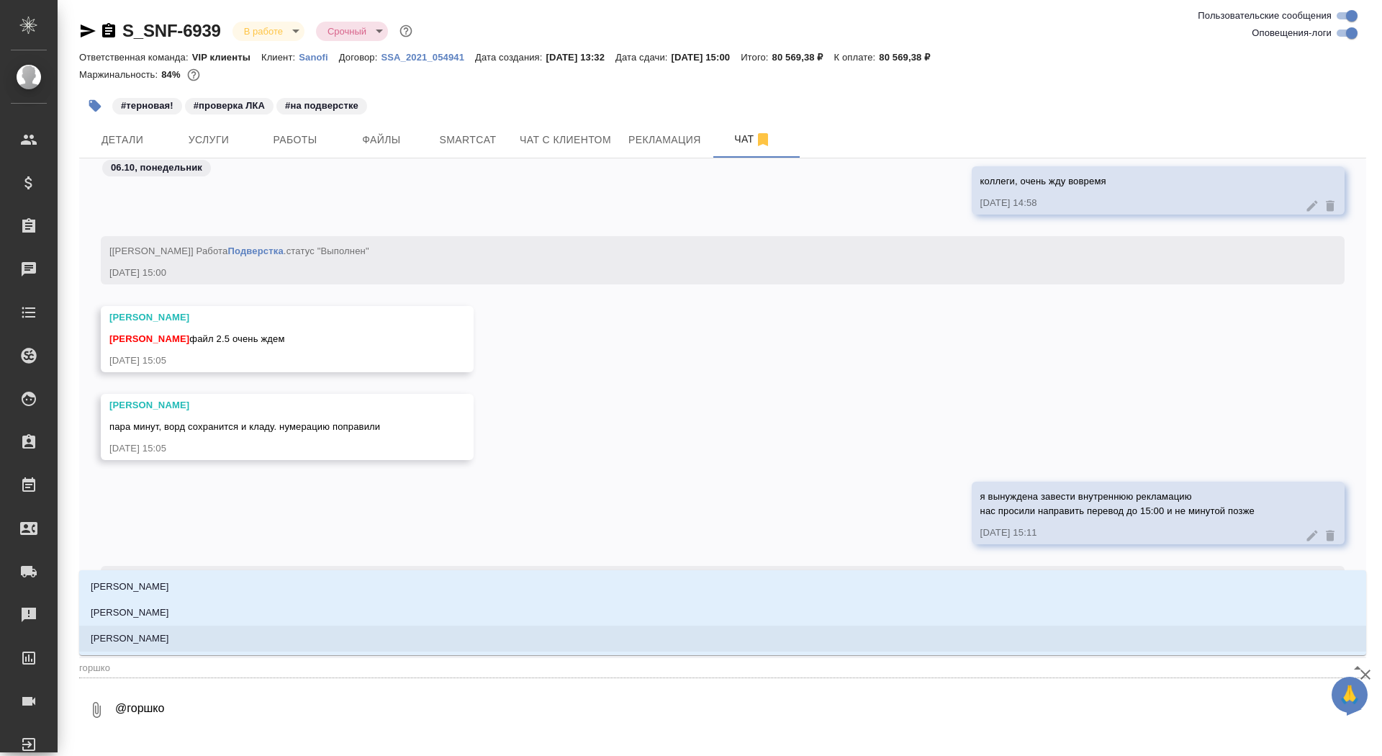
click at [444, 643] on li "[PERSON_NAME]" at bounding box center [722, 639] width 1287 height 26
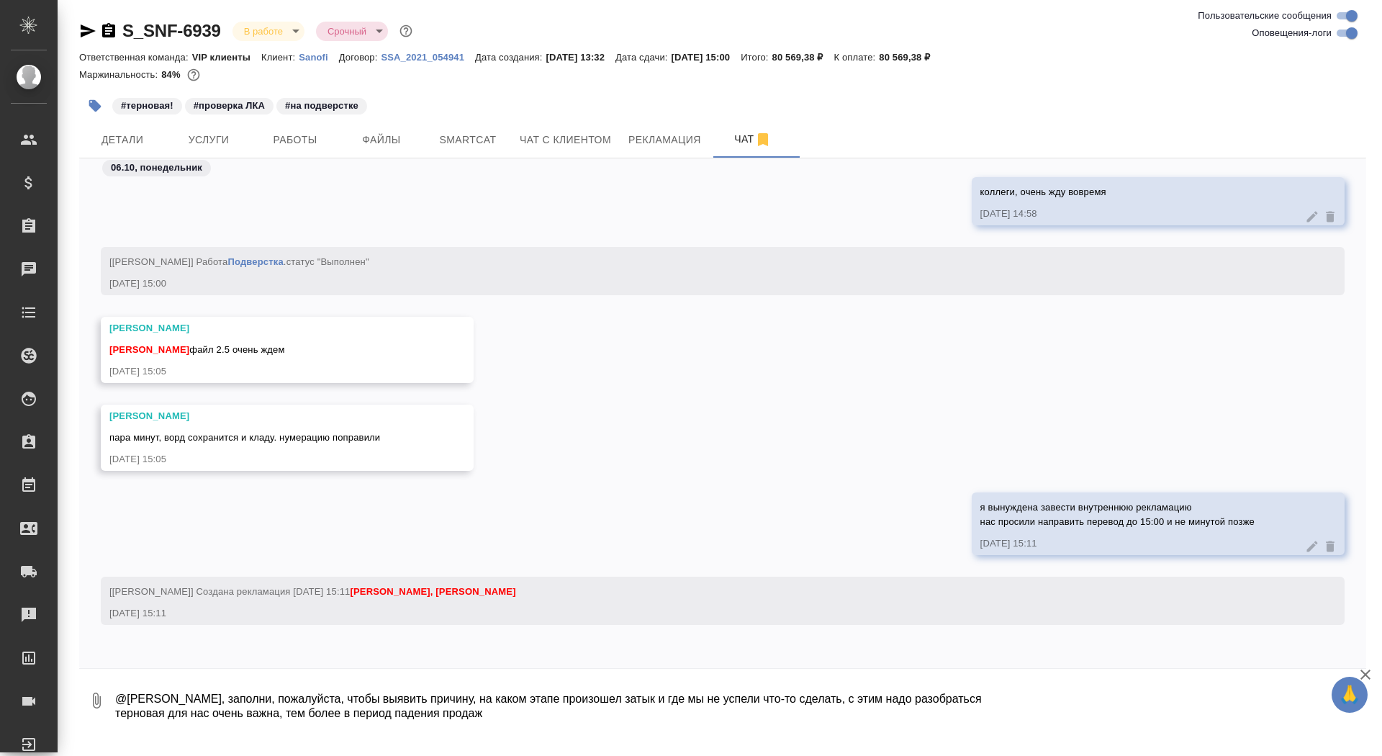
type textarea "@Горшкова Валентина Валечка, заполни, пожалуйста, чтобы выявить причину, на как…"
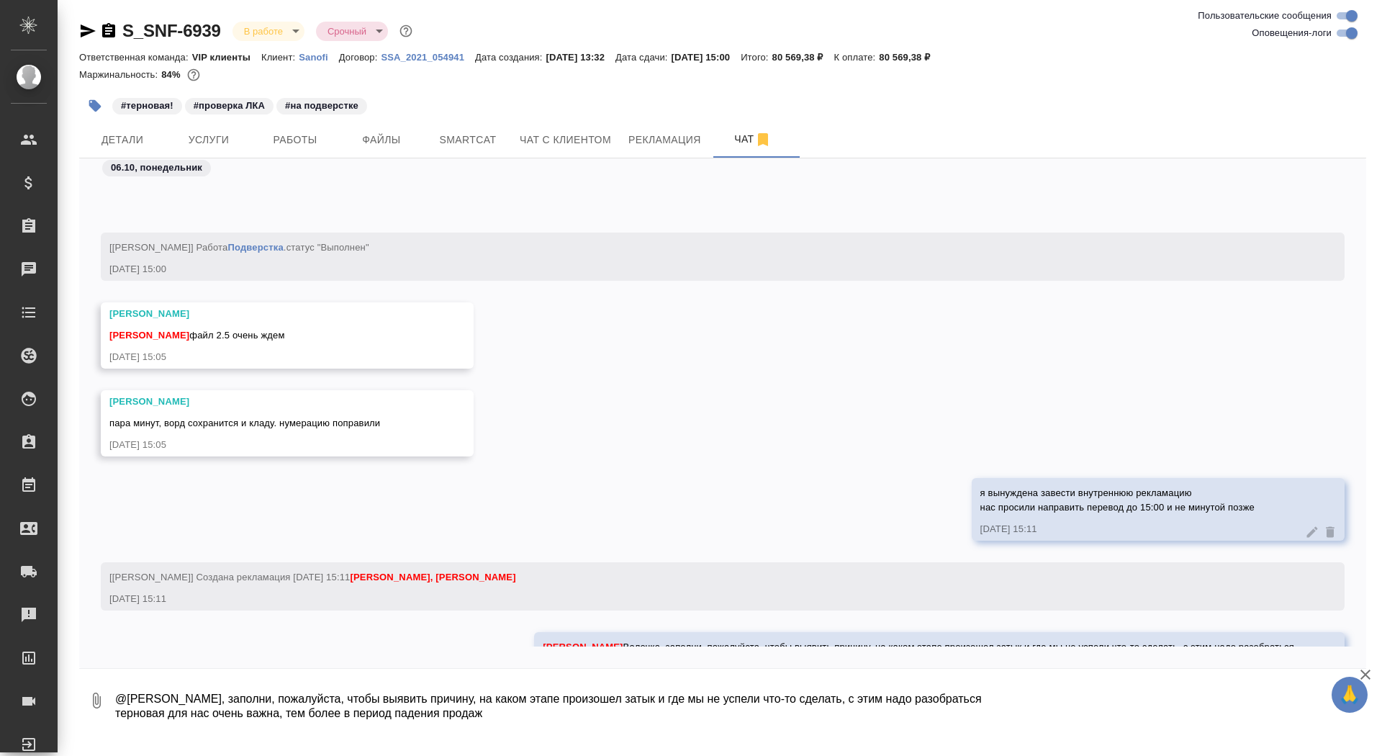
scroll to position [73543, 0]
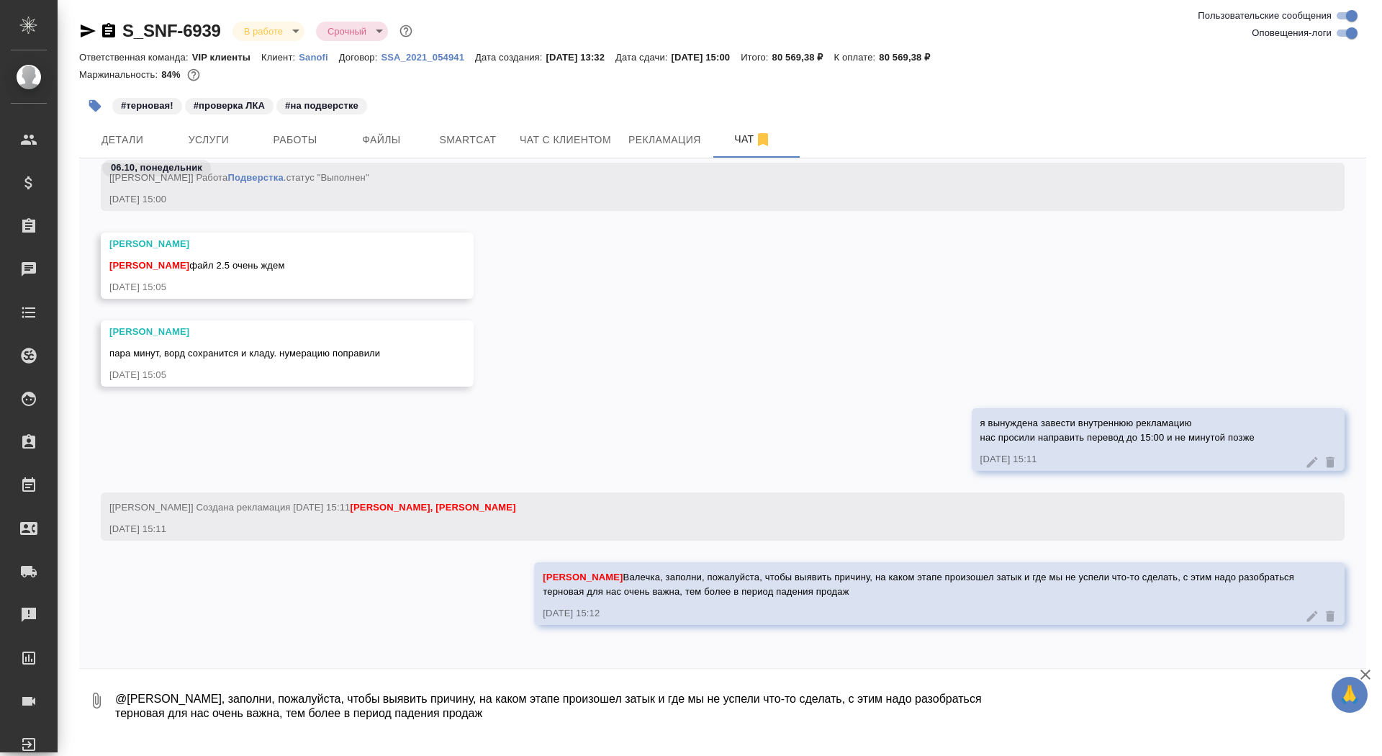
click at [86, 33] on icon "button" at bounding box center [88, 30] width 15 height 13
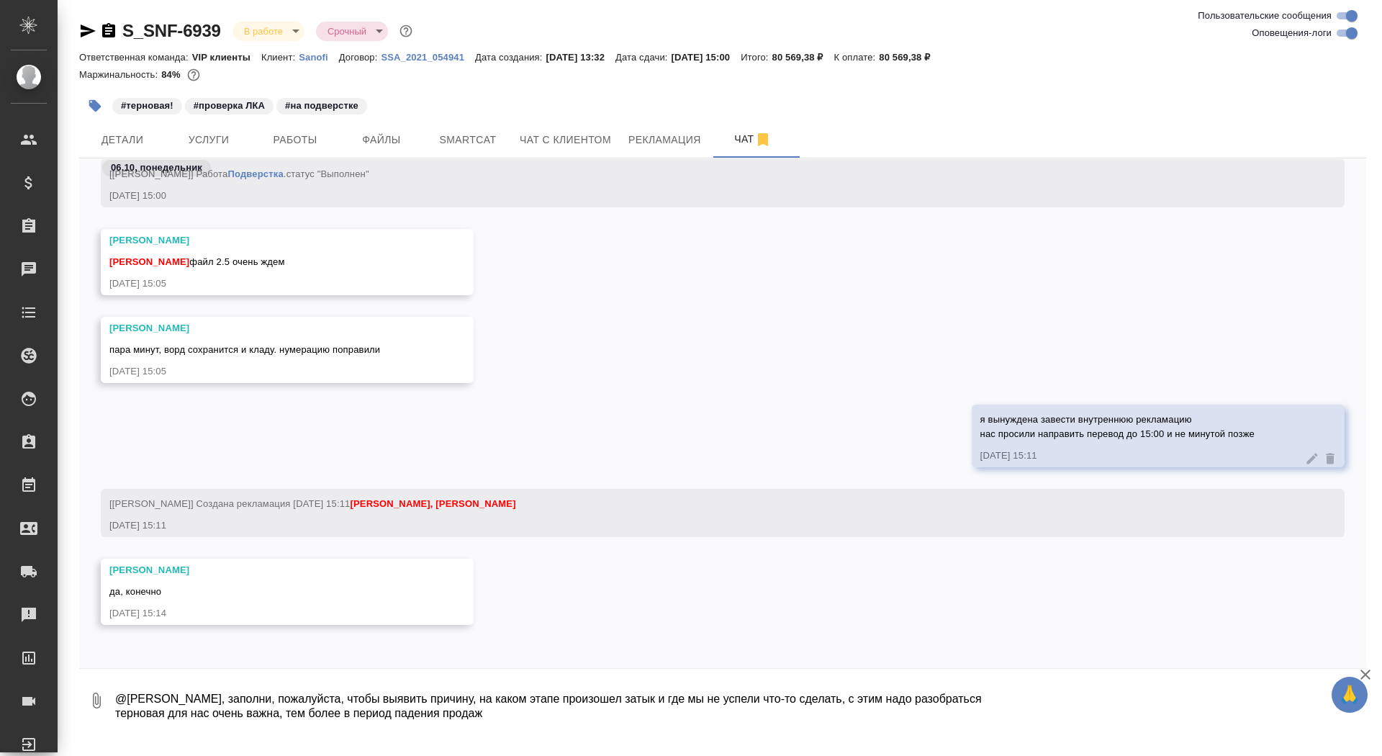
scroll to position [73792, 0]
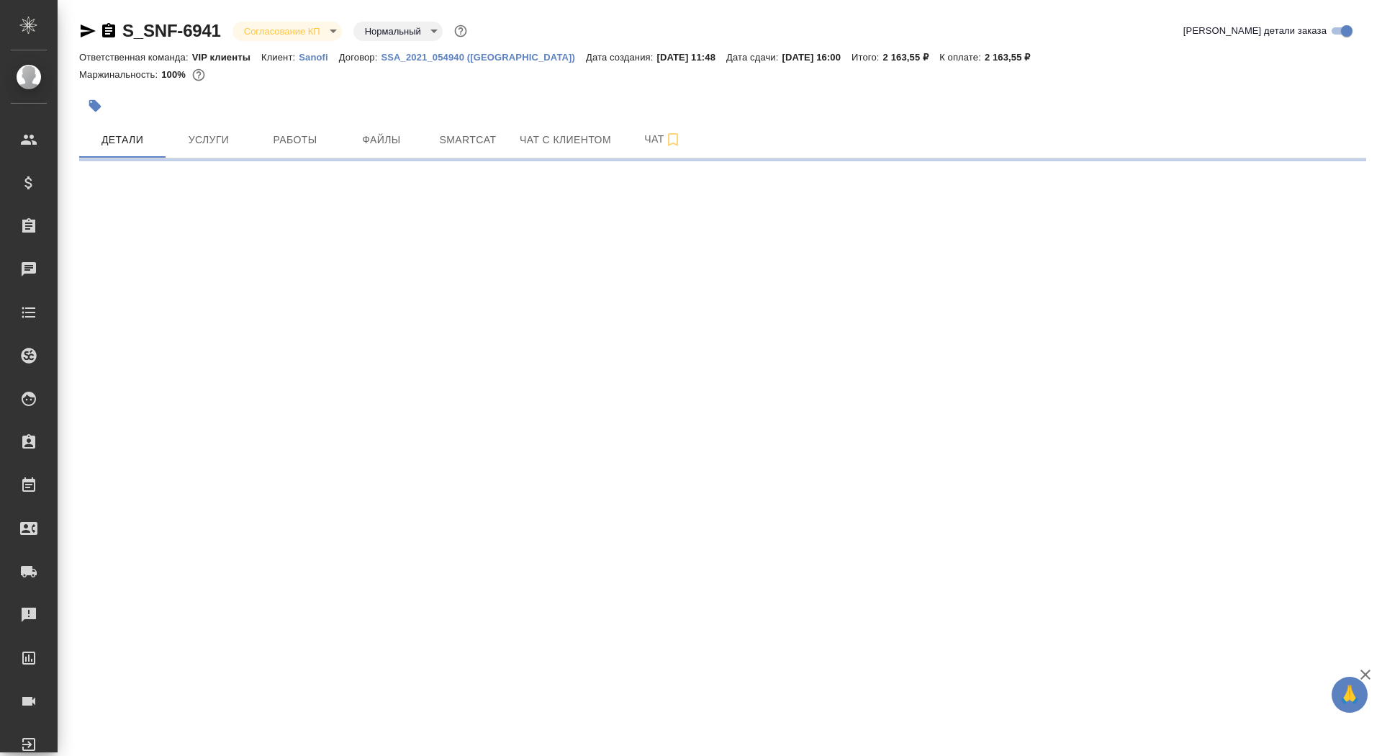
select select "RU"
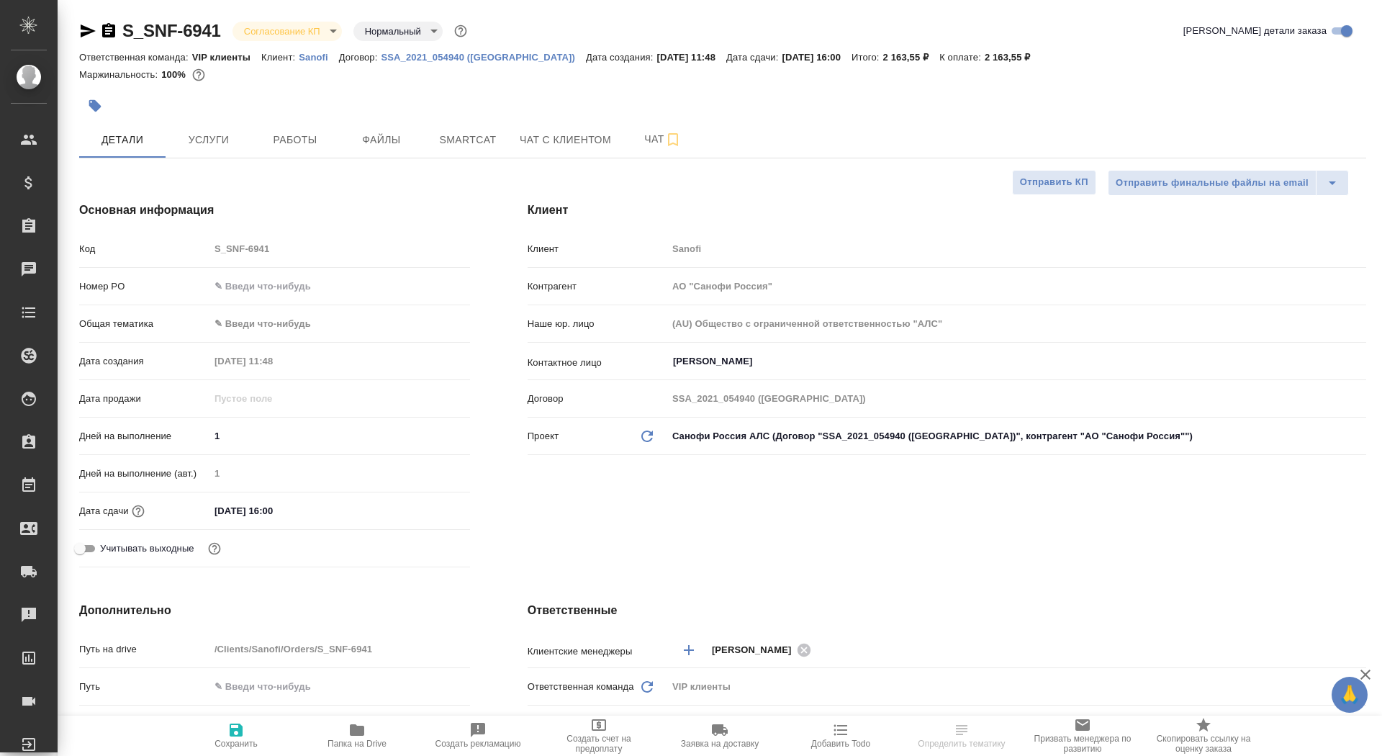
type textarea "x"
click at [279, 284] on input "text" at bounding box center [340, 286] width 261 height 21
type textarea "x"
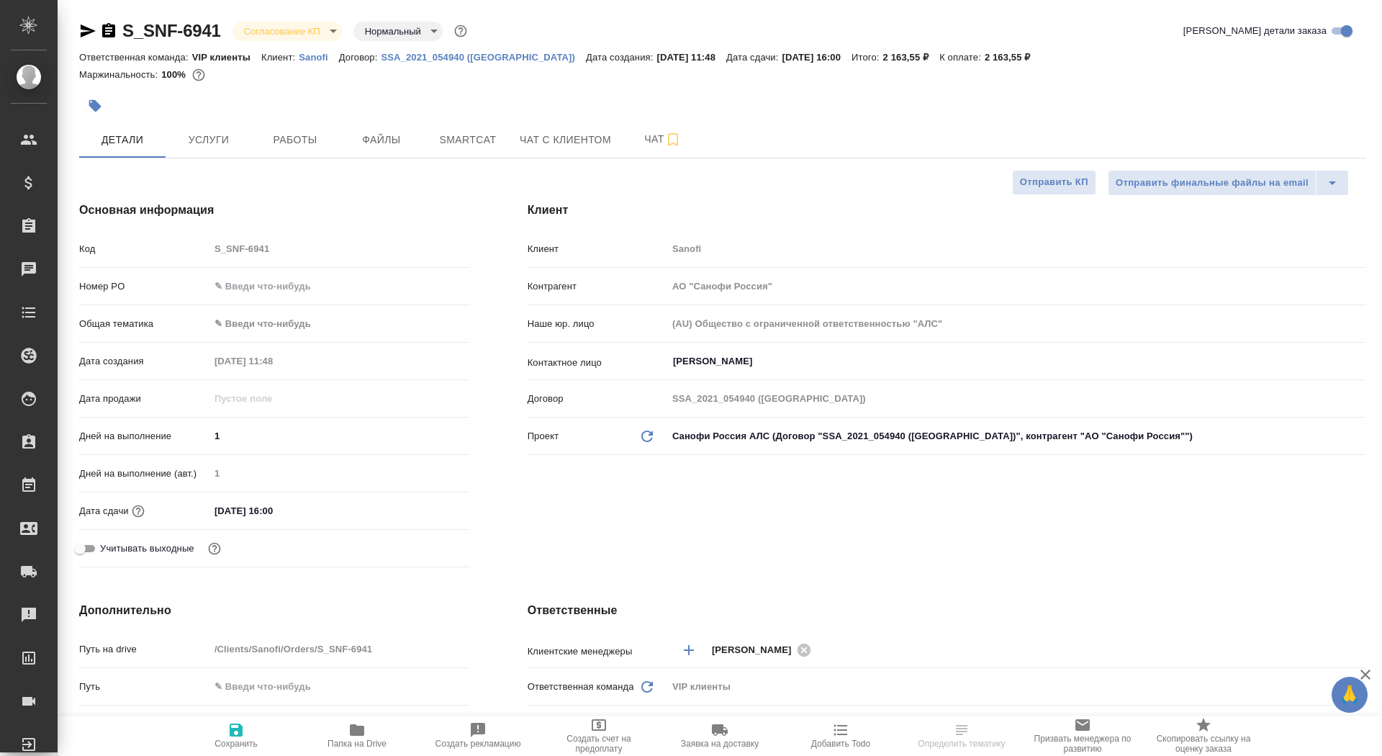
type textarea "x"
paste input "E005887872"
type input "E005887872"
type textarea "x"
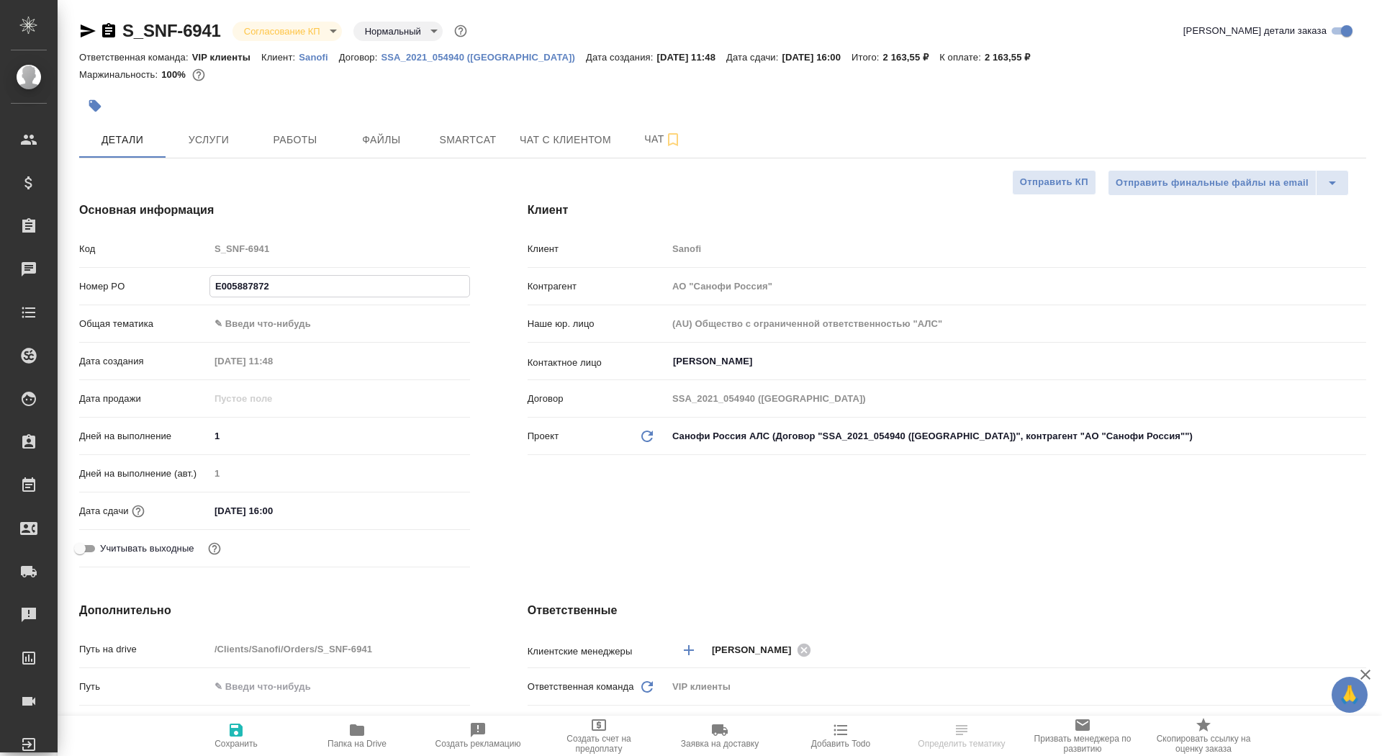
type textarea "x"
type input "E005887872"
click at [241, 750] on button "Сохранить" at bounding box center [236, 736] width 121 height 40
type textarea "x"
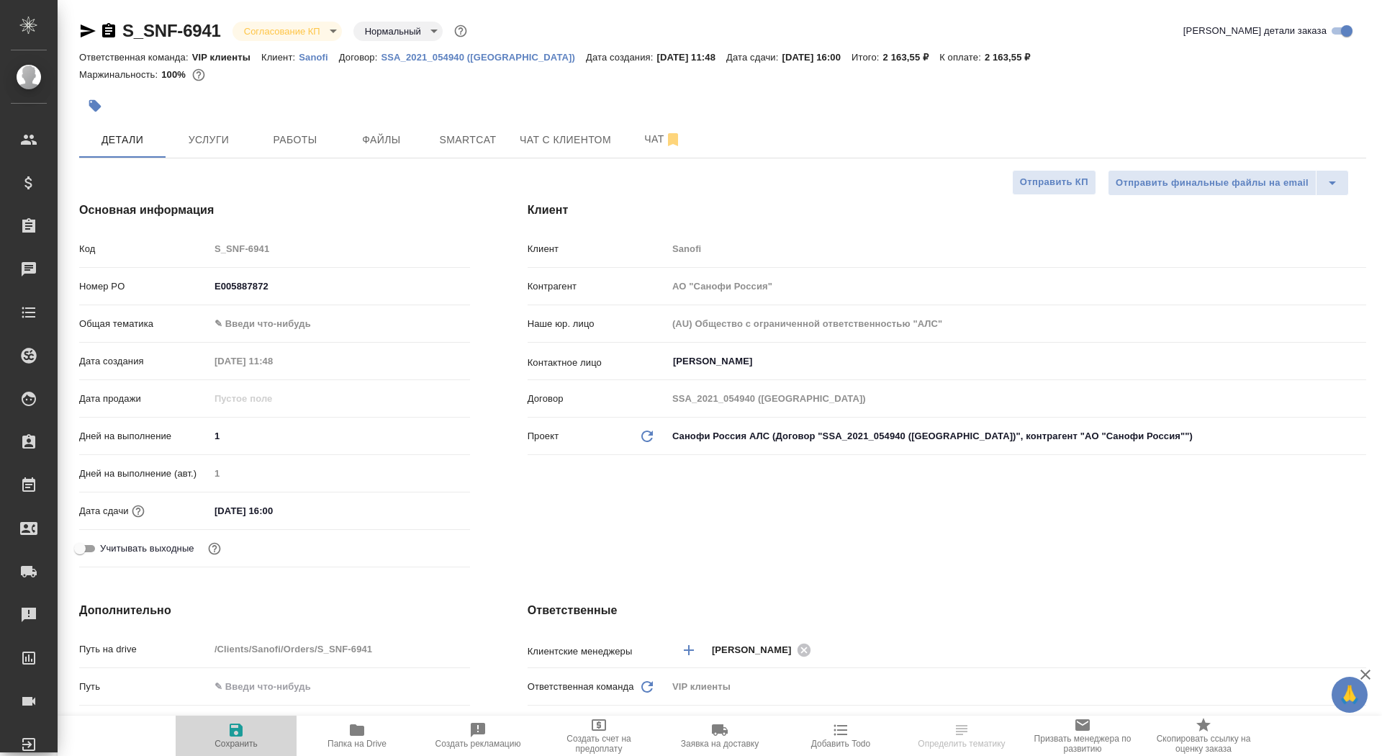
type textarea "x"
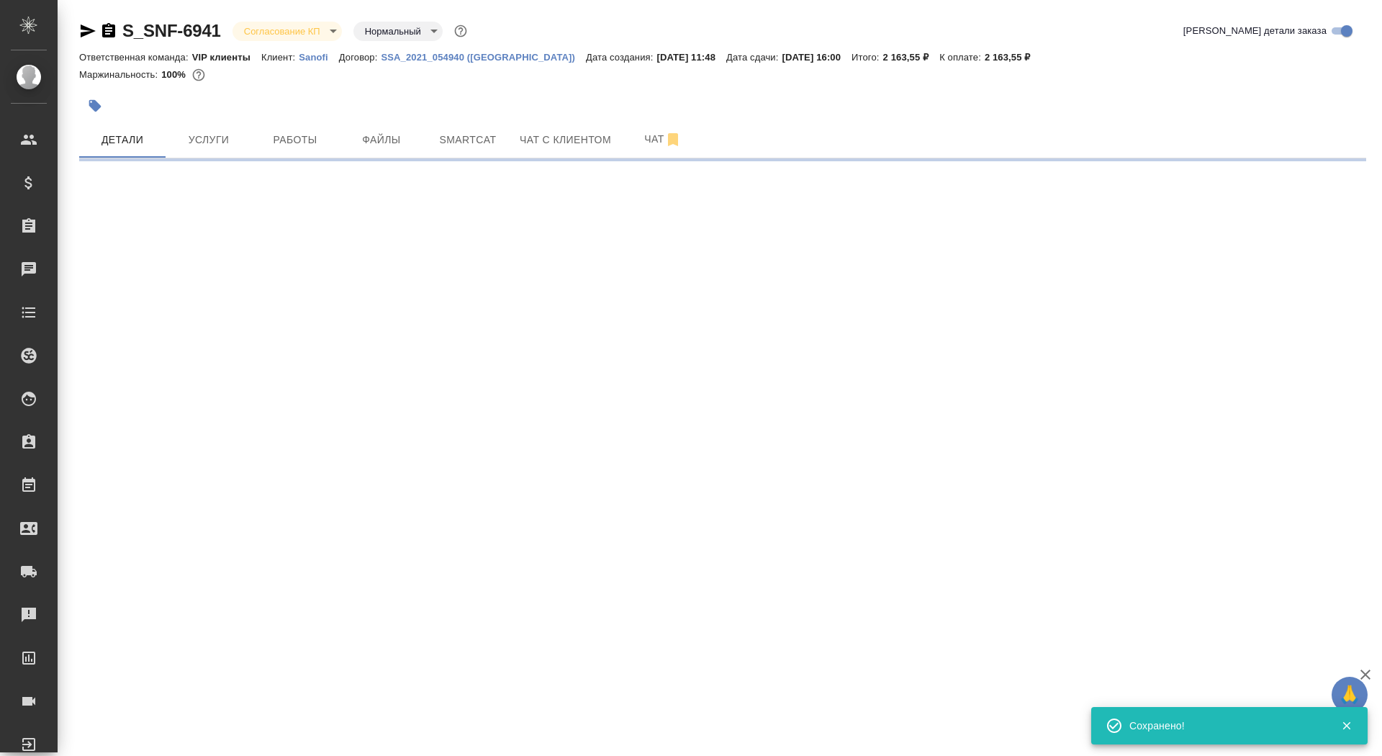
select select "RU"
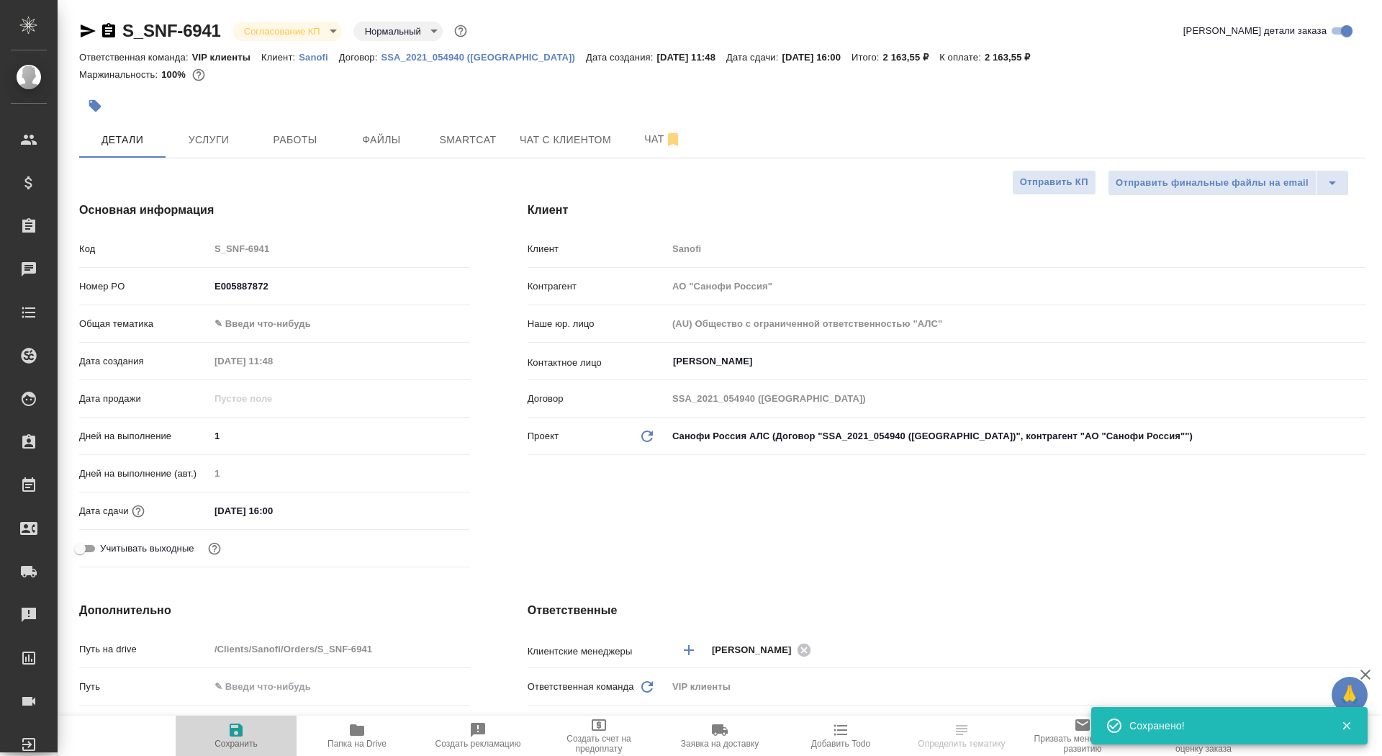
click at [241, 741] on span "Сохранить" at bounding box center [236, 744] width 43 height 10
type textarea "x"
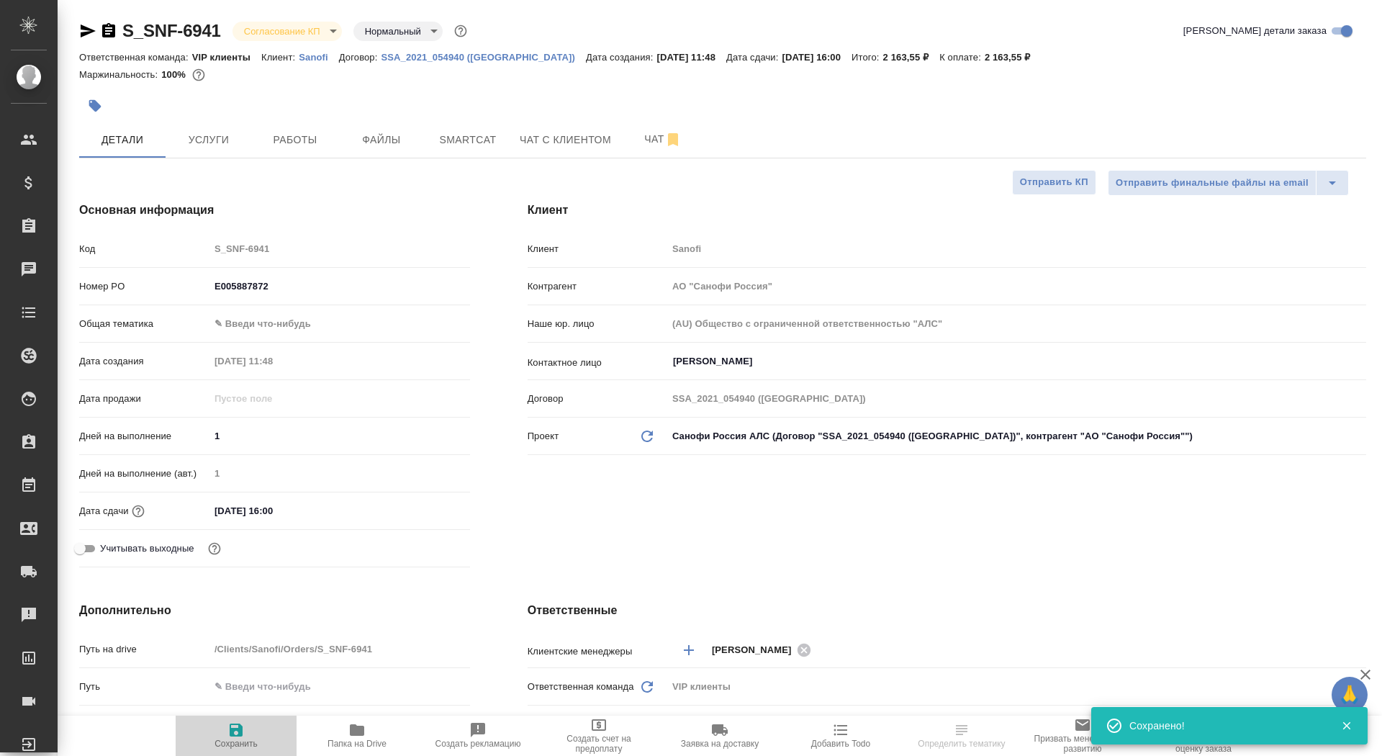
type textarea "x"
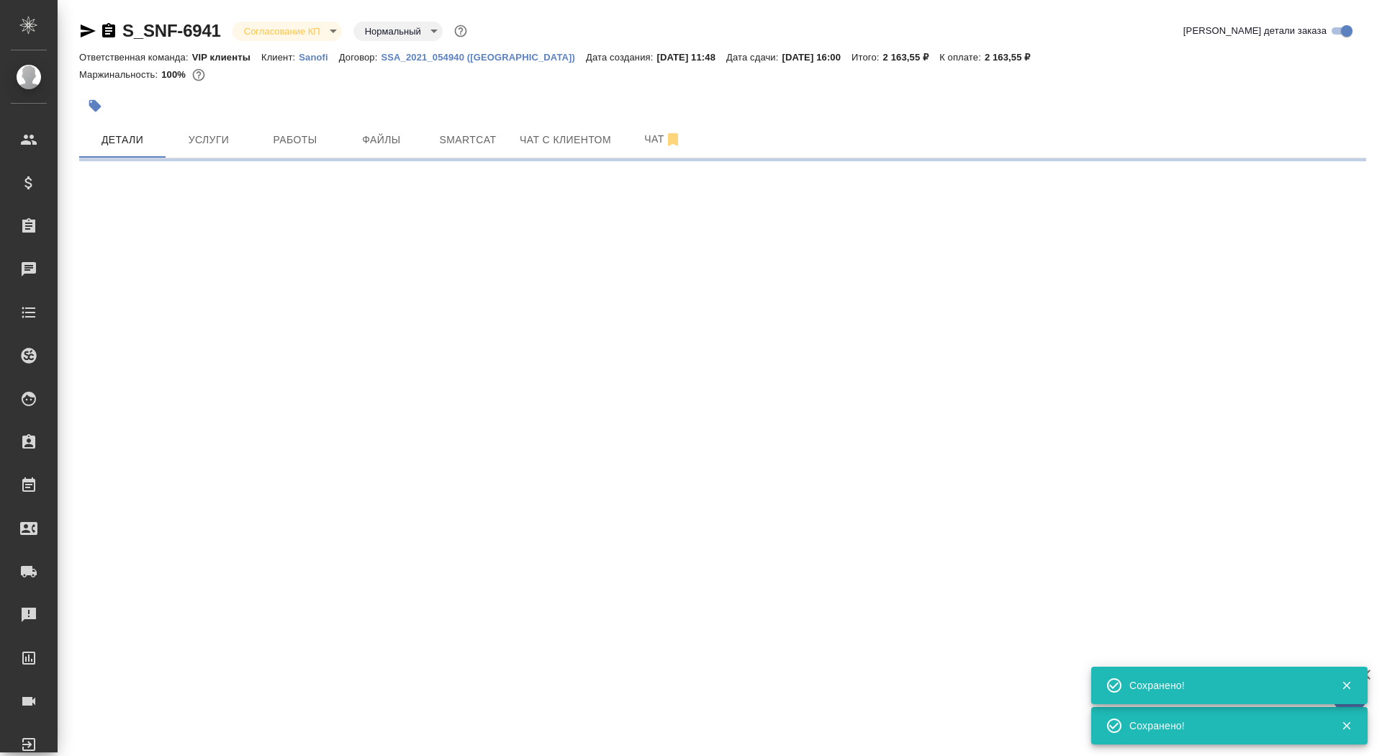
click at [305, 36] on body "🙏 .cls-1 fill:#fff; AWATERA Saydasheva Dilyara Клиенты Спецификации Заказы 0 Ча…" at bounding box center [691, 378] width 1382 height 756
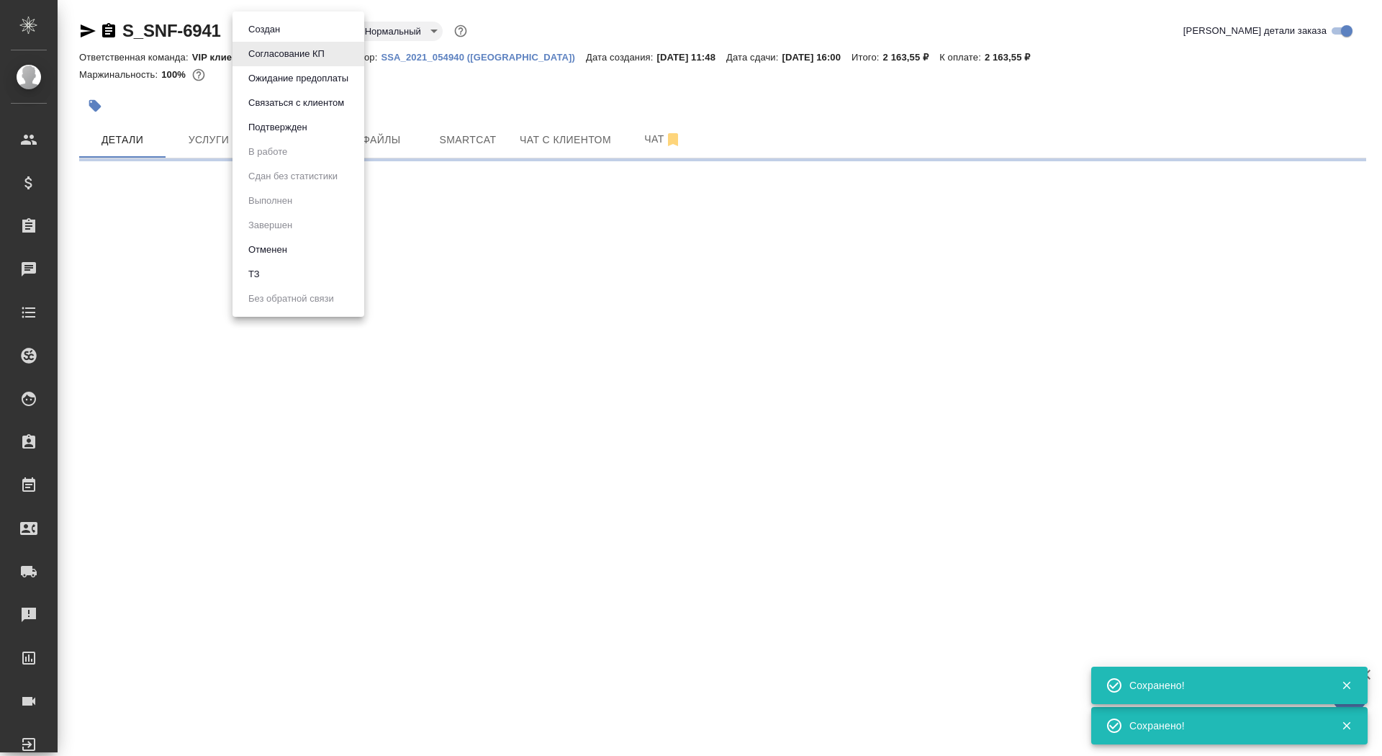
select select "RU"
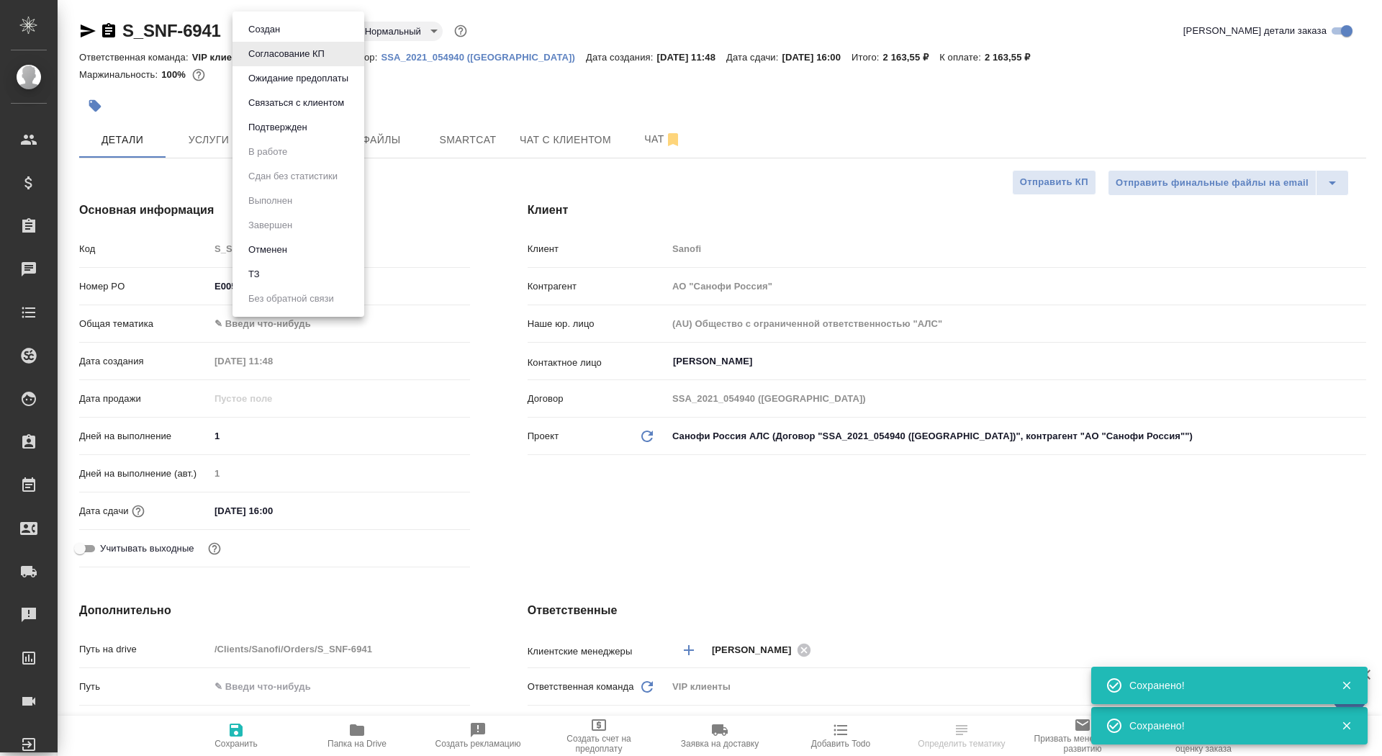
type textarea "x"
click at [300, 127] on button "Подтвержден" at bounding box center [278, 128] width 68 height 16
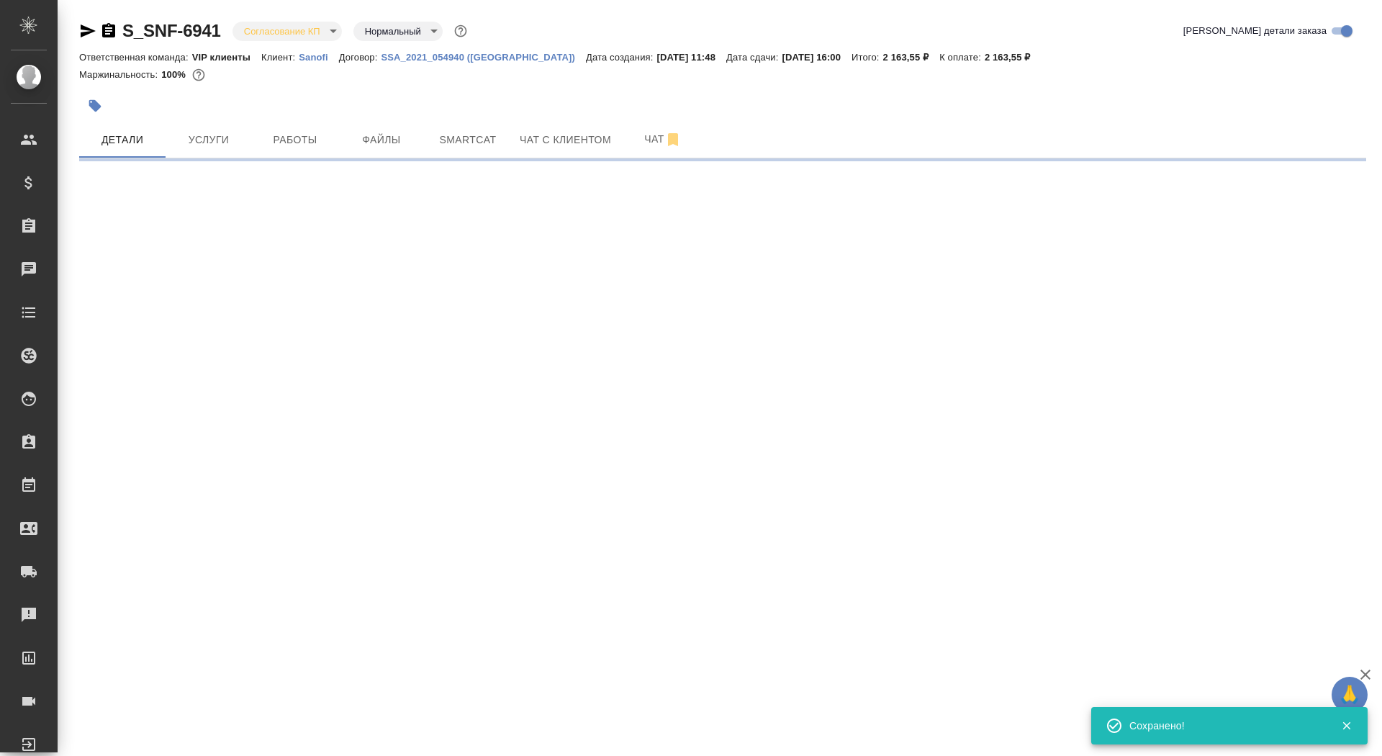
select select "RU"
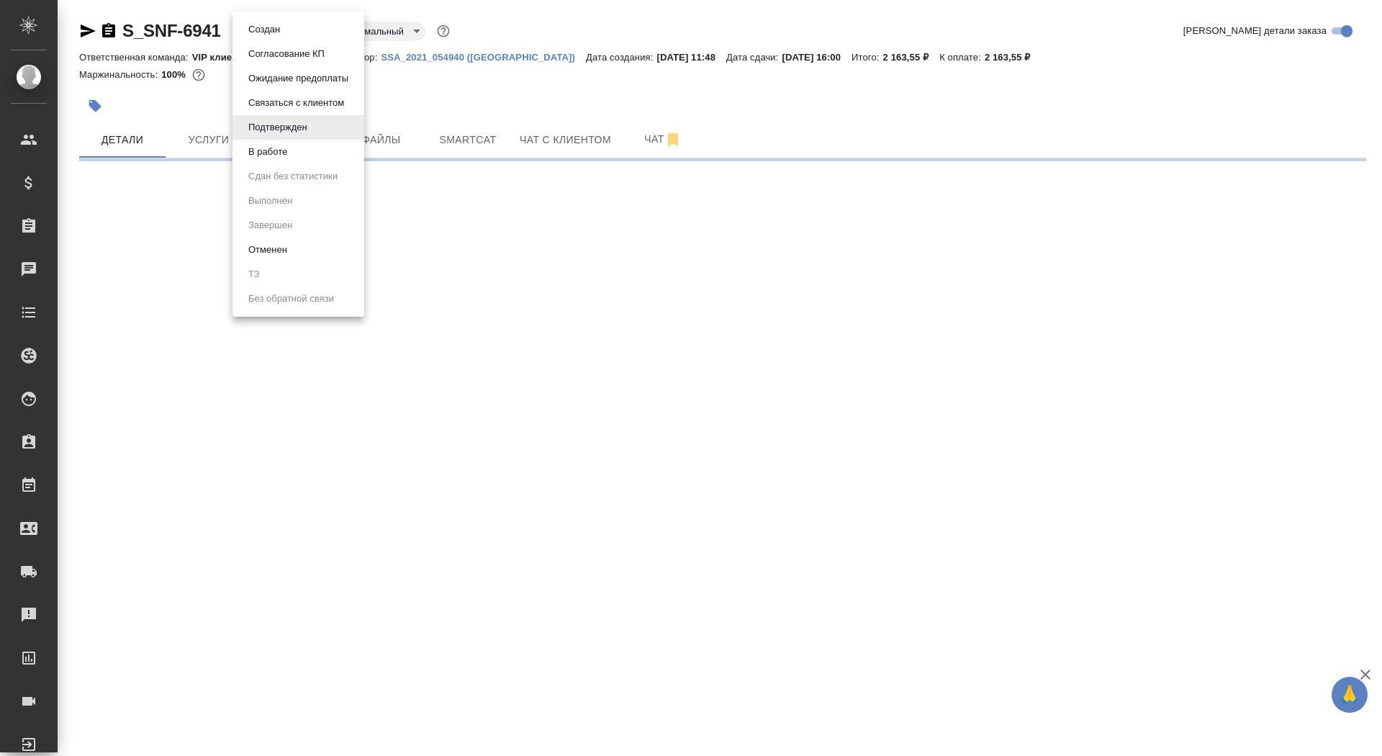
click at [288, 34] on body "🙏 .cls-1 fill:#fff; AWATERA Saydasheva Dilyara Клиенты Спецификации Заказы 0 Ча…" at bounding box center [691, 378] width 1382 height 756
select select "RU"
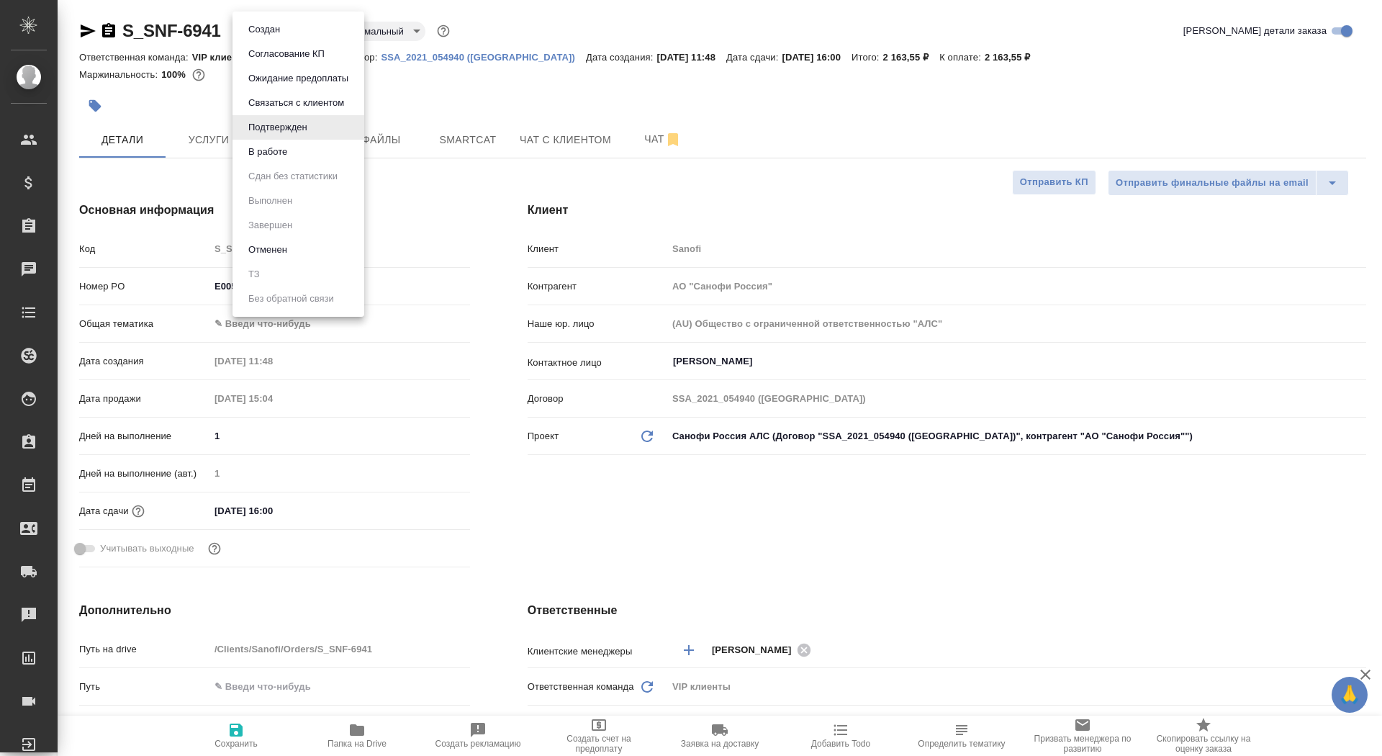
type textarea "x"
click at [496, 127] on div at bounding box center [691, 378] width 1382 height 756
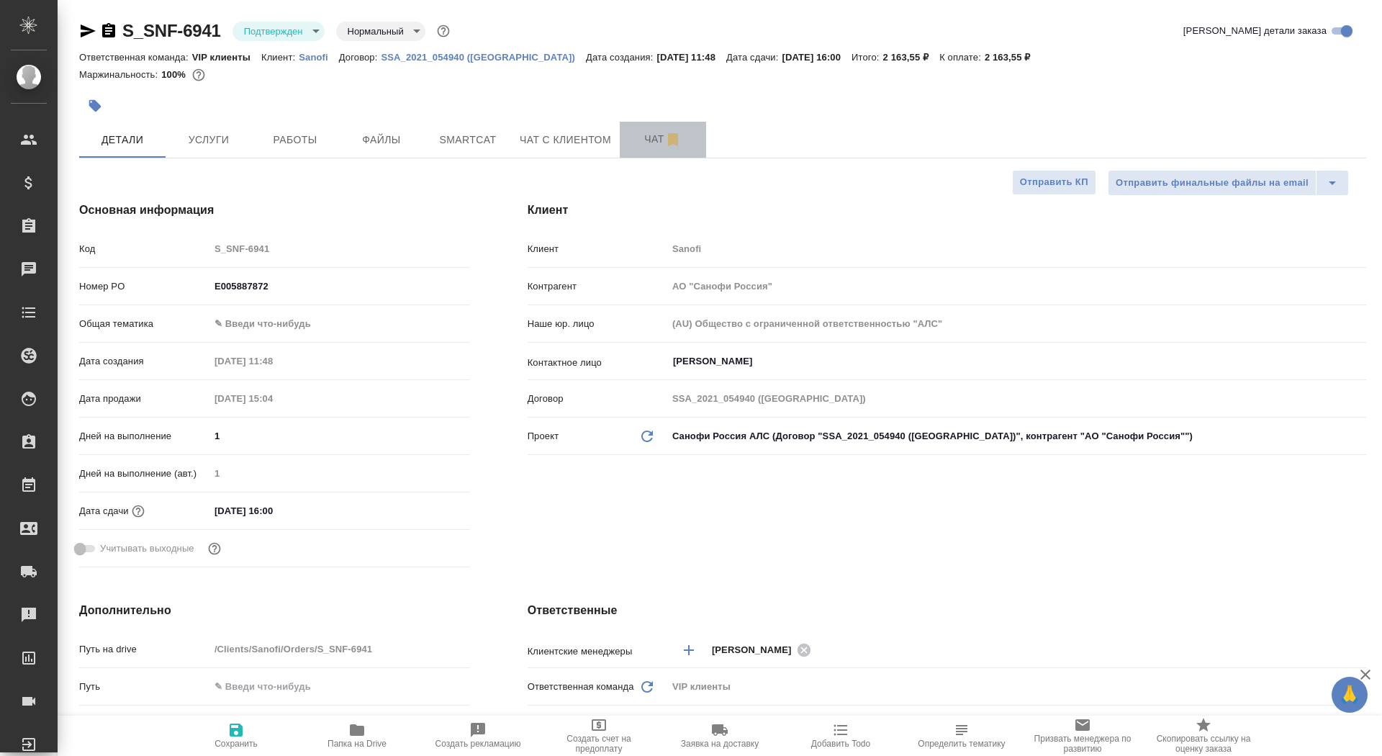
click at [660, 144] on span "Чат" at bounding box center [663, 139] width 69 height 18
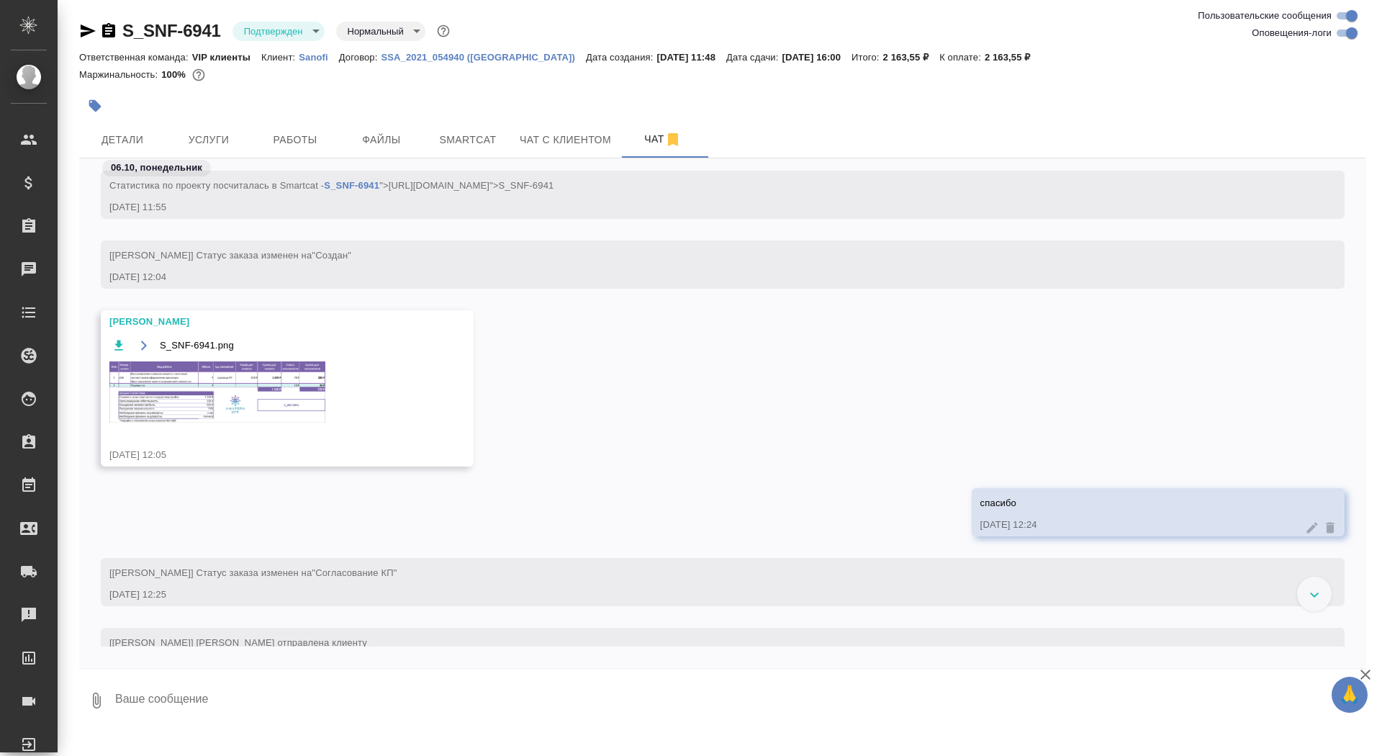
scroll to position [895, 0]
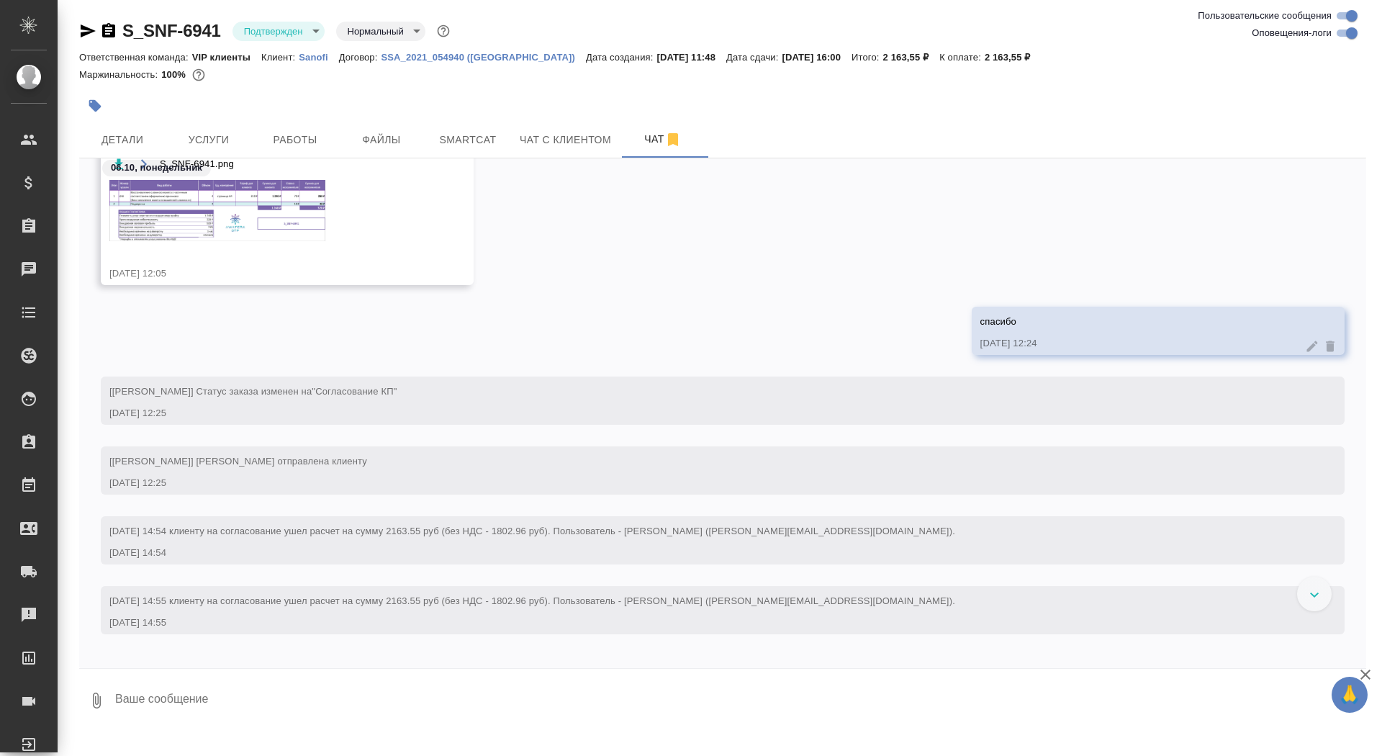
click at [280, 225] on img at bounding box center [217, 210] width 216 height 61
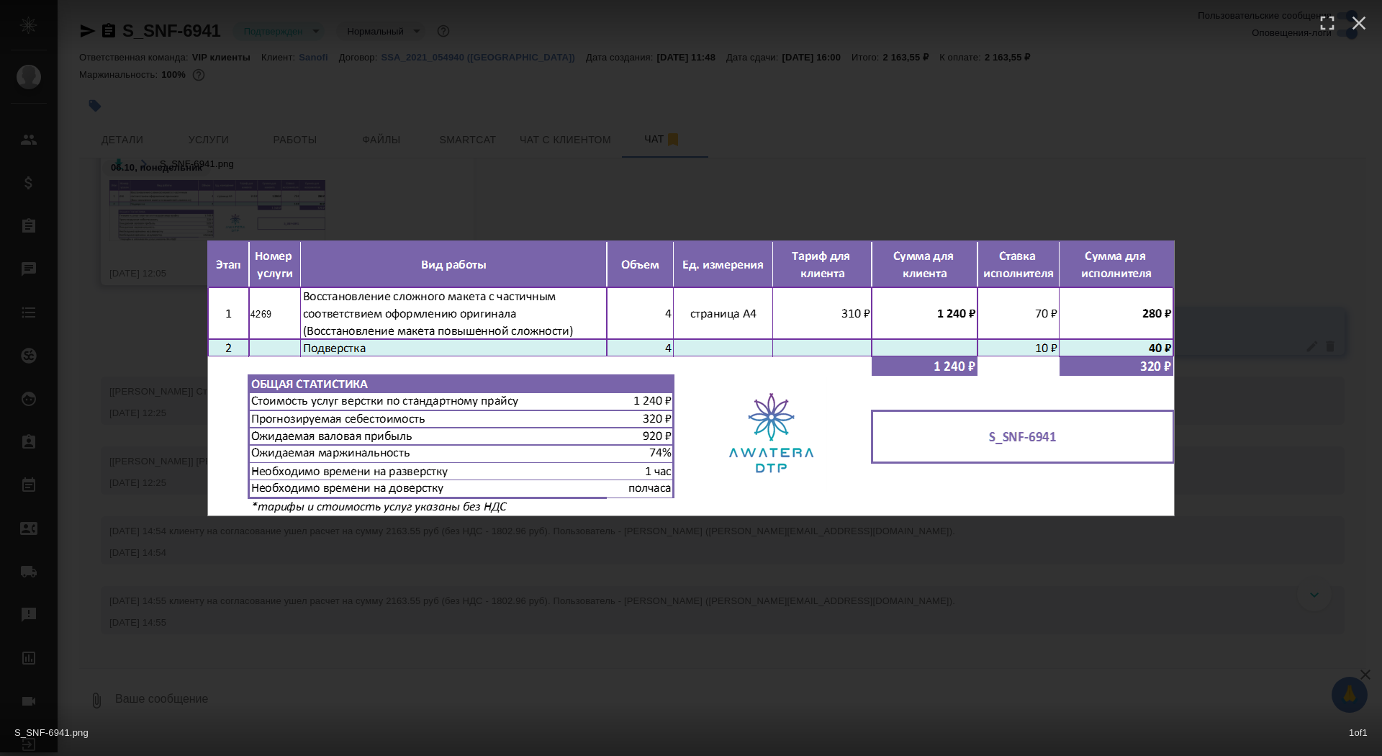
click at [105, 402] on div "S_SNF-6941.png 1 of 1" at bounding box center [691, 378] width 1382 height 756
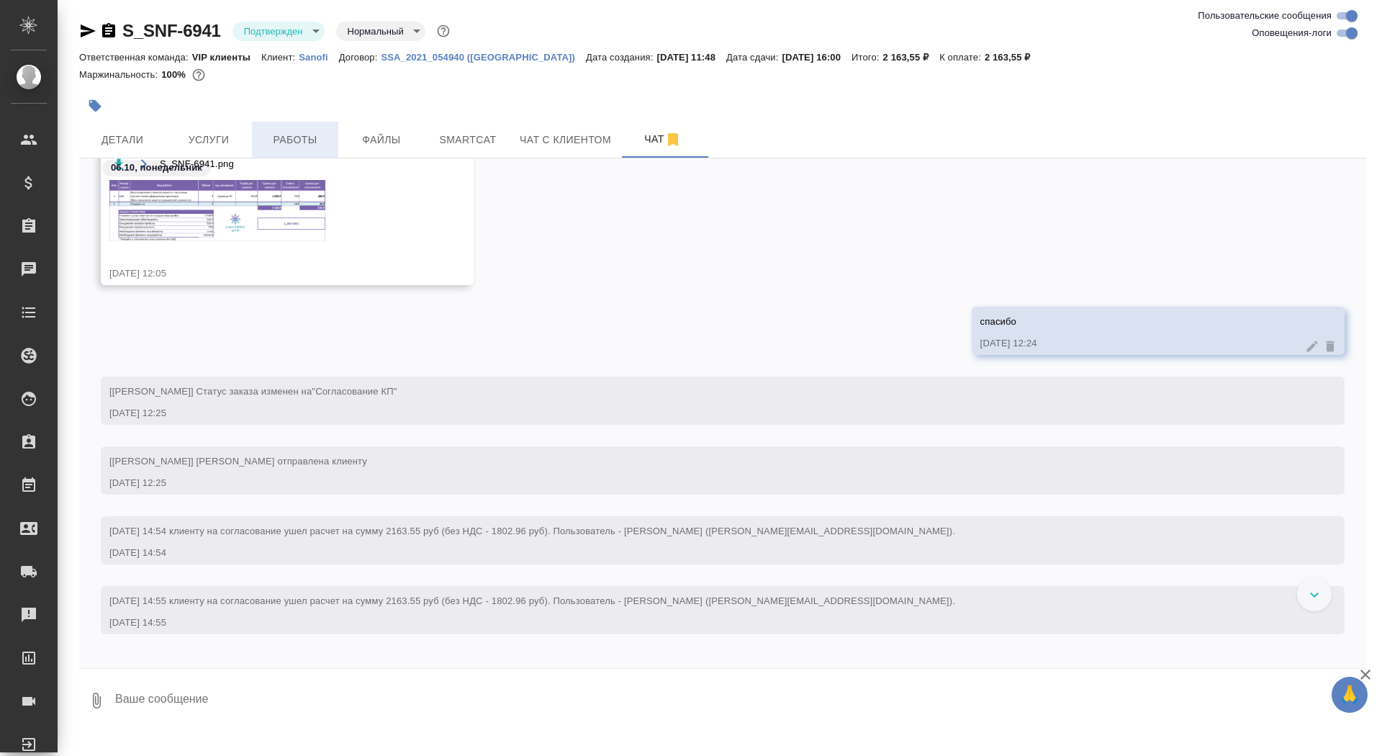
click at [272, 140] on span "Работы" at bounding box center [295, 140] width 69 height 18
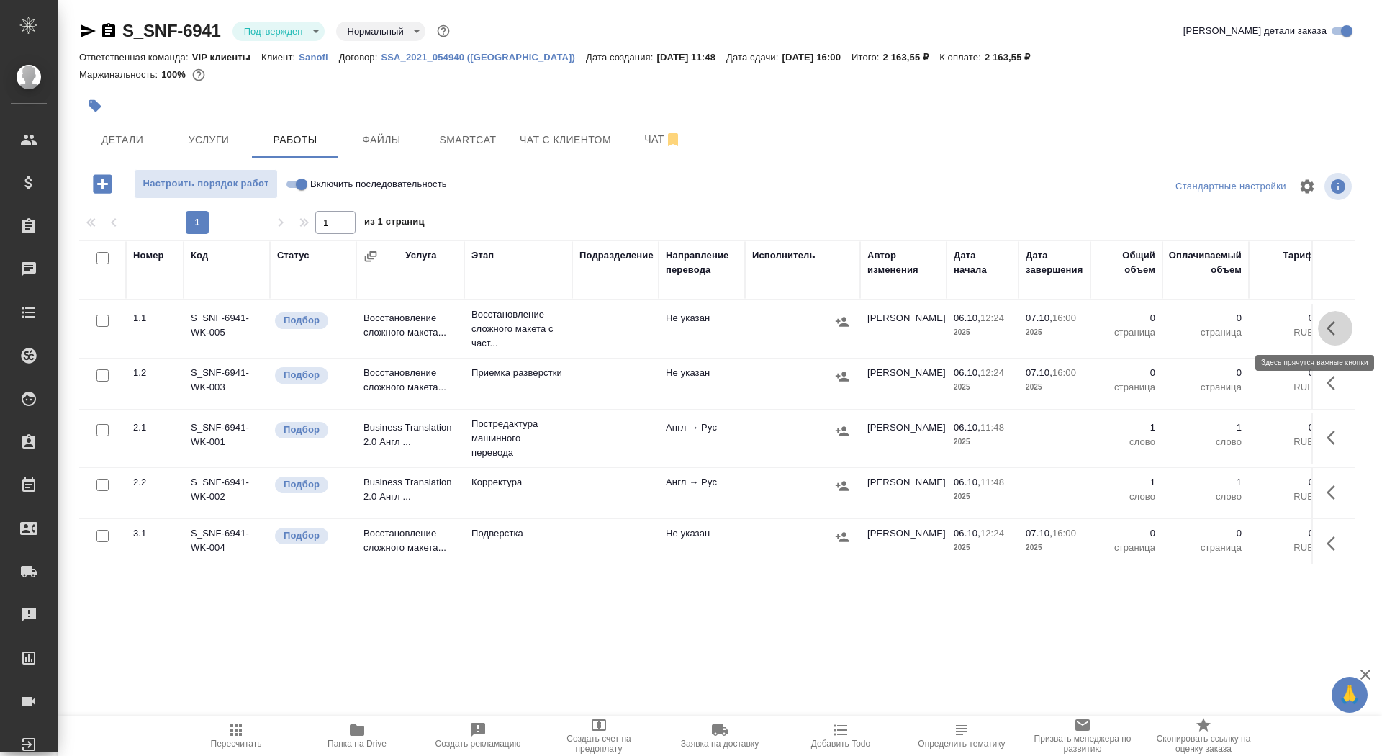
click at [1331, 325] on icon "button" at bounding box center [1331, 328] width 9 height 14
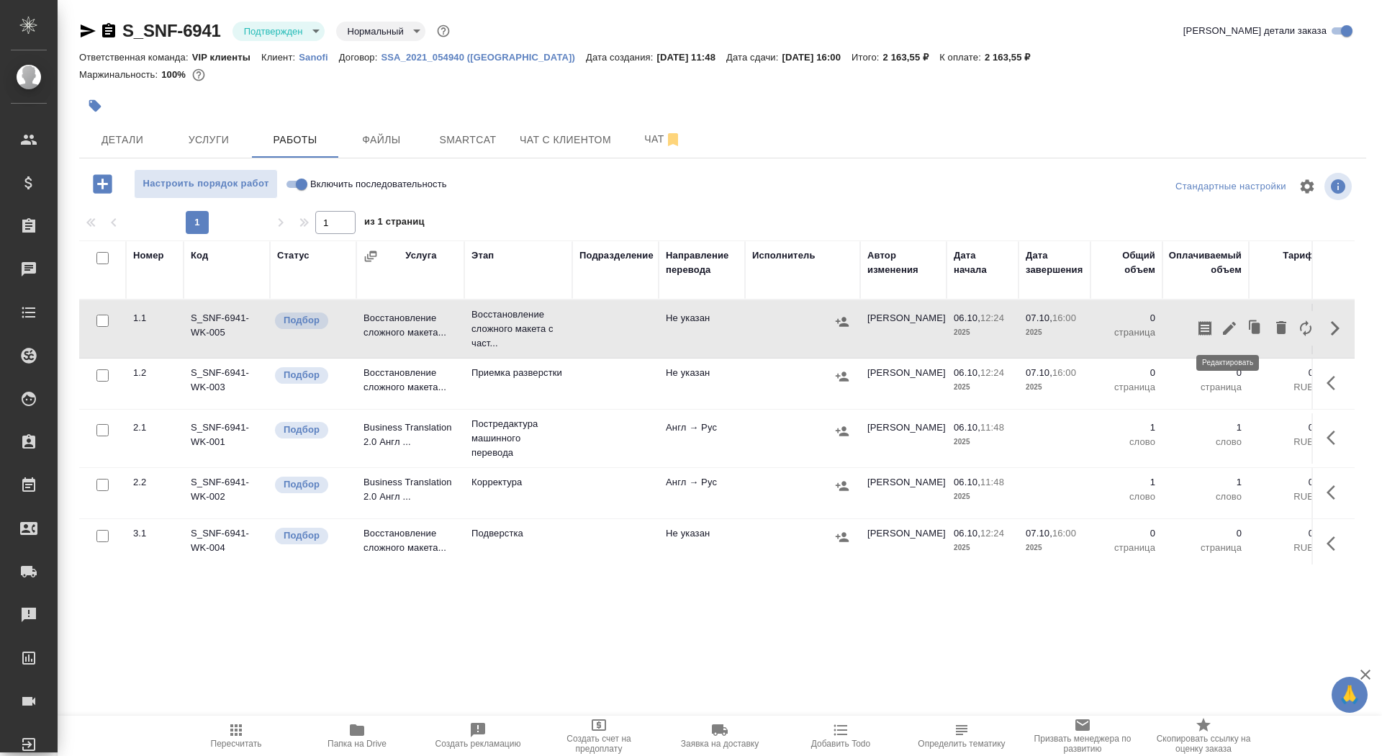
click at [1227, 323] on icon "button" at bounding box center [1229, 328] width 17 height 17
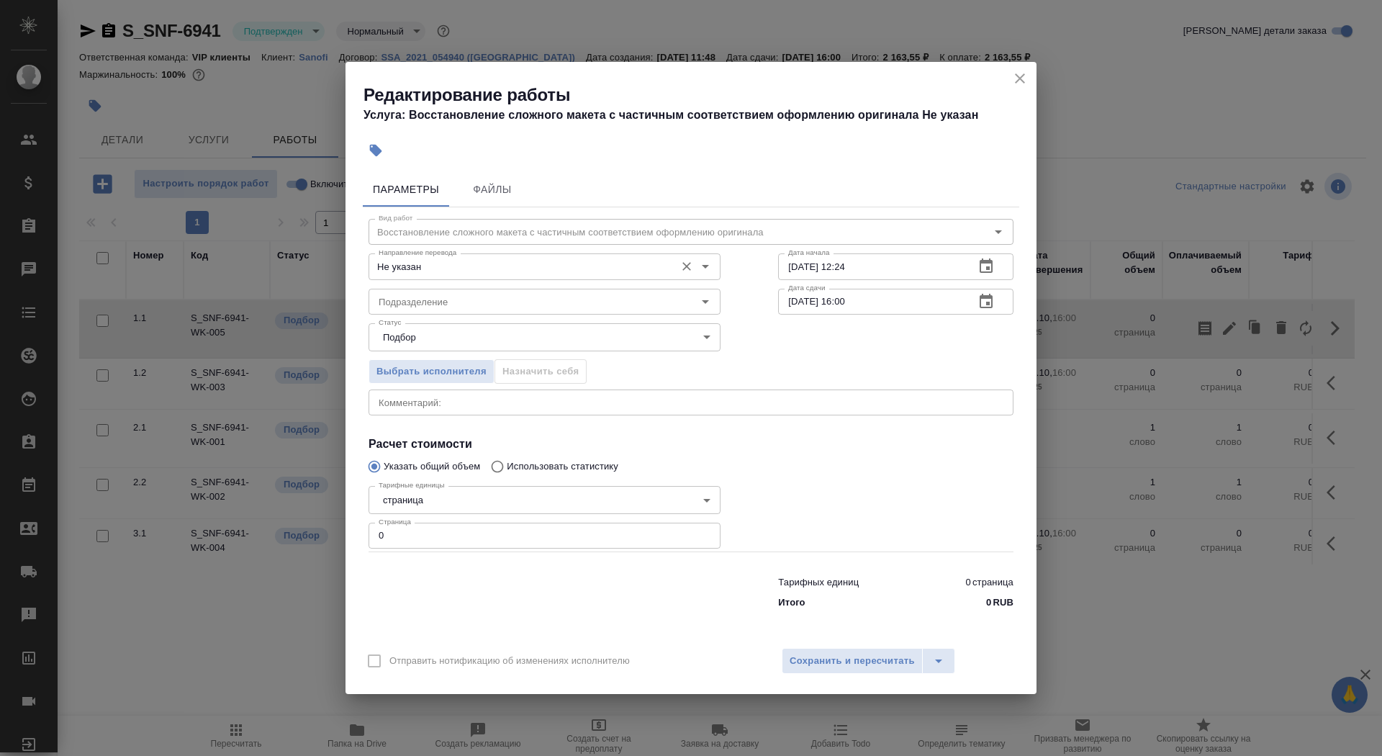
click at [569, 263] on input "Не указан" at bounding box center [520, 266] width 295 height 17
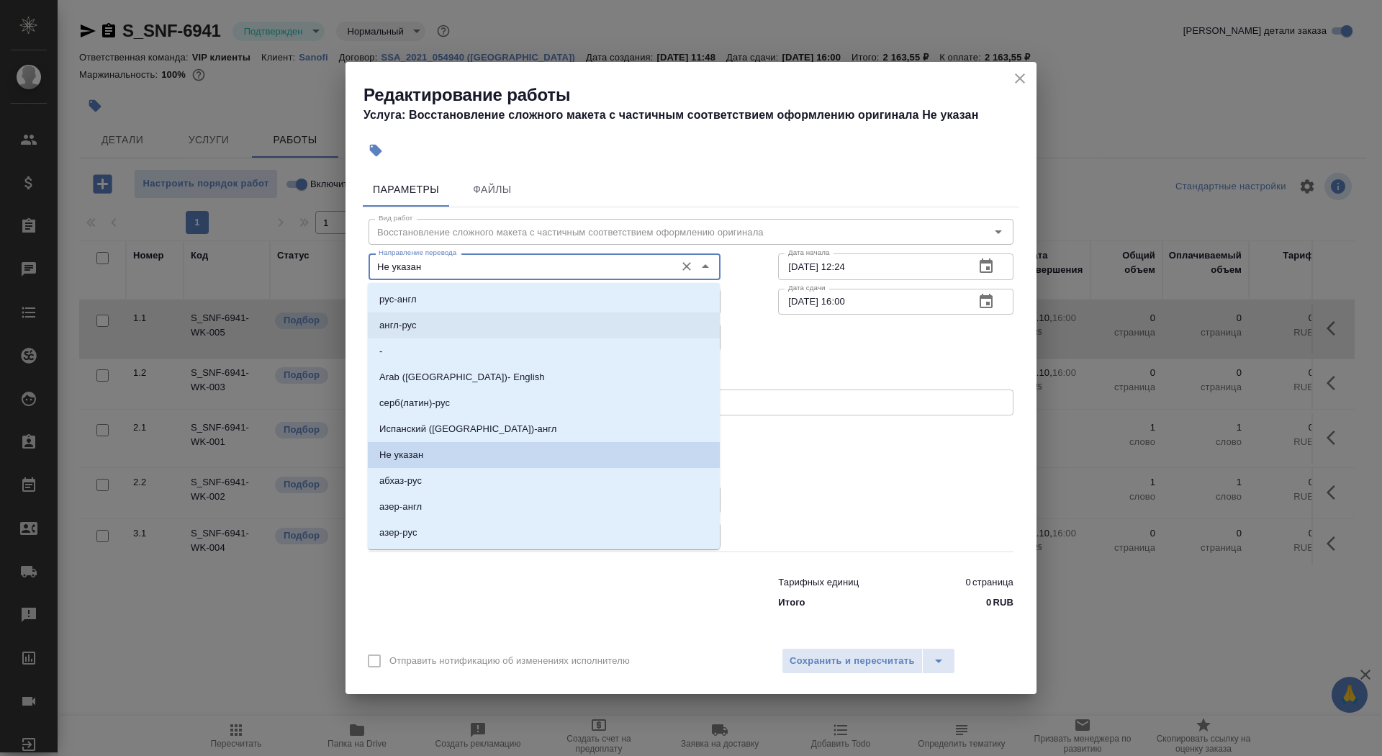
click at [545, 326] on li "англ-рус" at bounding box center [544, 325] width 352 height 26
type input "англ-рус"
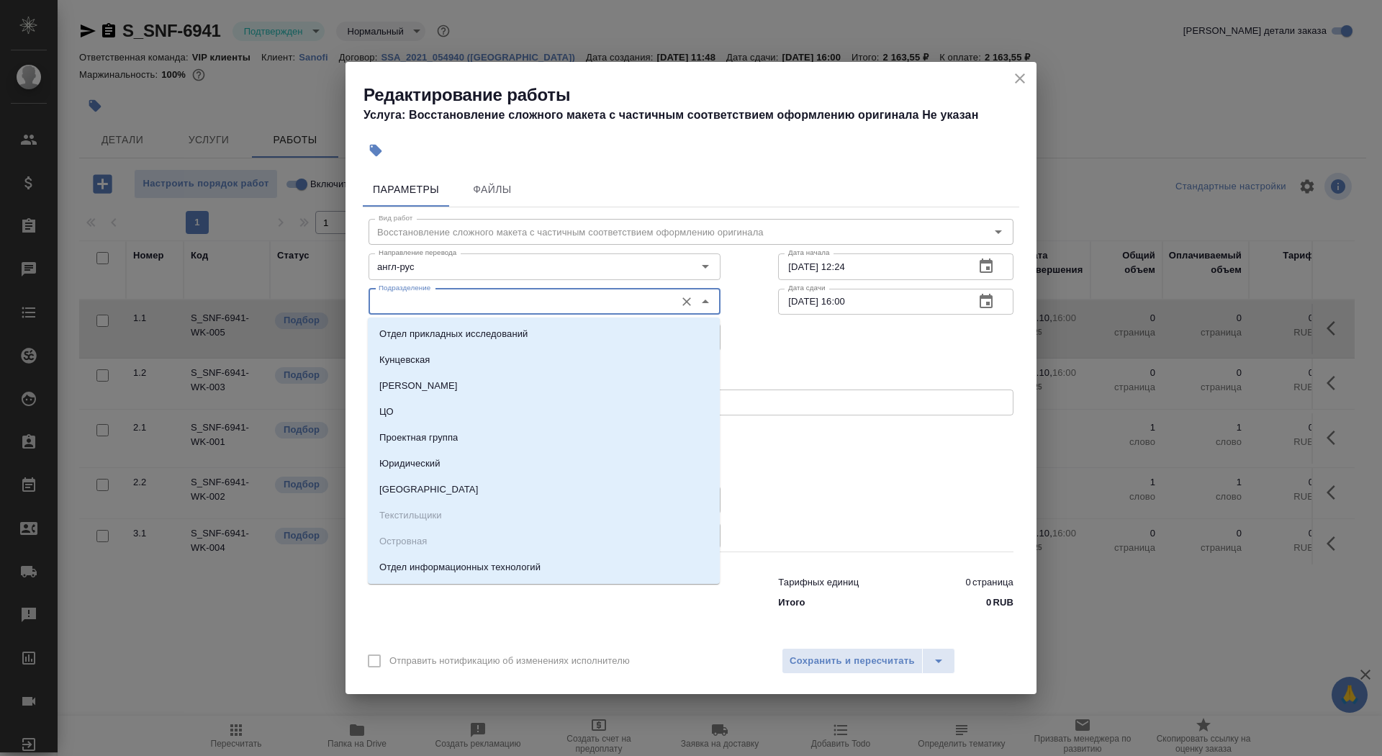
click at [544, 307] on input "Подразделение" at bounding box center [520, 301] width 295 height 17
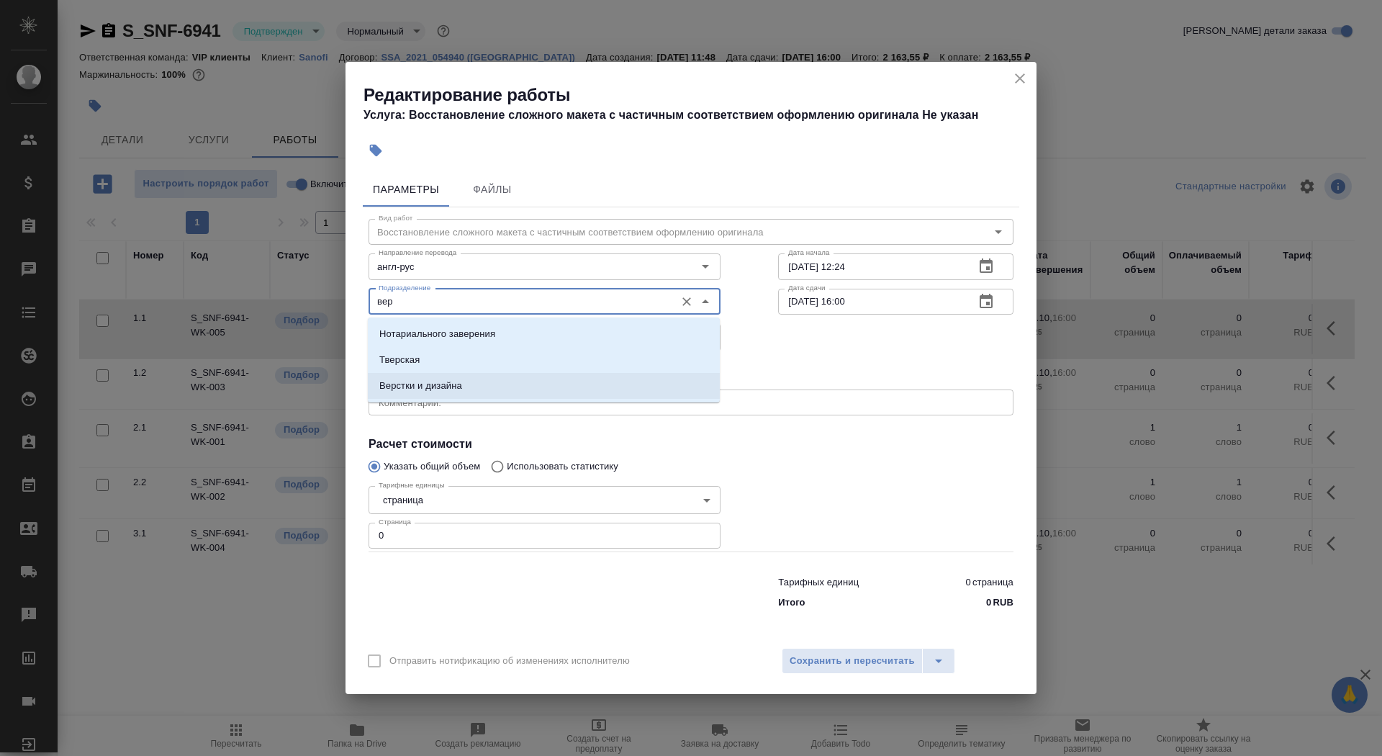
click at [443, 386] on p "Верстки и дизайна" at bounding box center [420, 386] width 83 height 14
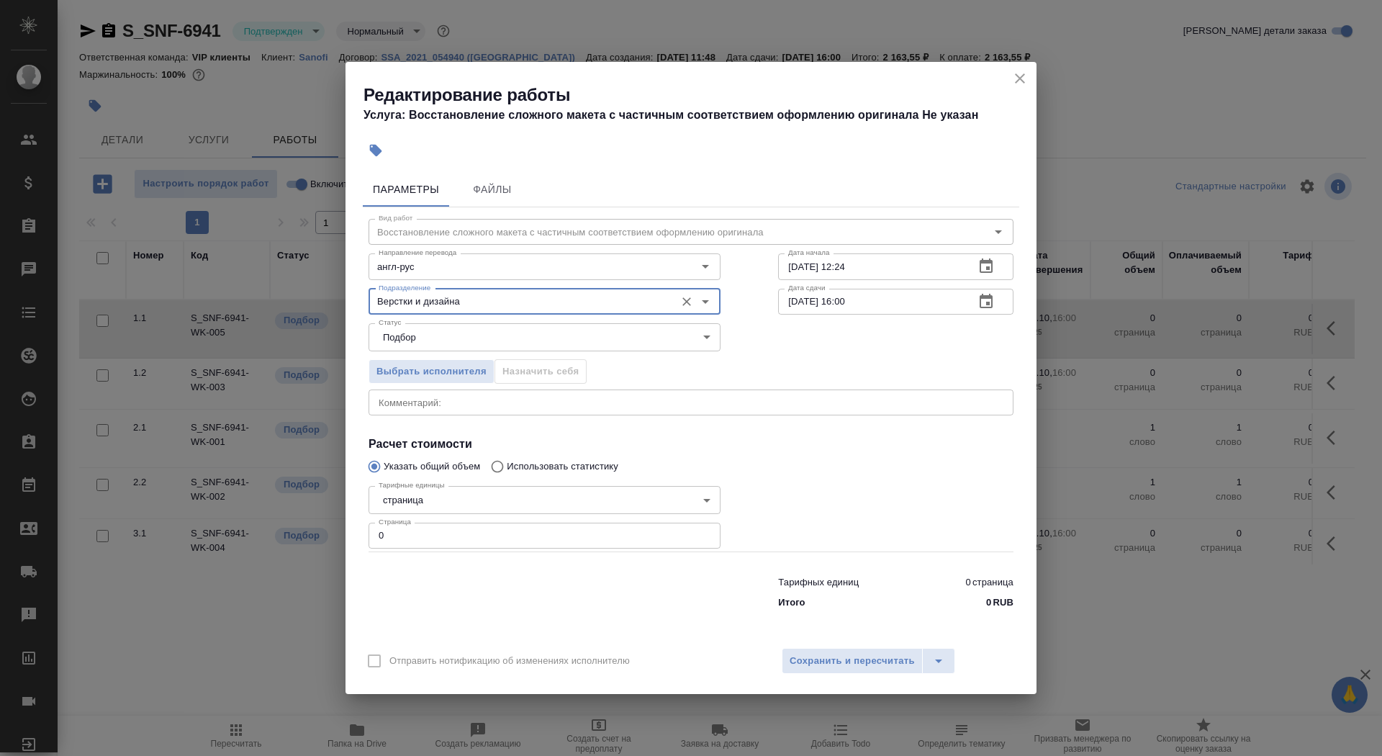
type input "Верстки и дизайна"
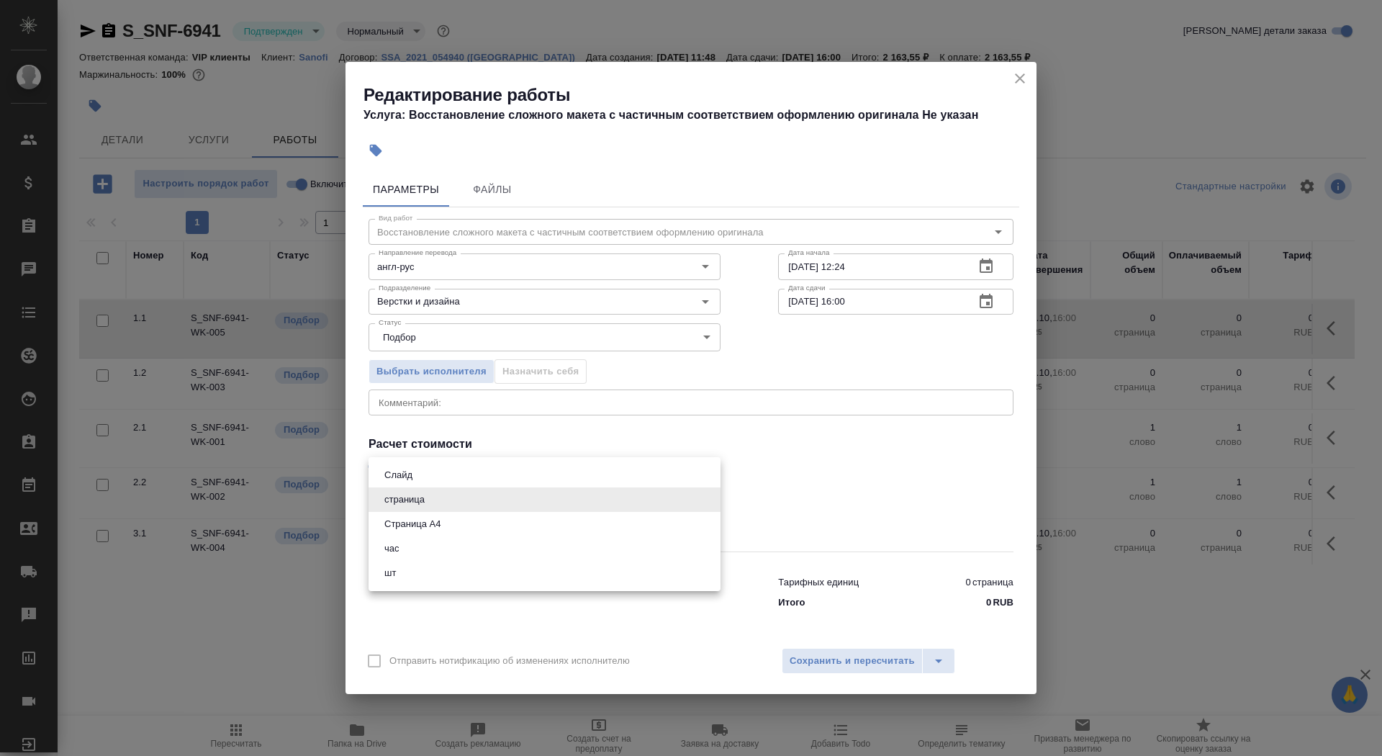
click at [413, 500] on body "🙏 .cls-1 fill:#fff; AWATERA Saydasheva Dilyara Клиенты Спецификации Заказы 0 Ча…" at bounding box center [691, 378] width 1382 height 756
click at [415, 527] on button "Страница А4" at bounding box center [412, 524] width 65 height 16
type input "5f036ec4e16dec2d6b59c8ff"
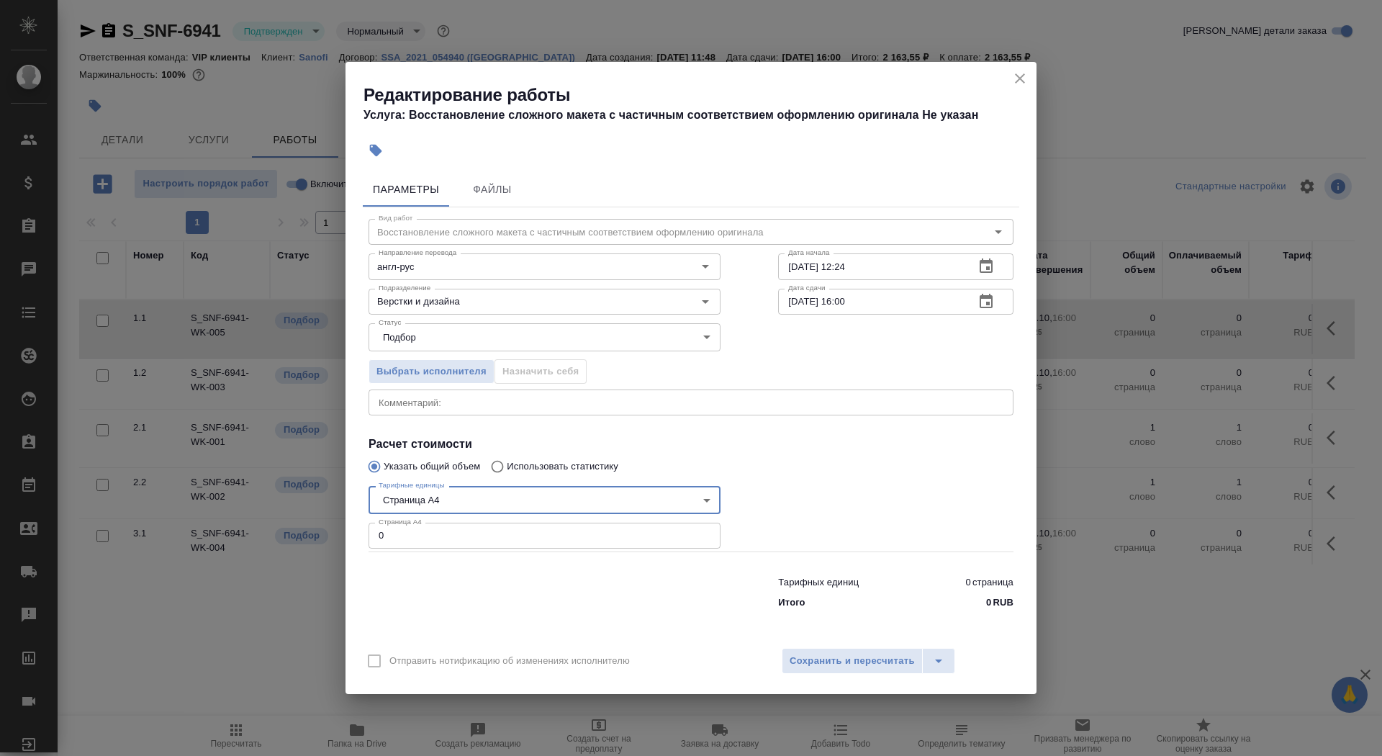
click at [415, 537] on input "0" at bounding box center [545, 536] width 352 height 26
type input "4"
click at [884, 272] on input "06.10.2025 12:24" at bounding box center [870, 266] width 185 height 26
type input "06.10.2025 15:05"
click at [883, 307] on input "[DATE] 16:00" at bounding box center [870, 302] width 185 height 26
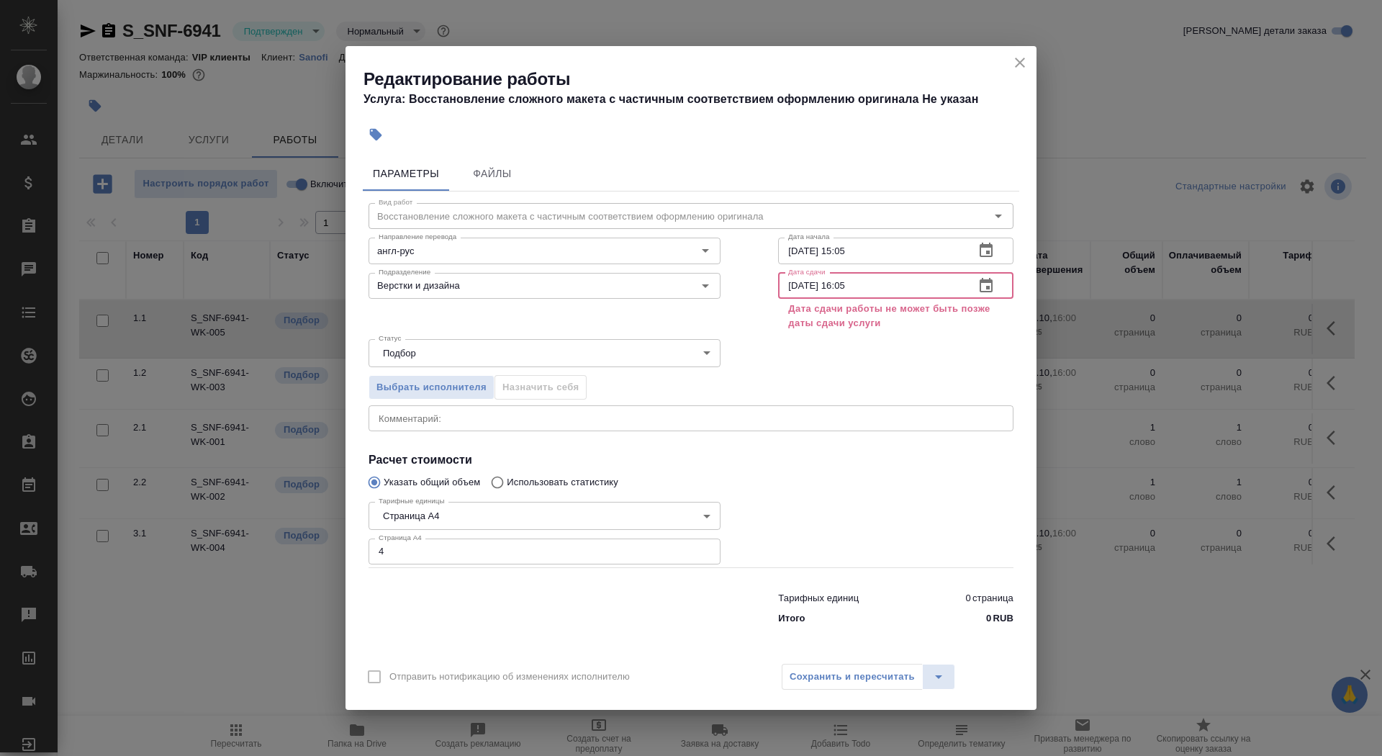
click at [797, 285] on input "07.10.2025 16:05" at bounding box center [870, 286] width 185 height 26
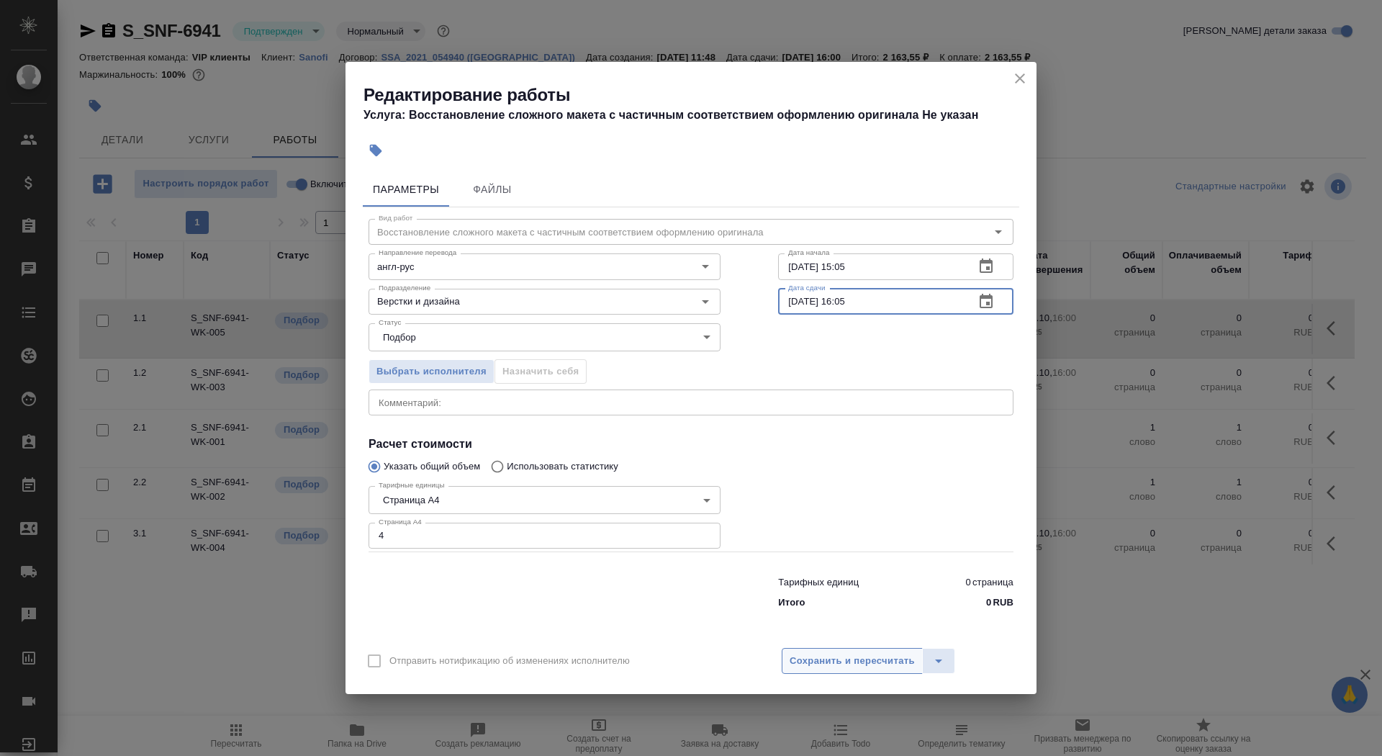
type input "06.10.2025 16:05"
click at [822, 665] on span "Сохранить и пересчитать" at bounding box center [852, 661] width 125 height 17
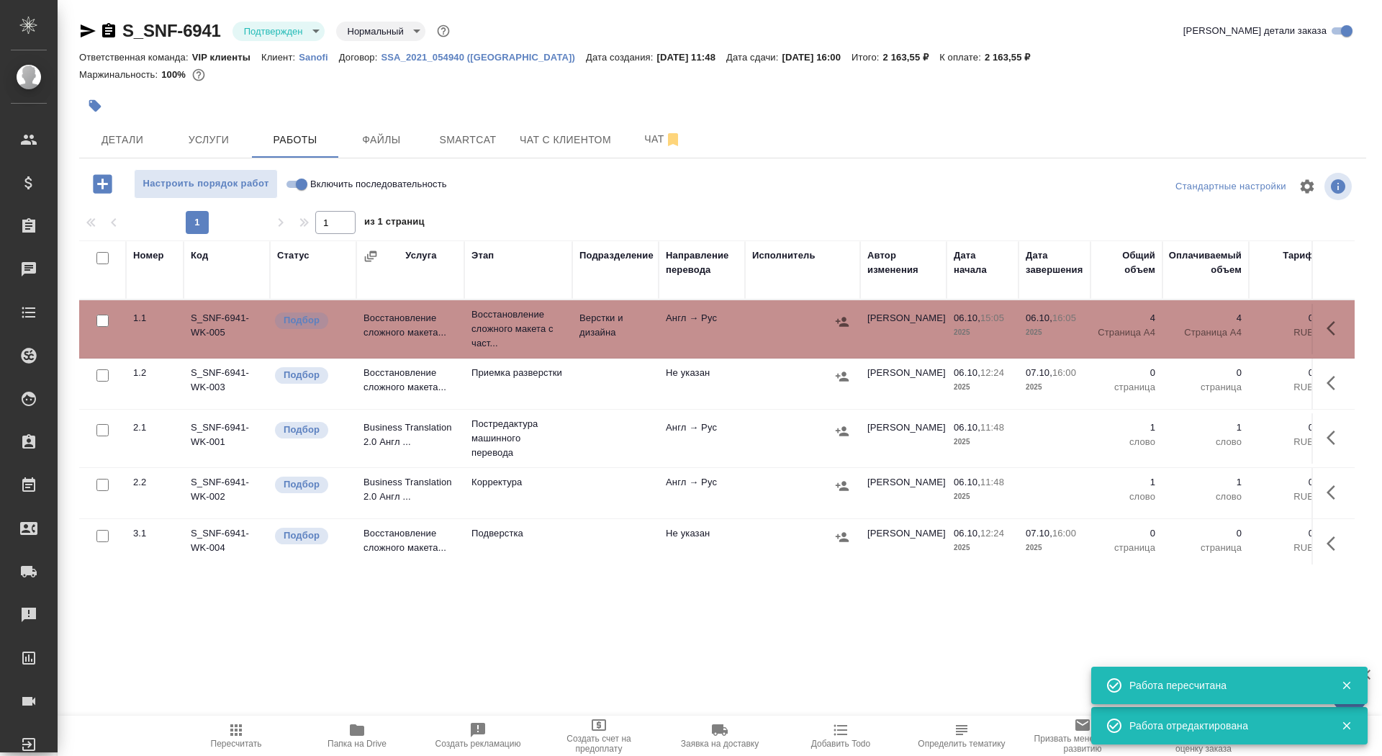
click at [94, 112] on icon "button" at bounding box center [95, 106] width 14 height 14
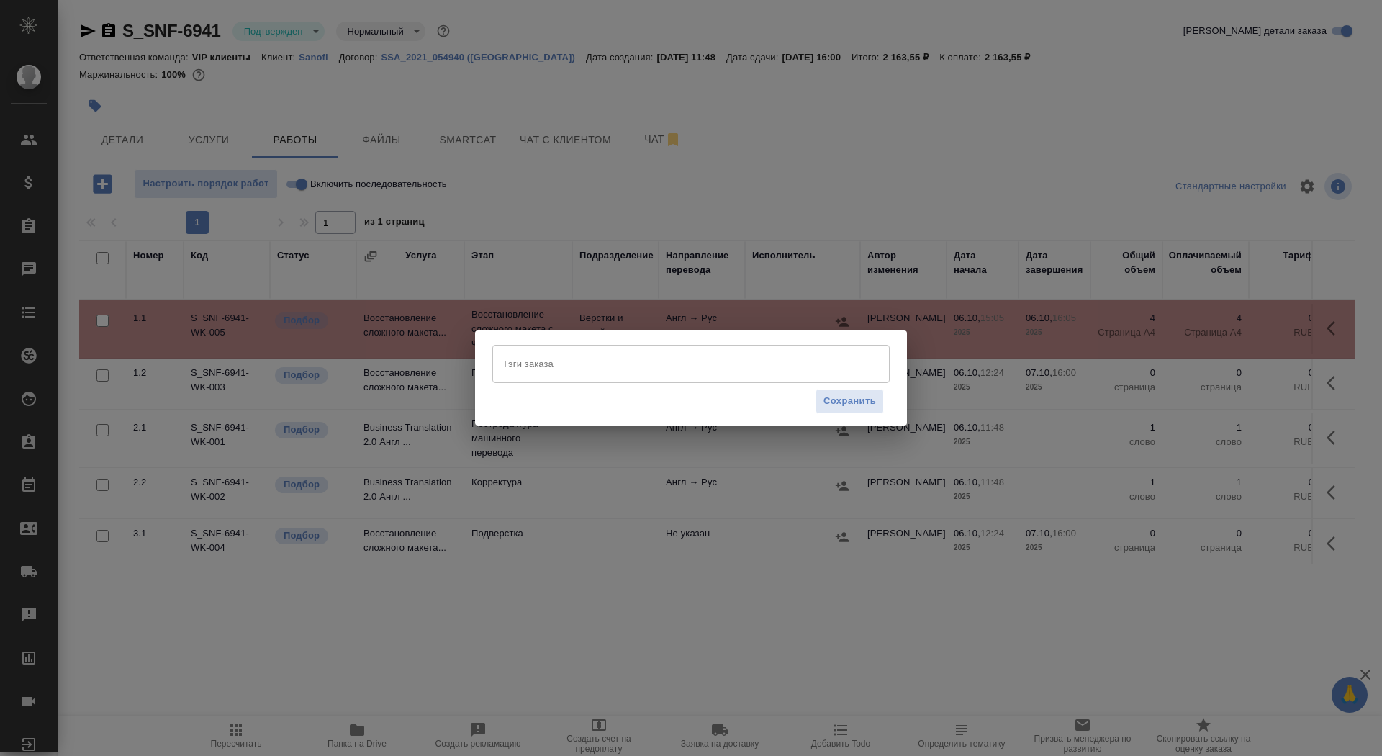
click at [563, 367] on input "Тэги заказа" at bounding box center [677, 363] width 357 height 24
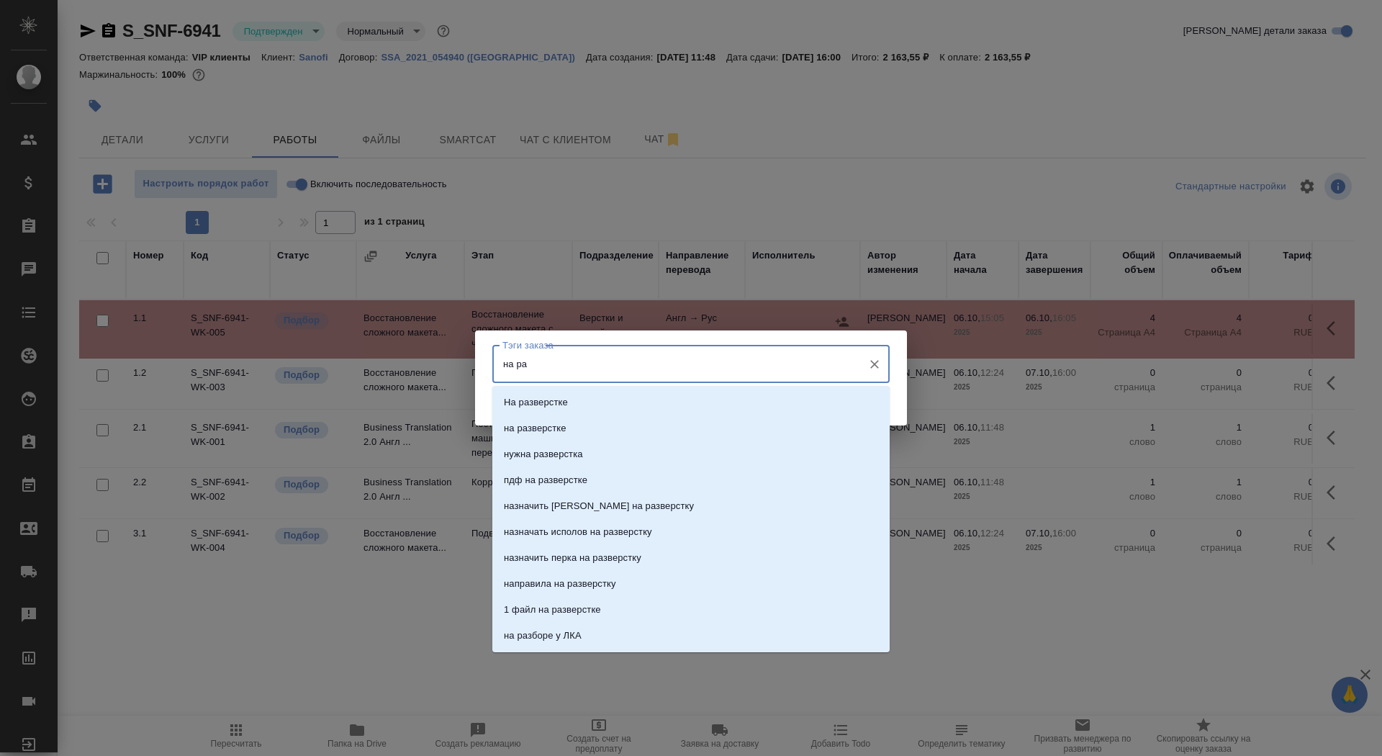
type input "на раз"
click at [576, 421] on li "на разверстке" at bounding box center [690, 428] width 397 height 26
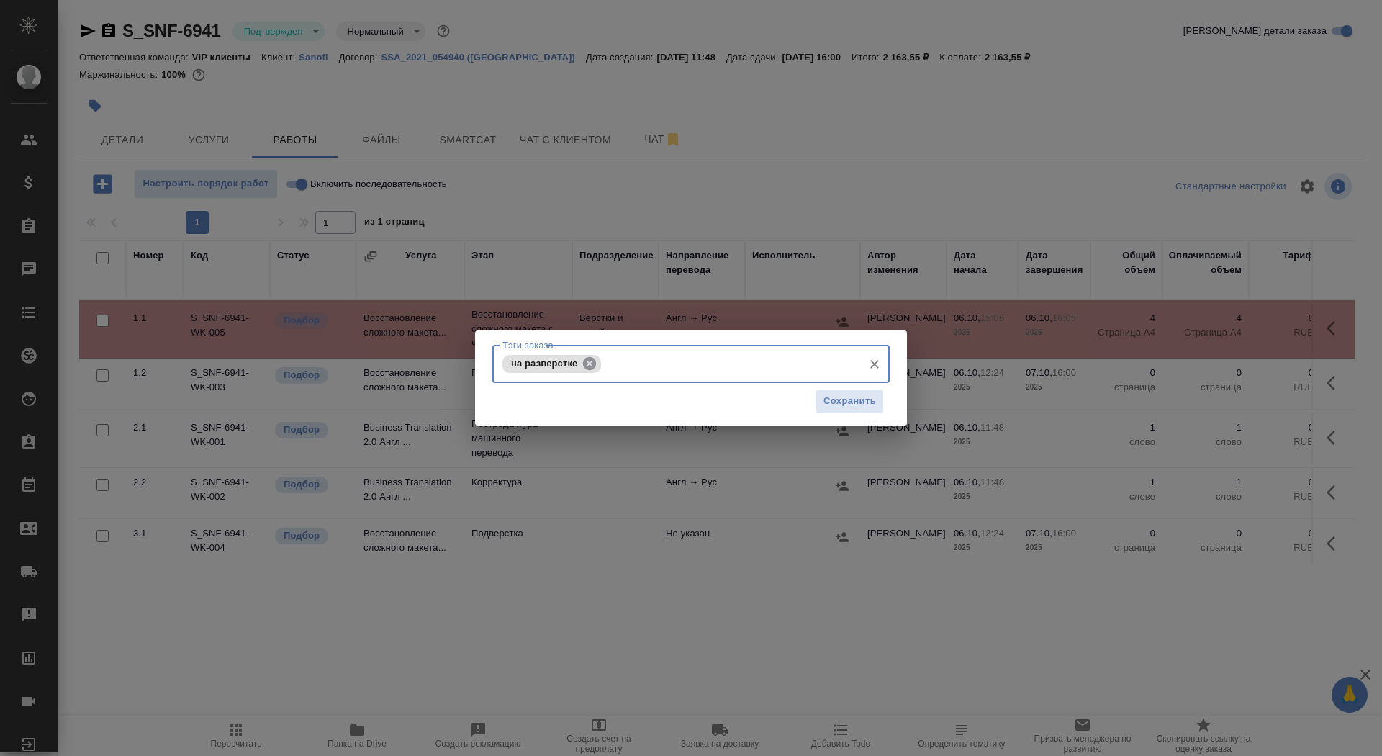
click at [596, 357] on icon at bounding box center [590, 364] width 16 height 16
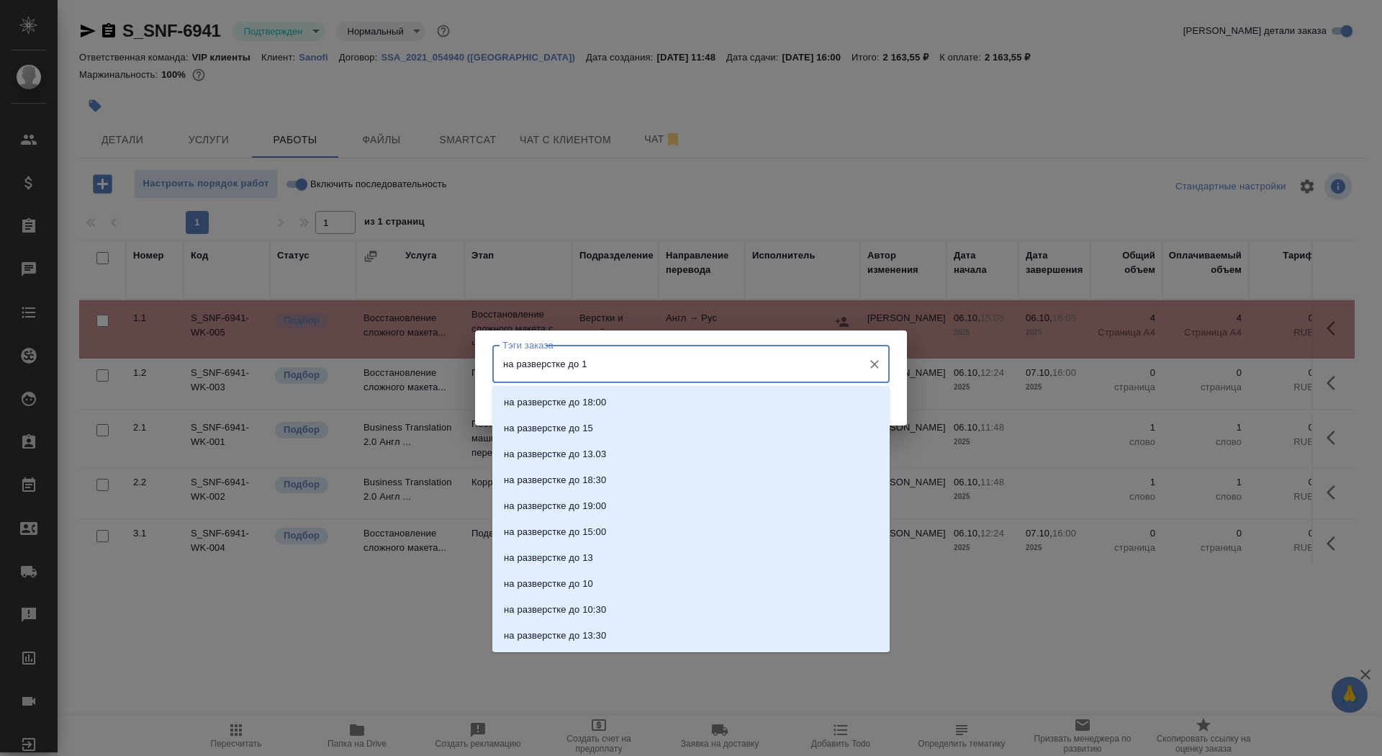
type input "на разверстке до 16"
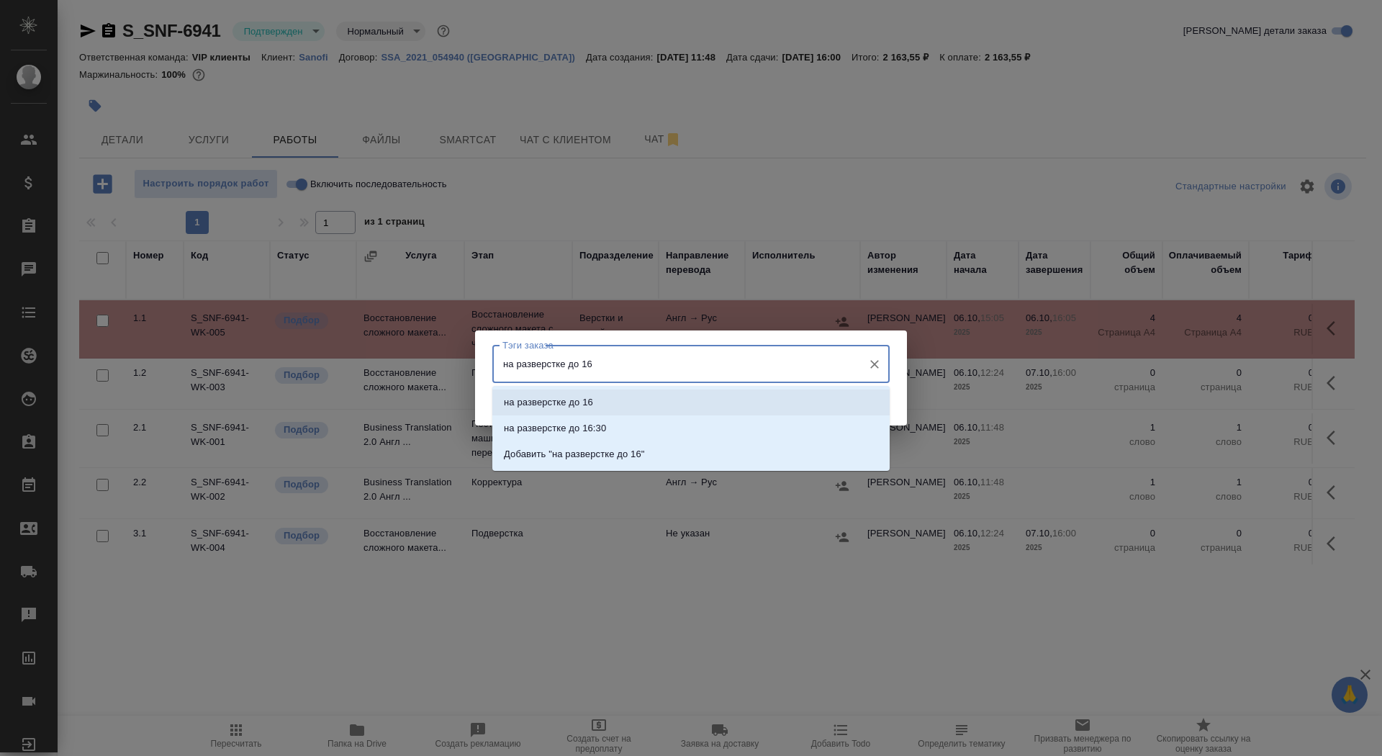
click at [596, 399] on li "на разверстке до 16" at bounding box center [690, 403] width 397 height 26
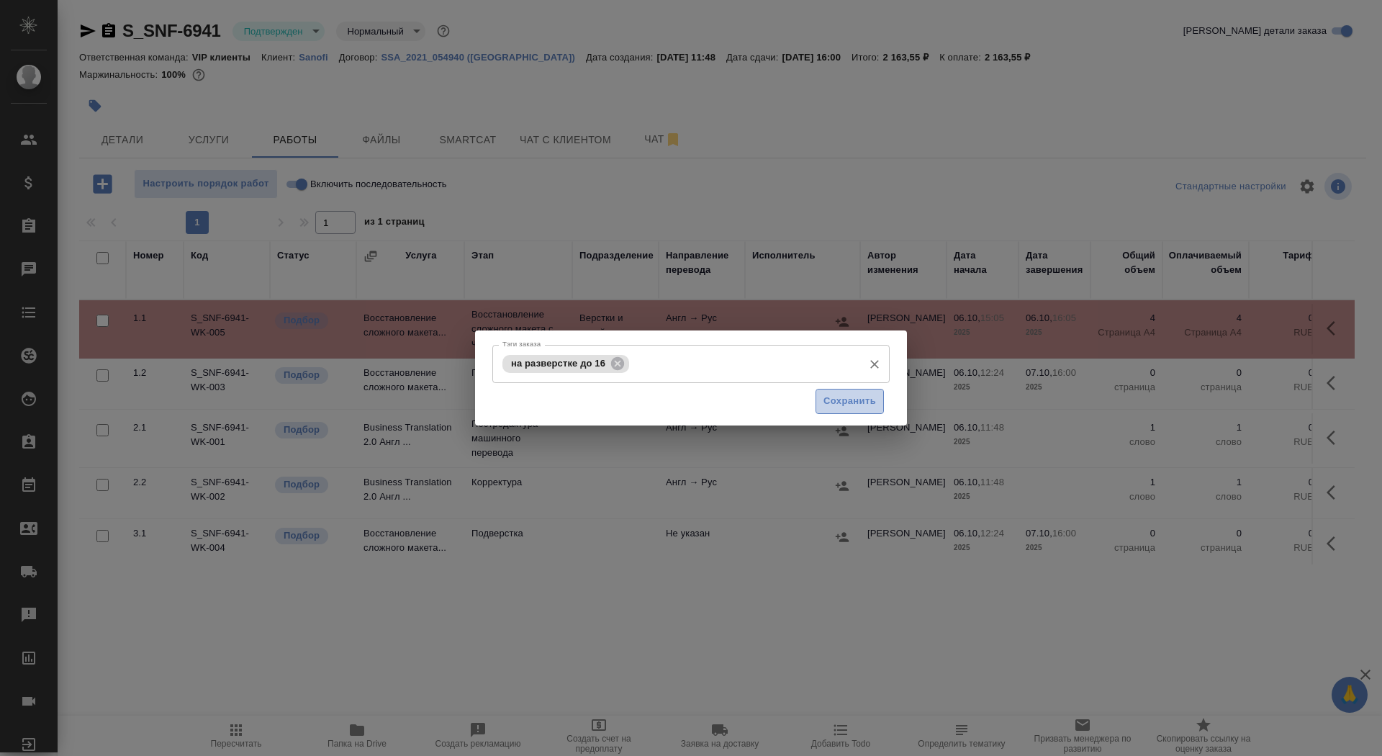
click at [871, 398] on span "Сохранить" at bounding box center [850, 401] width 53 height 17
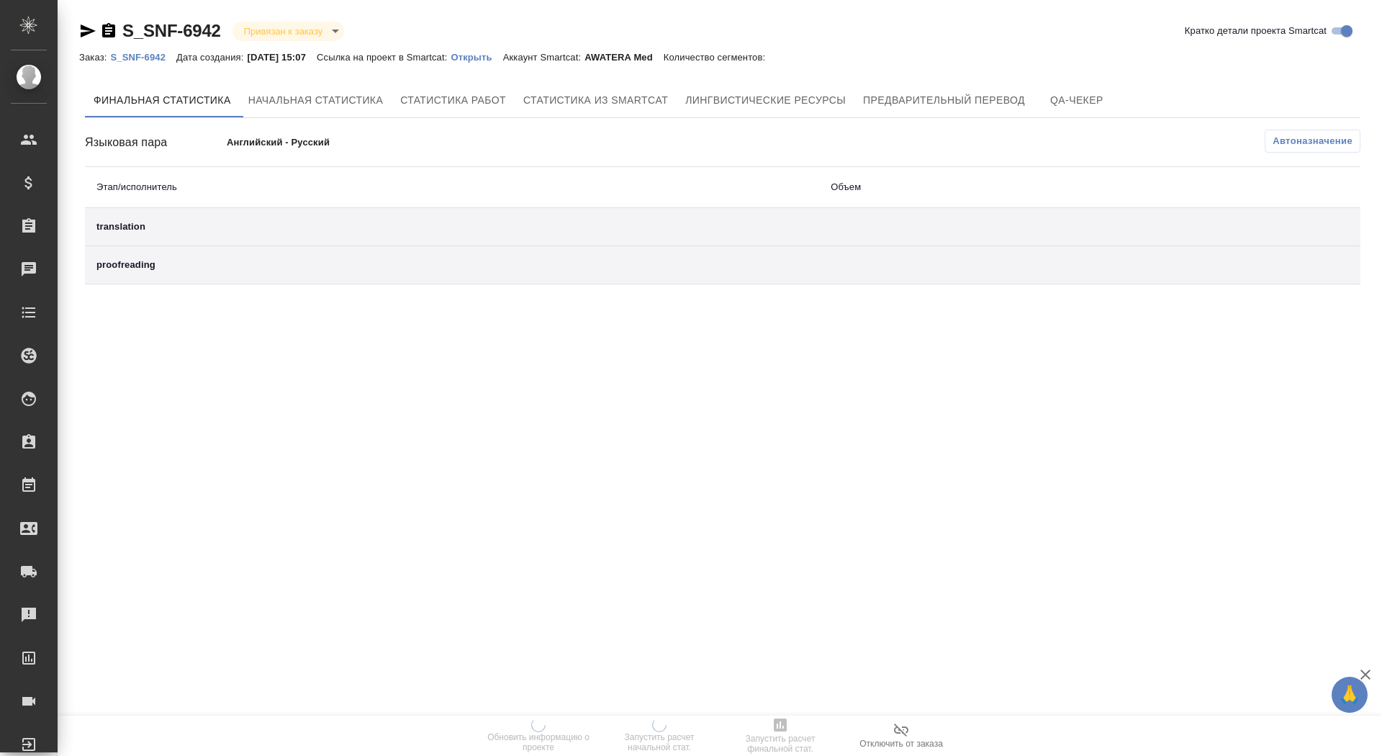
click at [502, 56] on p "Открыть" at bounding box center [477, 57] width 52 height 11
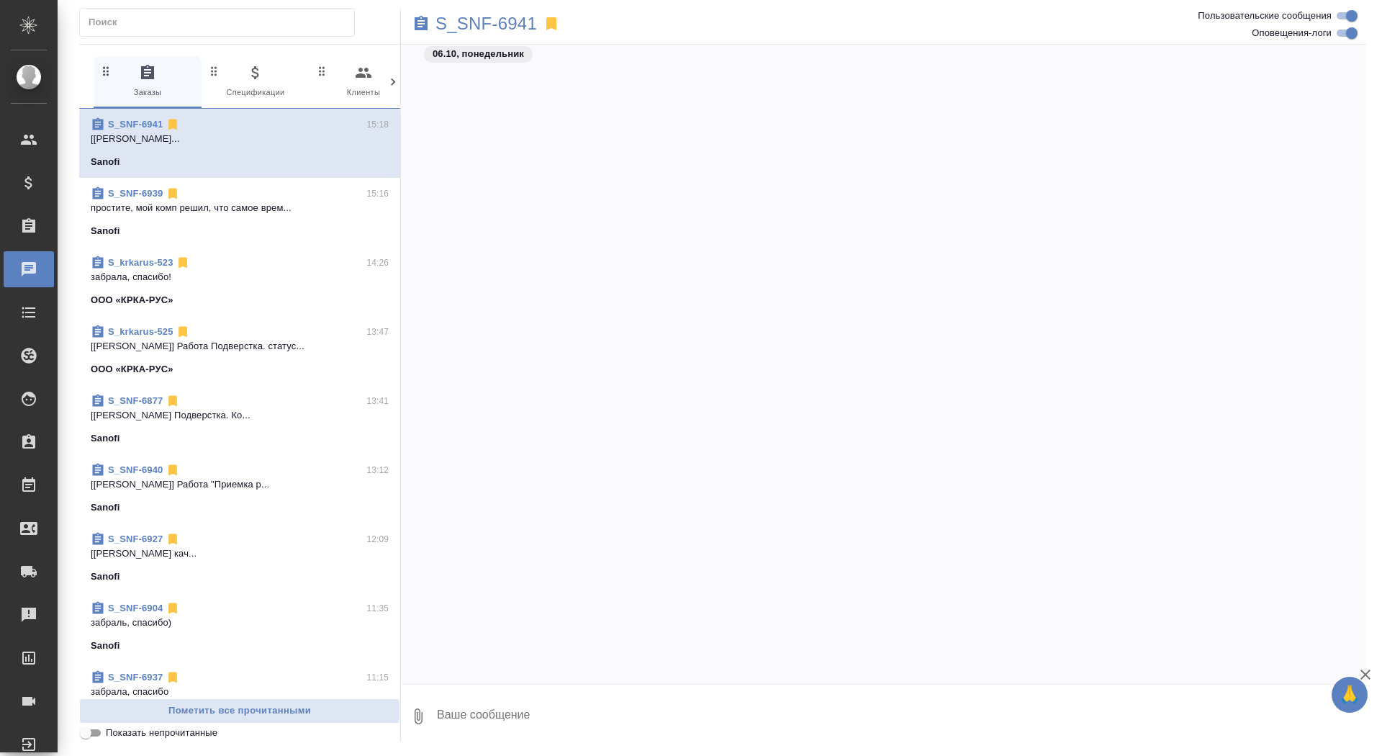
scroll to position [11016, 0]
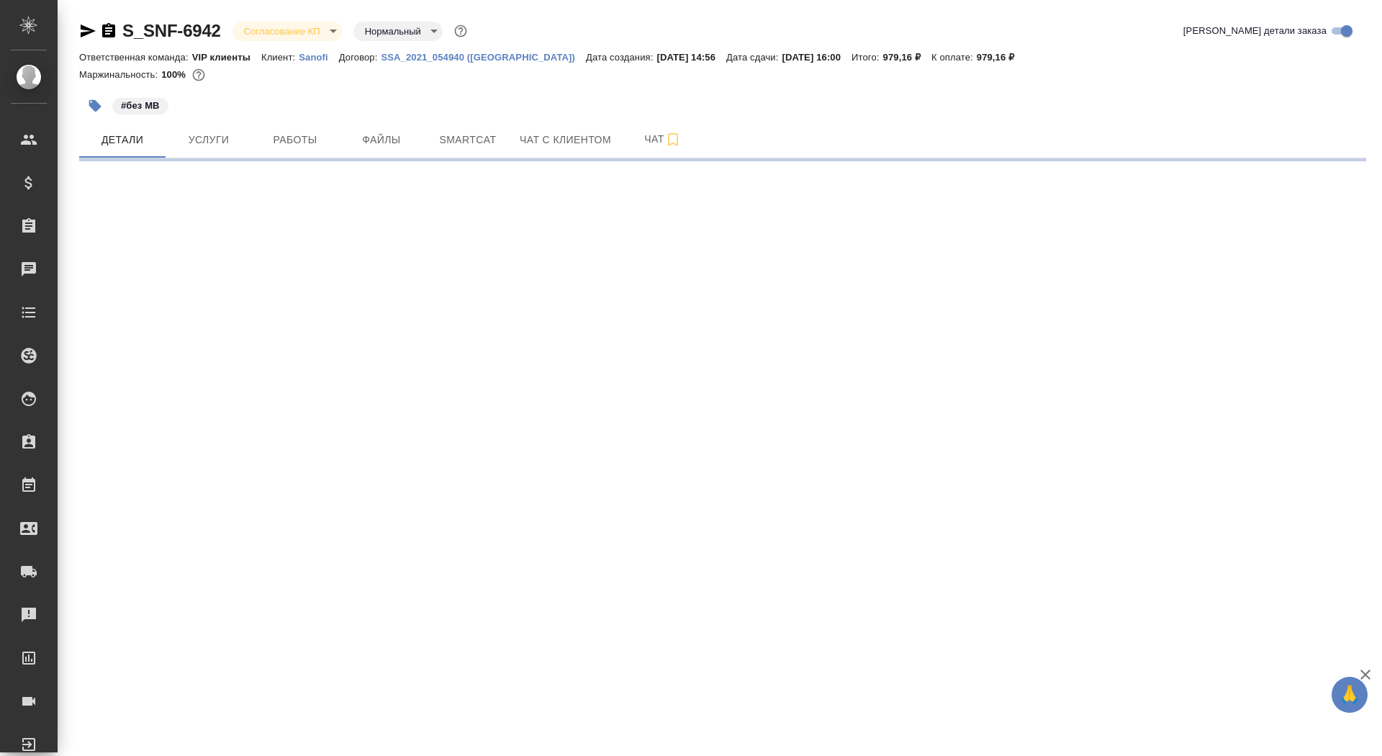
select select "RU"
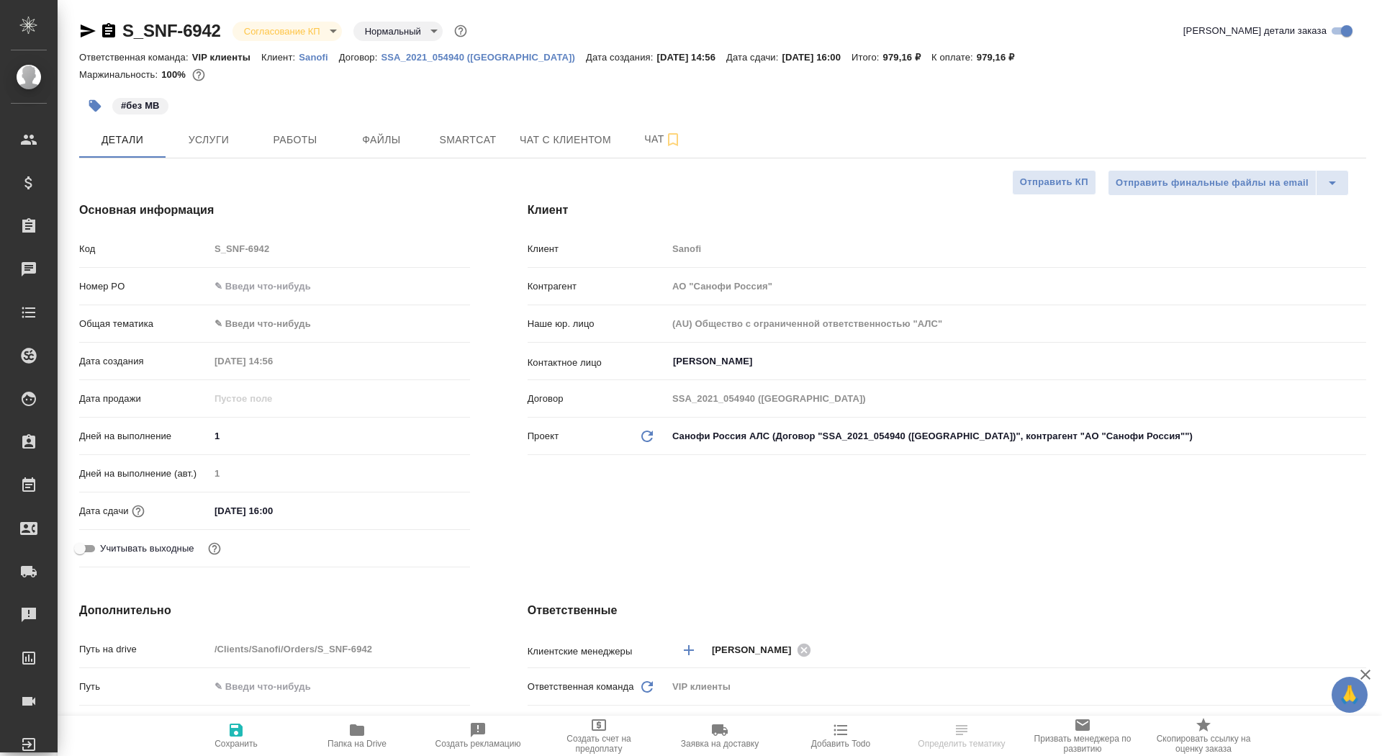
type textarea "x"
click at [279, 279] on input "text" at bounding box center [339, 286] width 259 height 21
paste input "E005887950"
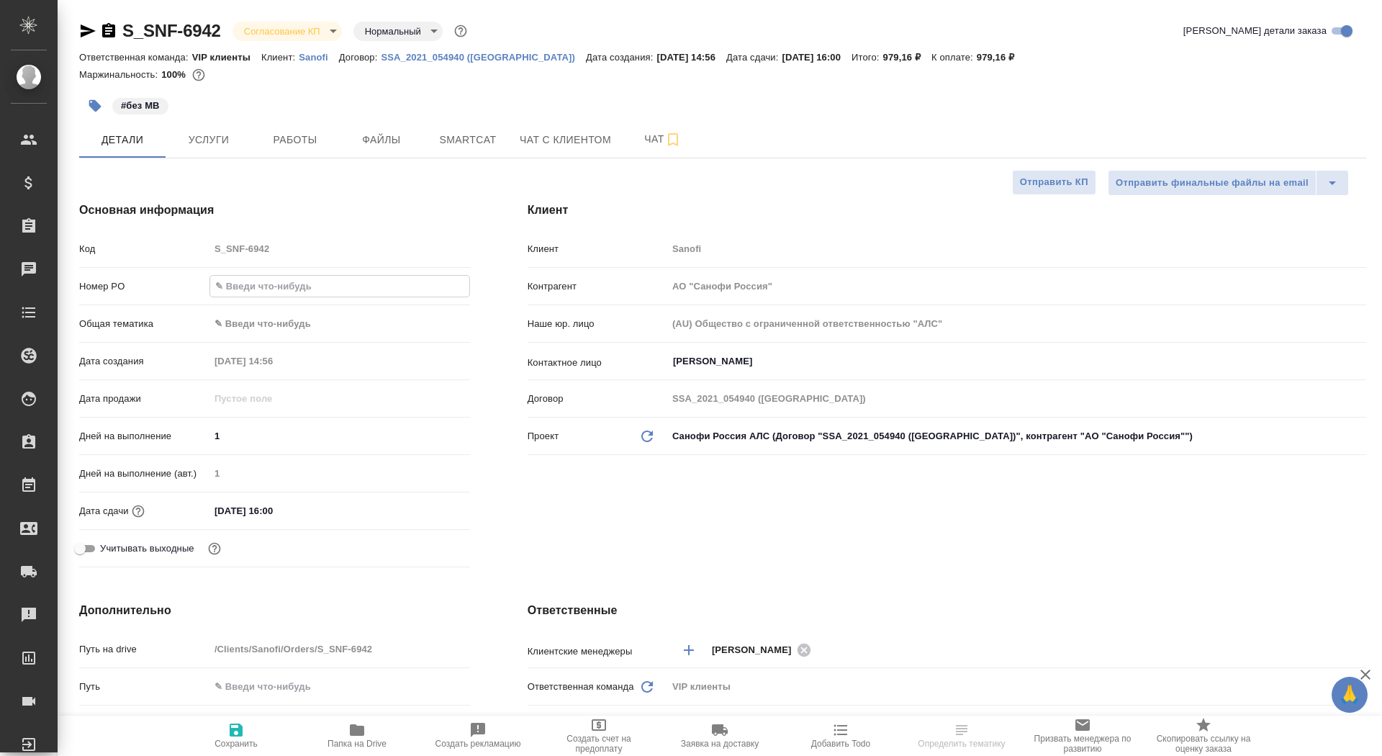
type input "E005887950"
type textarea "x"
type input "E005887950"
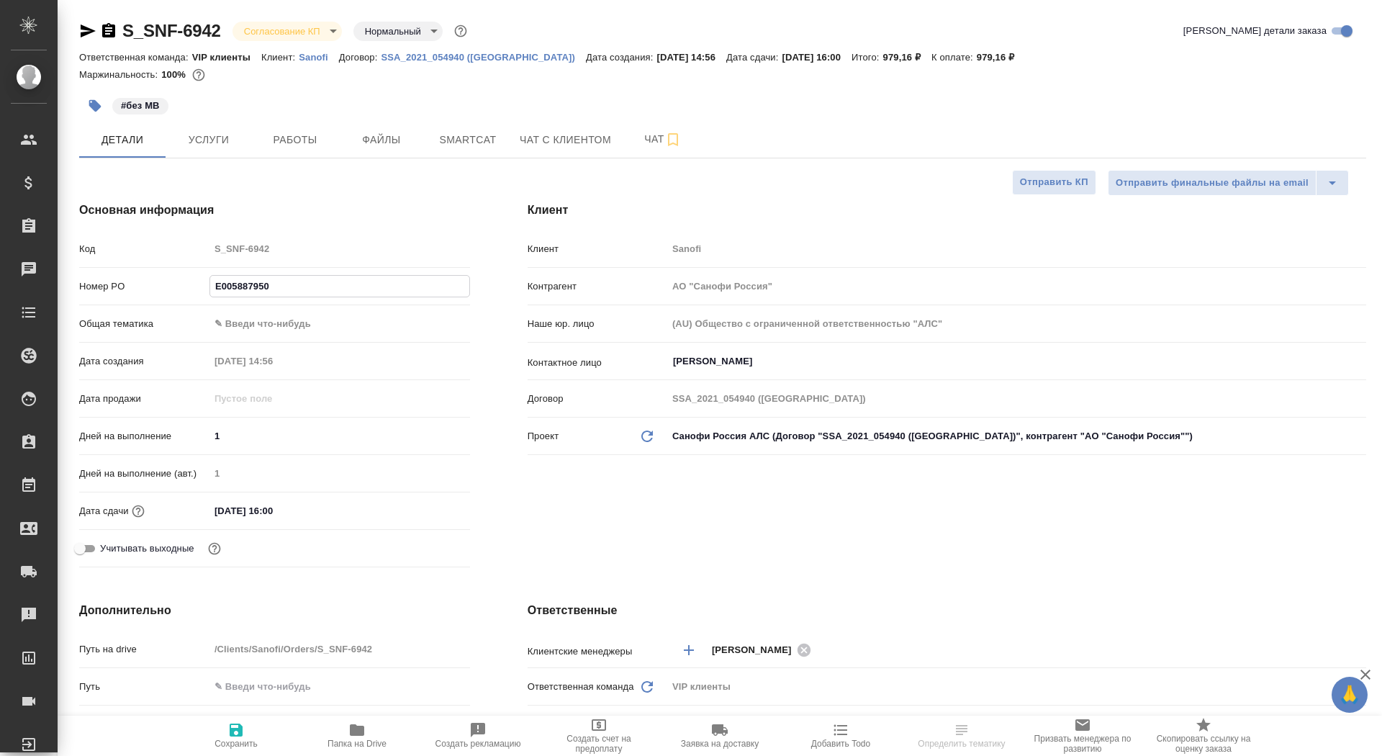
click at [233, 744] on span "Сохранить" at bounding box center [236, 744] width 43 height 10
type textarea "x"
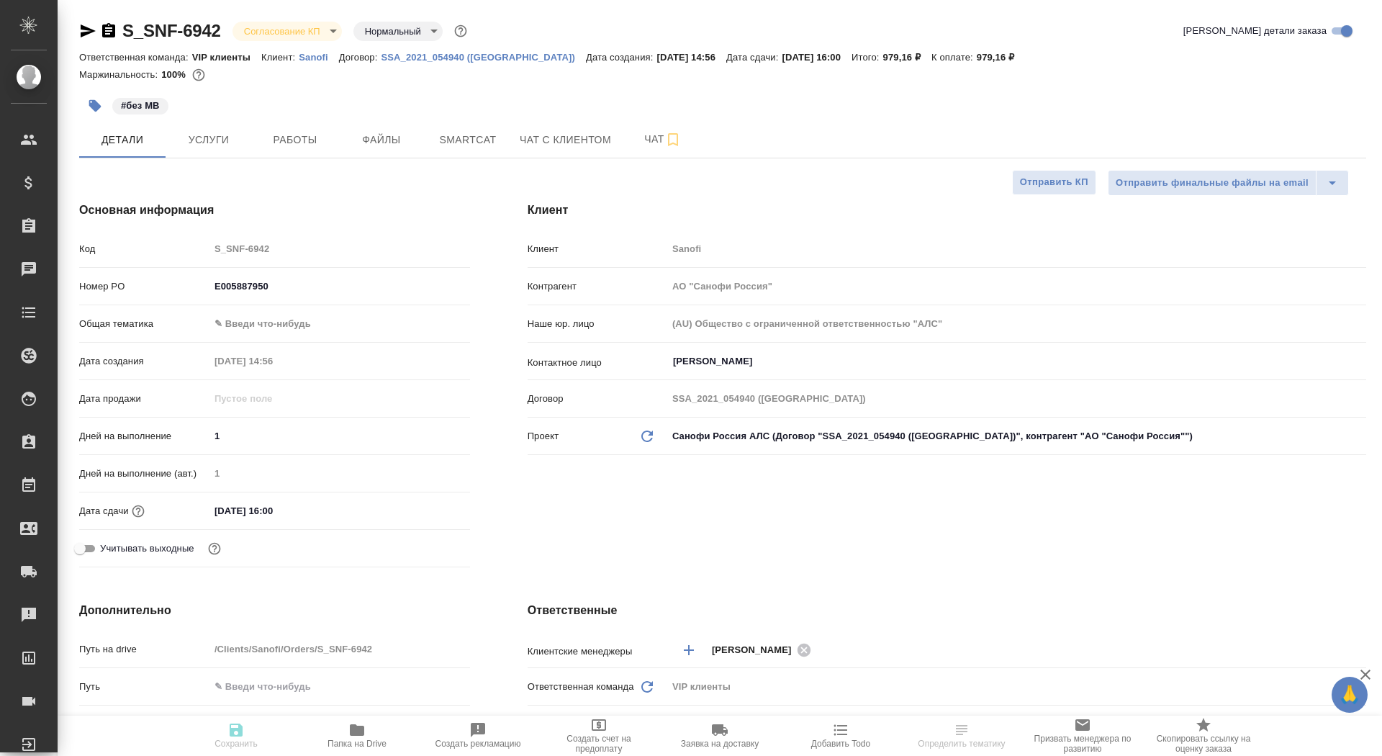
type textarea "x"
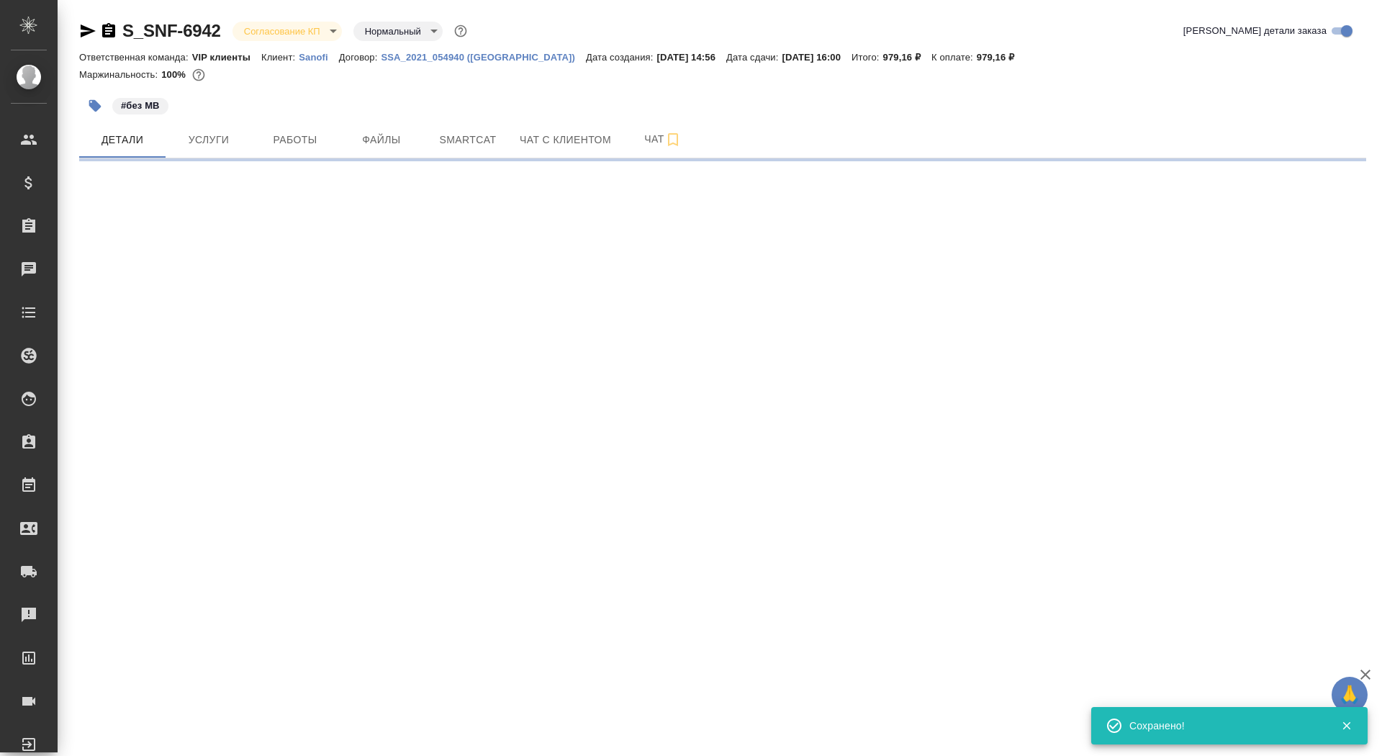
select select "RU"
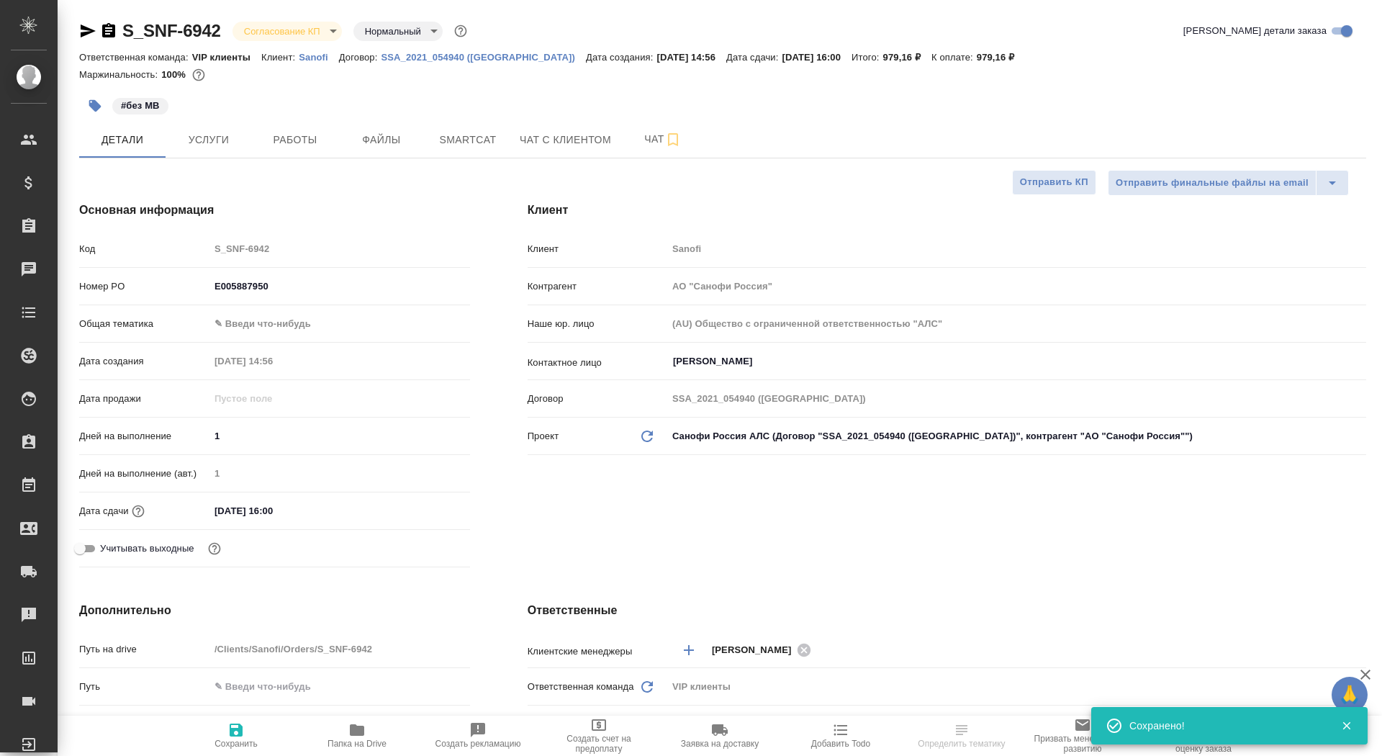
type textarea "x"
click at [234, 738] on span "Сохранить" at bounding box center [236, 734] width 104 height 27
type textarea "x"
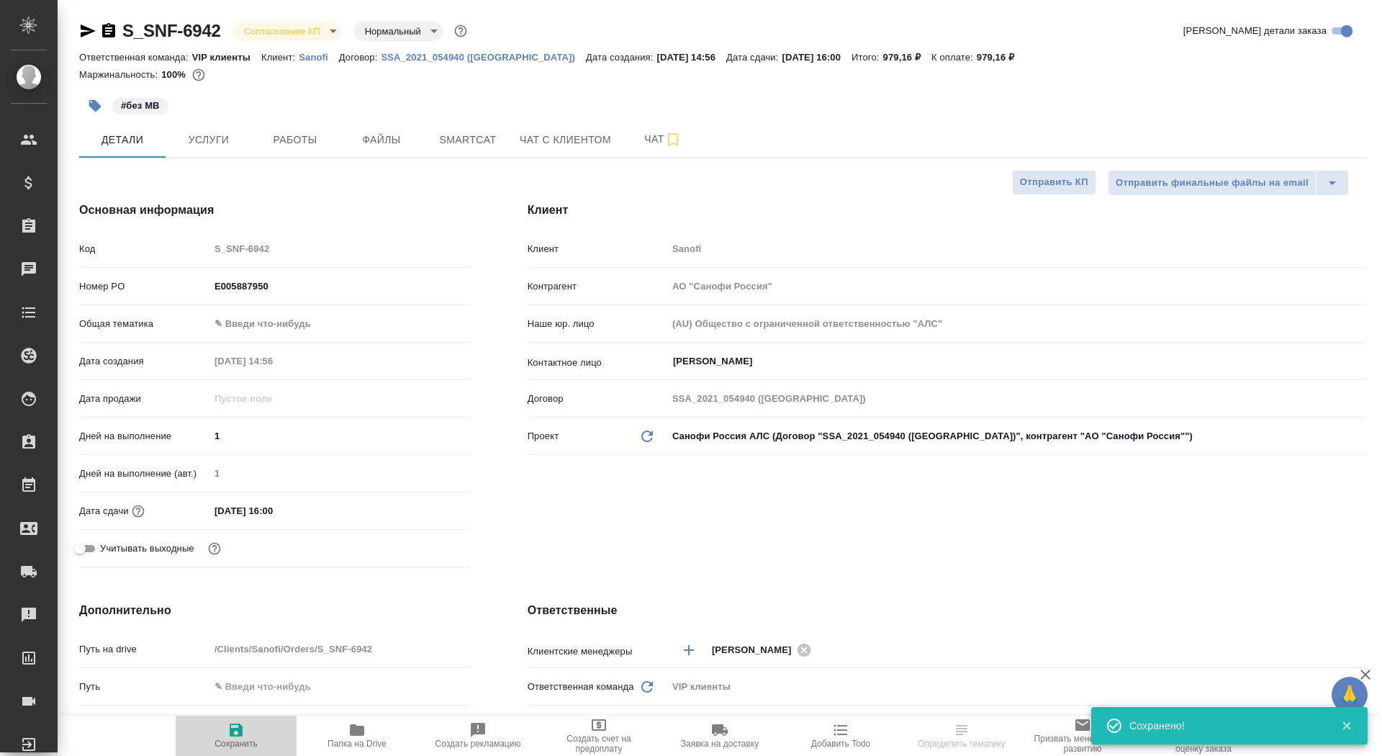
type textarea "x"
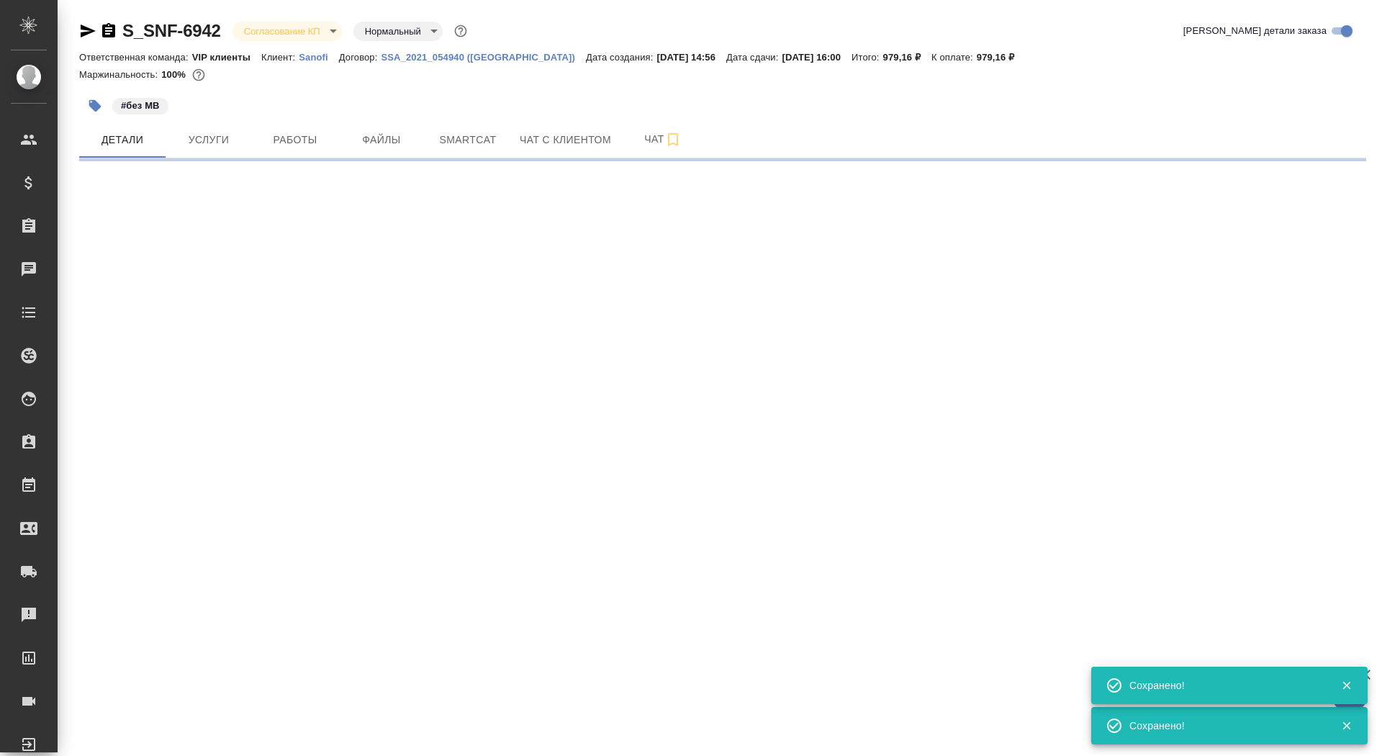
select select "RU"
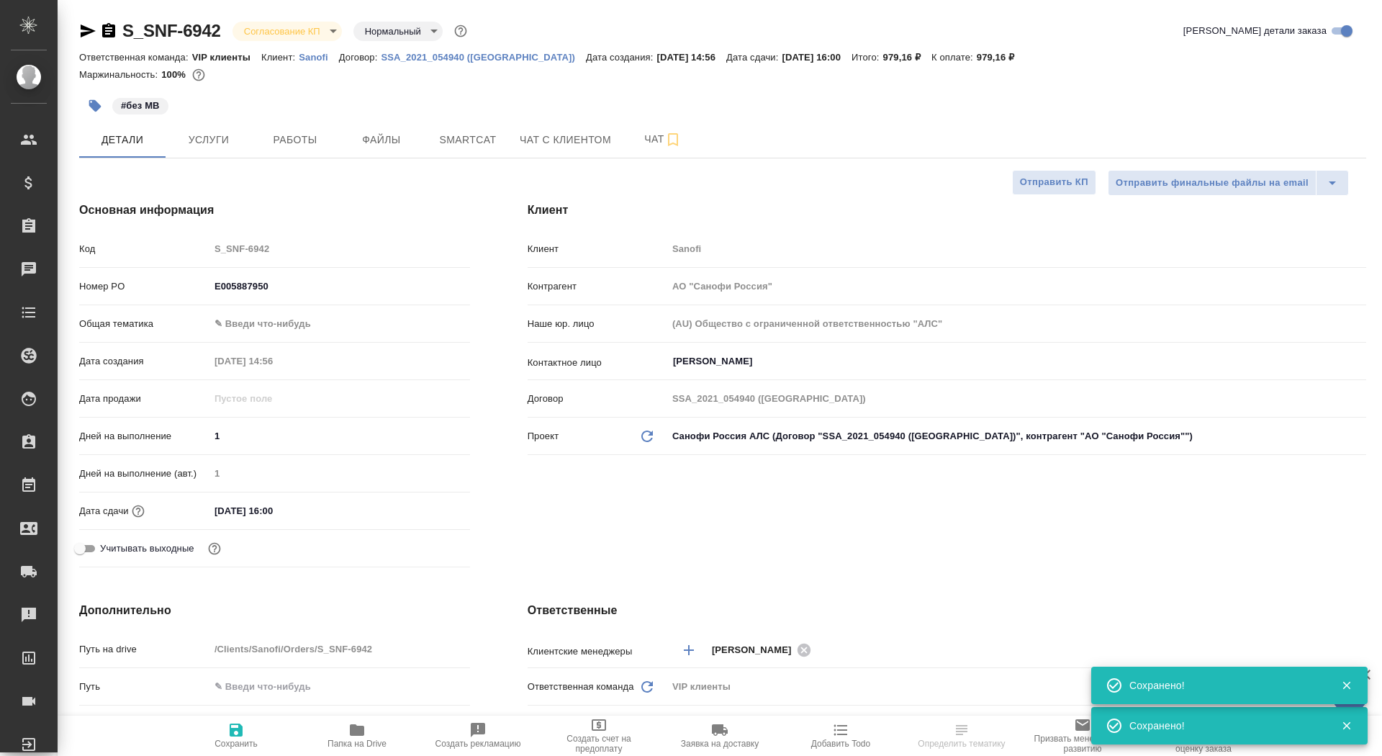
type textarea "x"
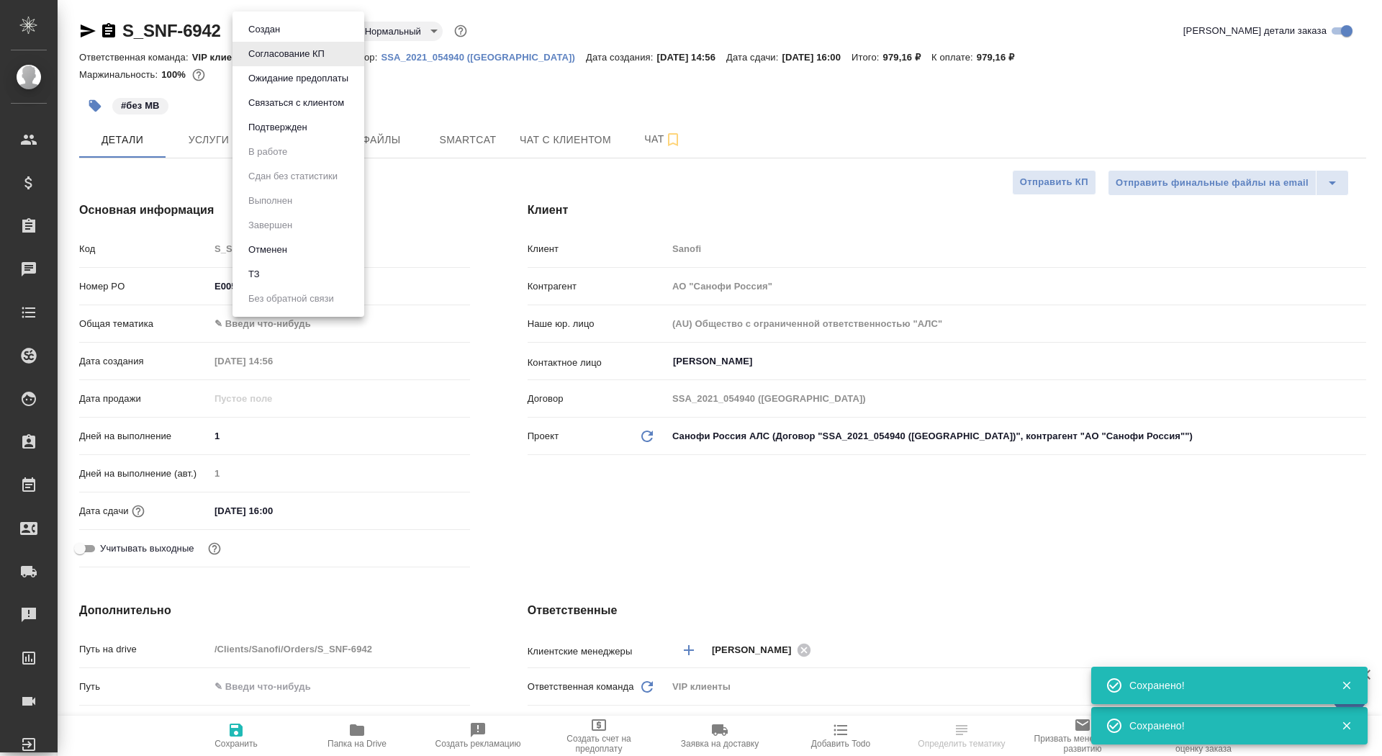
click at [300, 34] on body "🙏 .cls-1 fill:#fff; AWATERA Saydasheva Dilyara Клиенты Спецификации Заказы 0 Ча…" at bounding box center [691, 378] width 1382 height 756
click at [295, 138] on li "Подтвержден" at bounding box center [299, 127] width 132 height 24
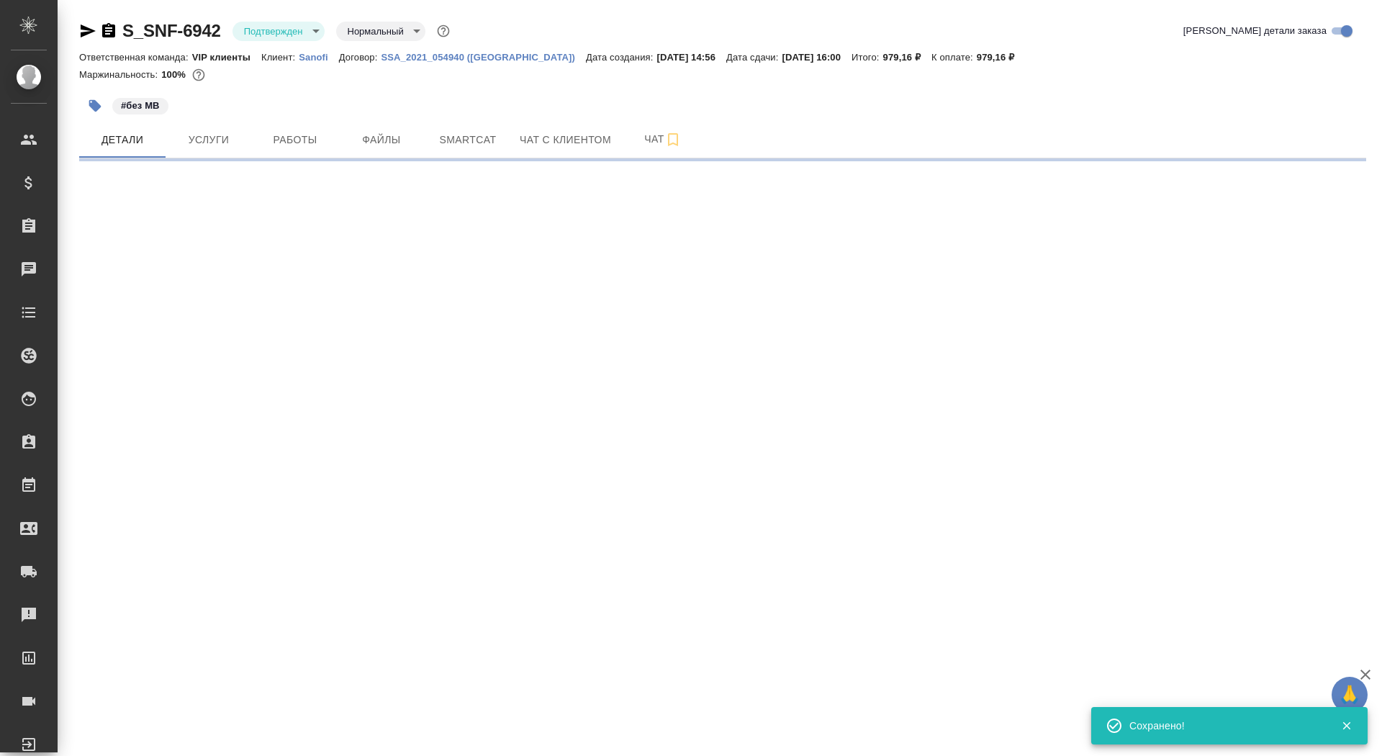
select select "RU"
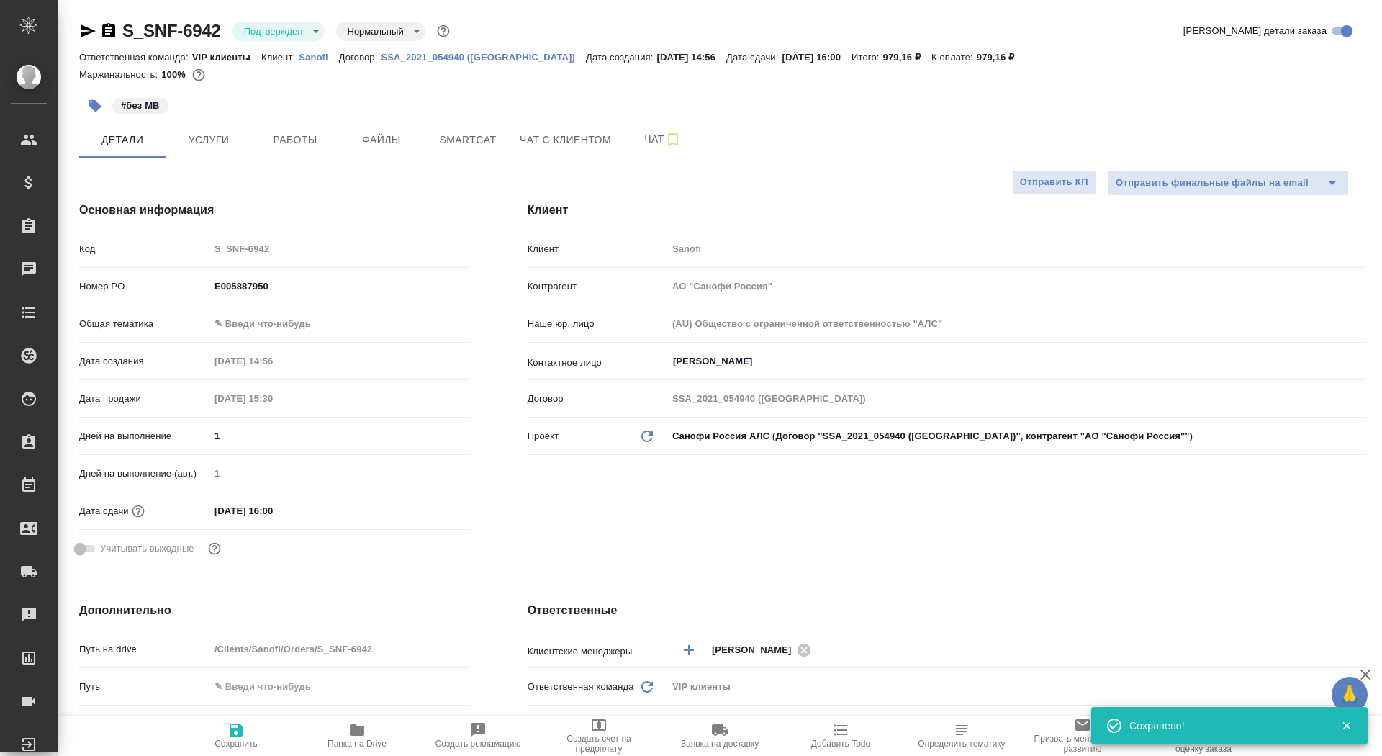
type textarea "x"
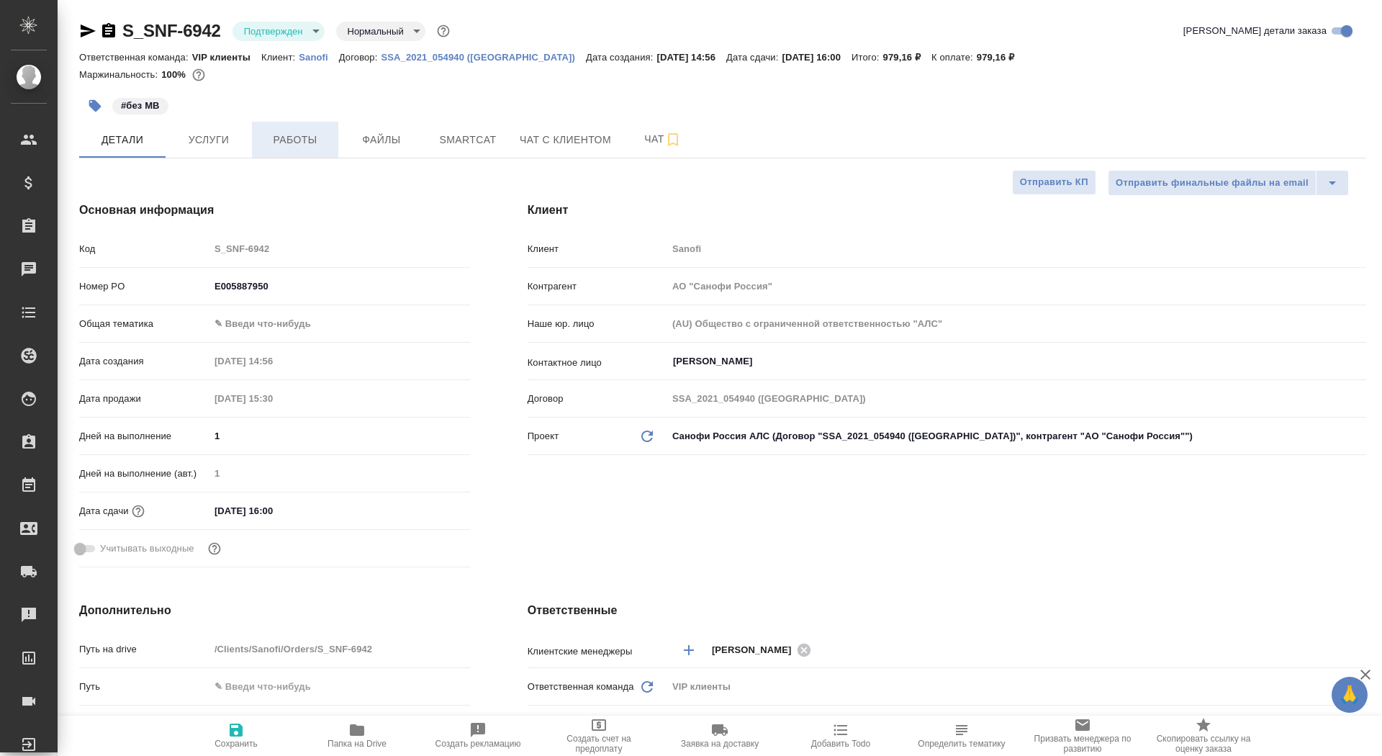
click at [294, 145] on span "Работы" at bounding box center [295, 140] width 69 height 18
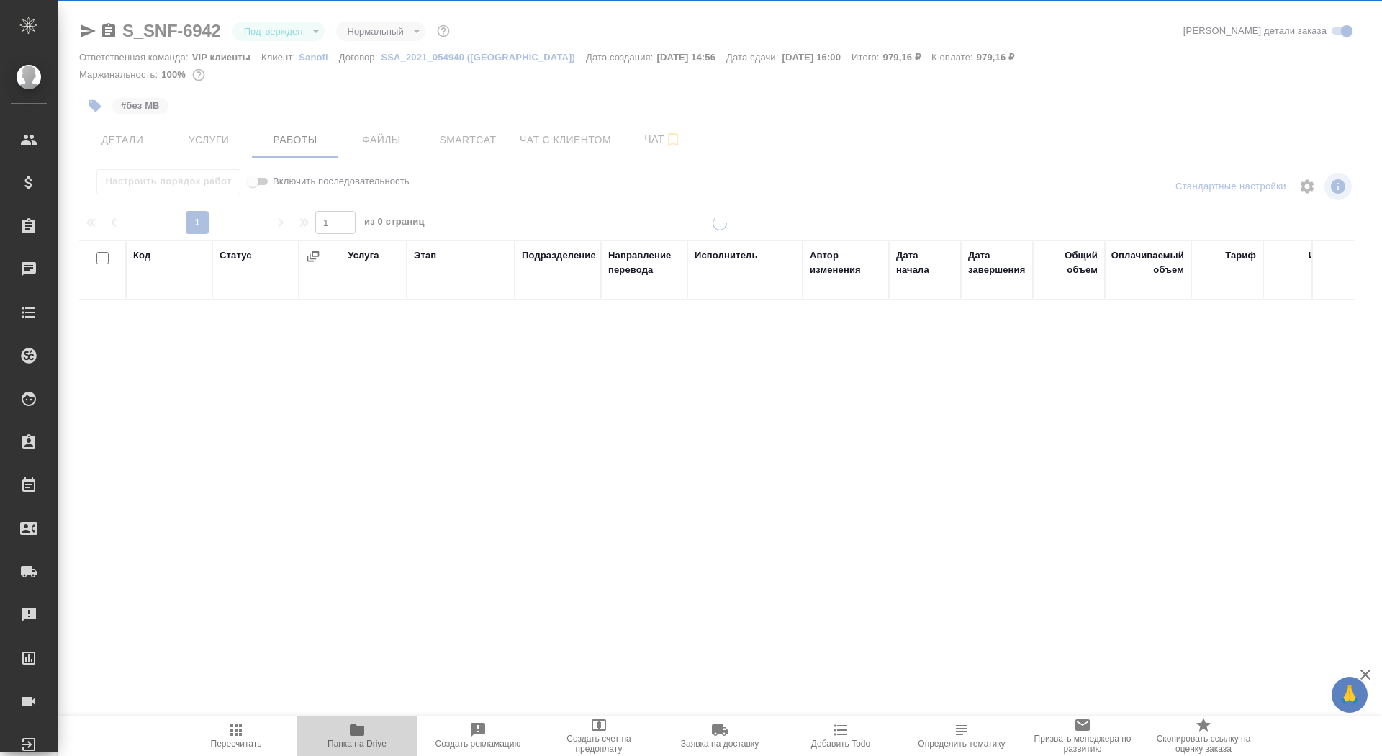
click at [364, 733] on icon "button" at bounding box center [357, 730] width 14 height 12
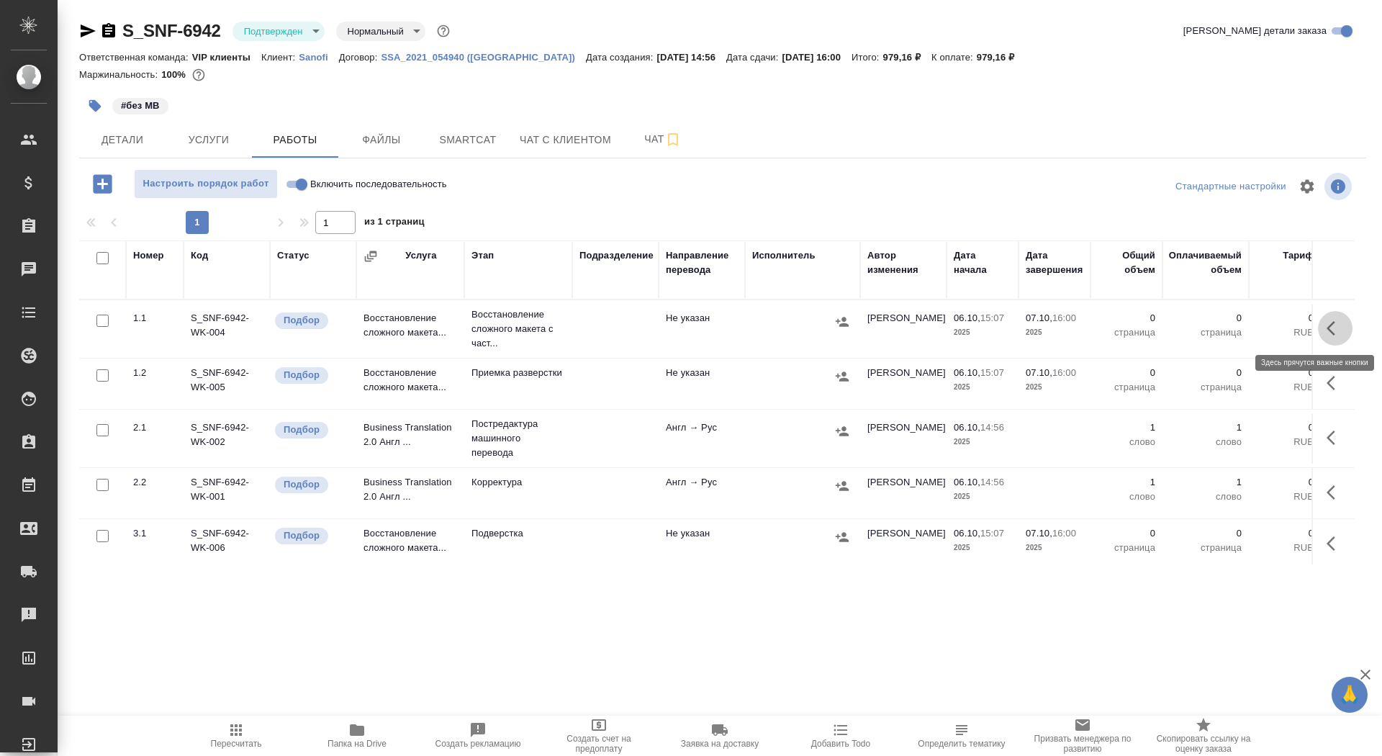
click at [1328, 328] on icon "button" at bounding box center [1331, 328] width 9 height 14
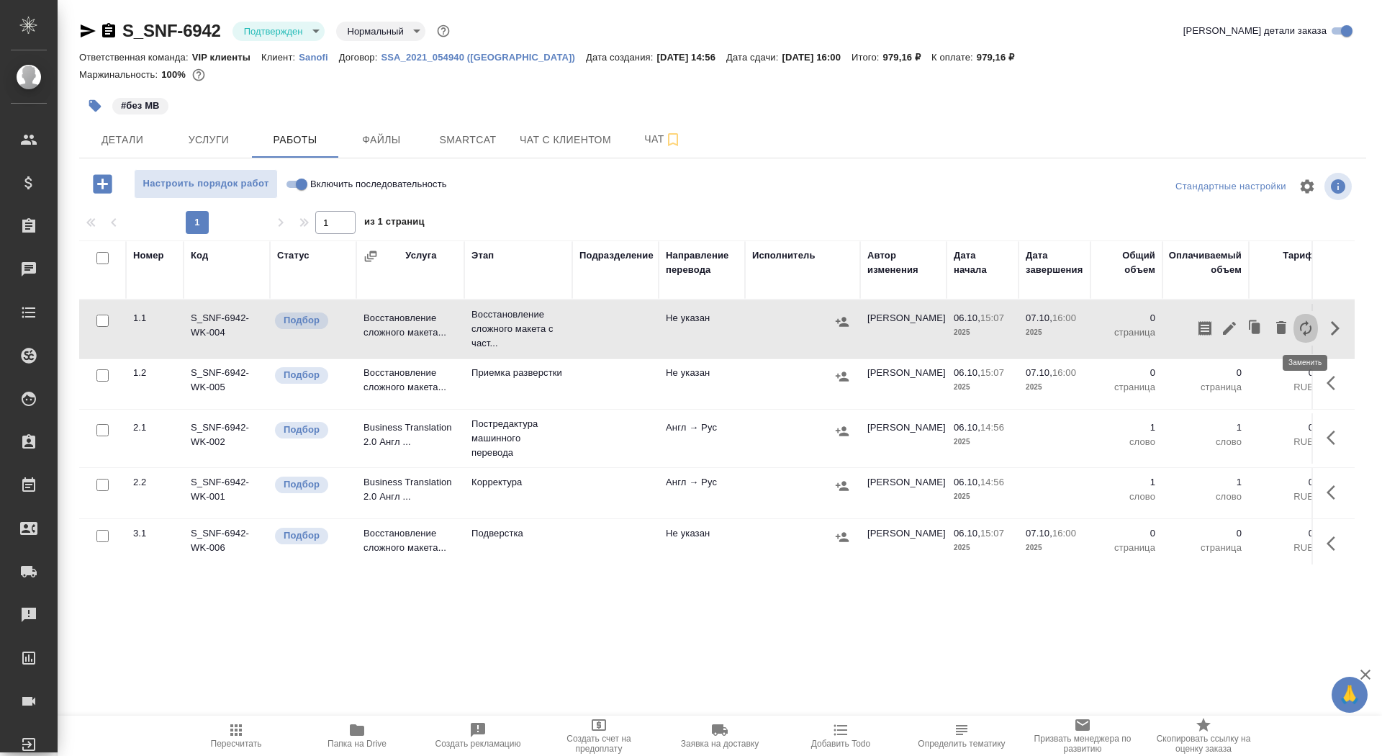
click at [1310, 326] on icon "button" at bounding box center [1306, 328] width 12 height 16
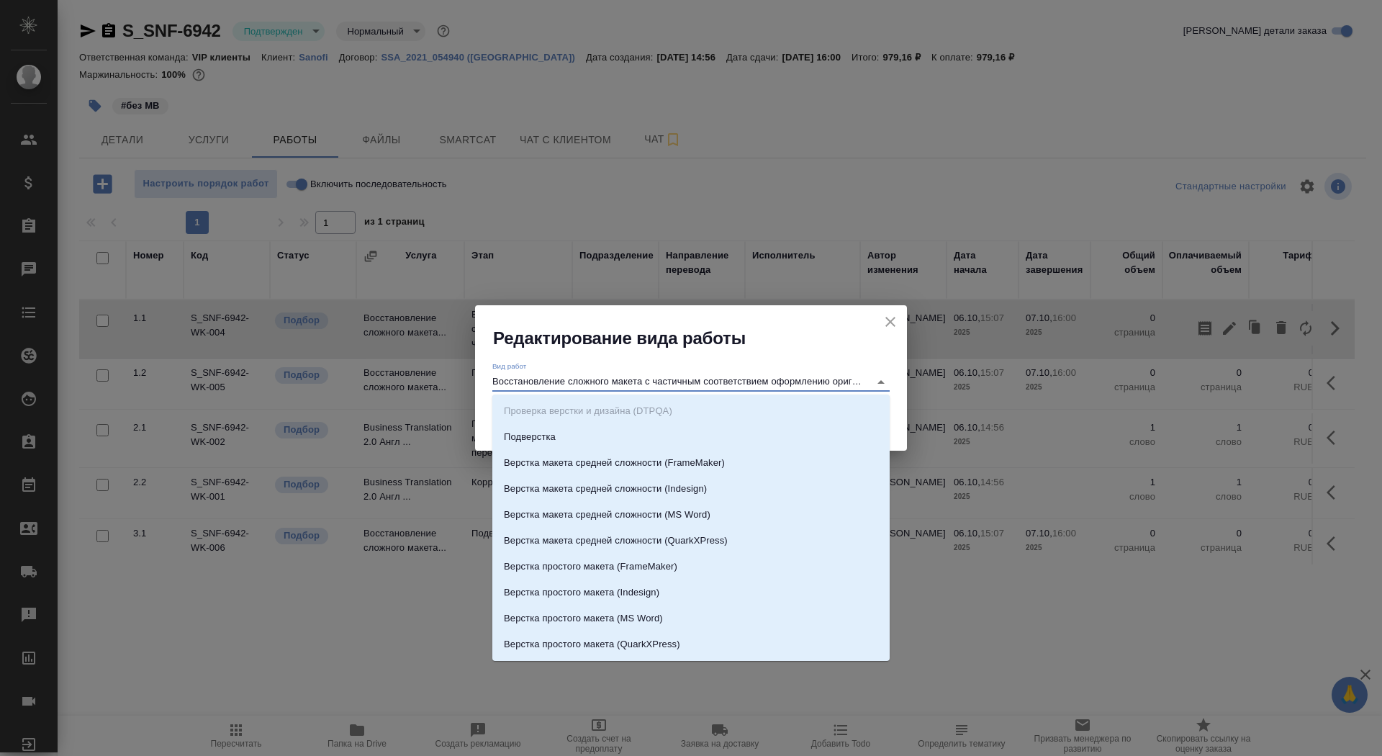
click at [778, 386] on input "Восстановление сложного макета с частичным соответствием оформлению оригинала" at bounding box center [677, 381] width 370 height 17
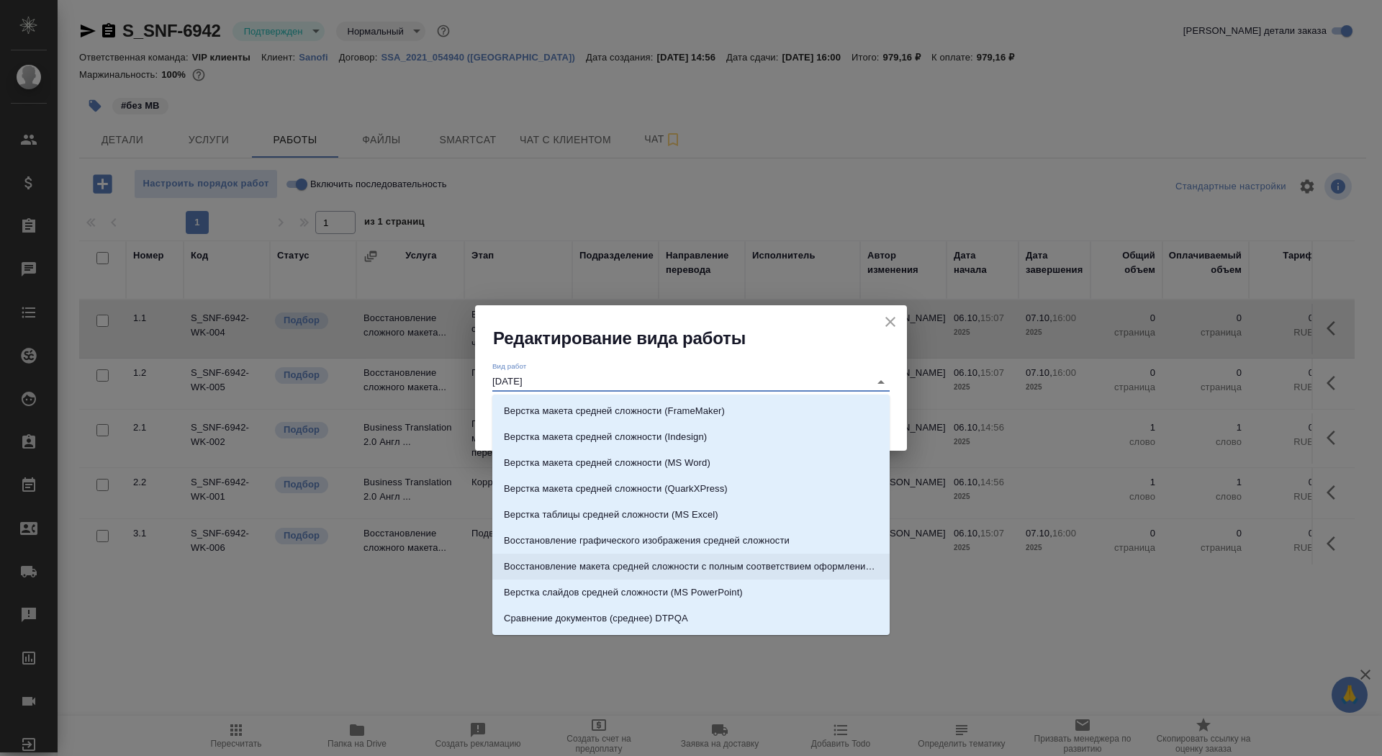
click at [842, 557] on li "Восстановление макета средней сложности с полным соответствием оформлению ориги…" at bounding box center [690, 567] width 397 height 26
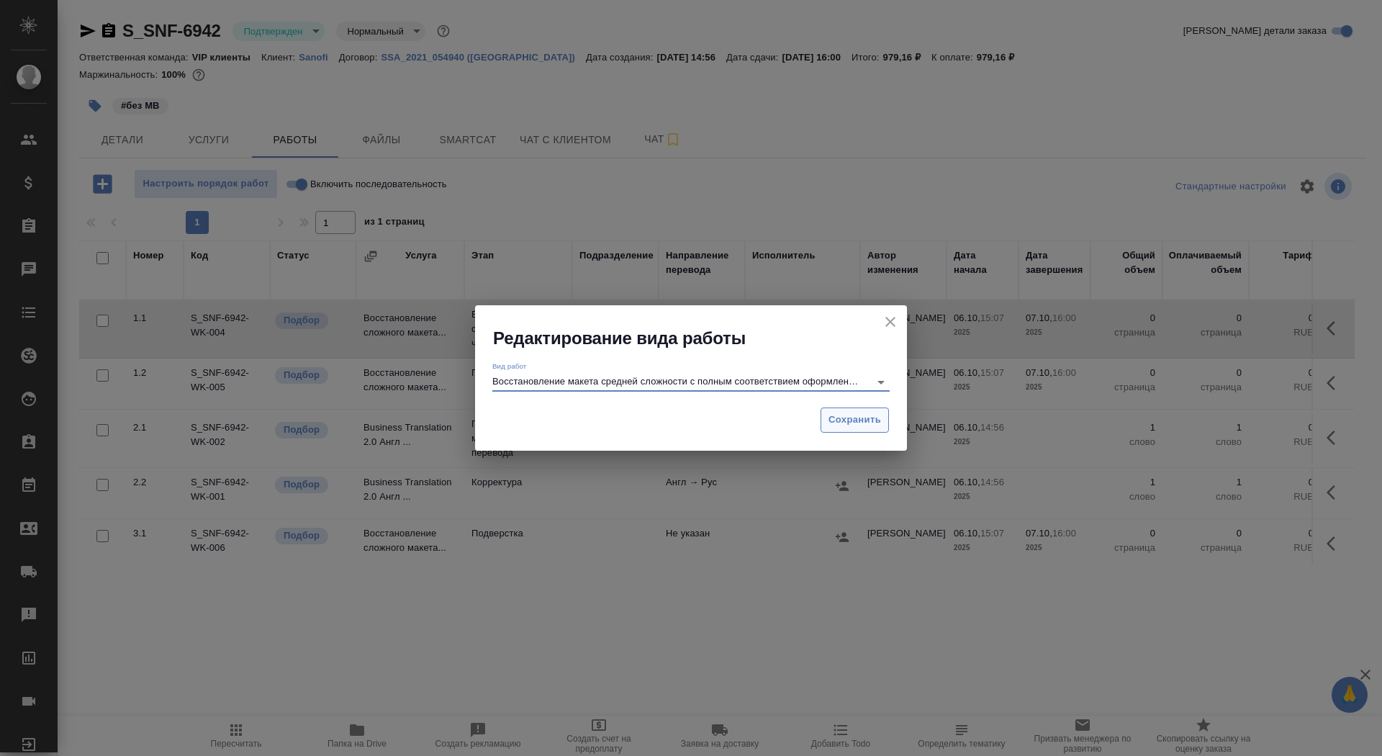
type input "Восстановление макета средней сложности с полным соответствием оформлению ориги…"
click at [860, 428] on span "Сохранить" at bounding box center [855, 420] width 53 height 17
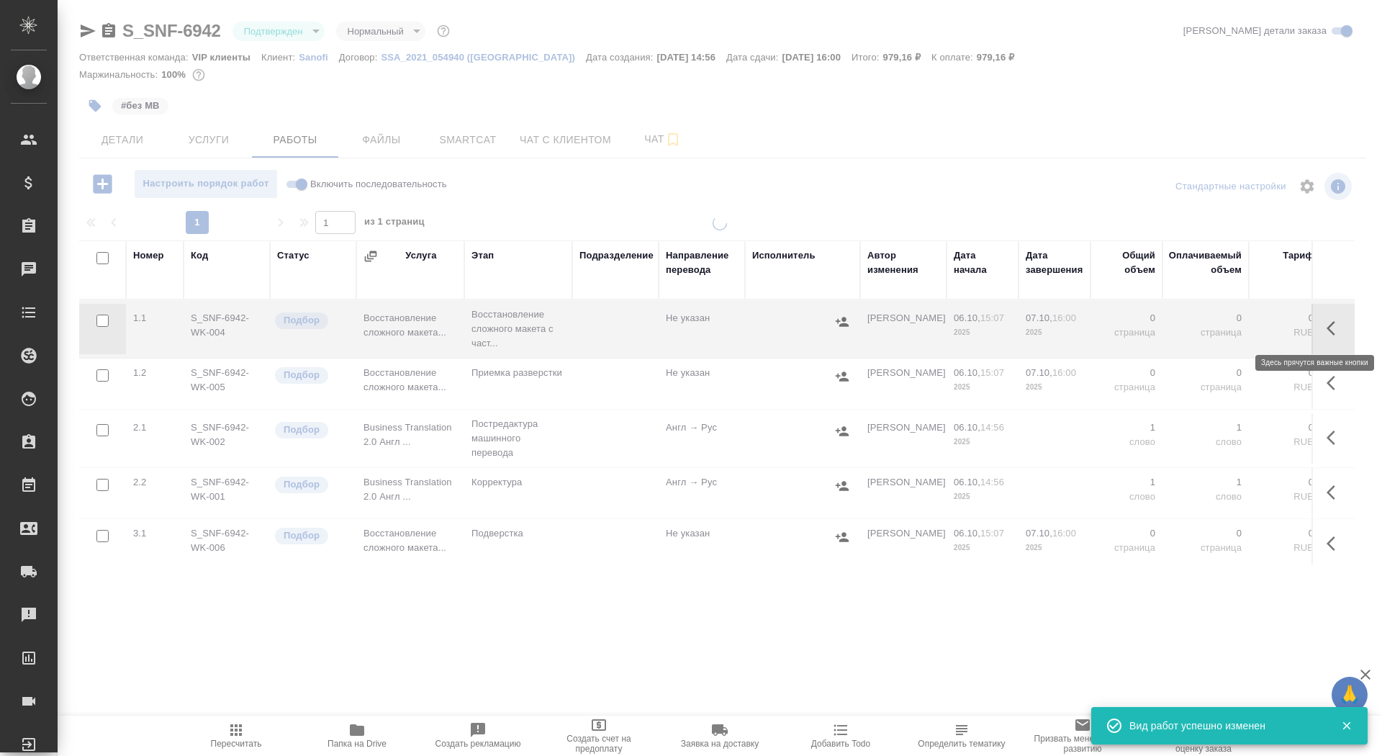
click at [1331, 330] on icon "button" at bounding box center [1331, 328] width 9 height 14
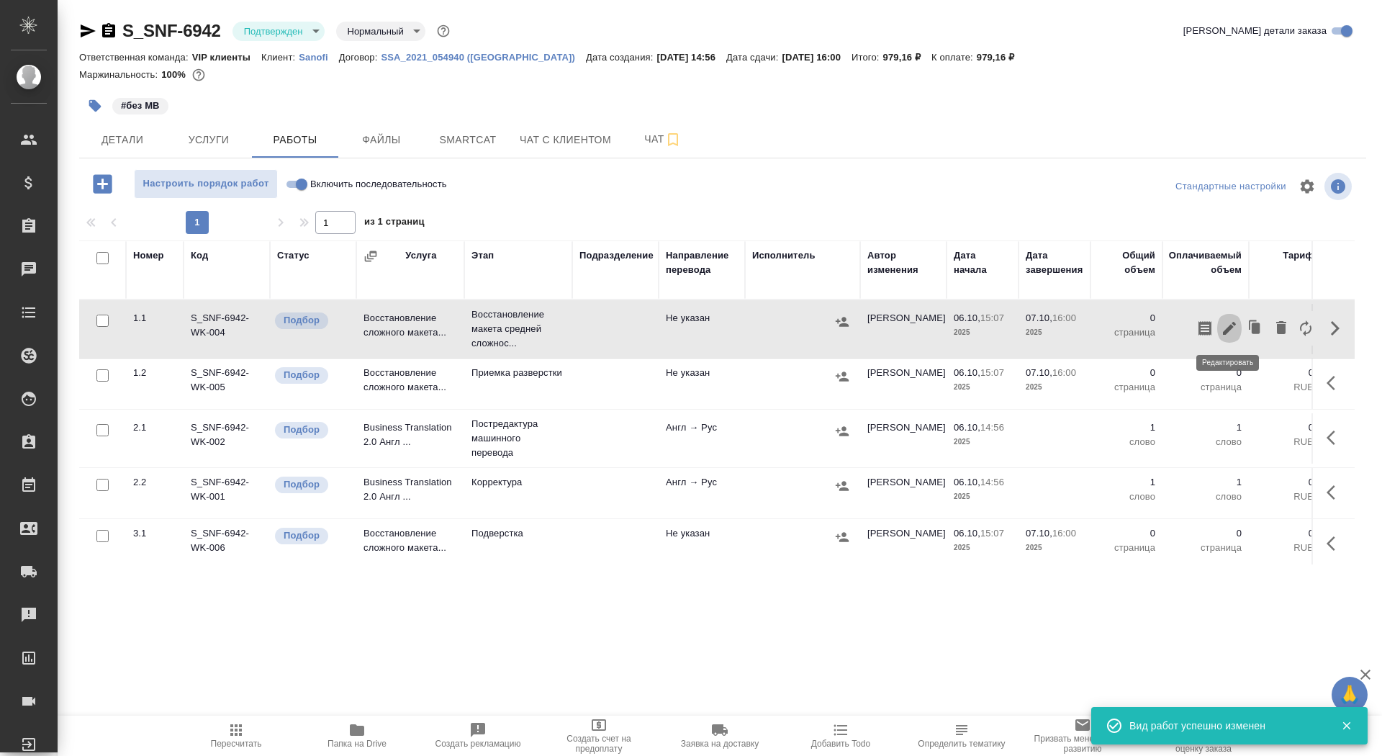
click at [1230, 326] on icon "button" at bounding box center [1229, 328] width 13 height 13
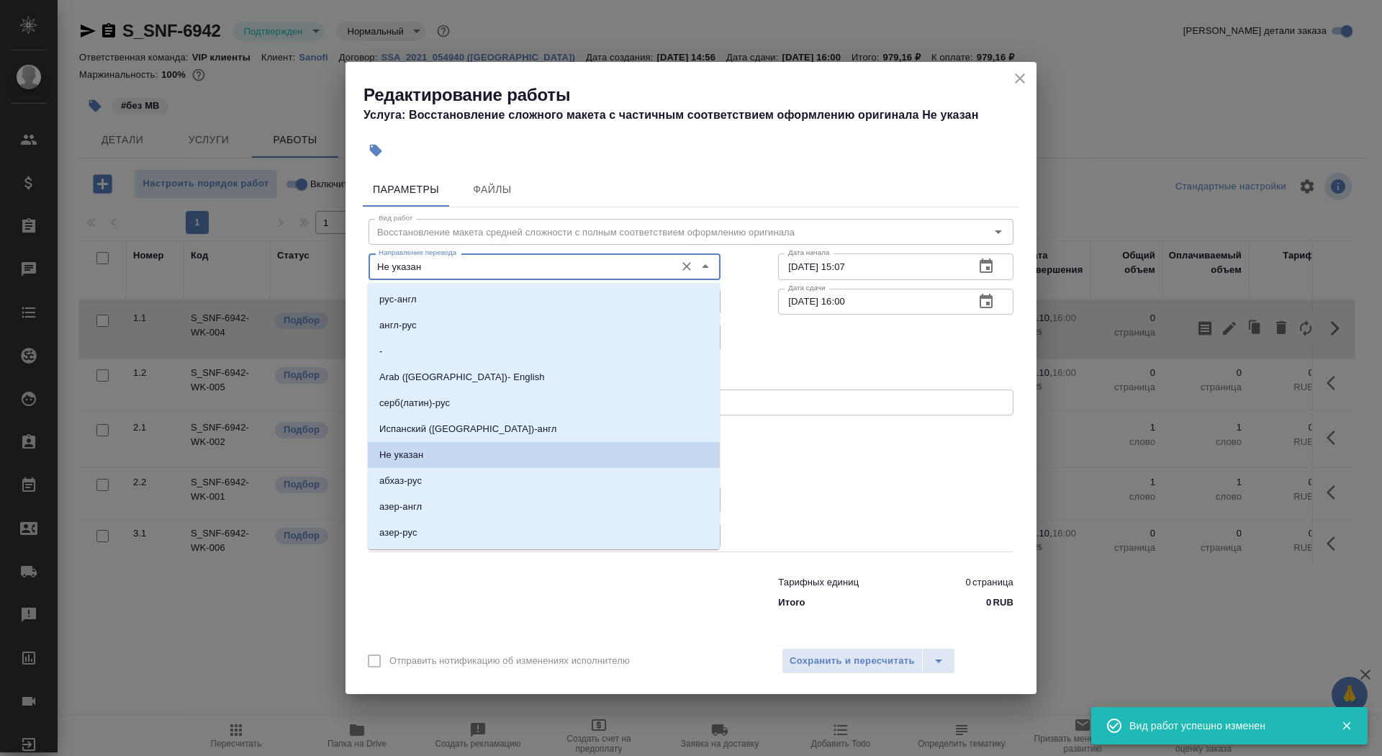
click at [508, 273] on input "Не указан" at bounding box center [520, 266] width 295 height 17
click at [492, 317] on li "англ-рус" at bounding box center [544, 325] width 352 height 26
type input "англ-рус"
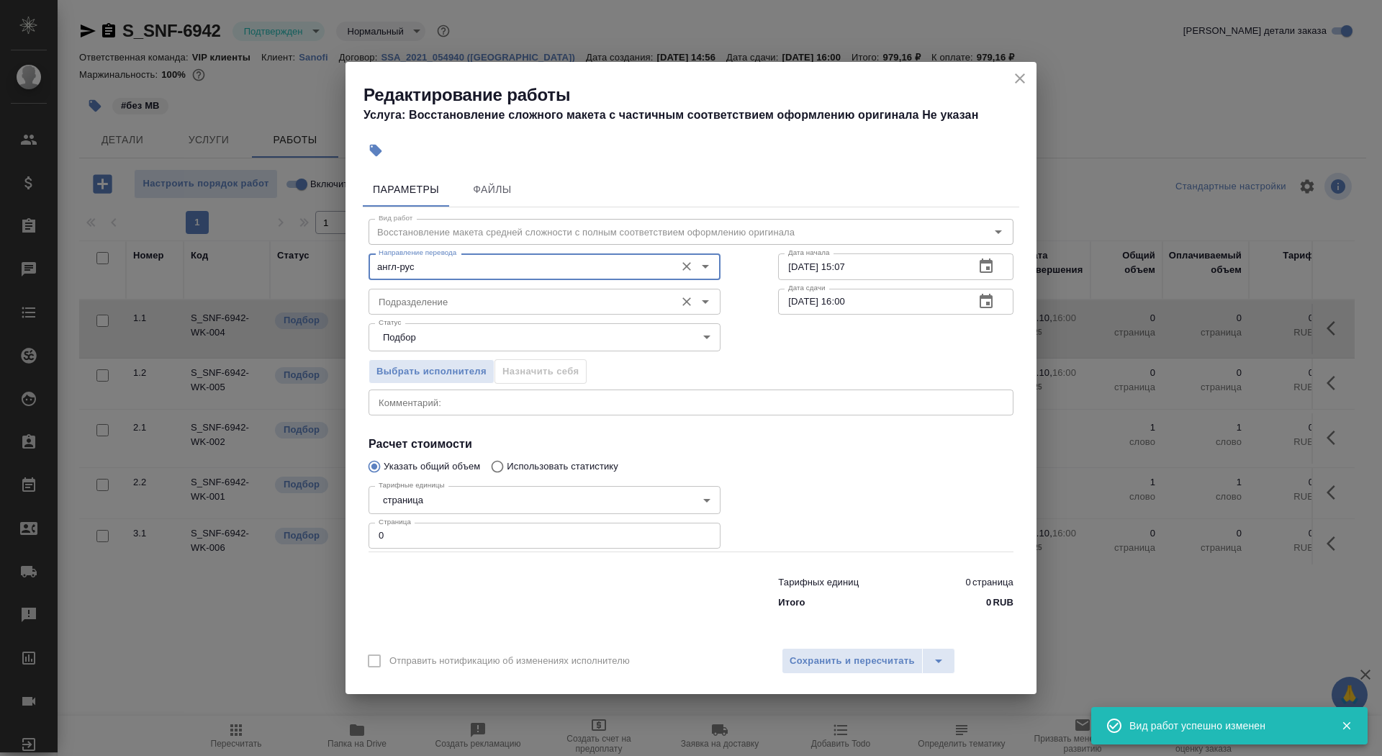
click at [492, 307] on input "Подразделение" at bounding box center [520, 301] width 295 height 17
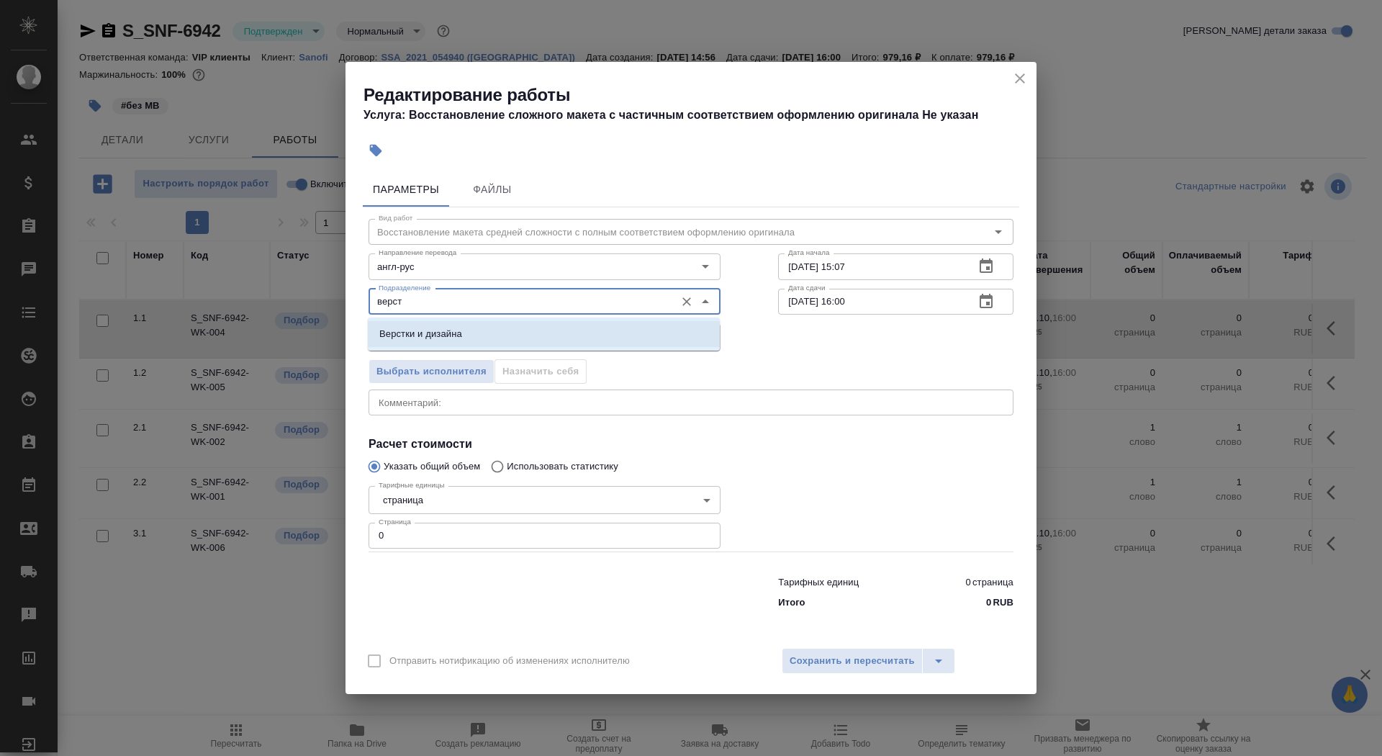
click at [477, 335] on li "Верстки и дизайна" at bounding box center [544, 334] width 352 height 26
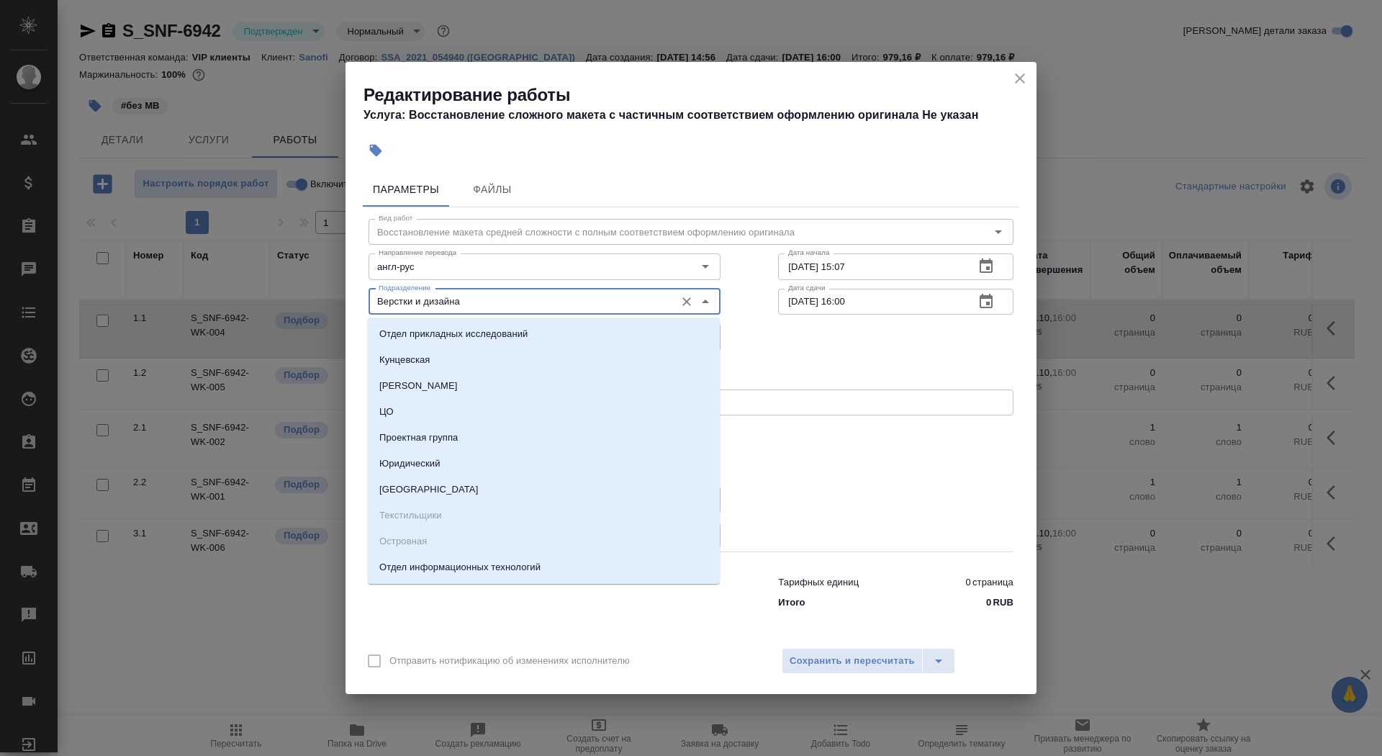
drag, startPoint x: 483, startPoint y: 303, endPoint x: 238, endPoint y: 302, distance: 244.8
click at [238, 302] on div "Редактирование работы Услуга: Восстановление сложного макета с частичным соотве…" at bounding box center [691, 378] width 1382 height 756
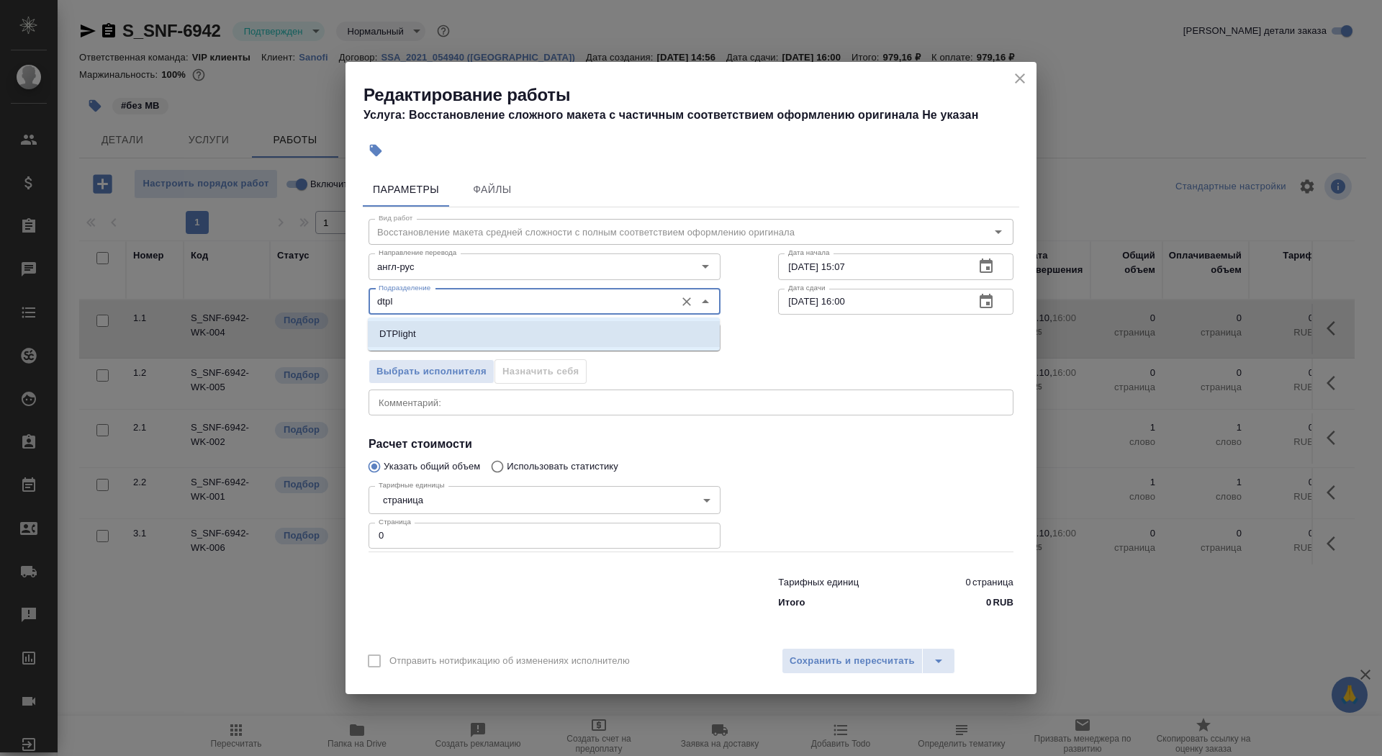
click at [425, 337] on li "DTPlight" at bounding box center [544, 334] width 352 height 26
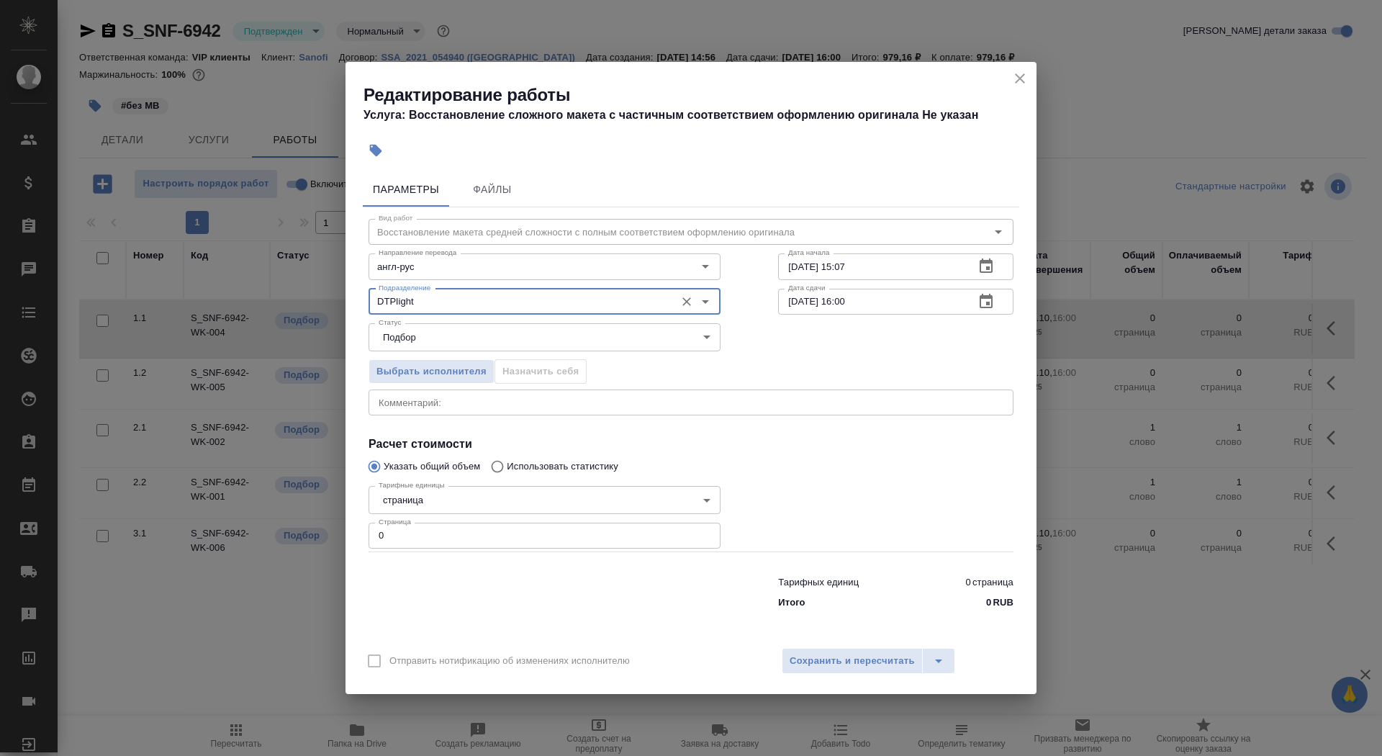
type input "DTPlight"
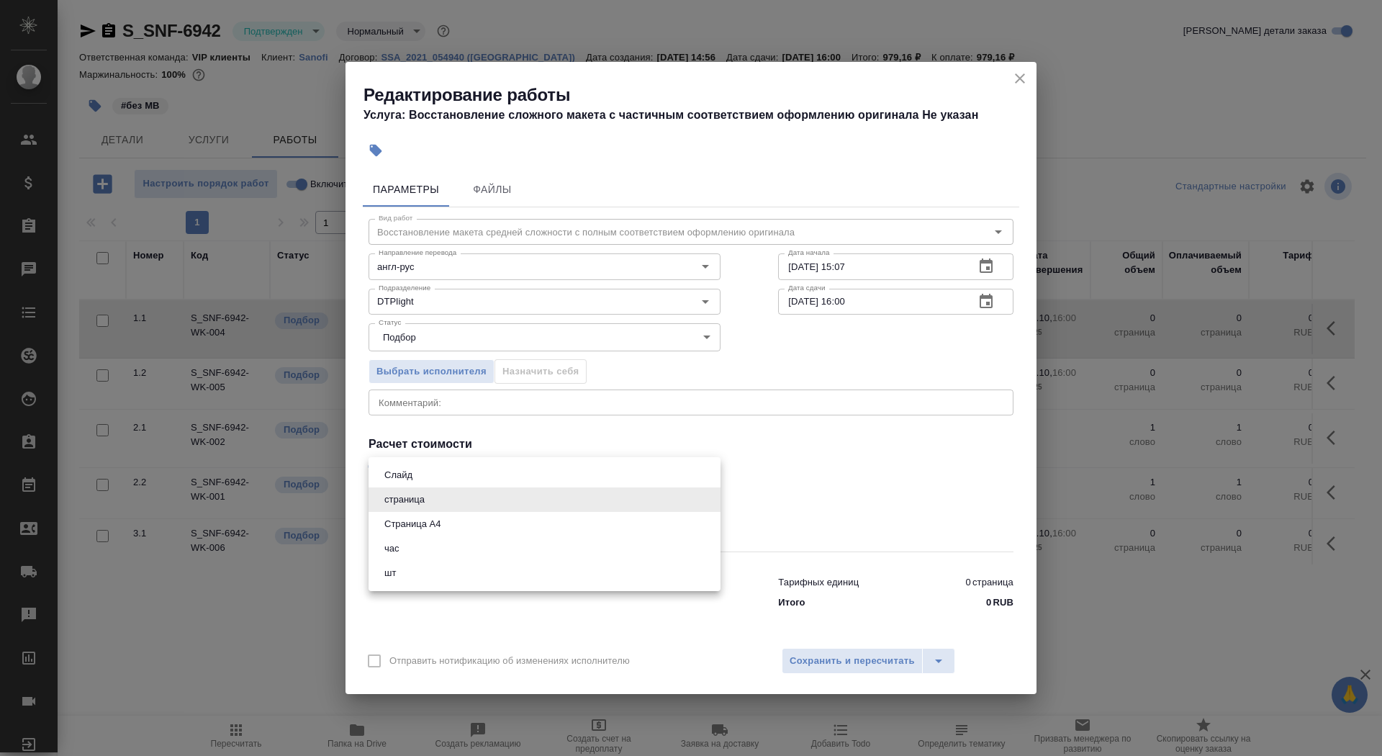
click at [465, 496] on body "🙏 .cls-1 fill:#fff; AWATERA Saydasheva Dilyara Клиенты Спецификации Заказы 0 Ча…" at bounding box center [691, 378] width 1382 height 756
click at [467, 528] on li "Страница А4" at bounding box center [545, 524] width 352 height 24
type input "5f036ec4e16dec2d6b59c8ff"
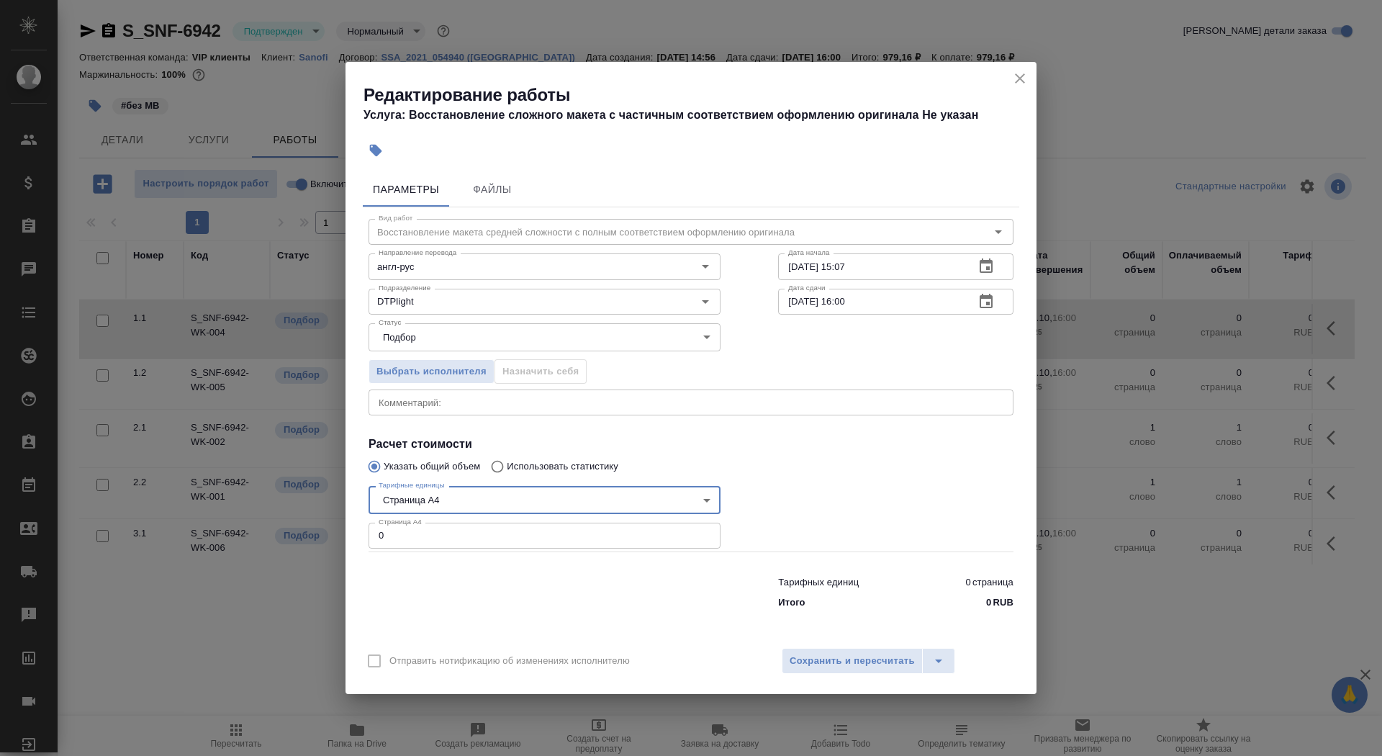
click at [467, 528] on input "0" at bounding box center [545, 536] width 352 height 26
type input "2"
click at [927, 251] on div "Дата начала [DATE] 15:07 Дата начала" at bounding box center [896, 265] width 293 height 92
click at [929, 274] on input "[DATE] 15:07" at bounding box center [870, 266] width 185 height 26
type input "[DATE] 15:41"
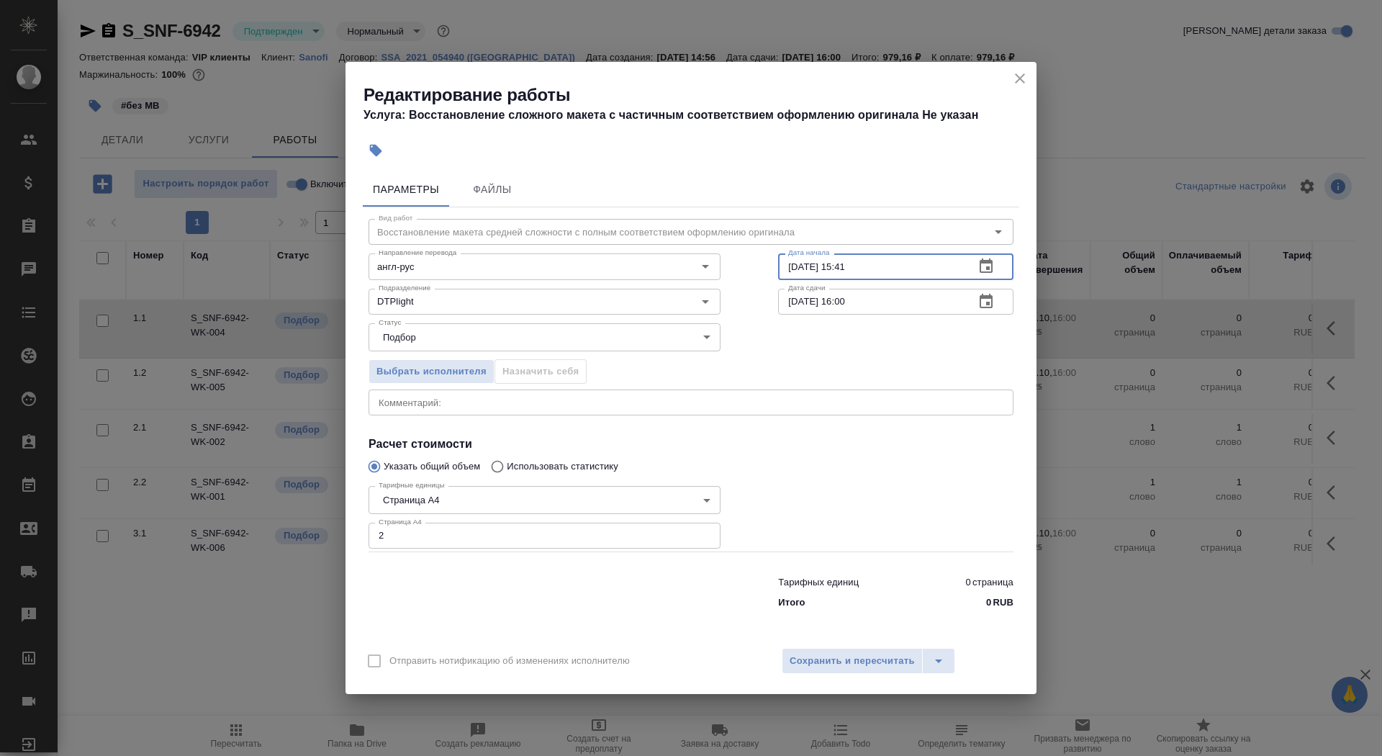
click at [796, 305] on input "[DATE] 16:00" at bounding box center [870, 302] width 185 height 26
click at [890, 309] on input "[DATE] 16:00" at bounding box center [870, 302] width 185 height 26
type input "[DATE] 17:00"
click at [795, 656] on span "Сохранить и пересчитать" at bounding box center [852, 661] width 125 height 17
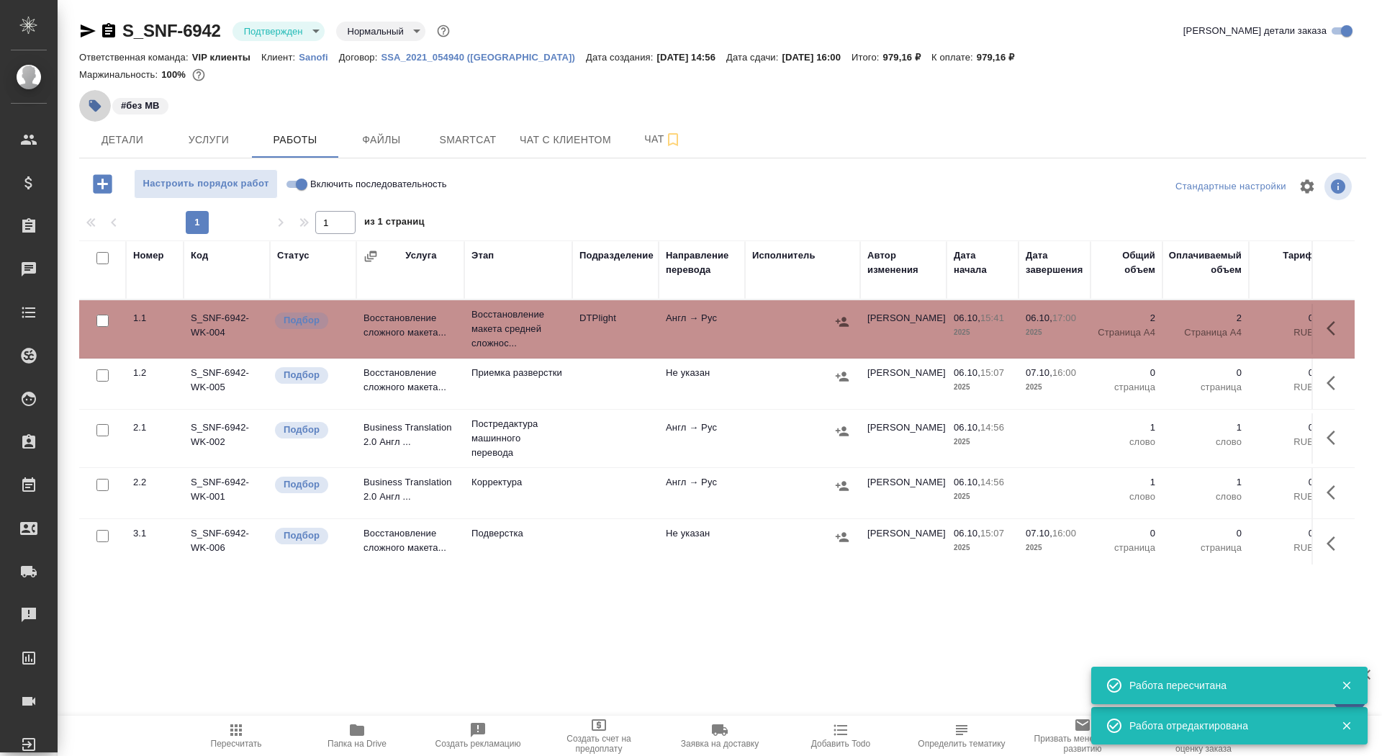
click at [105, 107] on button "button" at bounding box center [95, 106] width 32 height 32
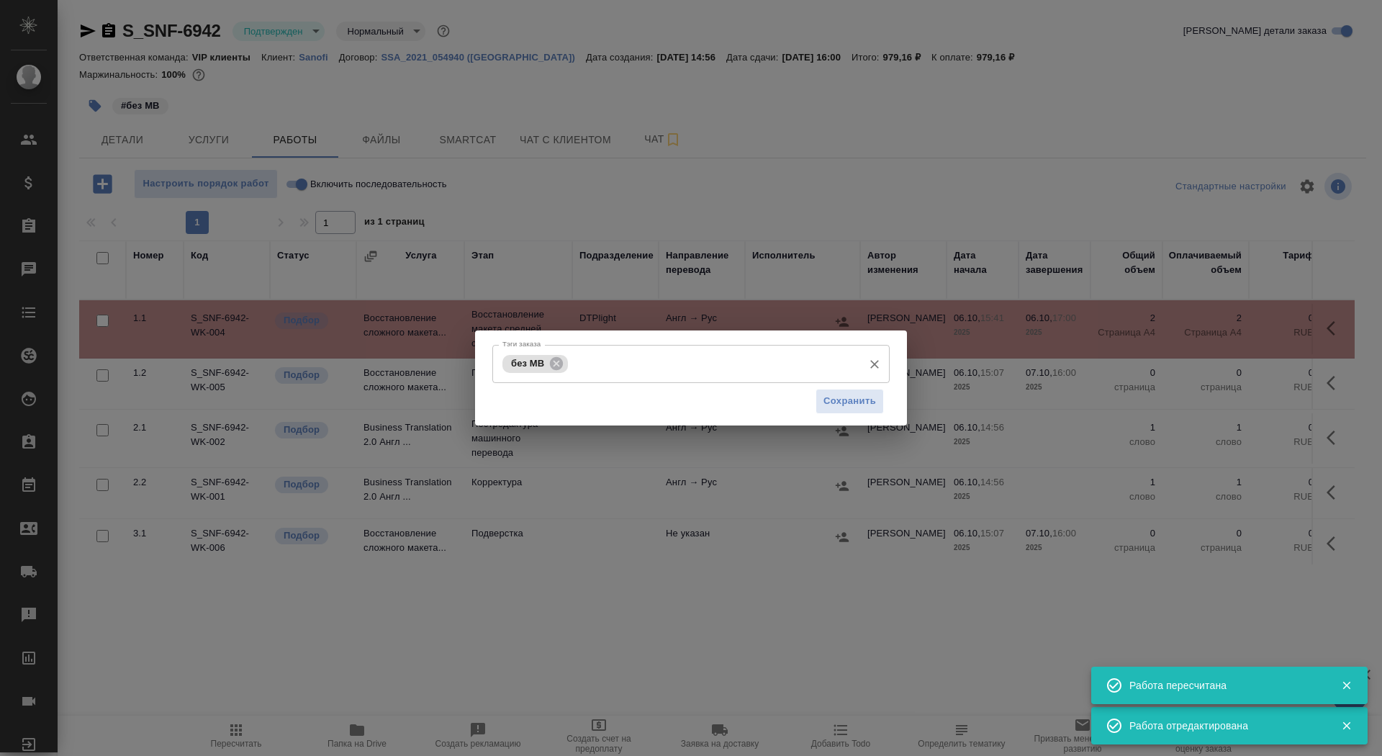
click at [605, 371] on input "Тэги заказа" at bounding box center [714, 363] width 284 height 24
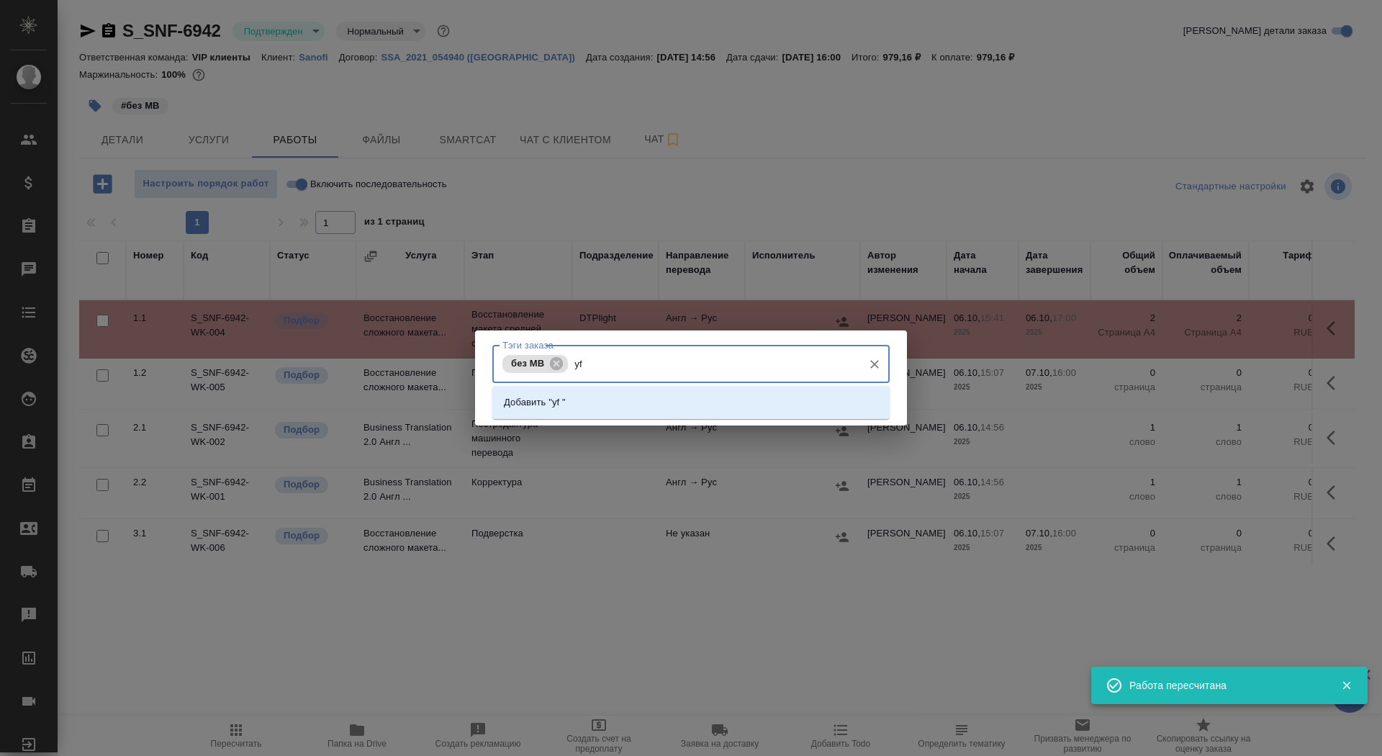
type input "y"
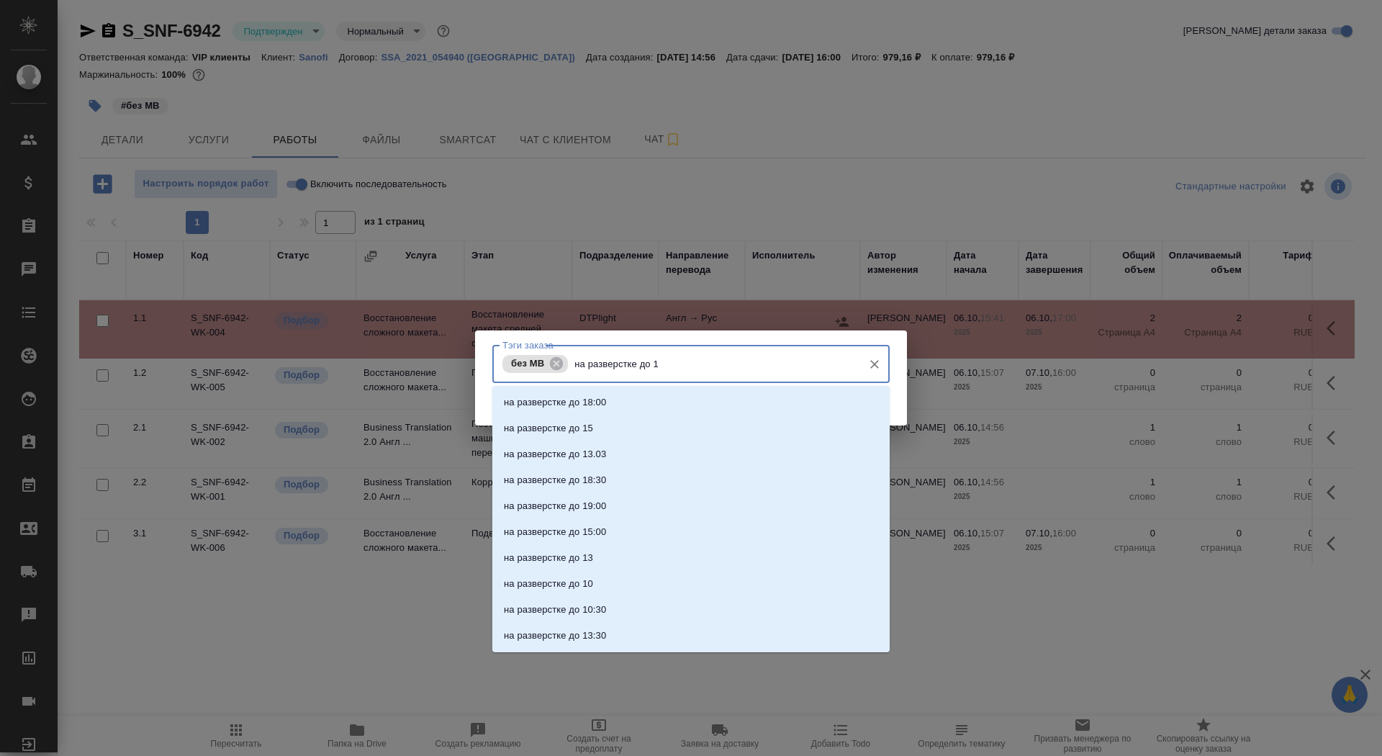
type input "на разверстке до 17"
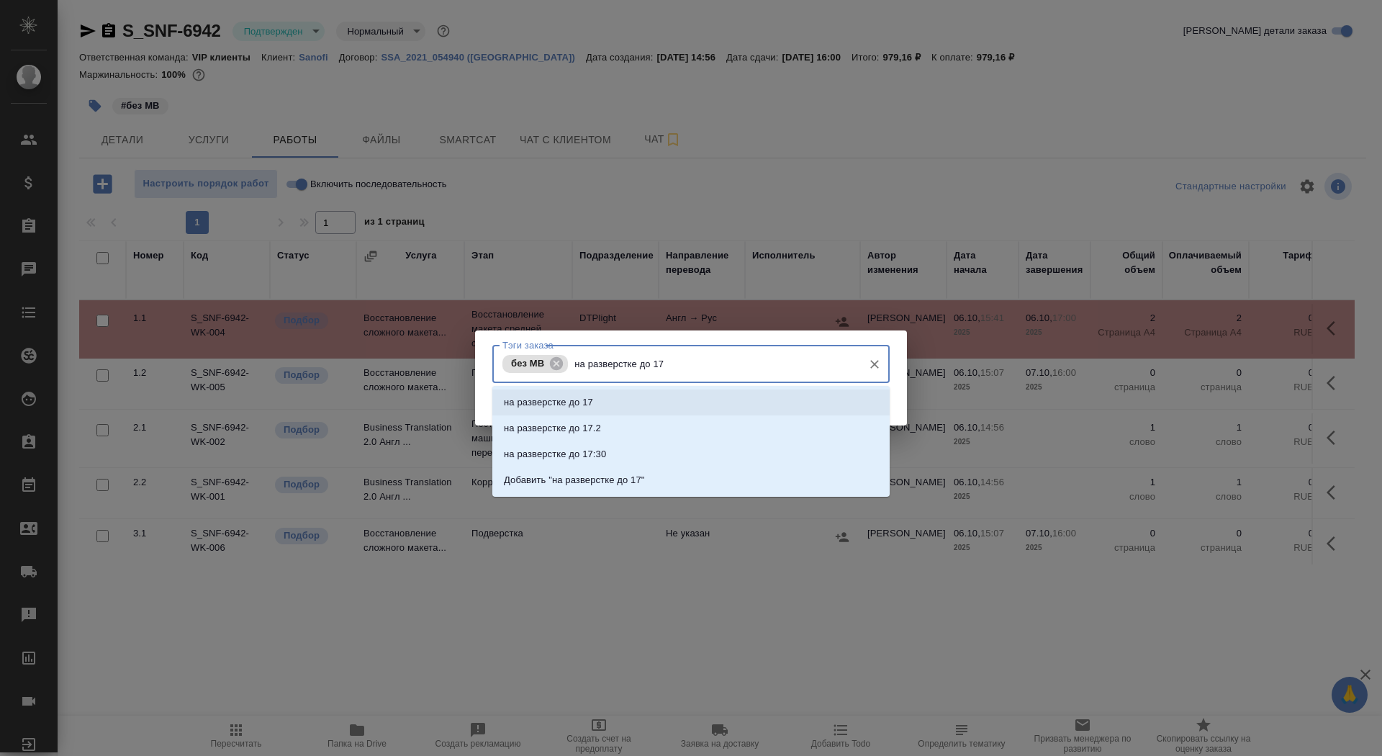
click at [654, 411] on li "на разверстке до 17" at bounding box center [690, 403] width 397 height 26
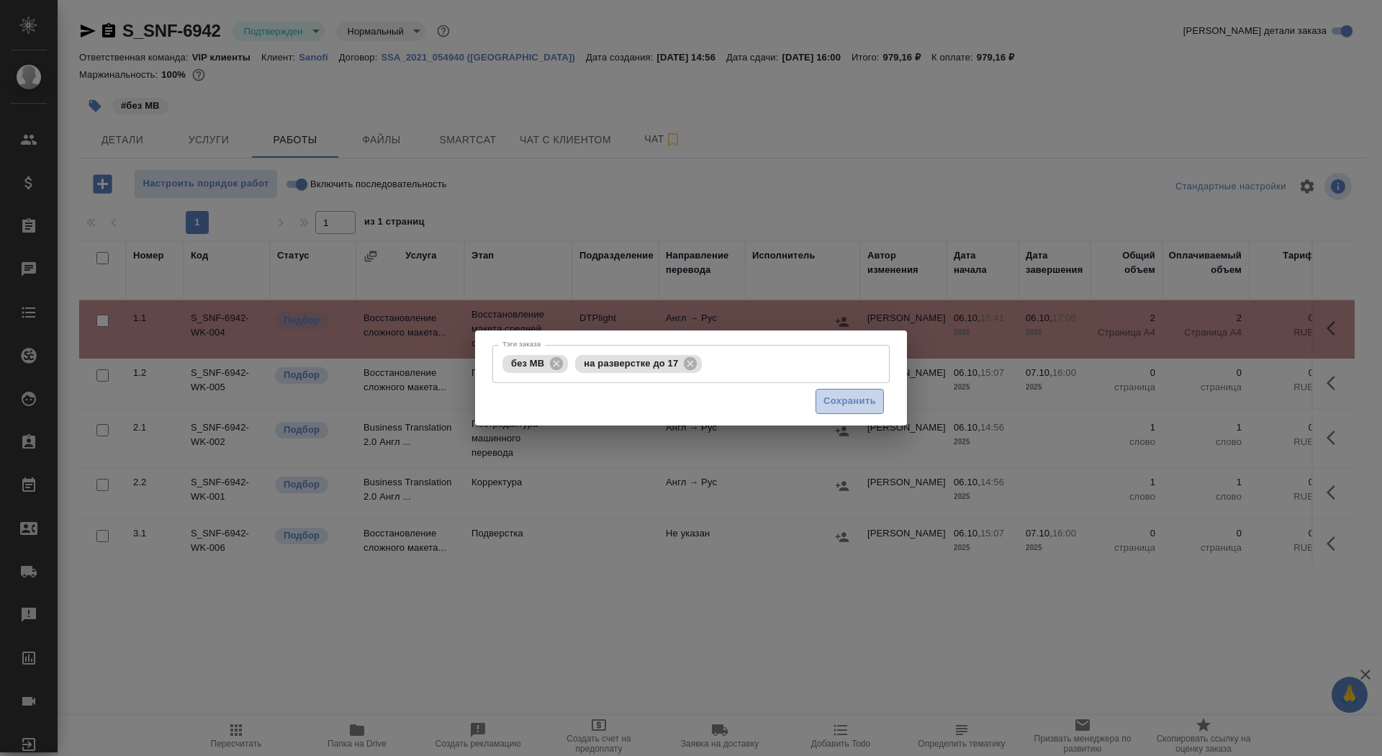
click at [878, 404] on button "Сохранить" at bounding box center [850, 401] width 68 height 25
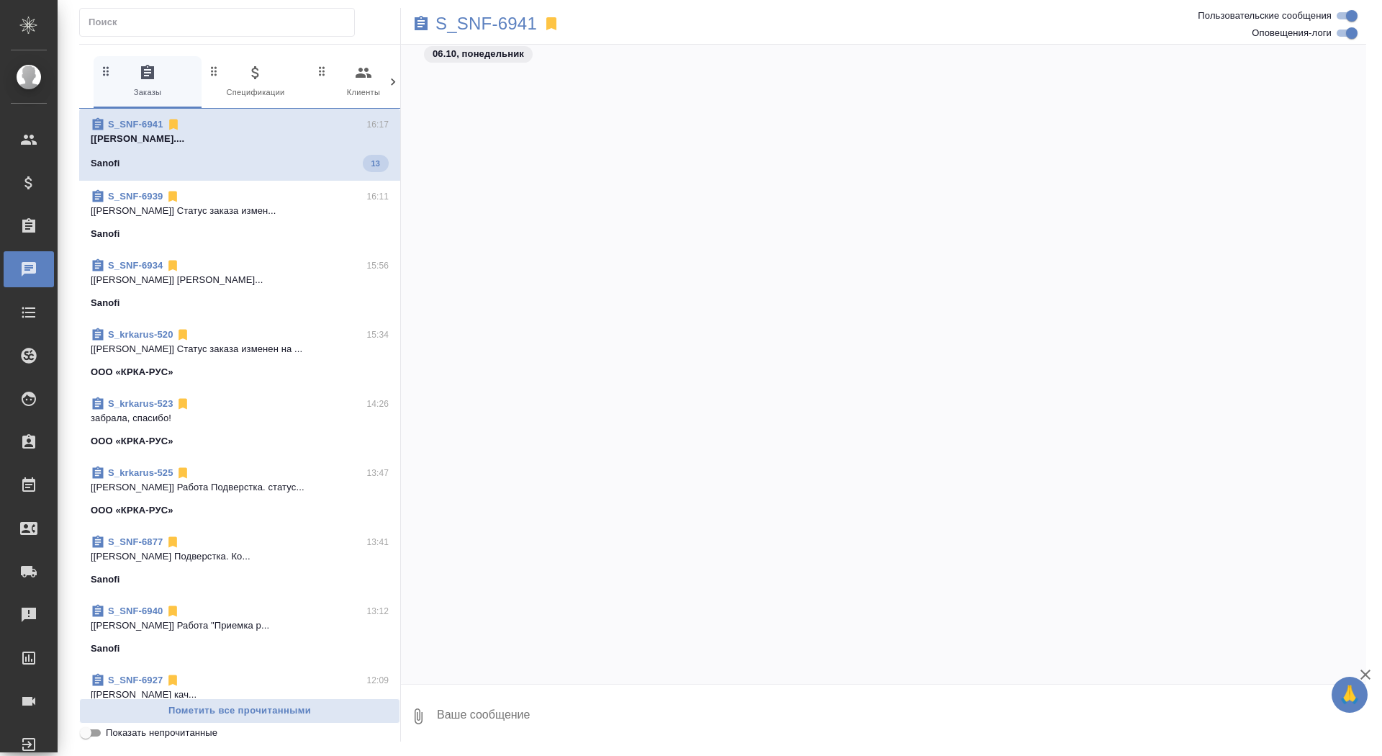
scroll to position [16494, 0]
